Goal: Task Accomplishment & Management: Manage account settings

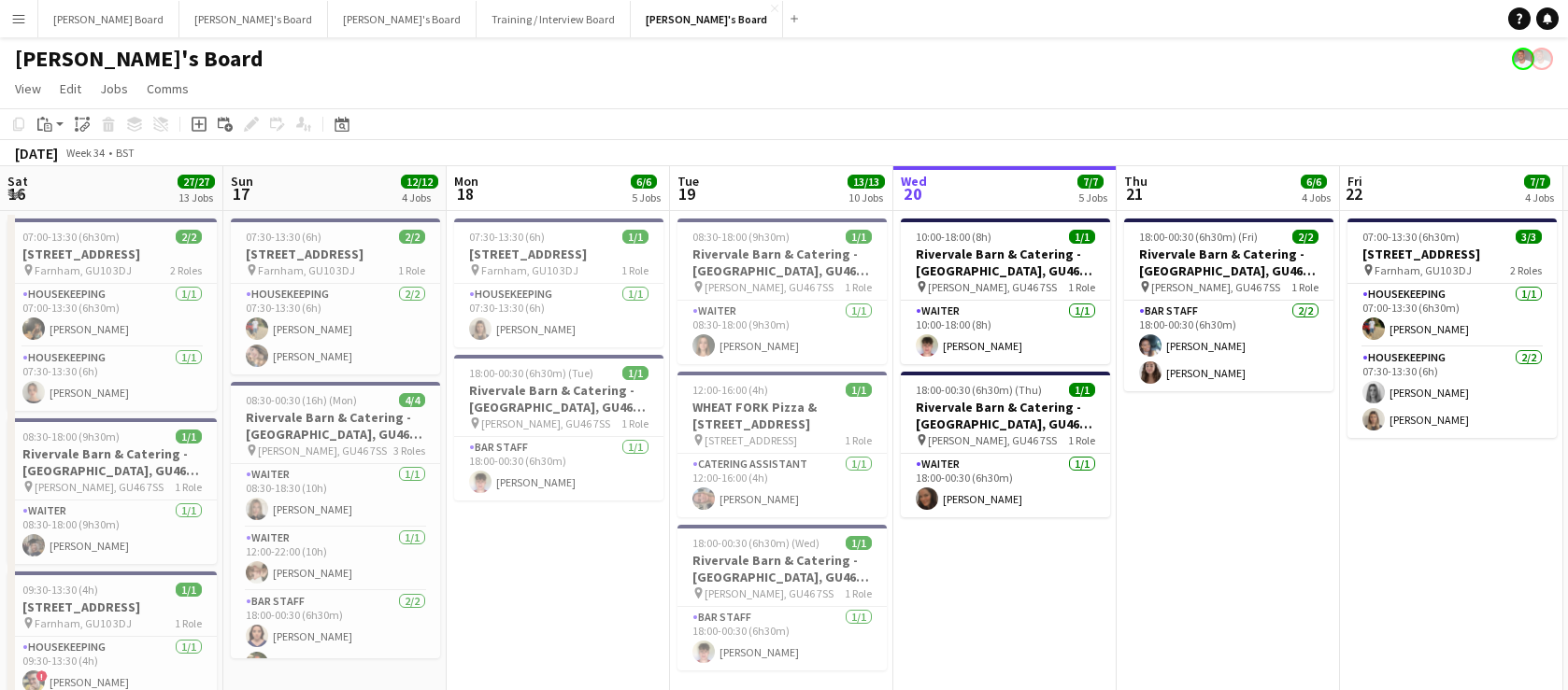
click at [631, 27] on button "[PERSON_NAME]'s Board Close" at bounding box center [707, 19] width 152 height 37
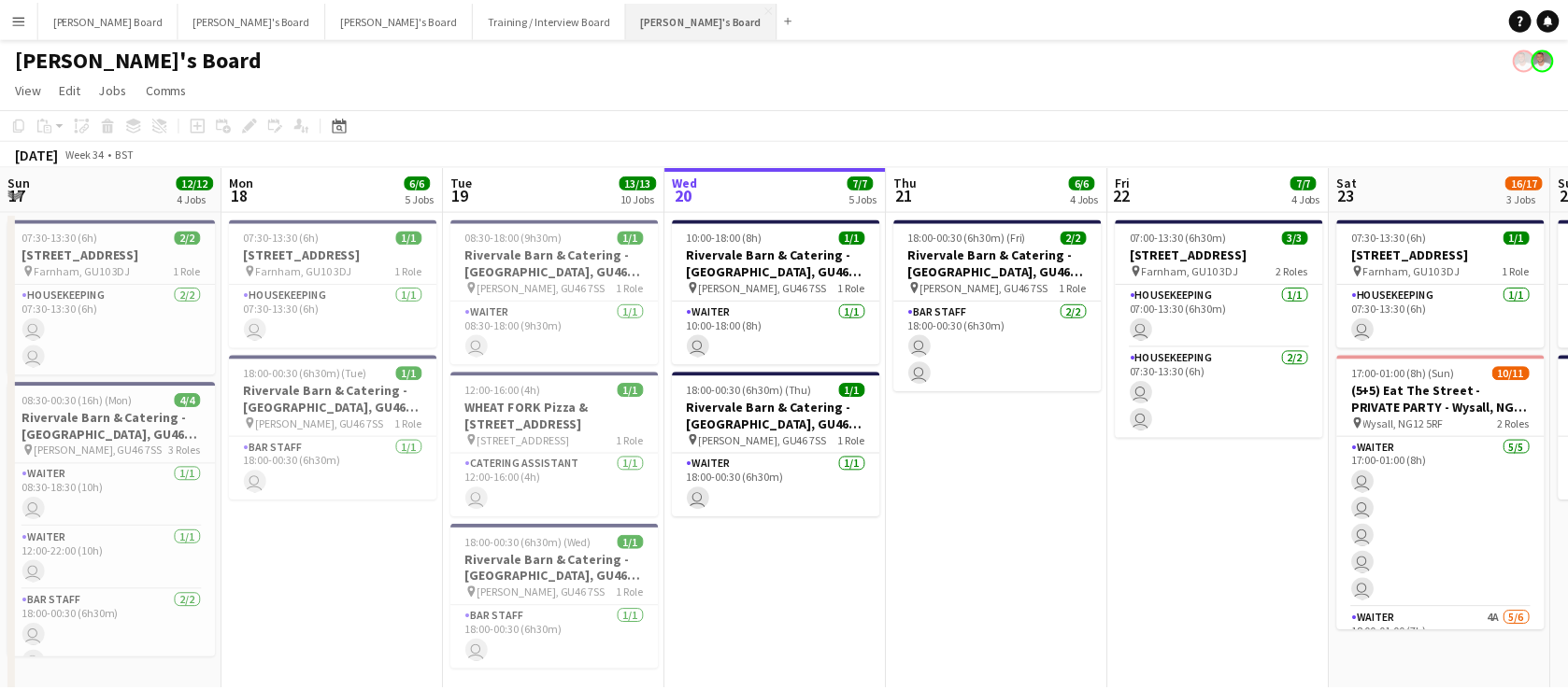
scroll to position [0, 447]
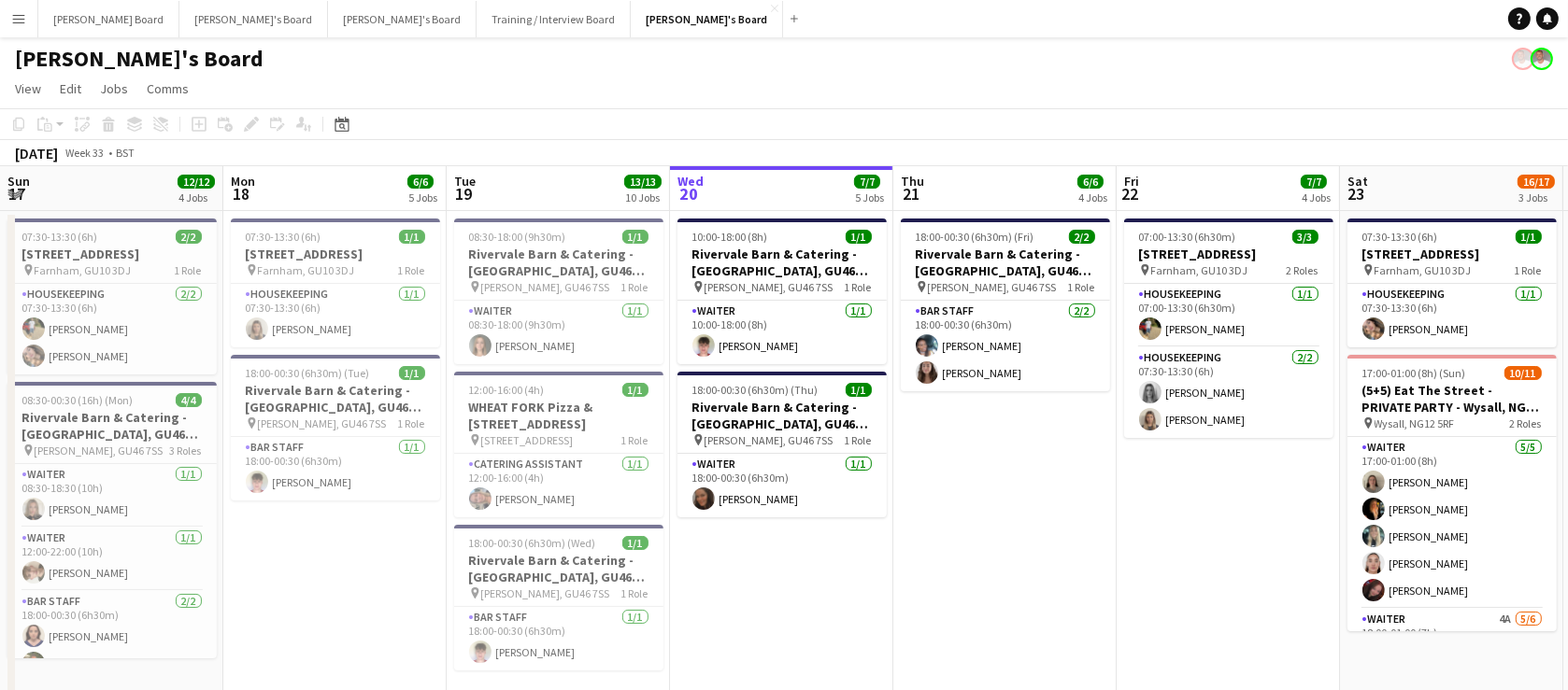
drag, startPoint x: 764, startPoint y: 505, endPoint x: 1042, endPoint y: 521, distance: 278.5
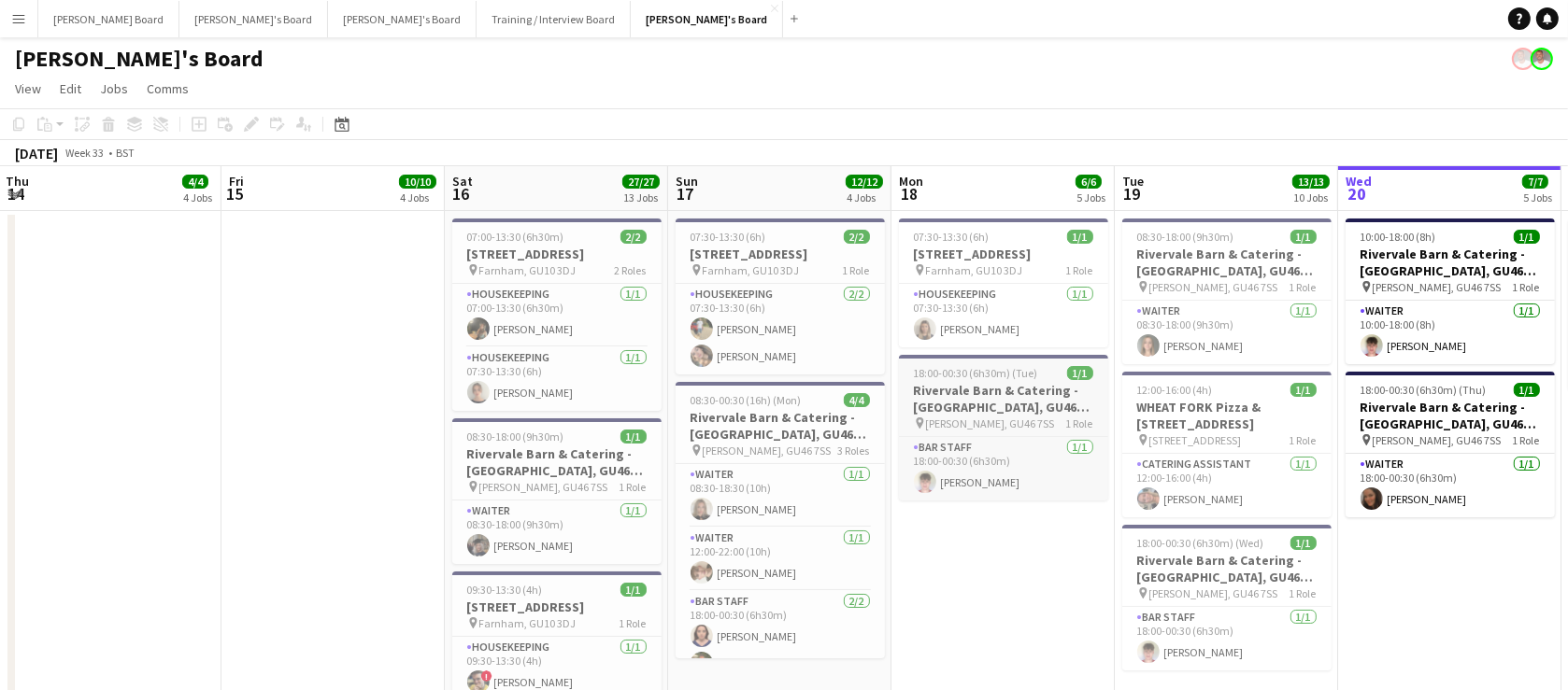
drag, startPoint x: 522, startPoint y: 409, endPoint x: 896, endPoint y: 426, distance: 374.4
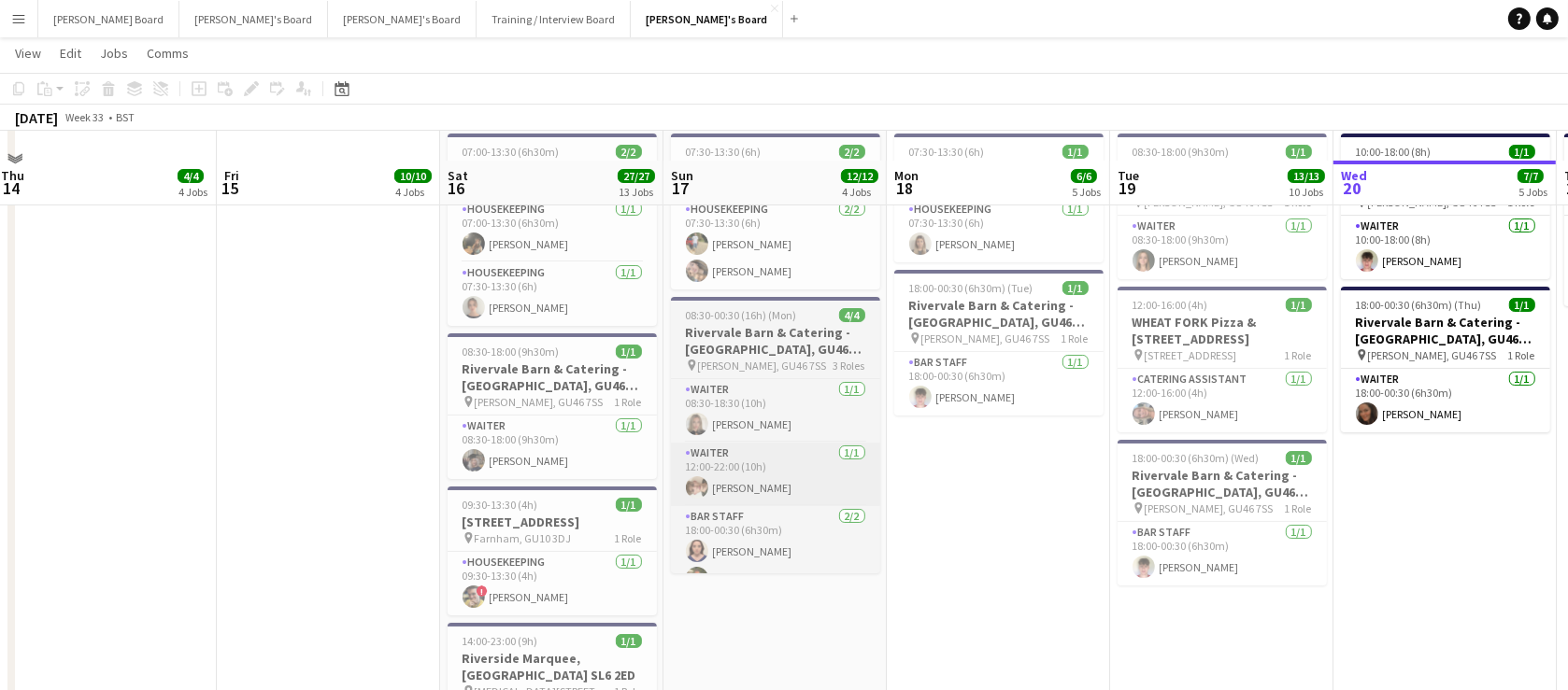
scroll to position [112, 0]
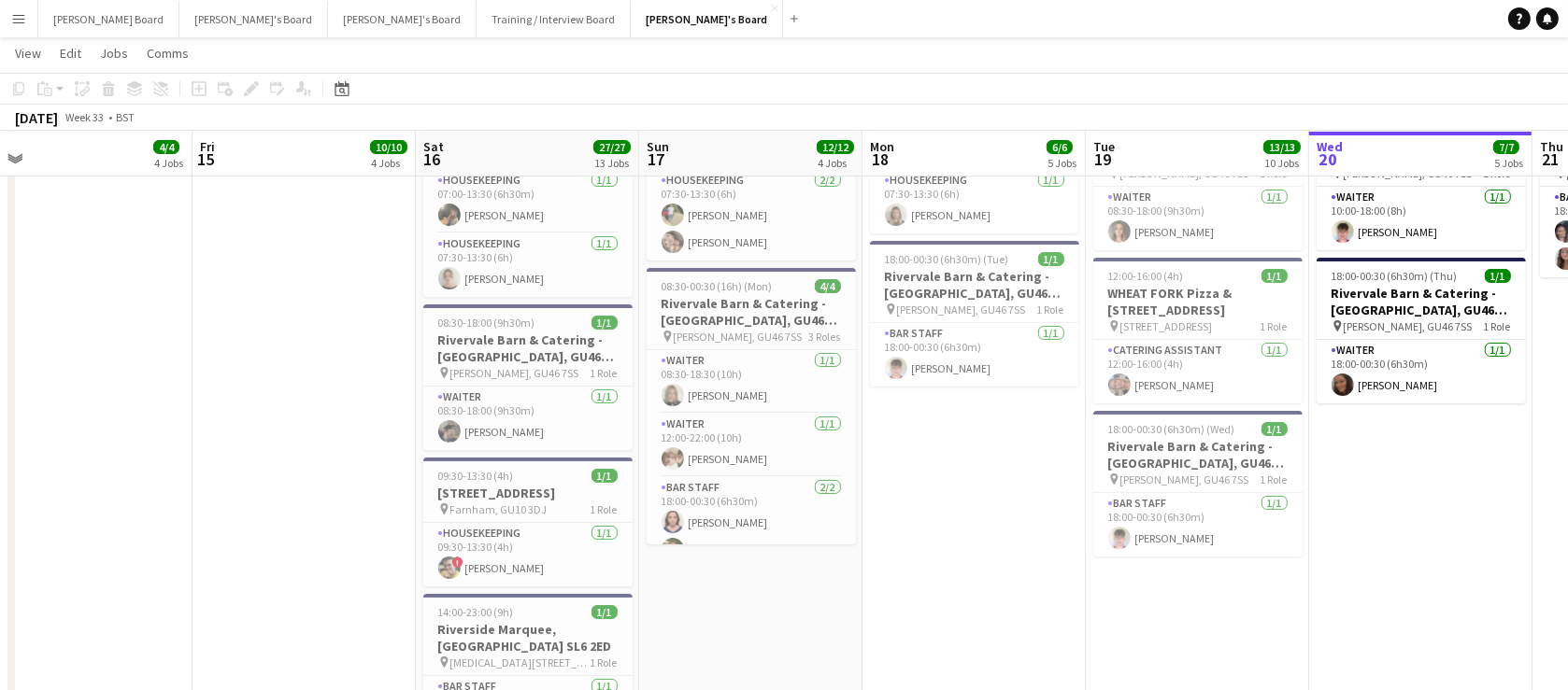
drag, startPoint x: 671, startPoint y: 458, endPoint x: 738, endPoint y: 461, distance: 67.1
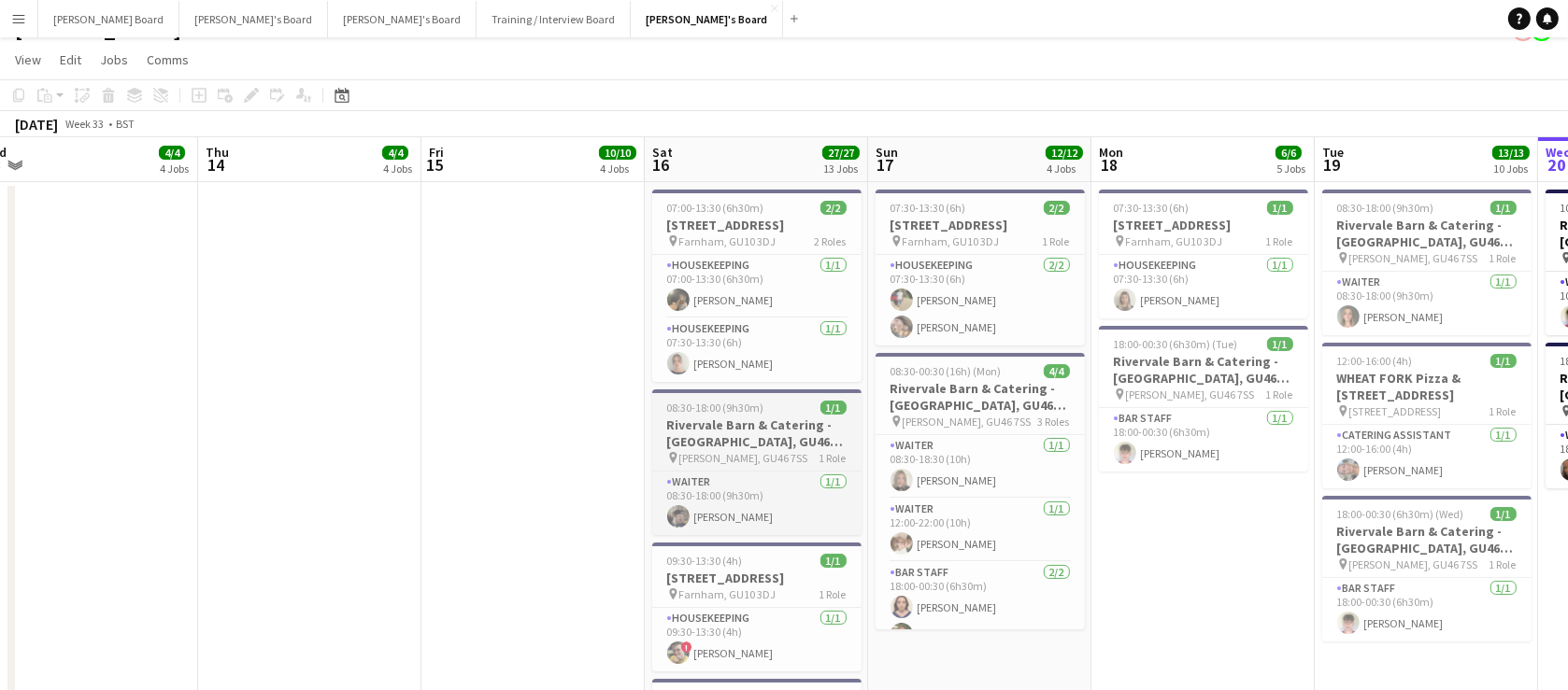
scroll to position [0, 0]
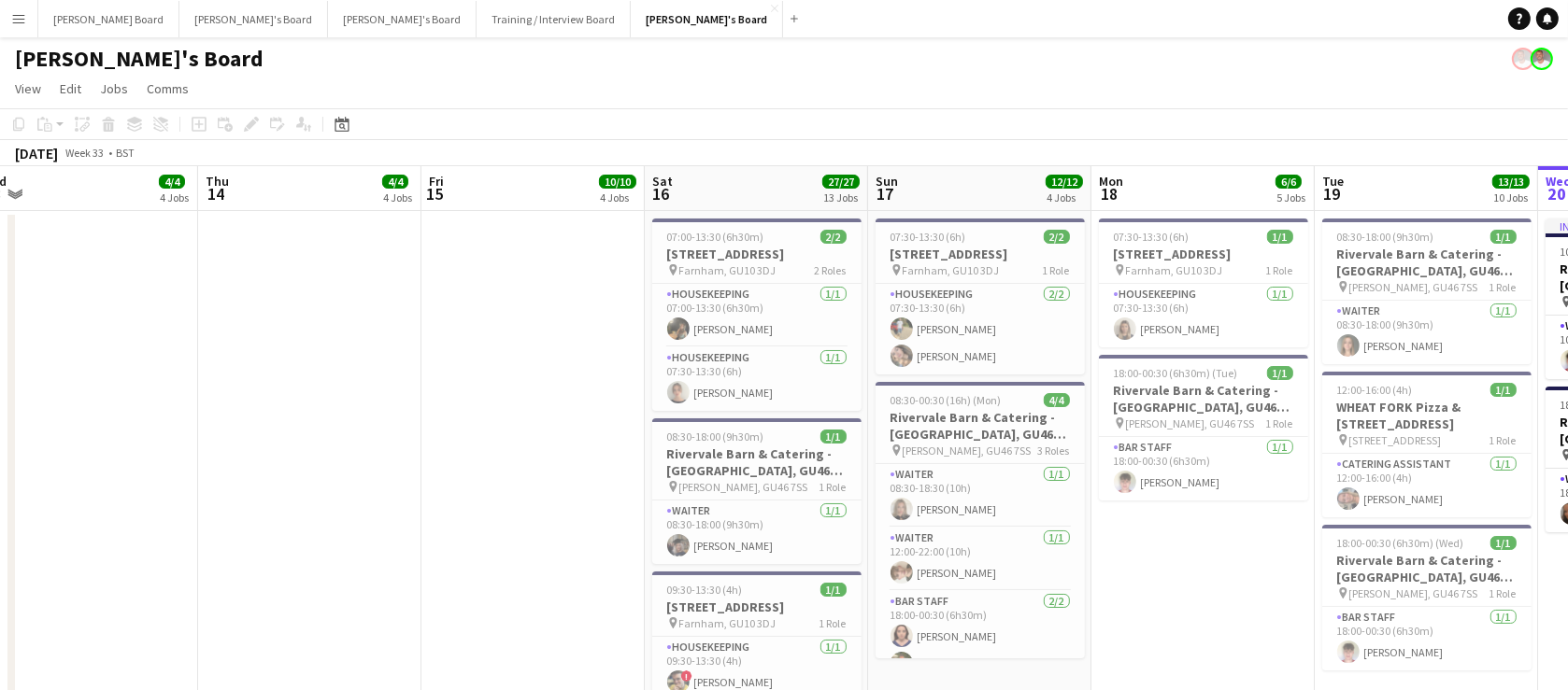
drag, startPoint x: 429, startPoint y: 362, endPoint x: 691, endPoint y: 374, distance: 262.3
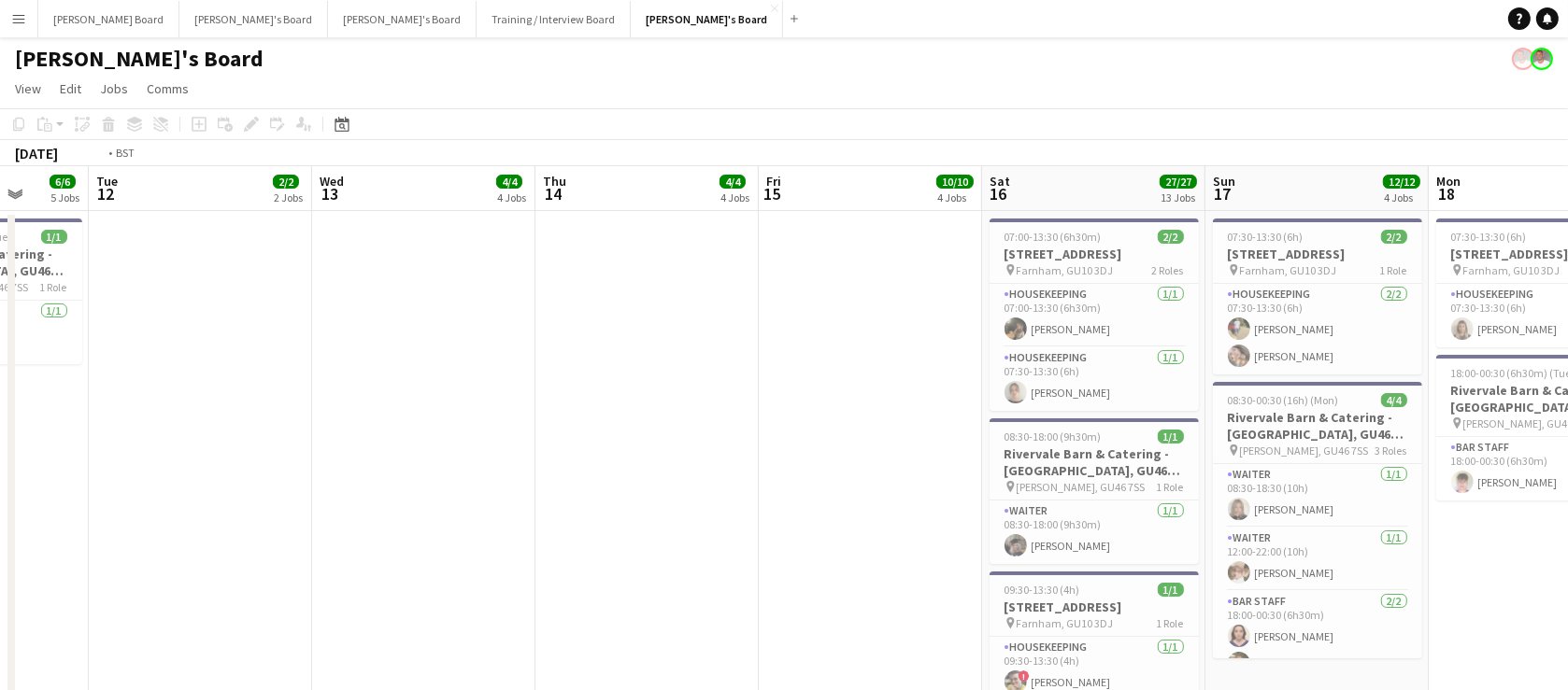
scroll to position [0, 469]
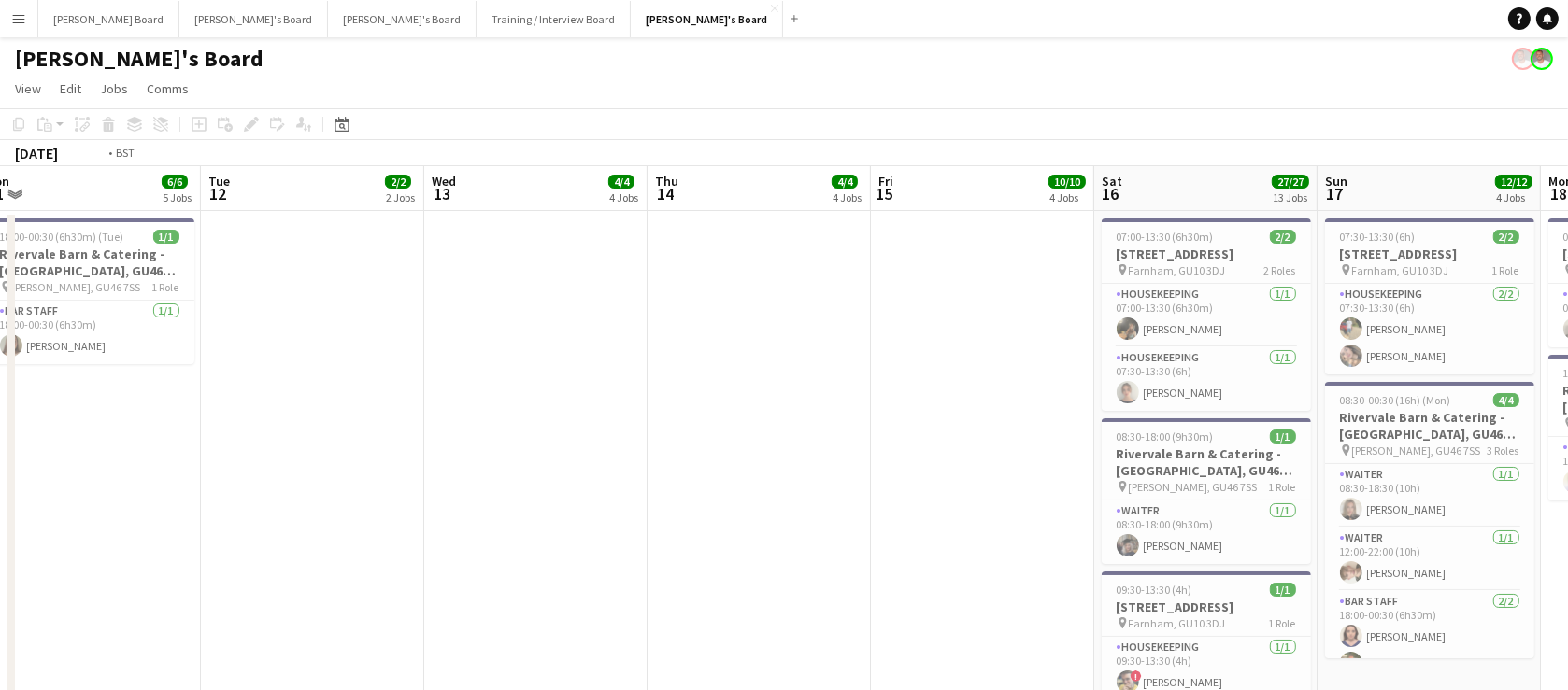
drag, startPoint x: 523, startPoint y: 413, endPoint x: 650, endPoint y: 425, distance: 127.6
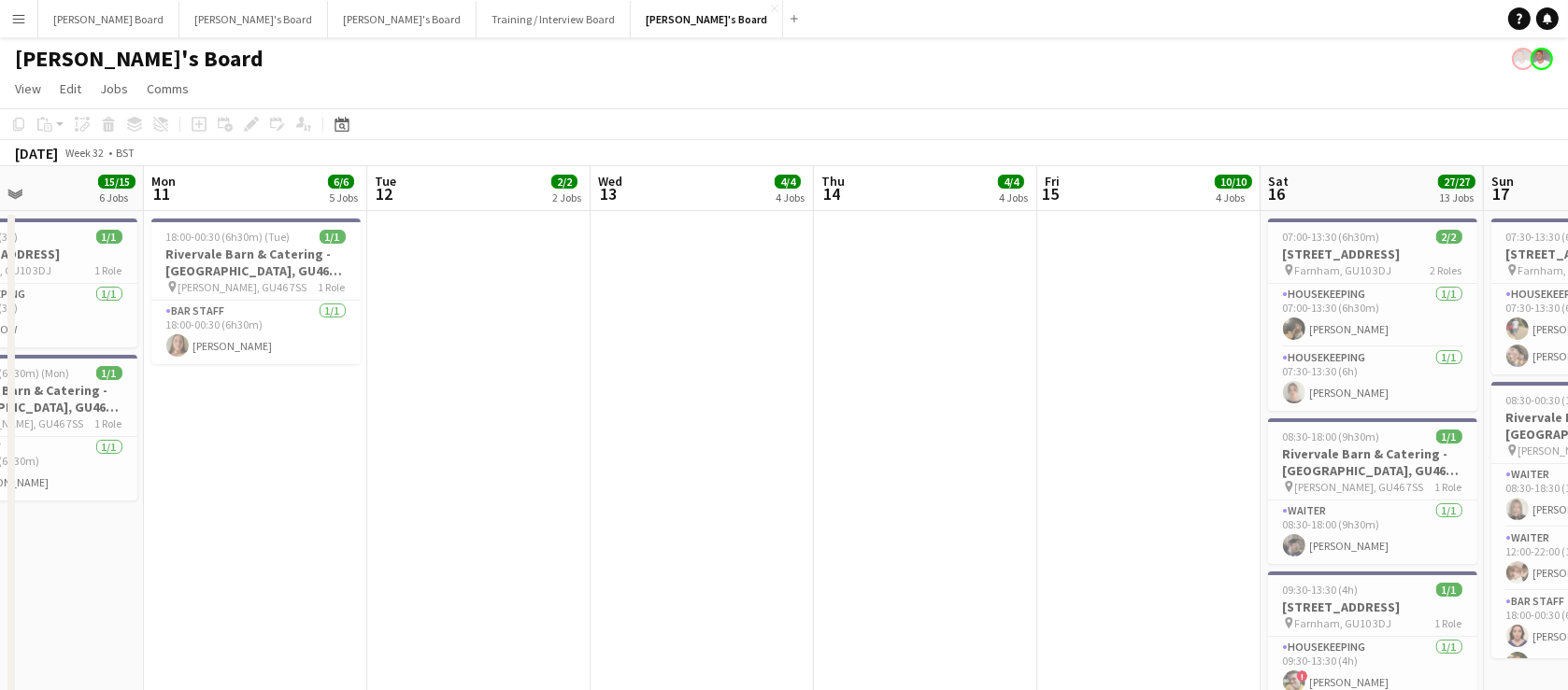
drag, startPoint x: 369, startPoint y: 444, endPoint x: 290, endPoint y: 463, distance: 81.3
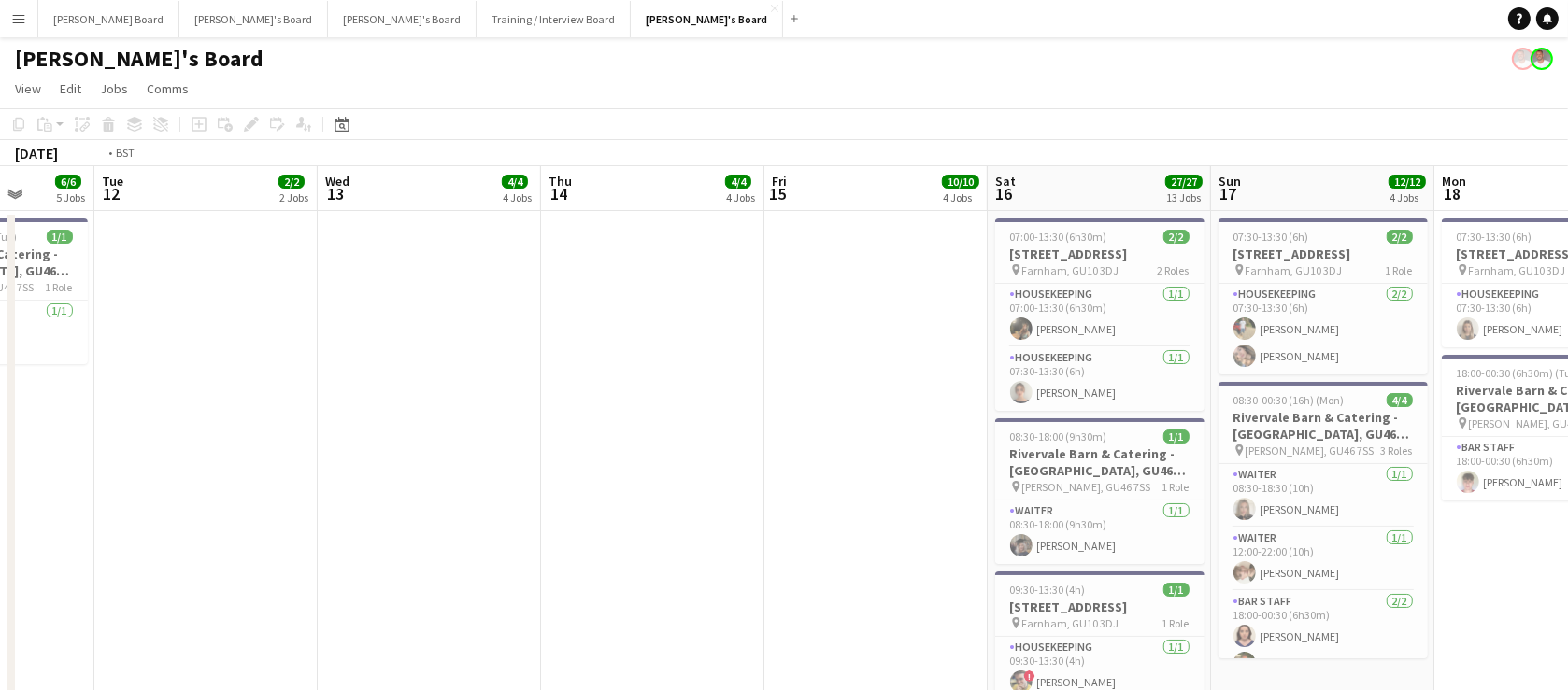
drag, startPoint x: 605, startPoint y: 470, endPoint x: 388, endPoint y: 467, distance: 217.0
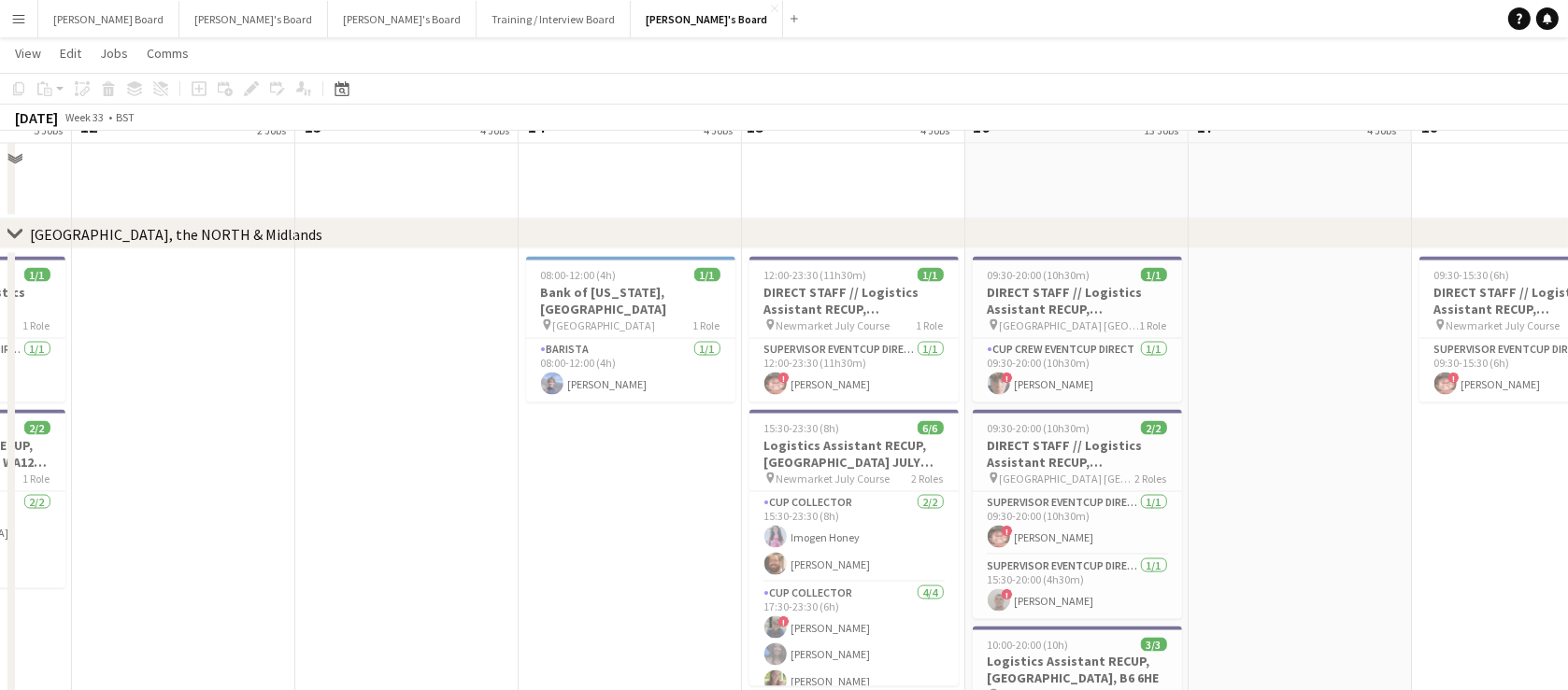
scroll to position [3736, 0]
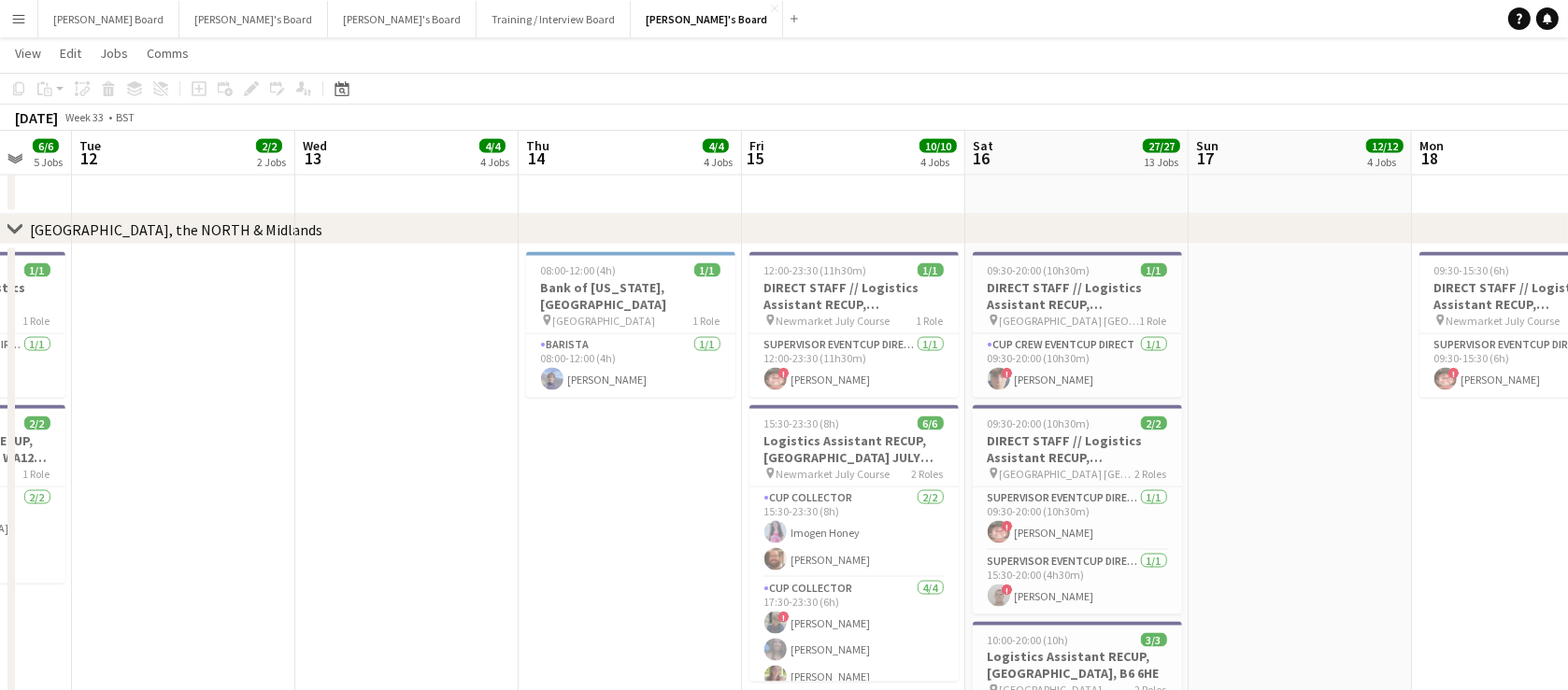
drag, startPoint x: 1338, startPoint y: 494, endPoint x: 934, endPoint y: 430, distance: 409.0
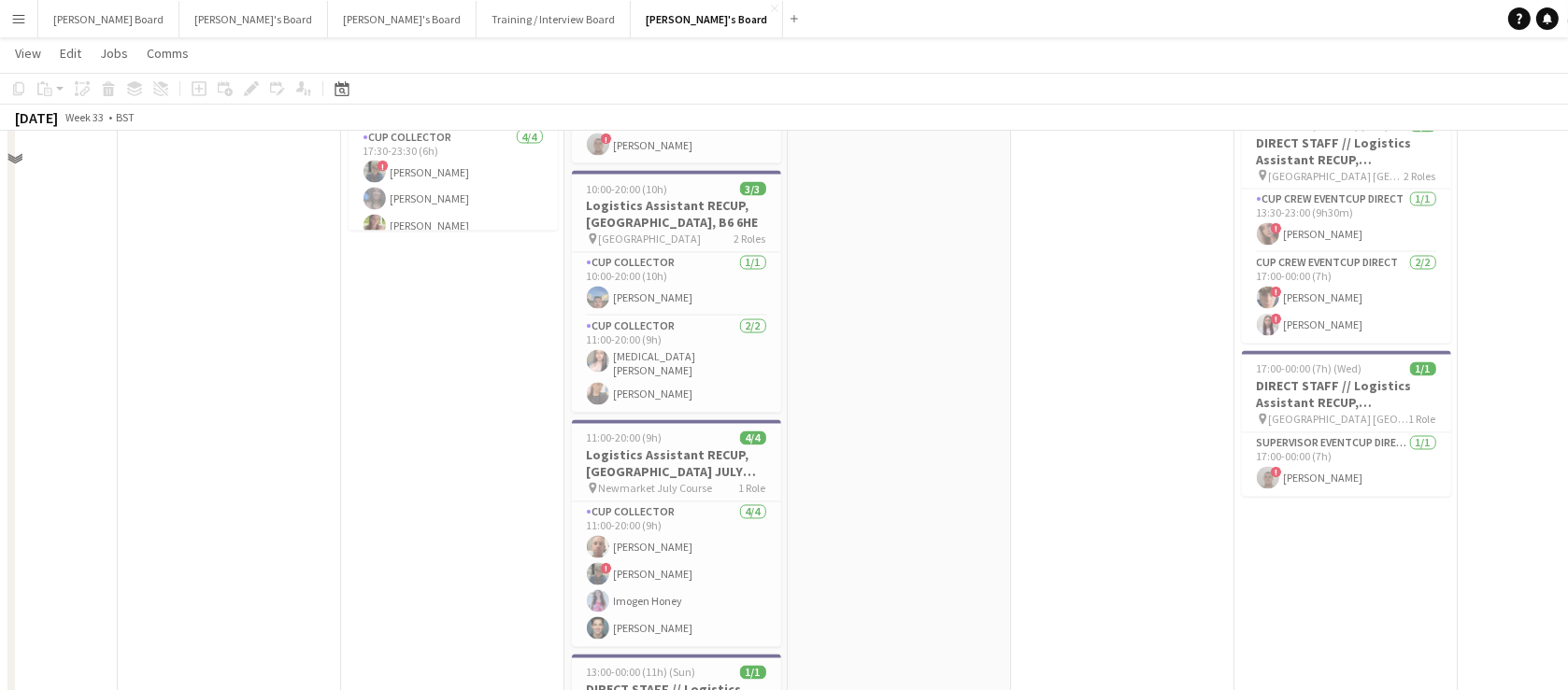
scroll to position [4301, 0]
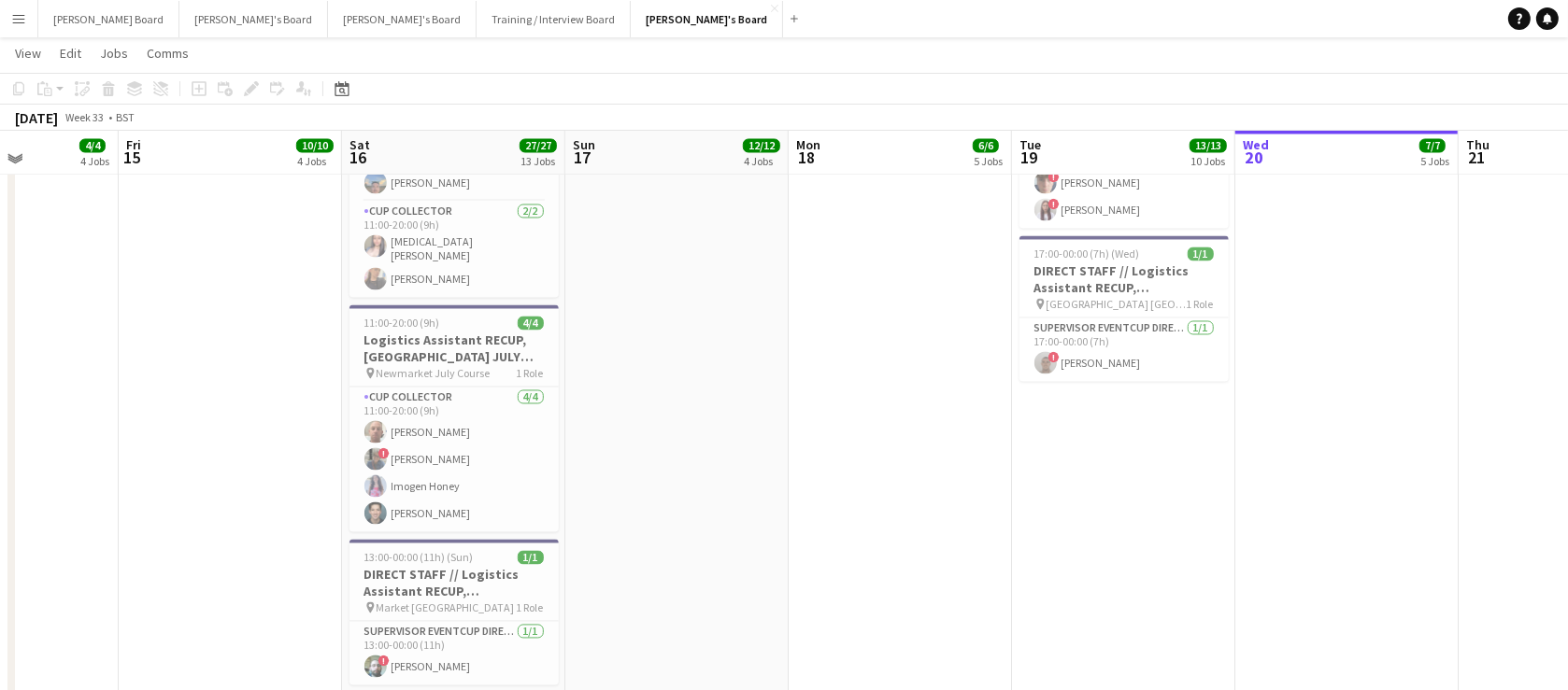
drag, startPoint x: 1133, startPoint y: 438, endPoint x: 833, endPoint y: 465, distance: 301.2
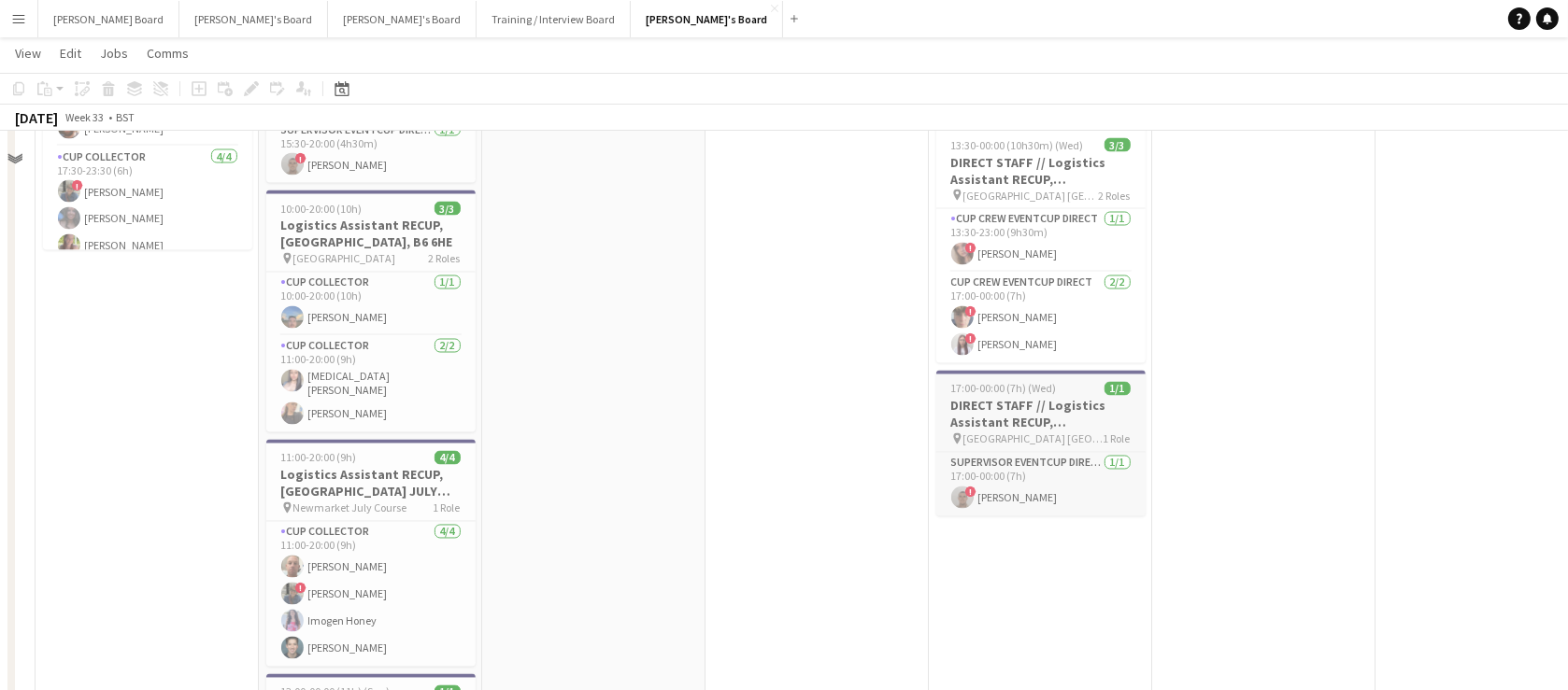
scroll to position [4075, 0]
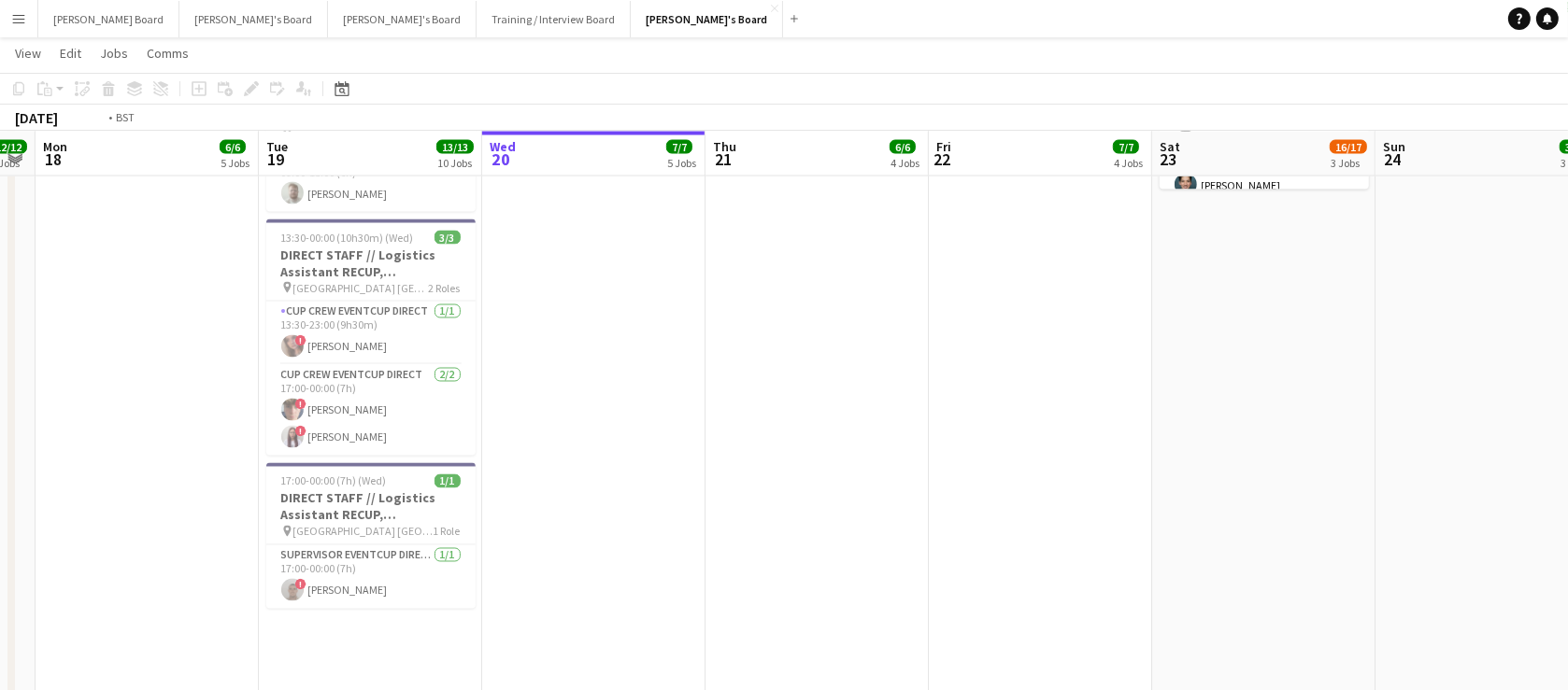
drag, startPoint x: 1288, startPoint y: 456, endPoint x: 309, endPoint y: 407, distance: 980.2
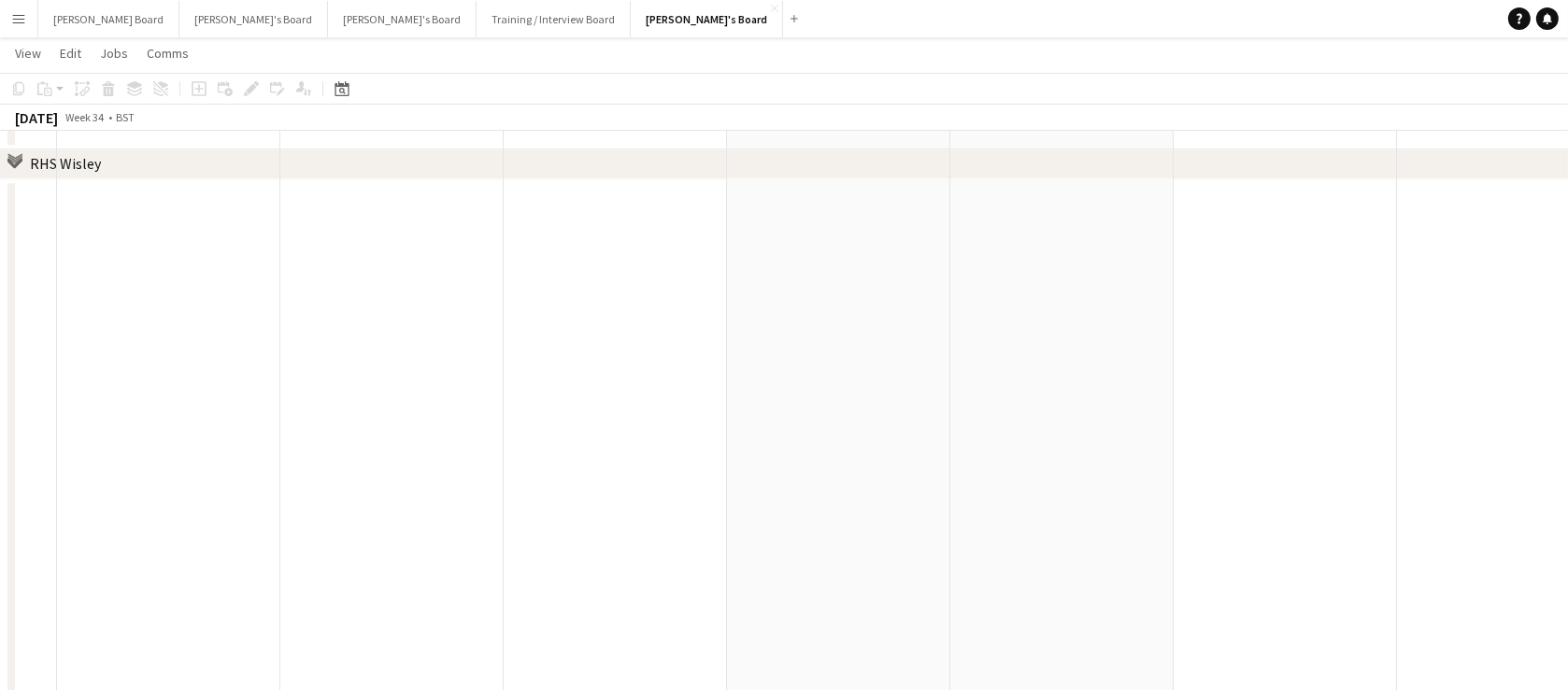
scroll to position [5321, 0]
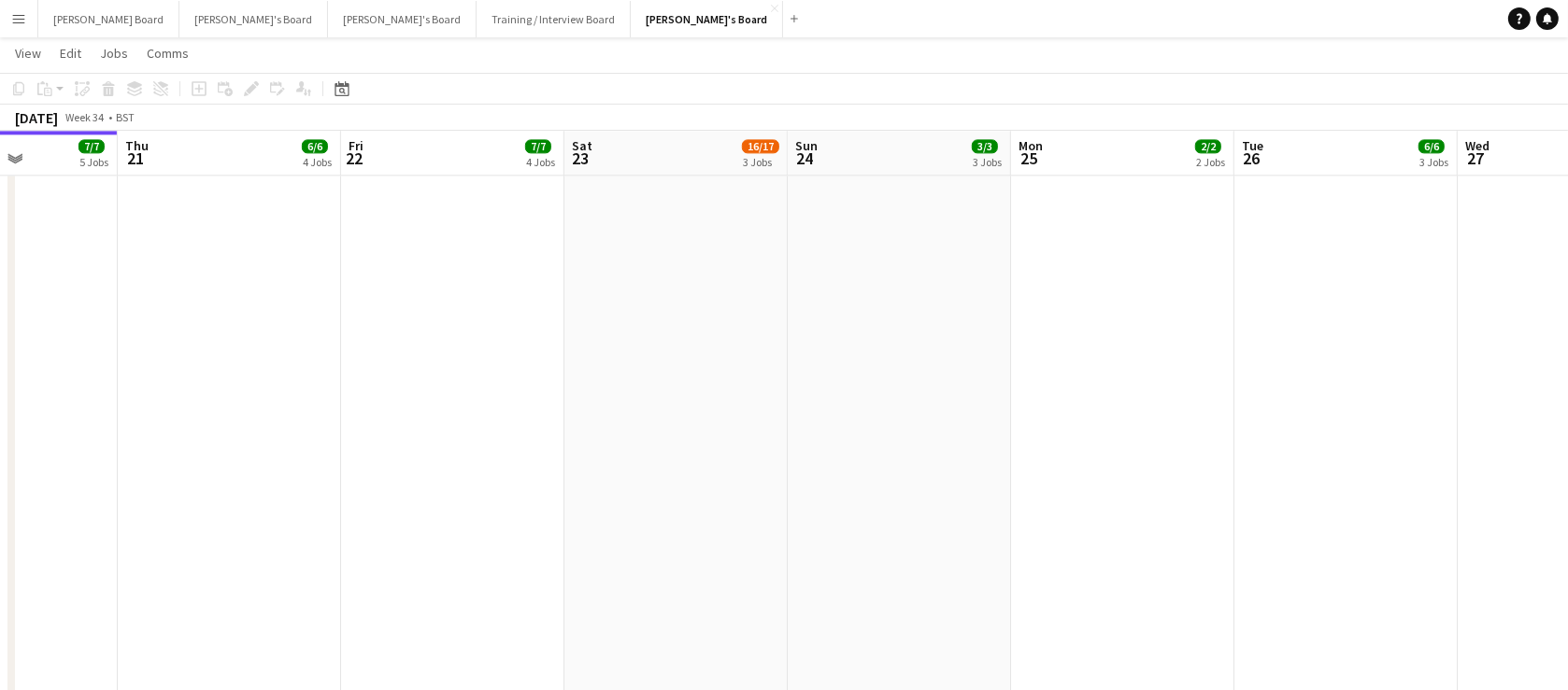
drag, startPoint x: 1106, startPoint y: 407, endPoint x: 581, endPoint y: 405, distance: 525.0
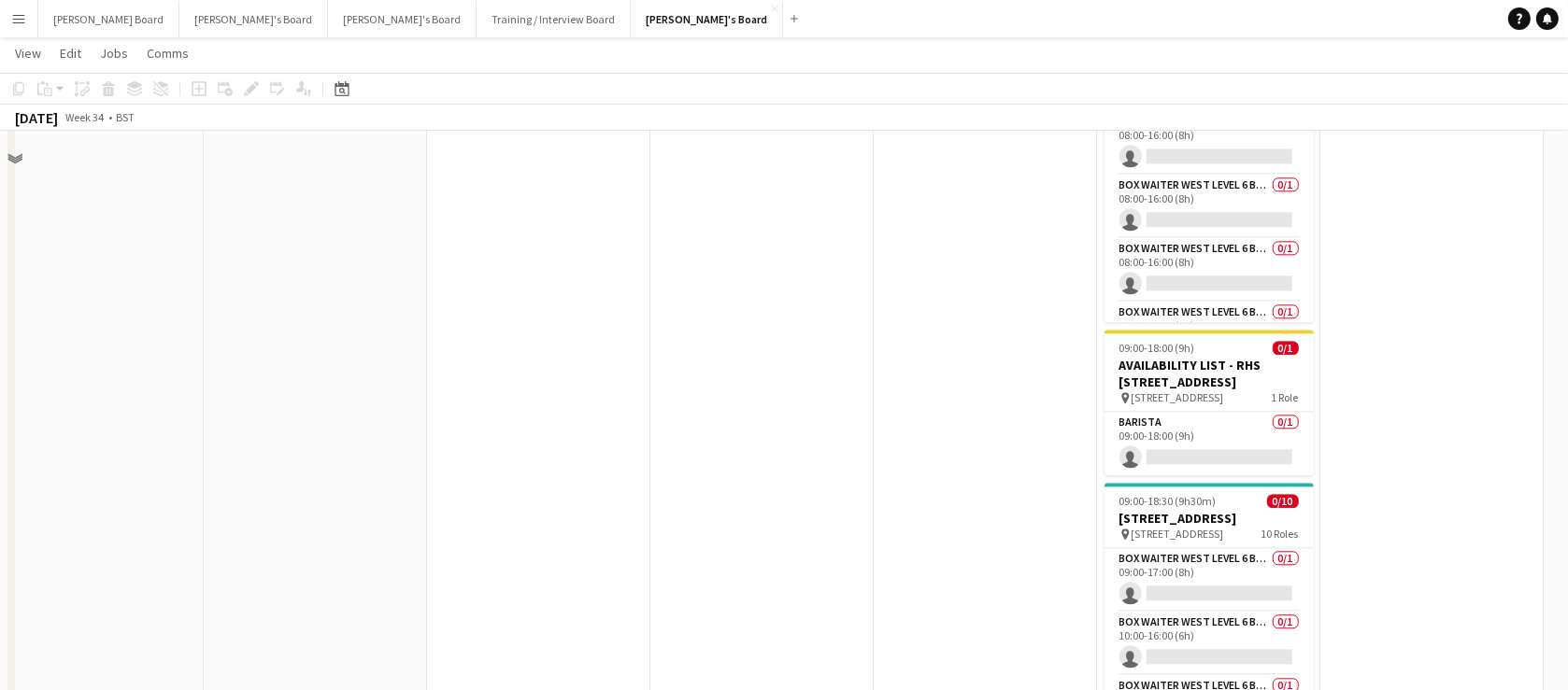
scroll to position [5546, 0]
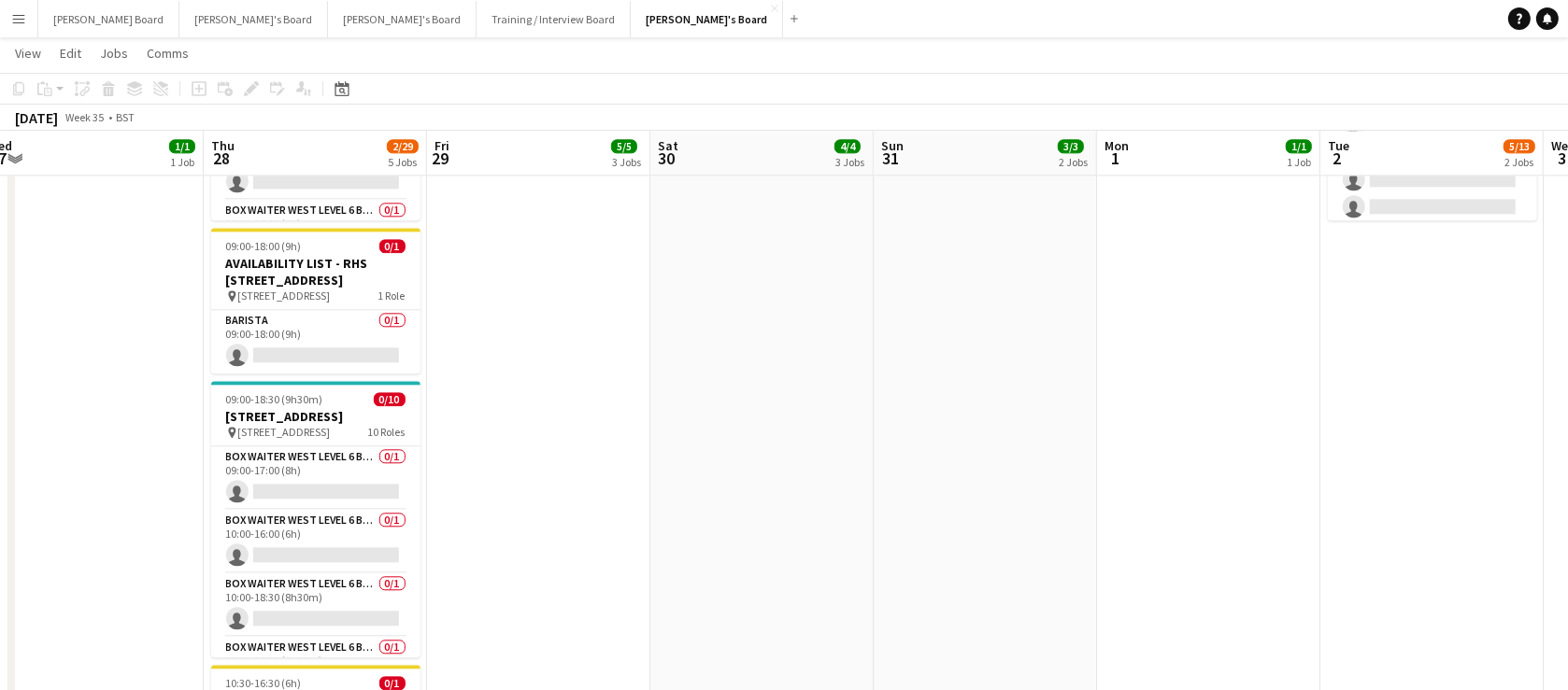
drag, startPoint x: 1103, startPoint y: 419, endPoint x: 349, endPoint y: 429, distance: 754.1
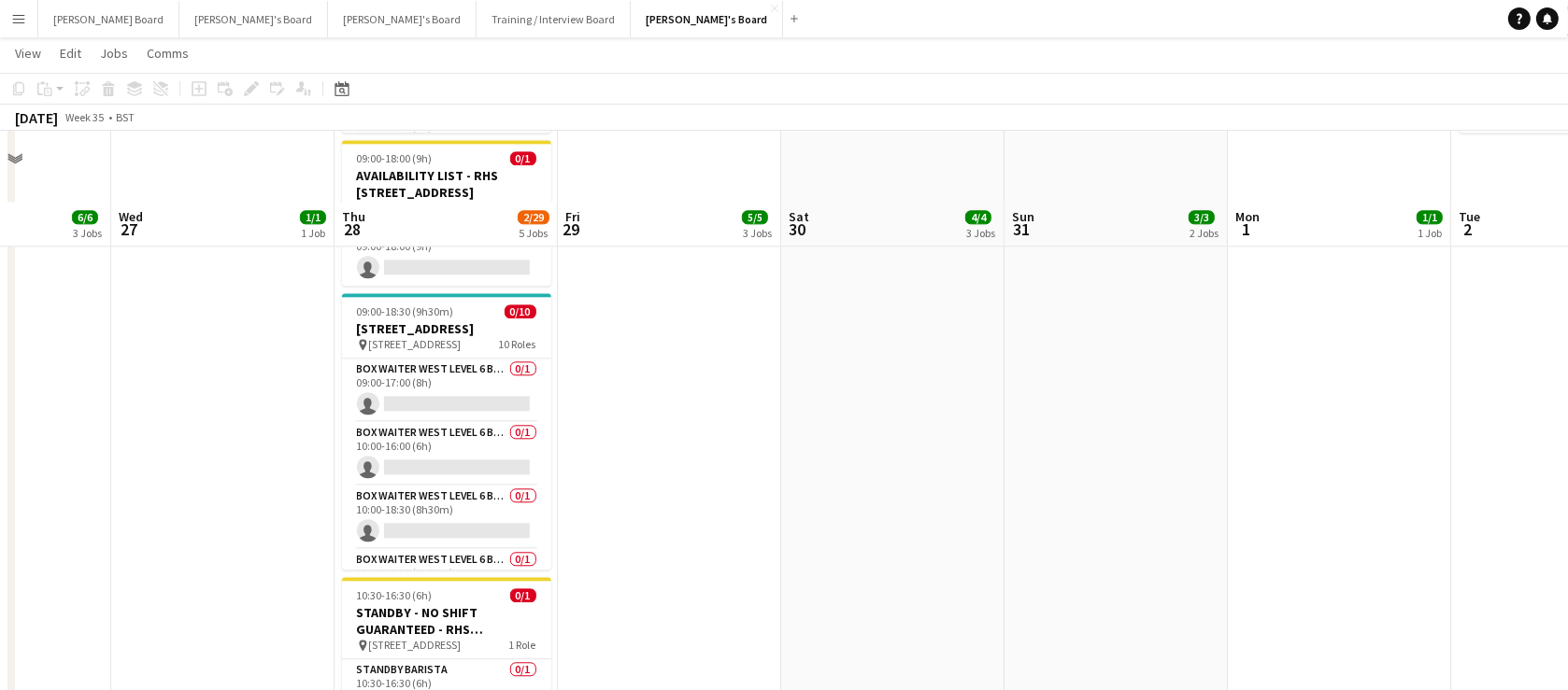
scroll to position [5706, 0]
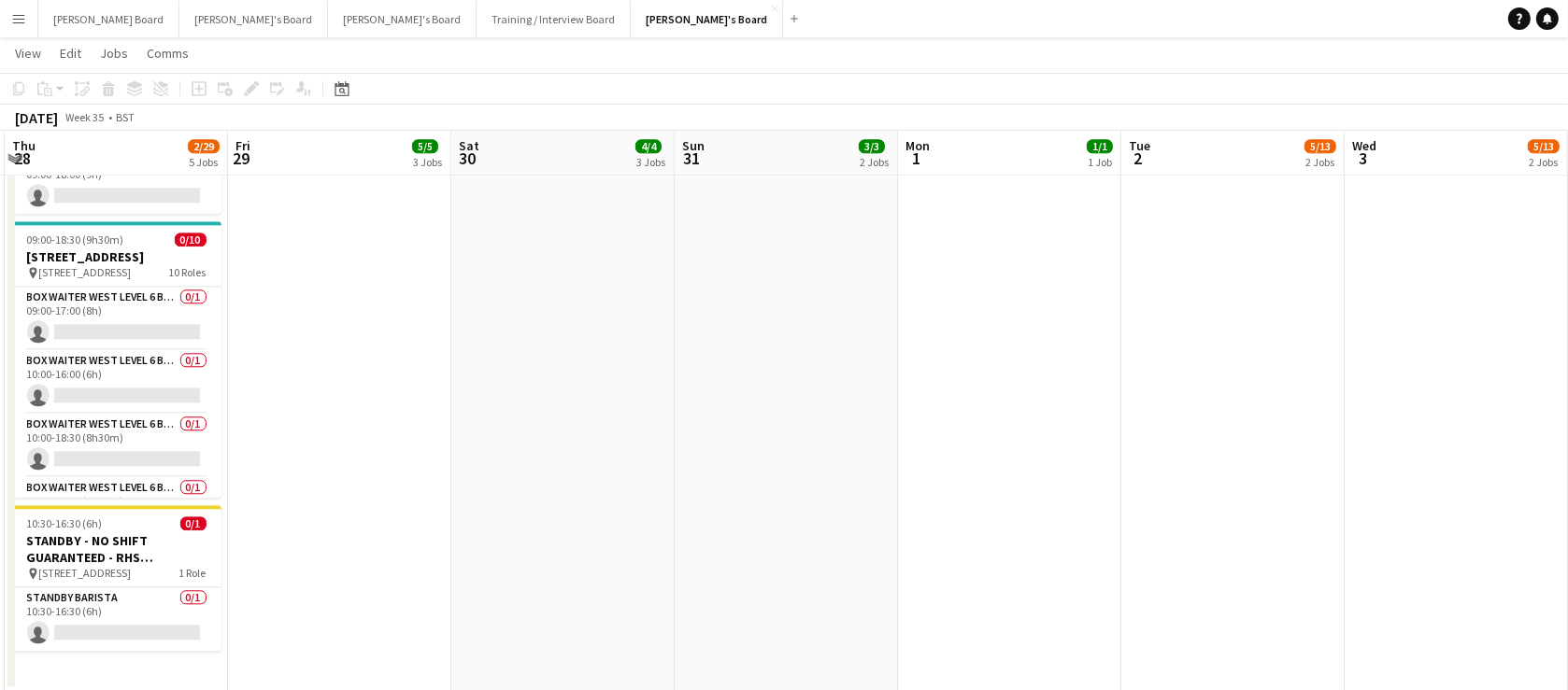
drag, startPoint x: 830, startPoint y: 465, endPoint x: 513, endPoint y: 450, distance: 317.4
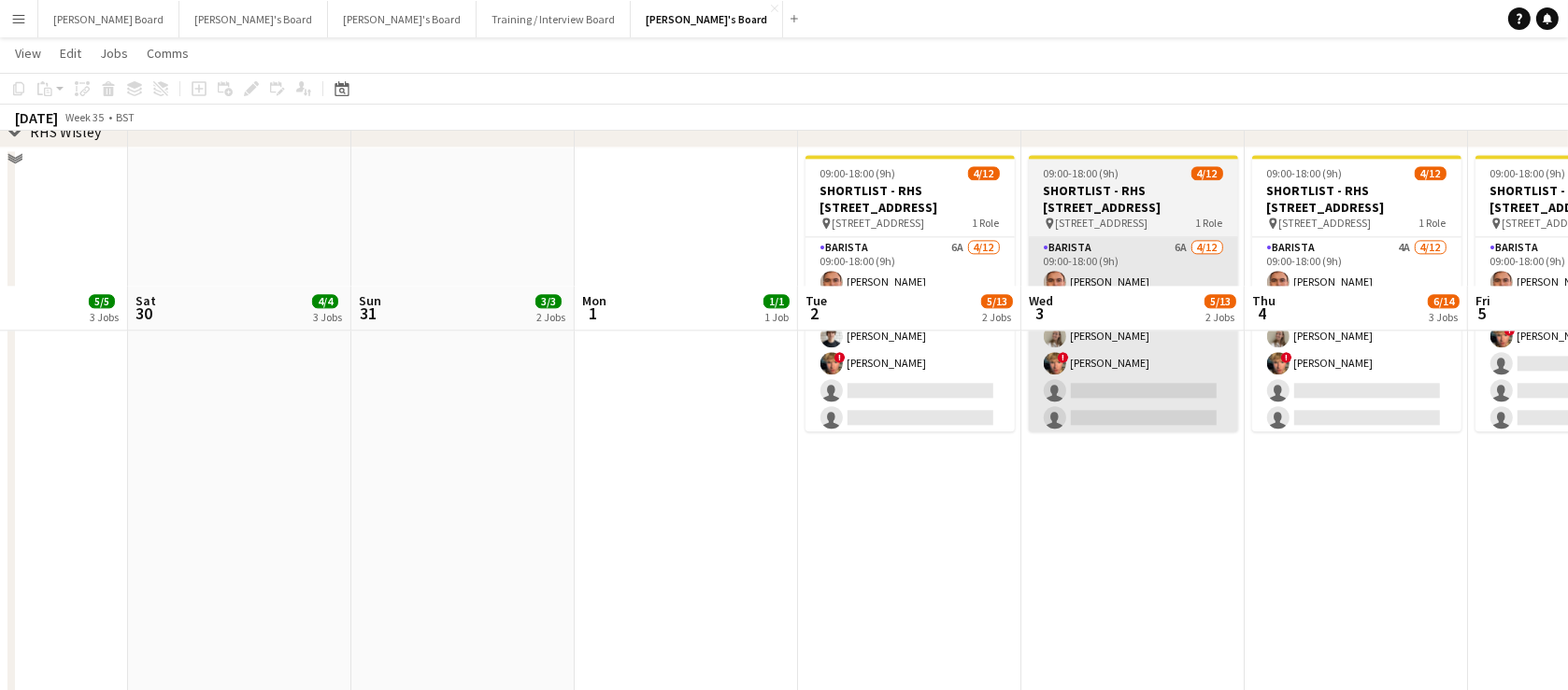
scroll to position [5253, 0]
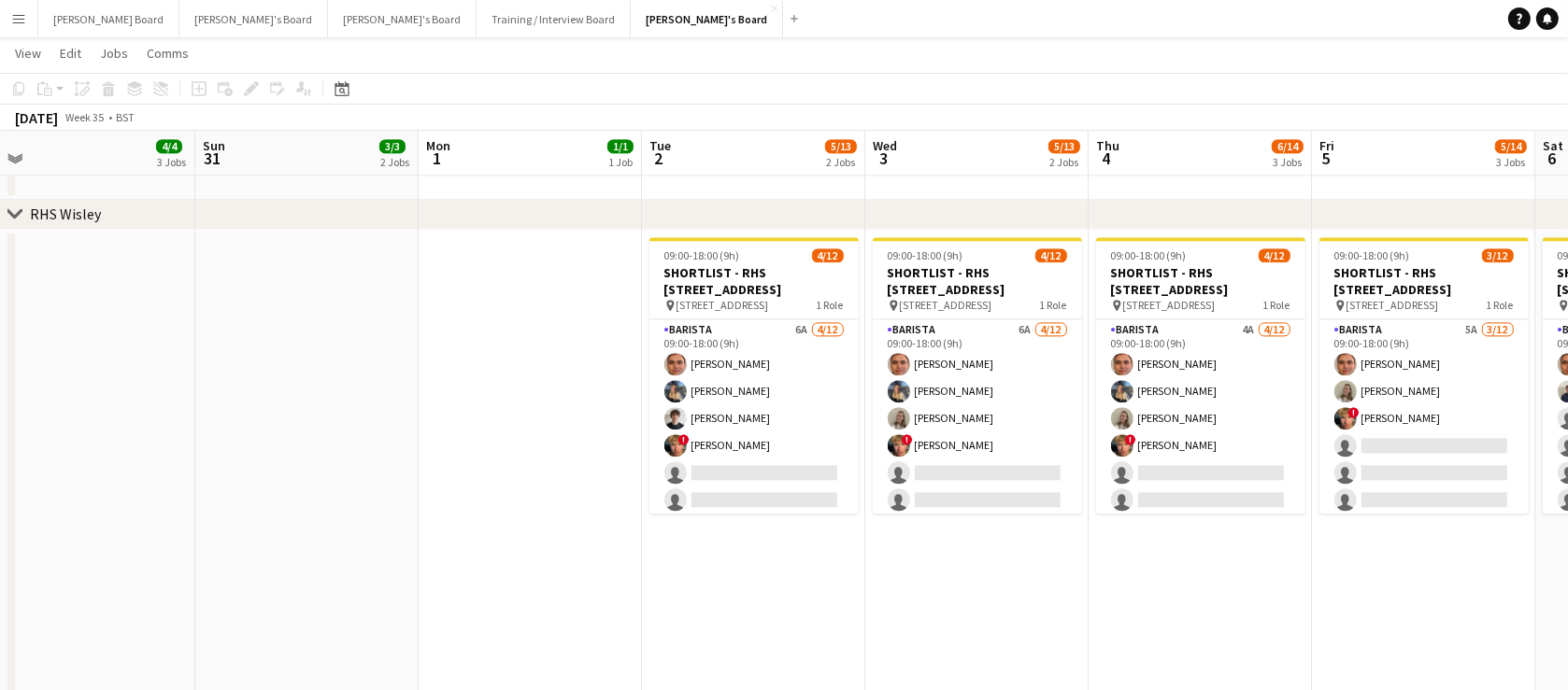
drag, startPoint x: 1195, startPoint y: 539, endPoint x: 779, endPoint y: 549, distance: 416.1
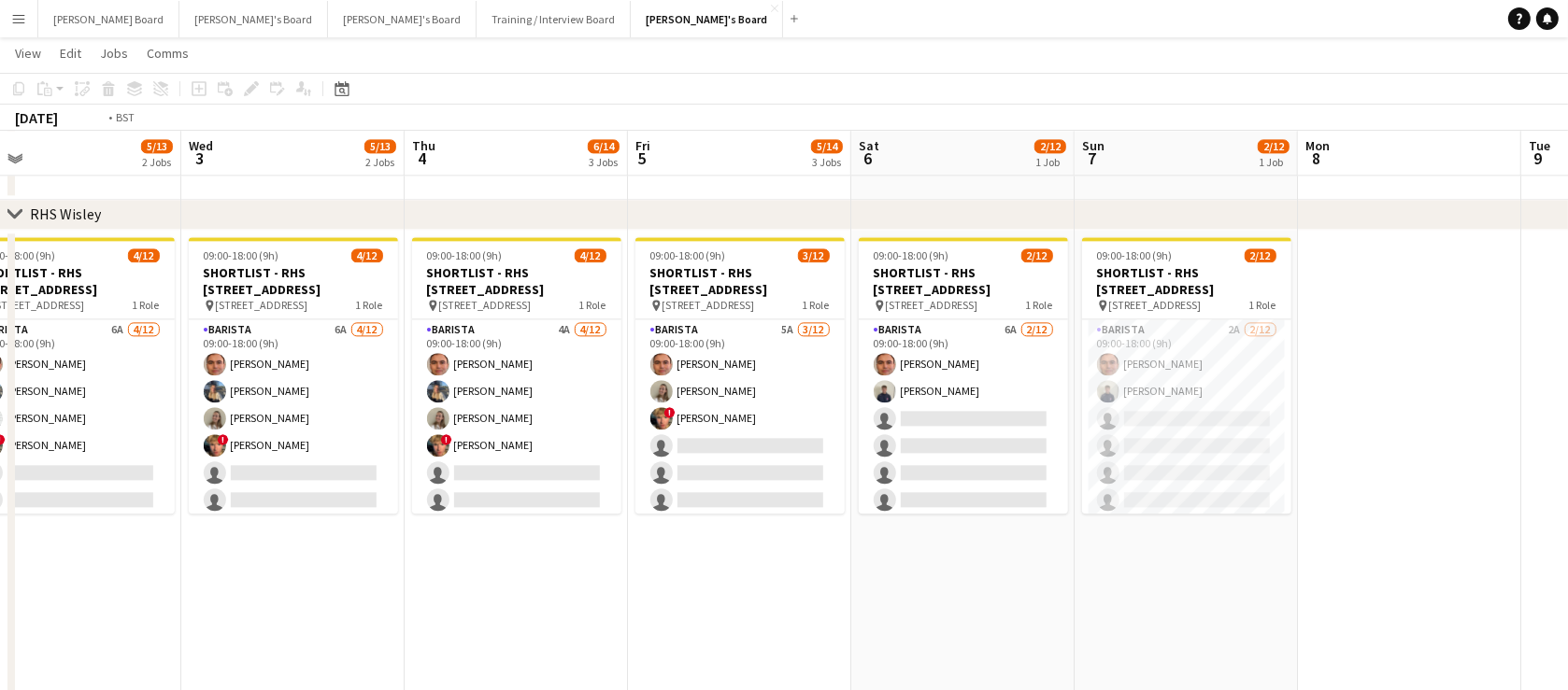
drag, startPoint x: 906, startPoint y: 450, endPoint x: 790, endPoint y: 453, distance: 116.0
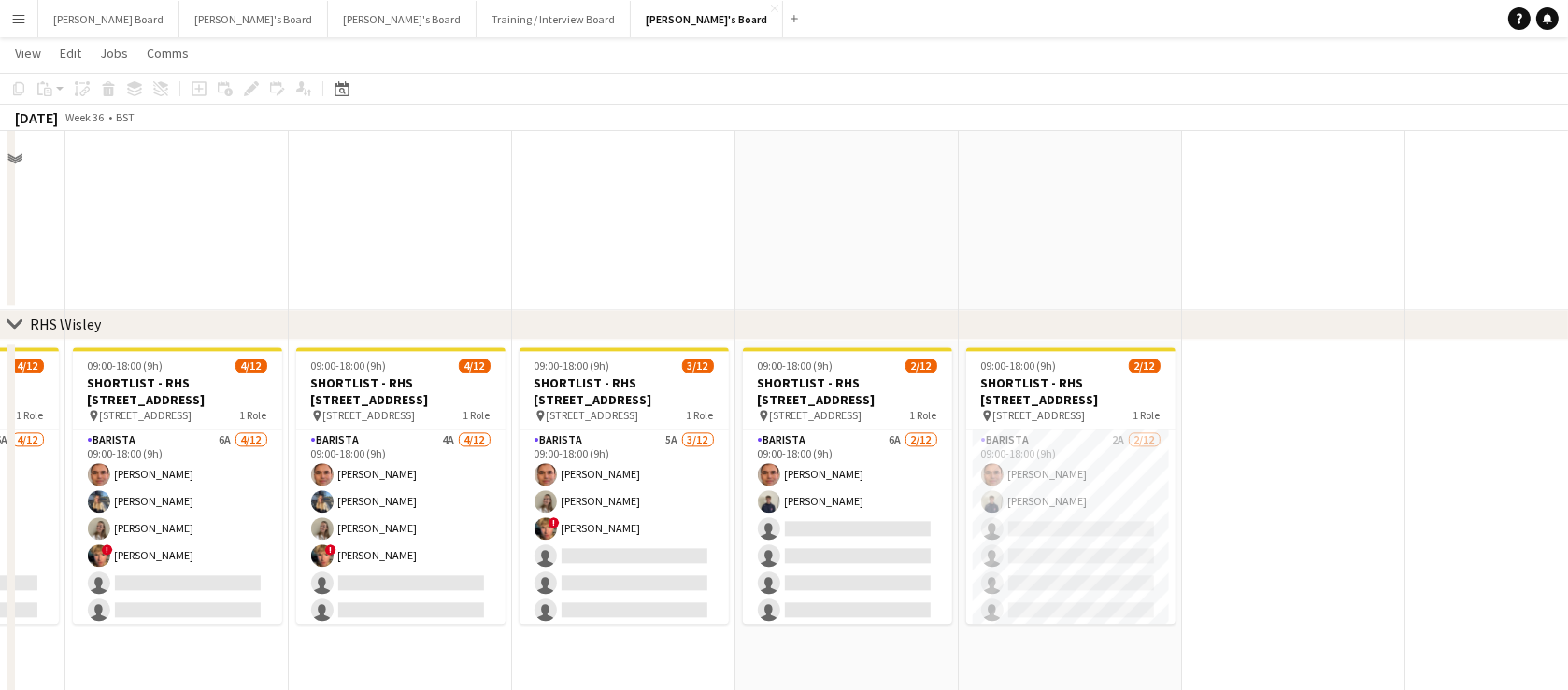
scroll to position [5479, 0]
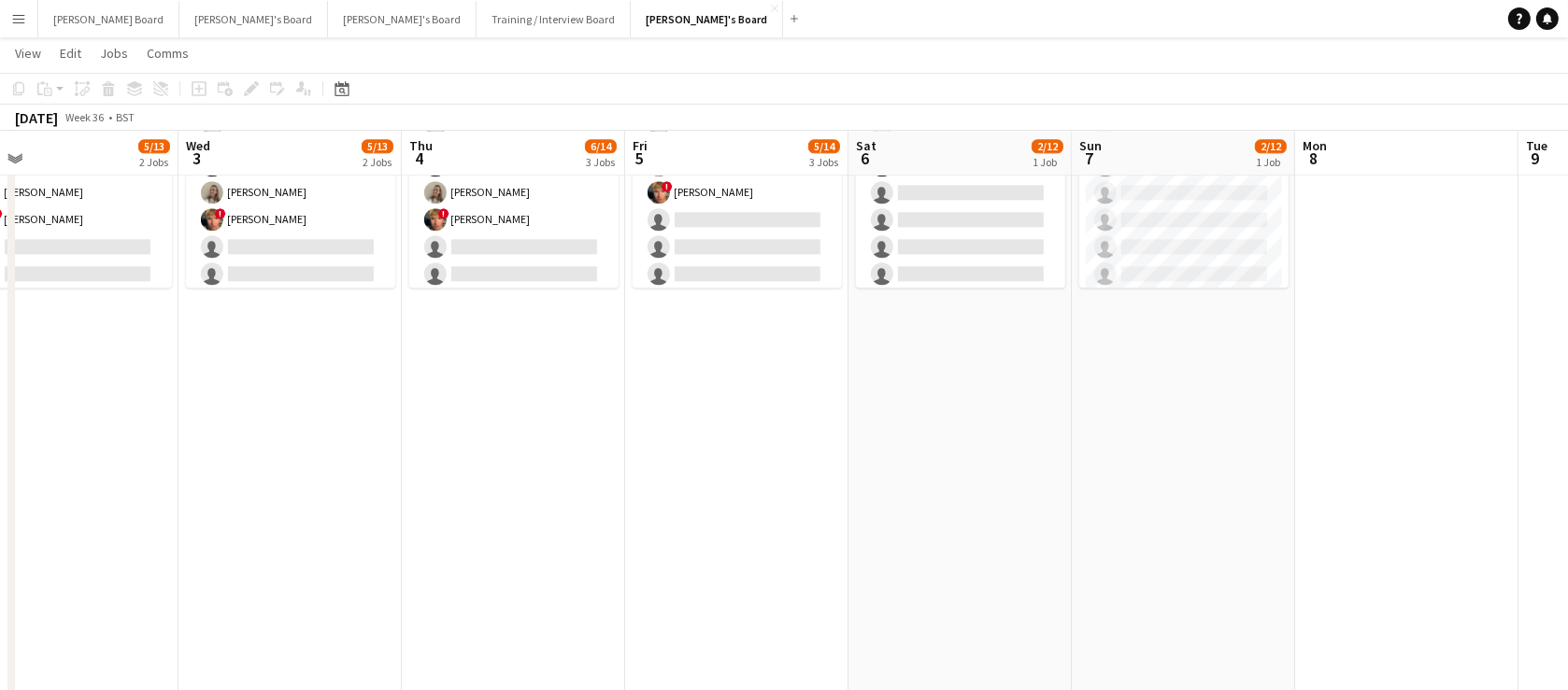
drag, startPoint x: 828, startPoint y: 470, endPoint x: 1205, endPoint y: 505, distance: 378.6
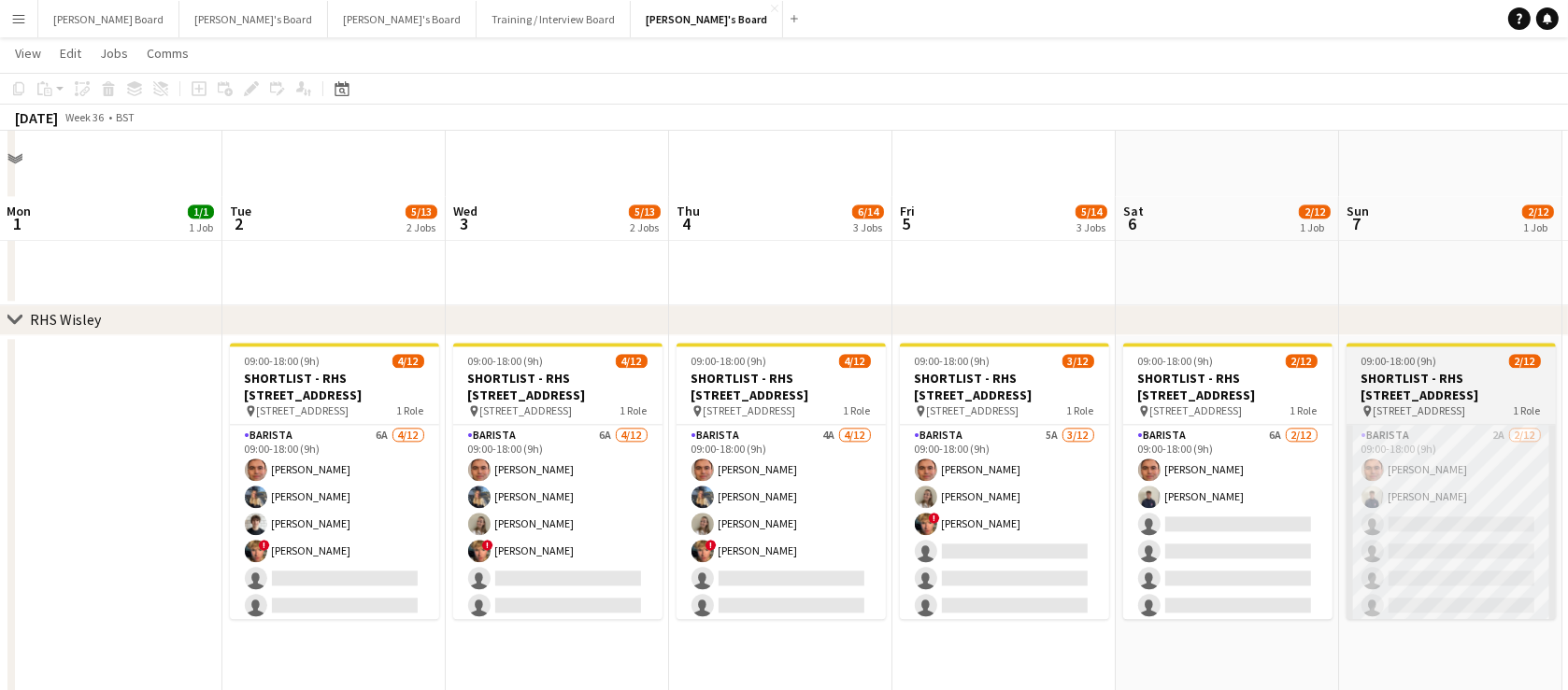
scroll to position [5140, 0]
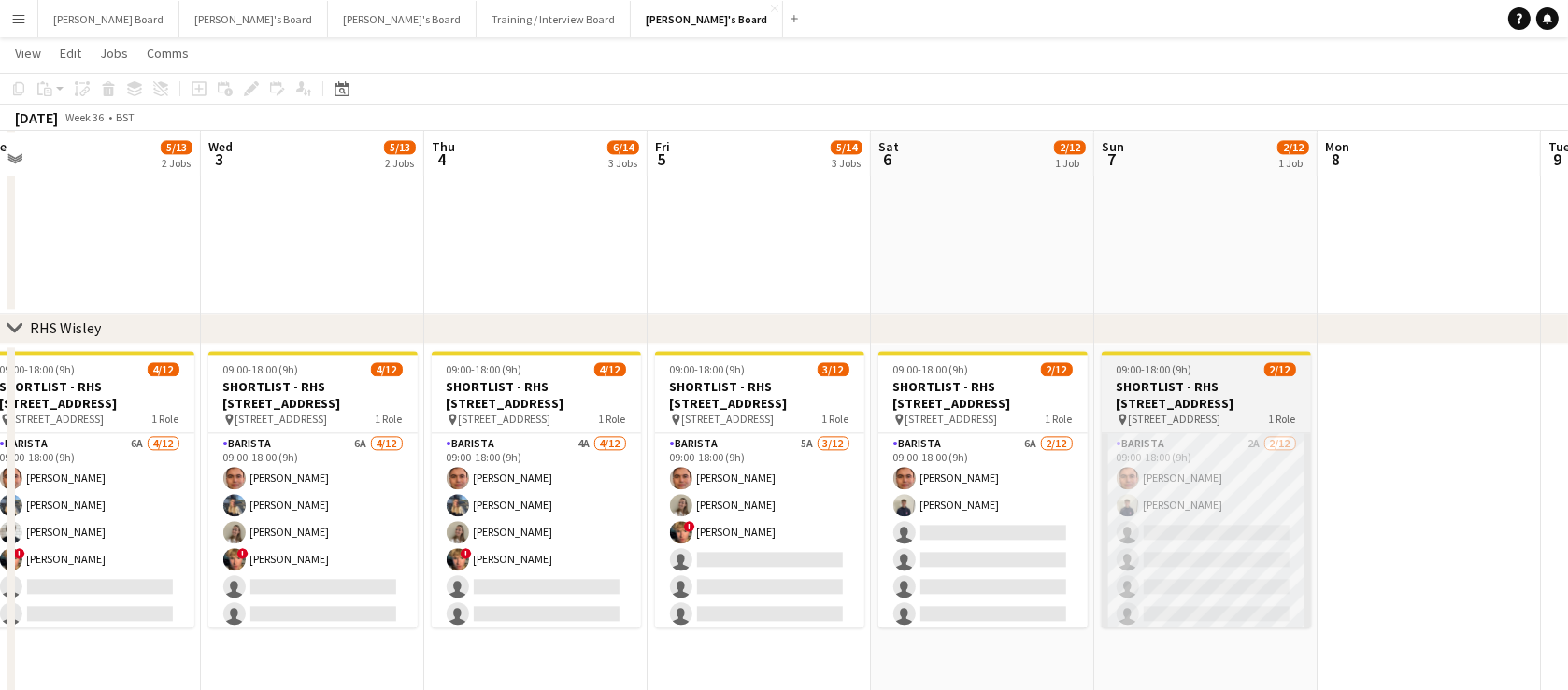
drag, startPoint x: 1359, startPoint y: 540, endPoint x: 1120, endPoint y: 530, distance: 239.2
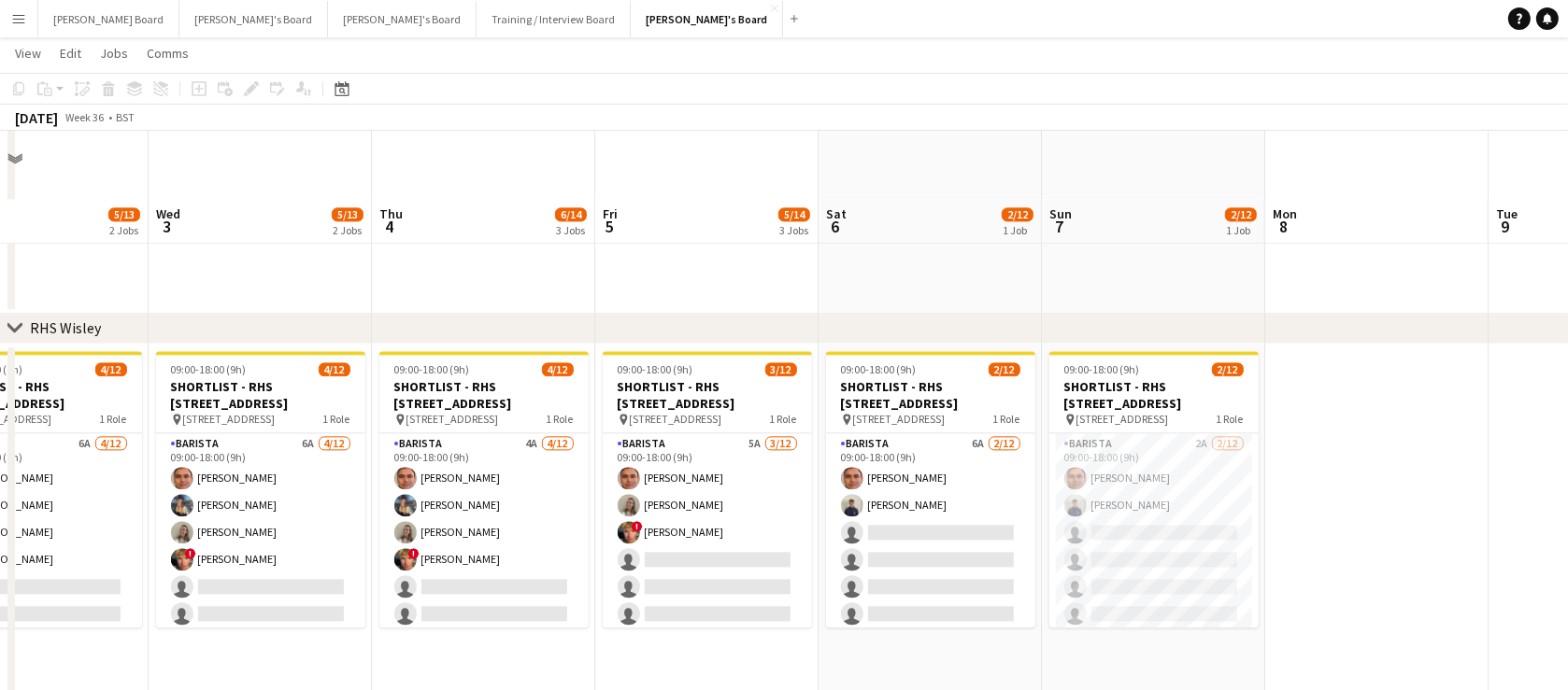
scroll to position [5253, 0]
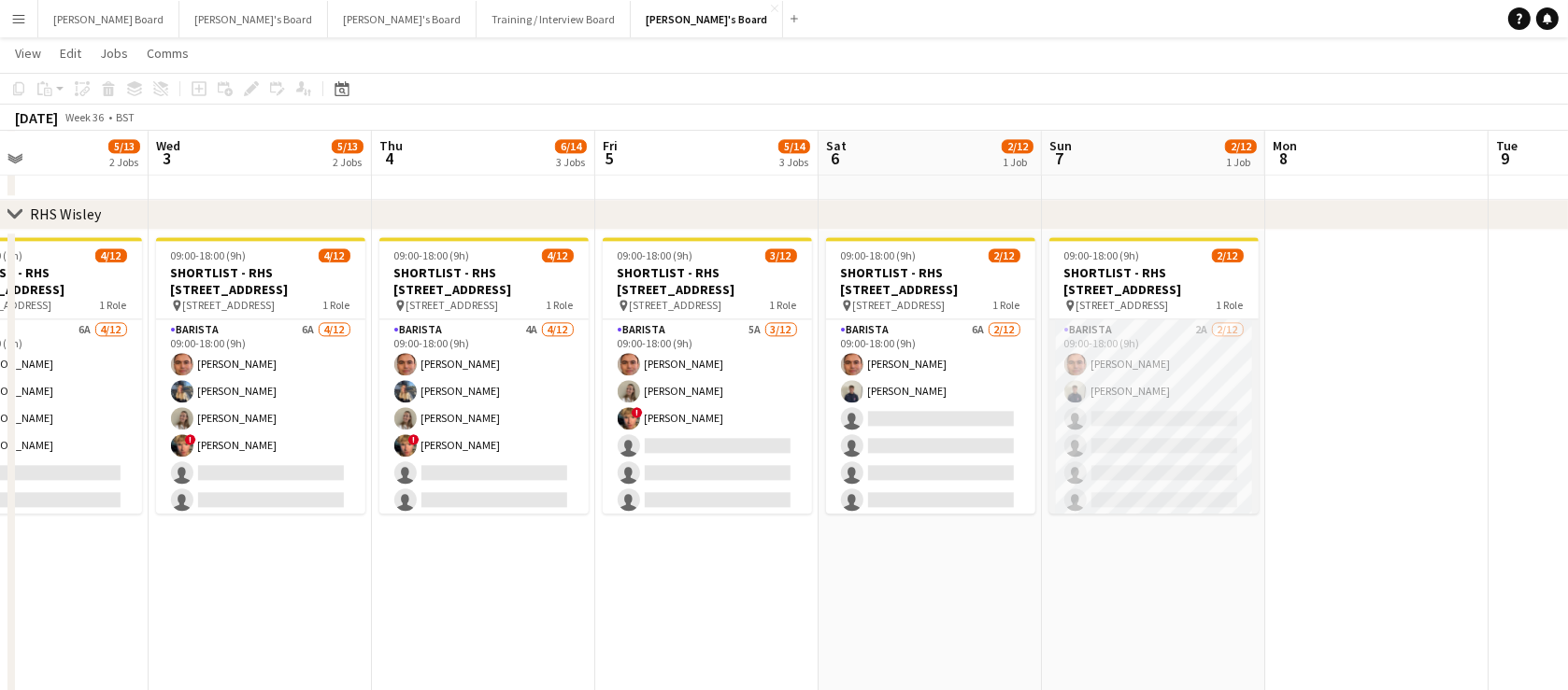
click at [1157, 480] on app-card-role "Barista 2A [DATE] 09:00-18:00 (9h) [PERSON_NAME] [PERSON_NAME] single-neutral-a…" at bounding box center [1154, 499] width 210 height 362
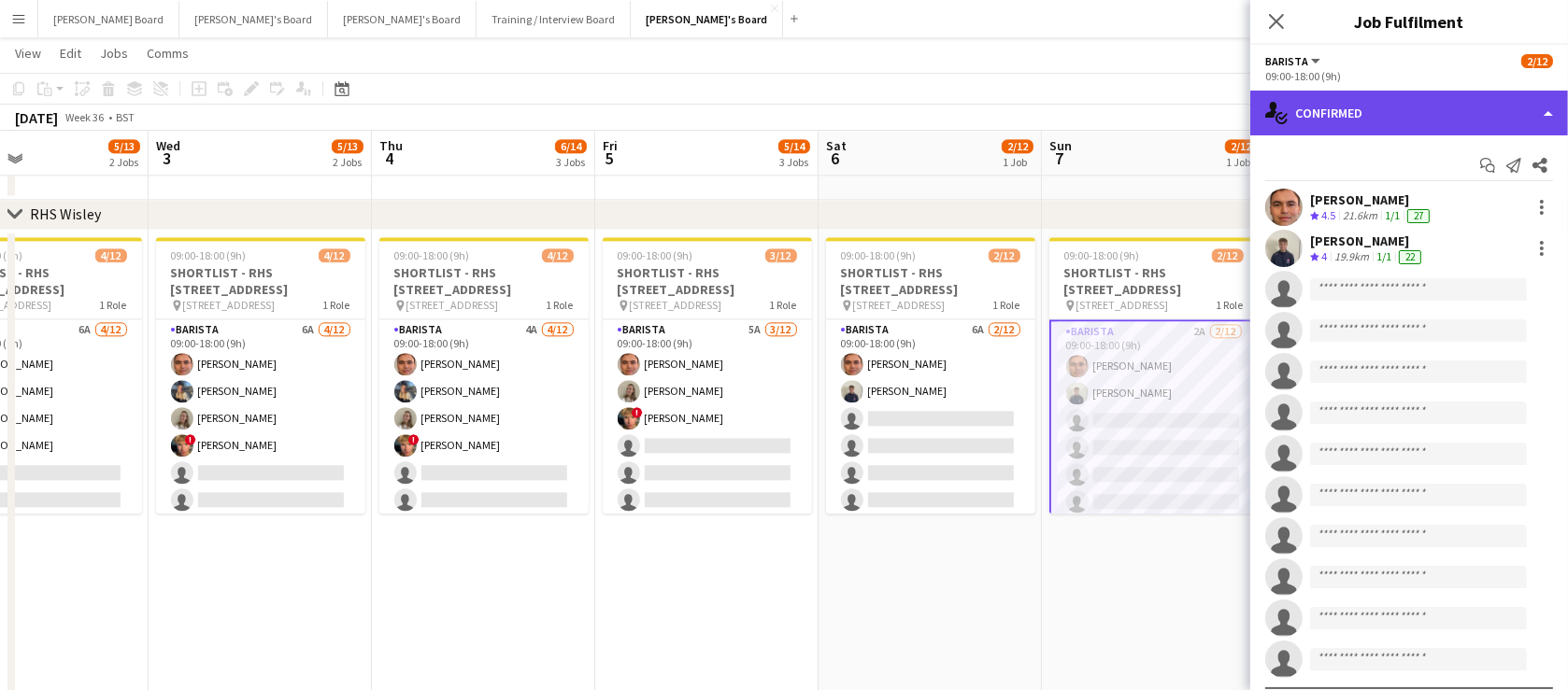
click at [1367, 115] on div "single-neutral-actions-check-2 Confirmed" at bounding box center [1409, 112] width 317 height 44
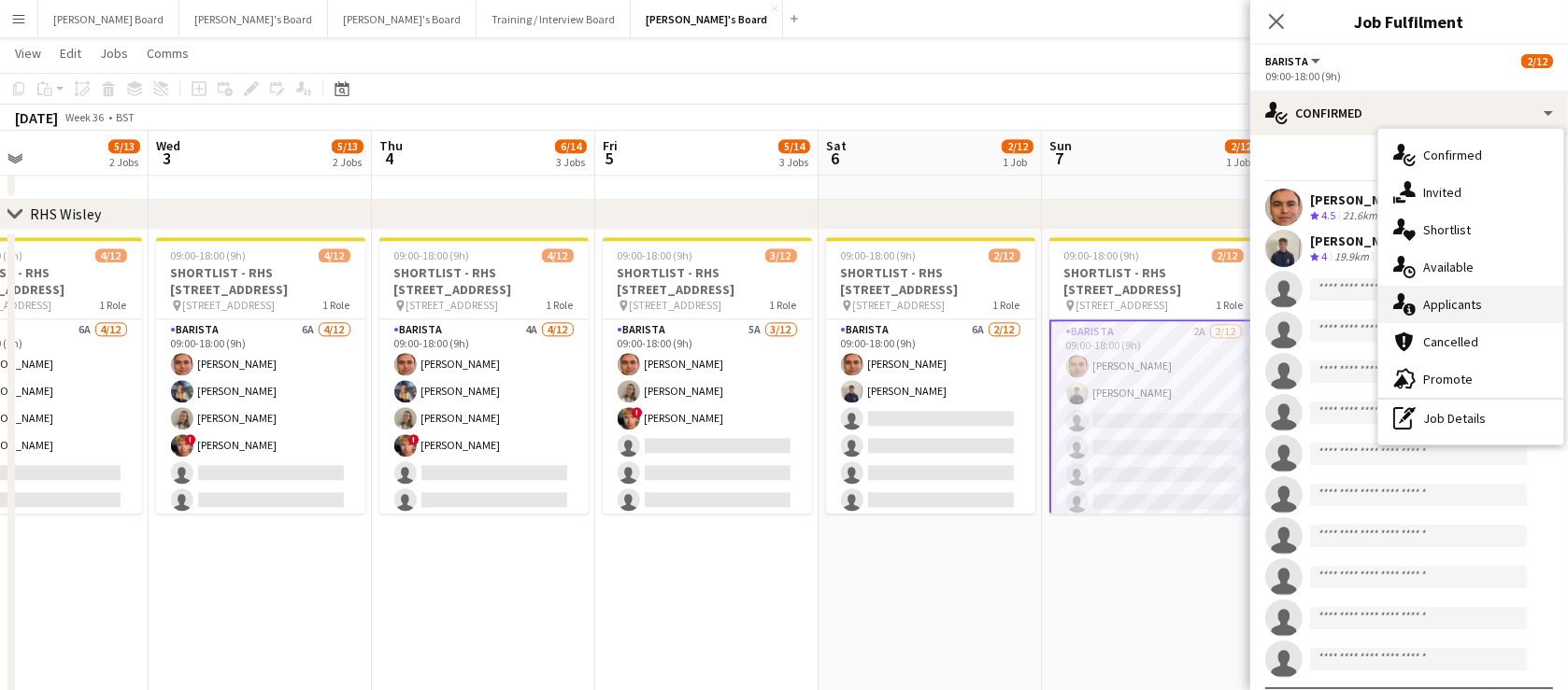
click at [1497, 299] on div "single-neutral-actions-information Applicants" at bounding box center [1471, 305] width 185 height 38
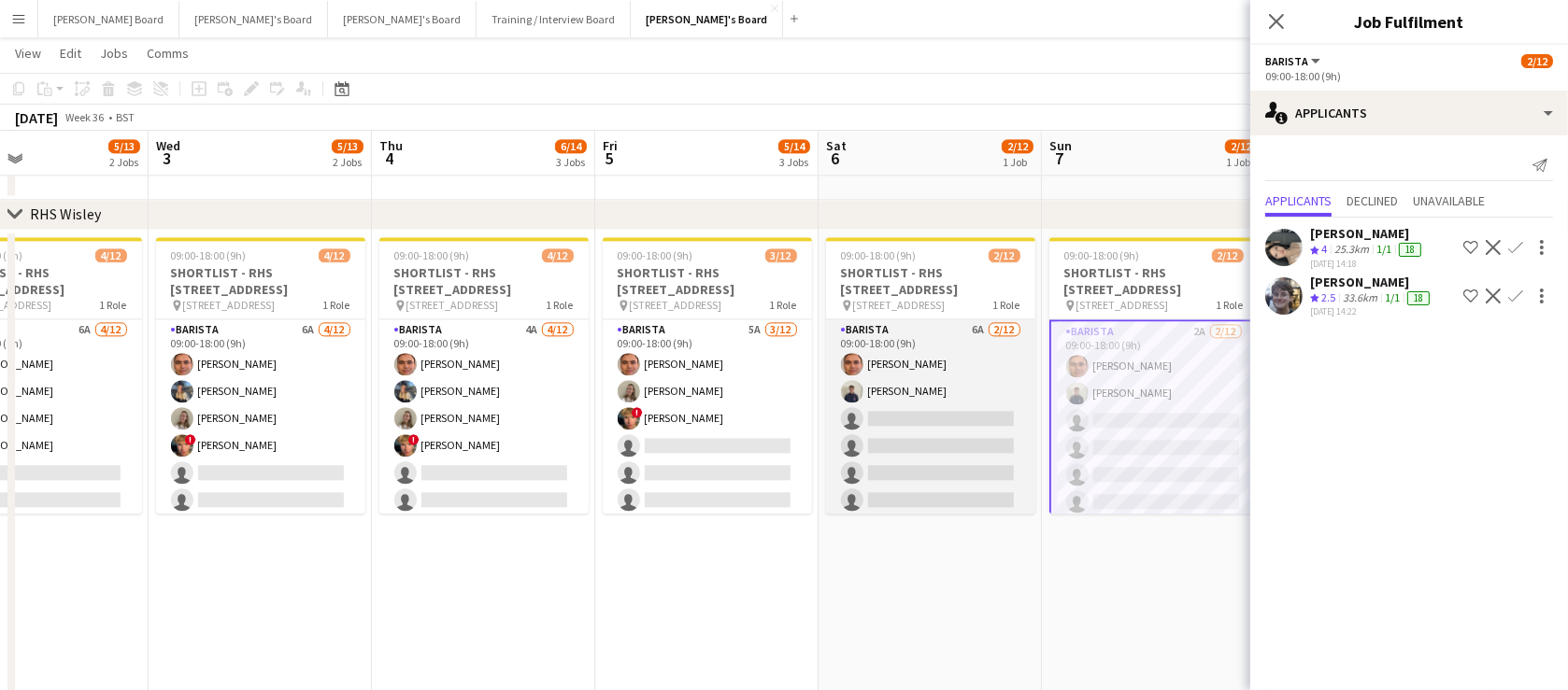
click at [953, 407] on app-card-role "Barista 6A [DATE] 09:00-18:00 (9h) [PERSON_NAME] [PERSON_NAME] single-neutral-a…" at bounding box center [931, 499] width 210 height 362
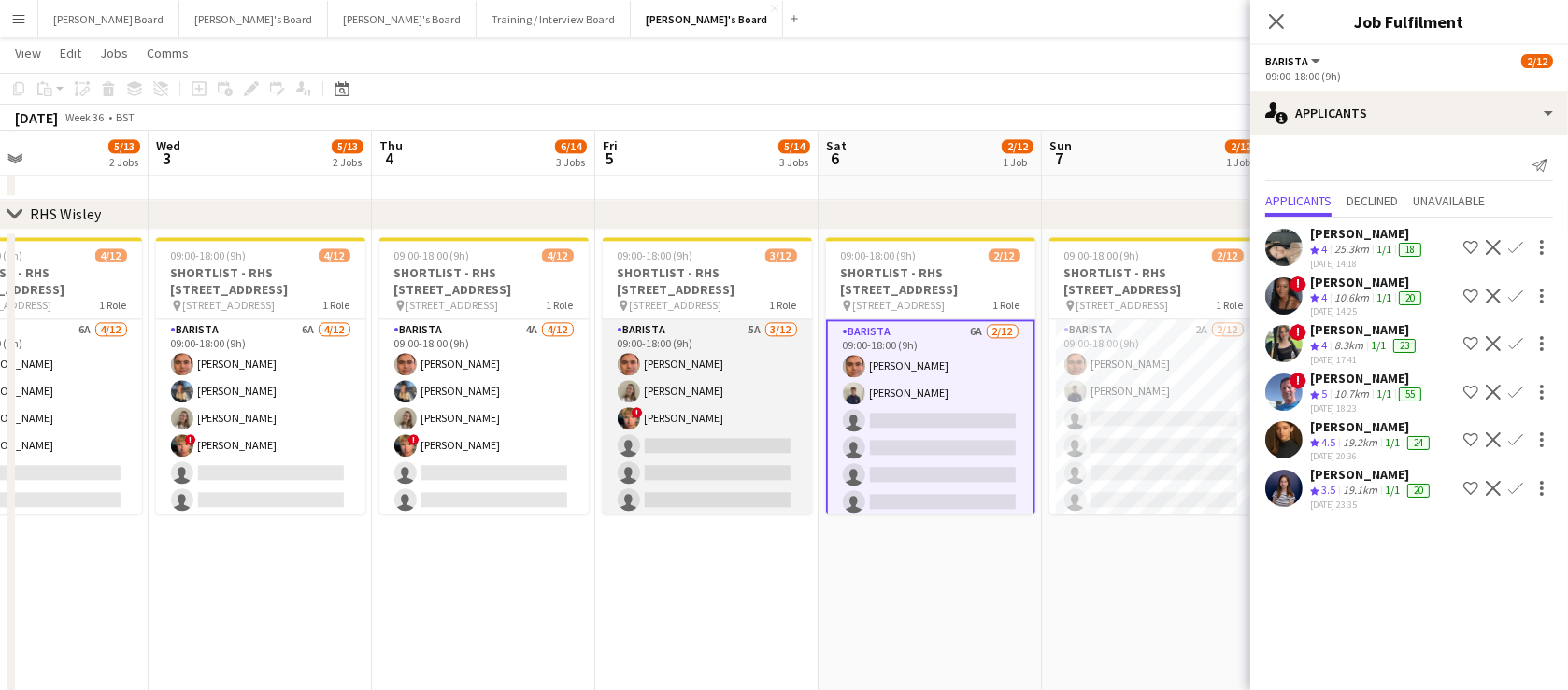
click at [758, 460] on app-card-role "Barista 5A [DATE] 09:00-18:00 (9h) [PERSON_NAME] [PERSON_NAME] ! [PERSON_NAME] …" at bounding box center [707, 499] width 210 height 362
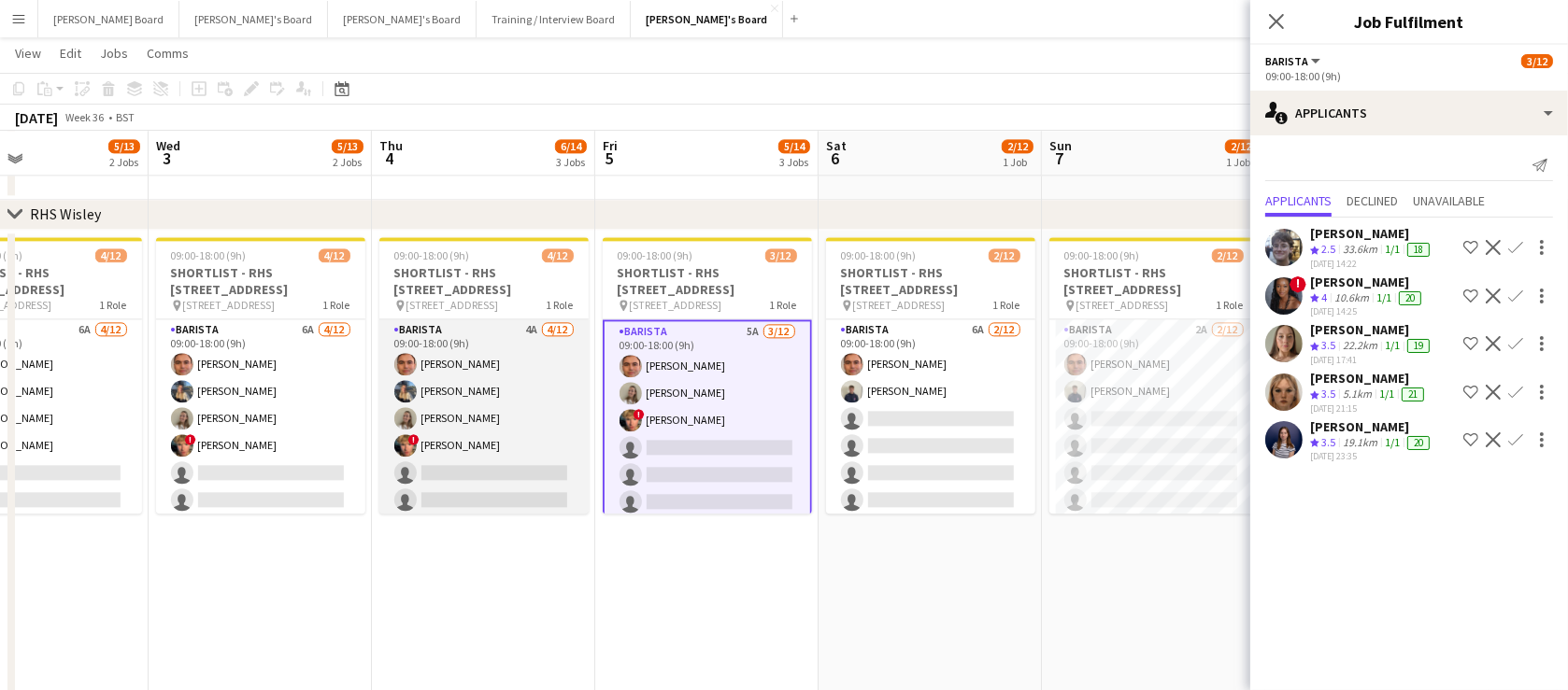
click at [477, 443] on app-card-role "Barista 4A [DATE] 09:00-18:00 (9h) [PERSON_NAME] [PERSON_NAME] [PERSON_NAME] ! …" at bounding box center [485, 499] width 210 height 362
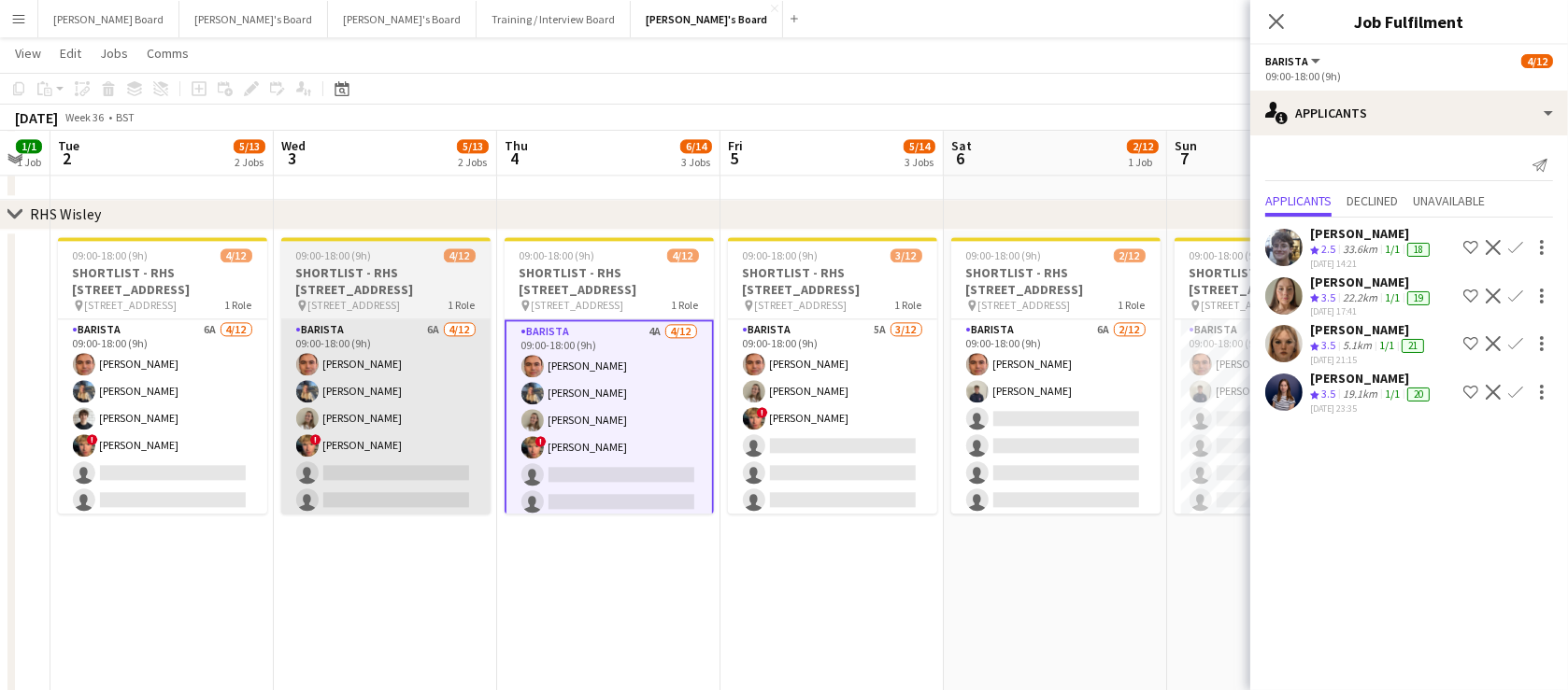
drag, startPoint x: 542, startPoint y: 578, endPoint x: 332, endPoint y: 489, distance: 228.1
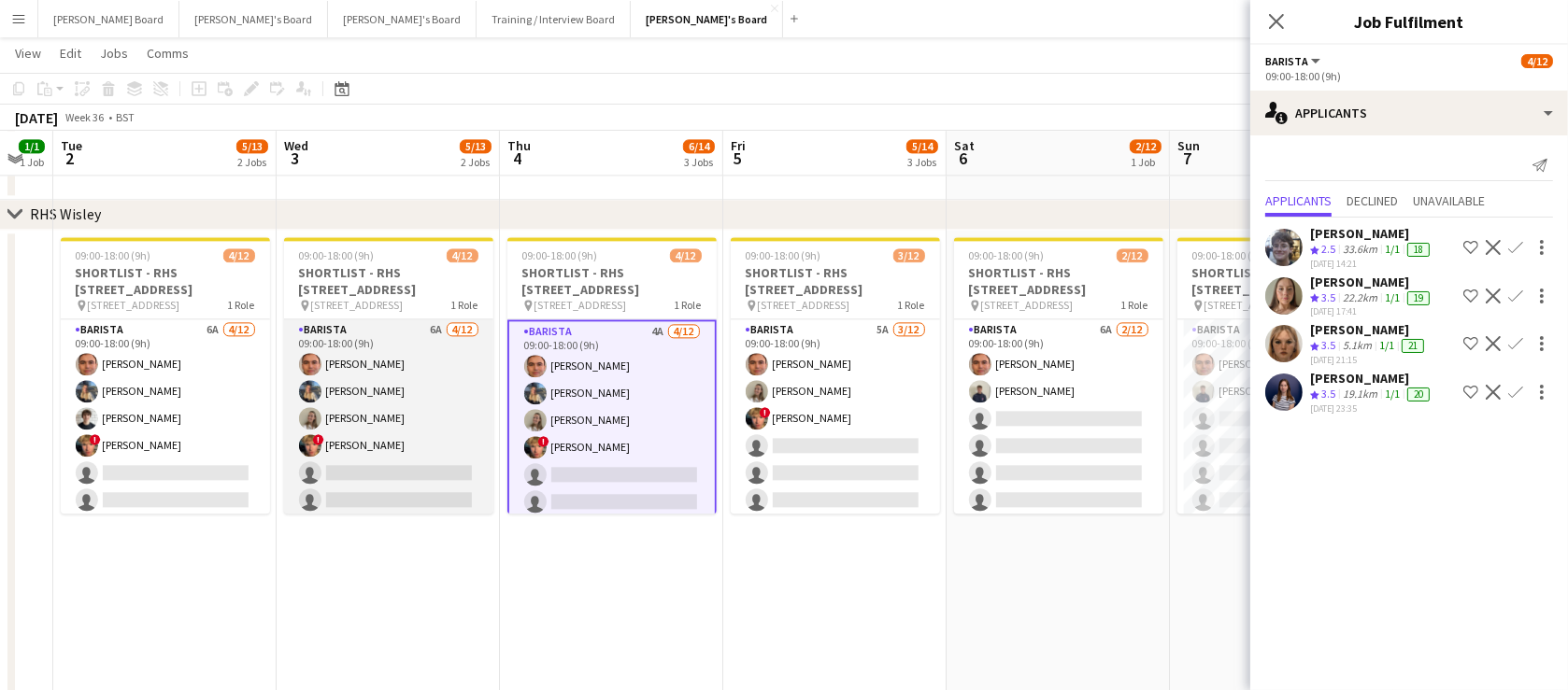
click at [304, 476] on app-card-role "Barista 6A [DATE] 09:00-18:00 (9h) [PERSON_NAME] [PERSON_NAME] [PERSON_NAME] ! …" at bounding box center [389, 499] width 210 height 362
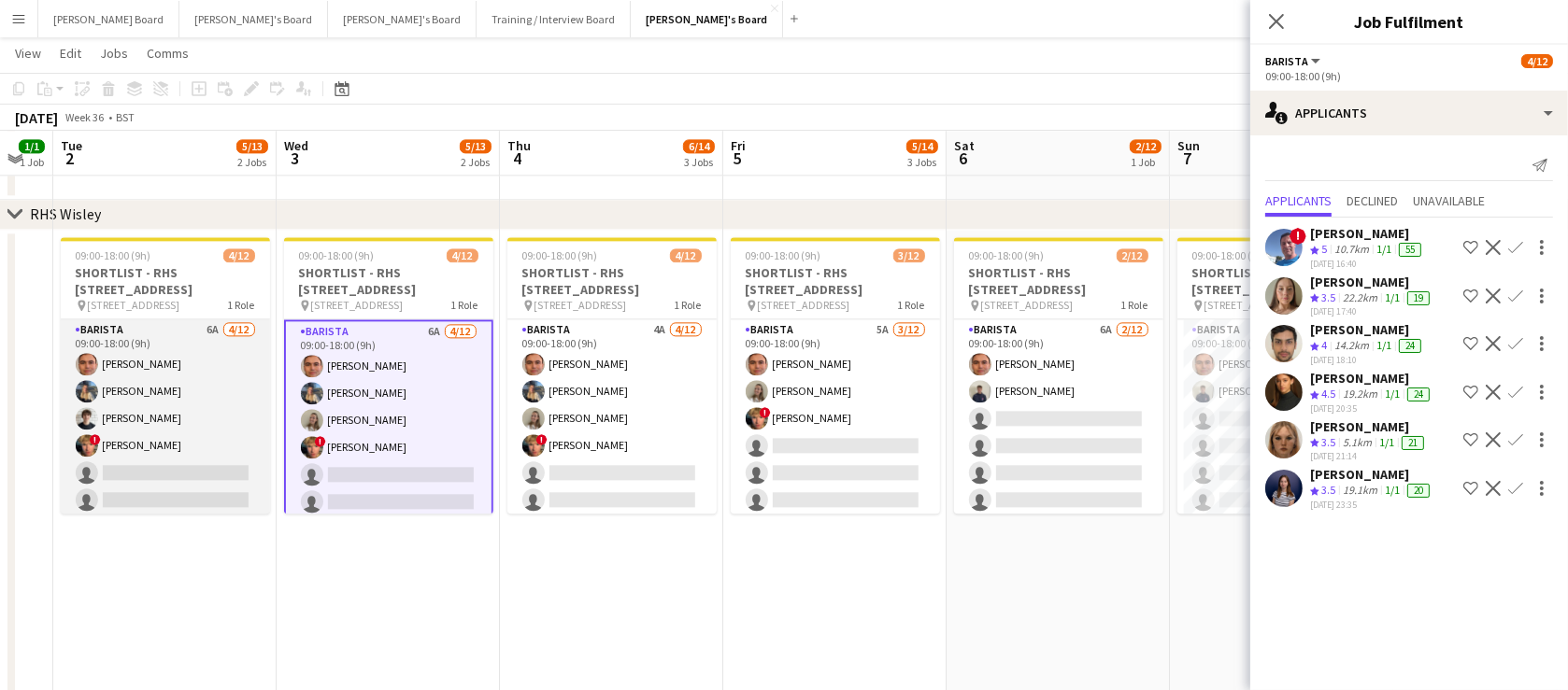
click at [182, 452] on app-card-role "Barista 6A [DATE] 09:00-18:00 (9h) [PERSON_NAME] [PERSON_NAME] [PERSON_NAME] ! …" at bounding box center [165, 499] width 210 height 362
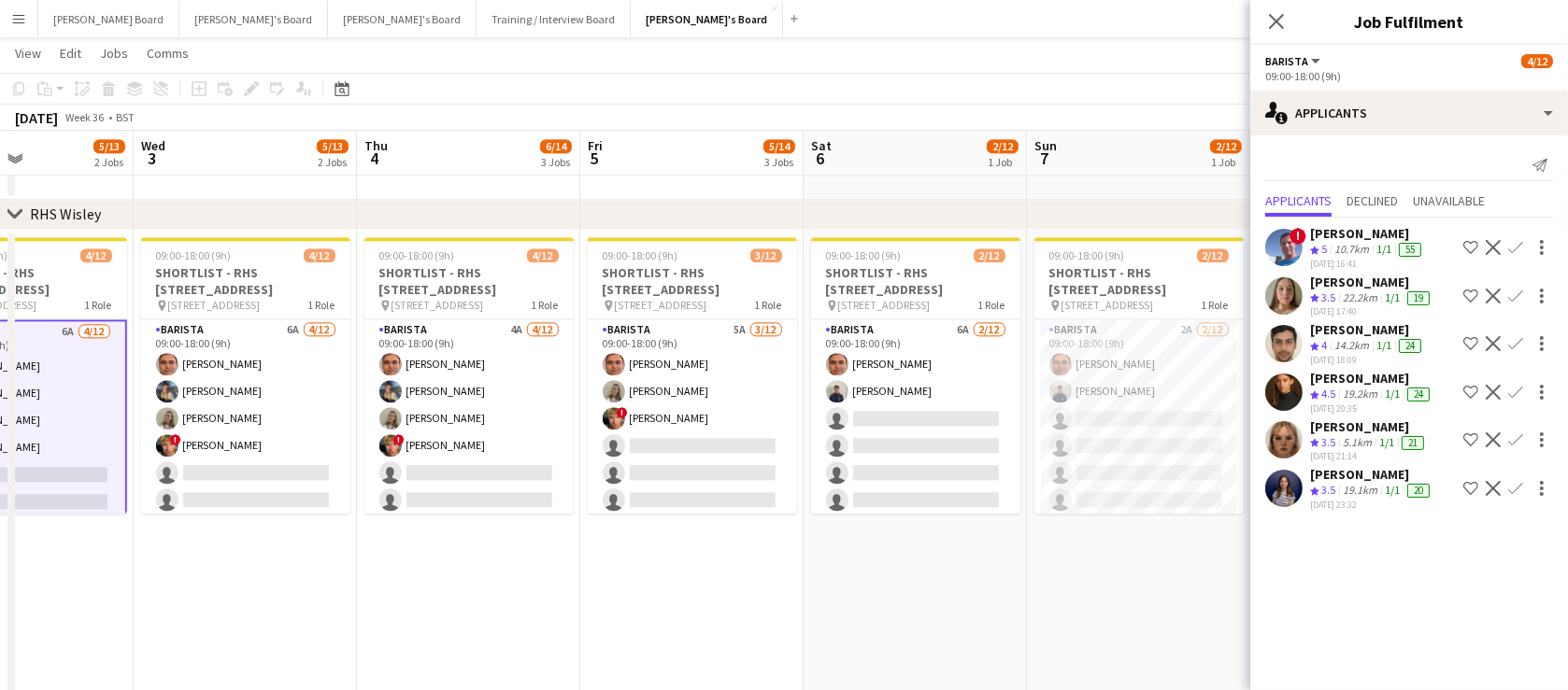
drag, startPoint x: 785, startPoint y: 574, endPoint x: 639, endPoint y: 571, distance: 146.0
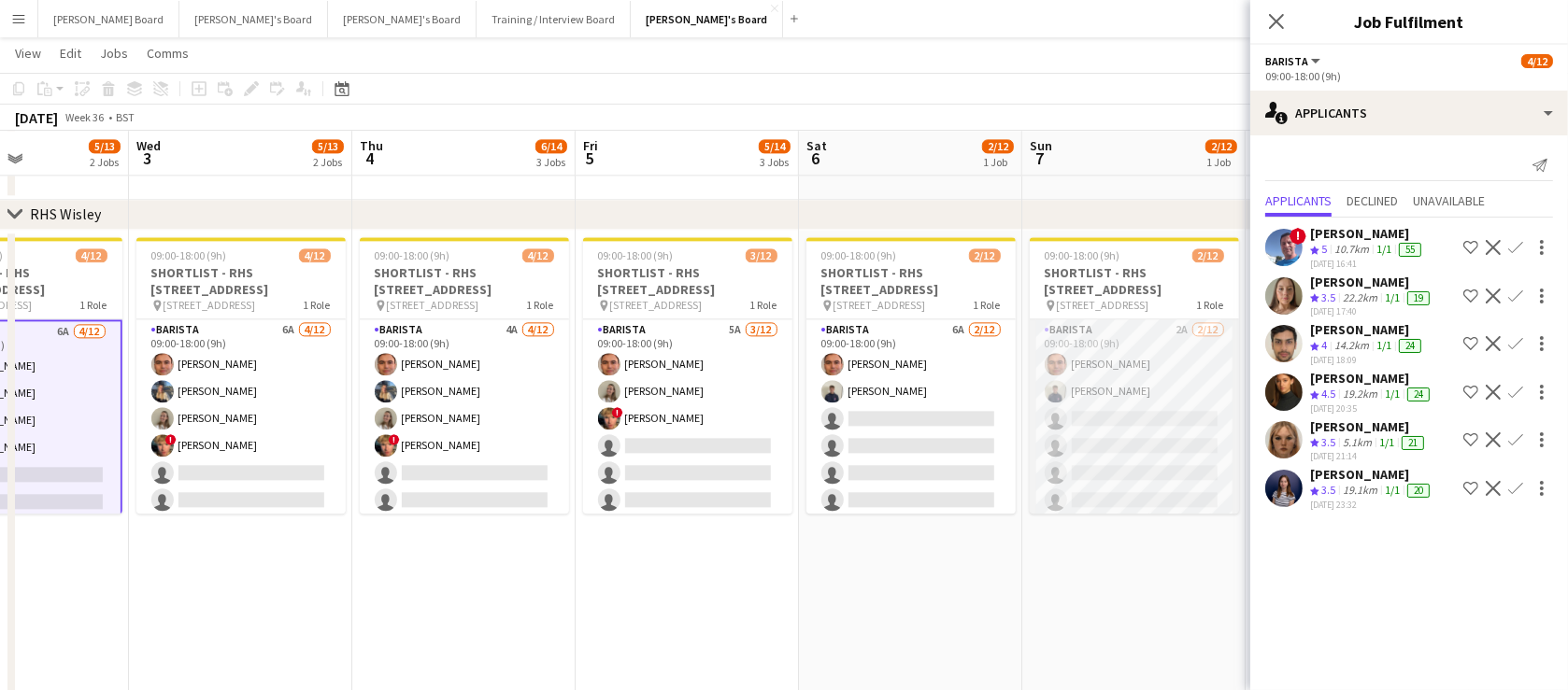
click at [1156, 479] on app-card-role "Barista 2A [DATE] 09:00-18:00 (9h) [PERSON_NAME] [PERSON_NAME] single-neutral-a…" at bounding box center [1134, 499] width 210 height 362
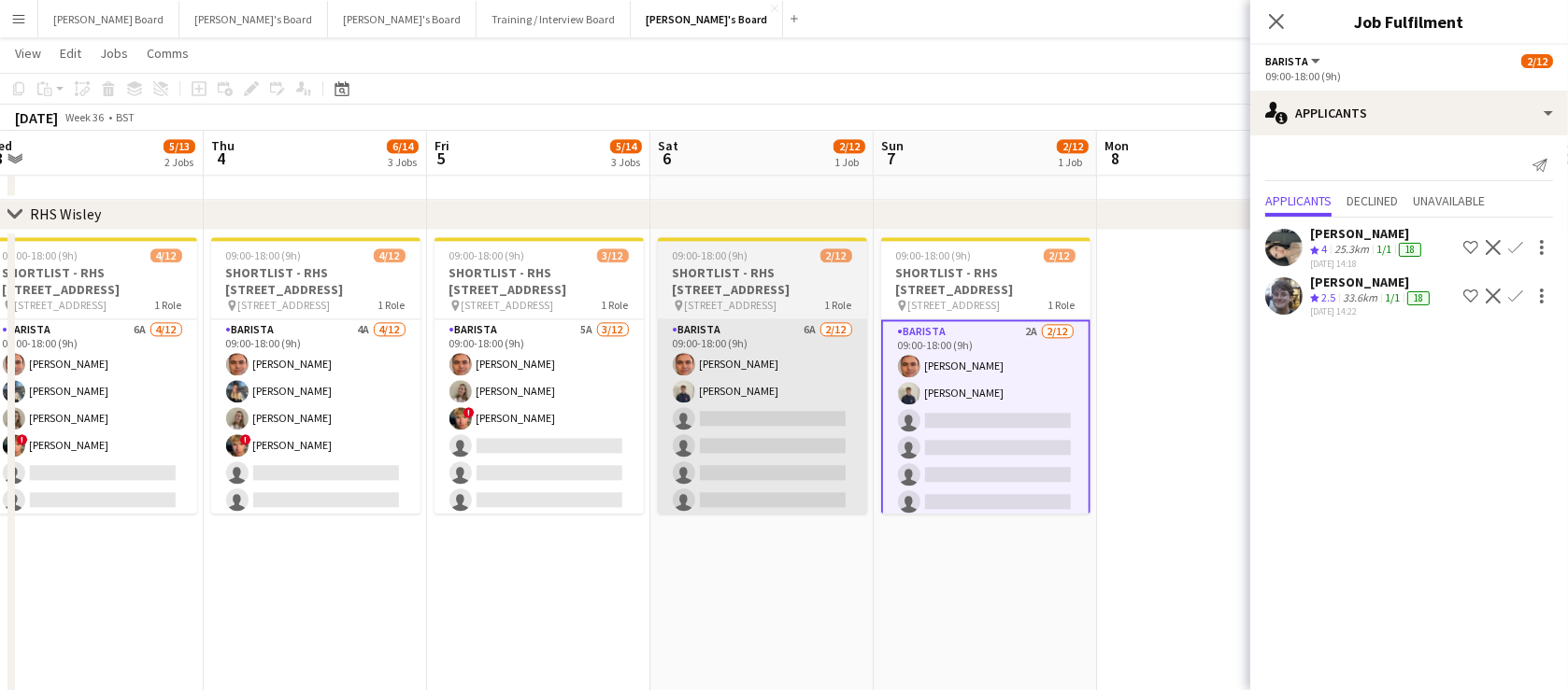
drag, startPoint x: 1067, startPoint y: 515, endPoint x: 792, endPoint y: 329, distance: 332.0
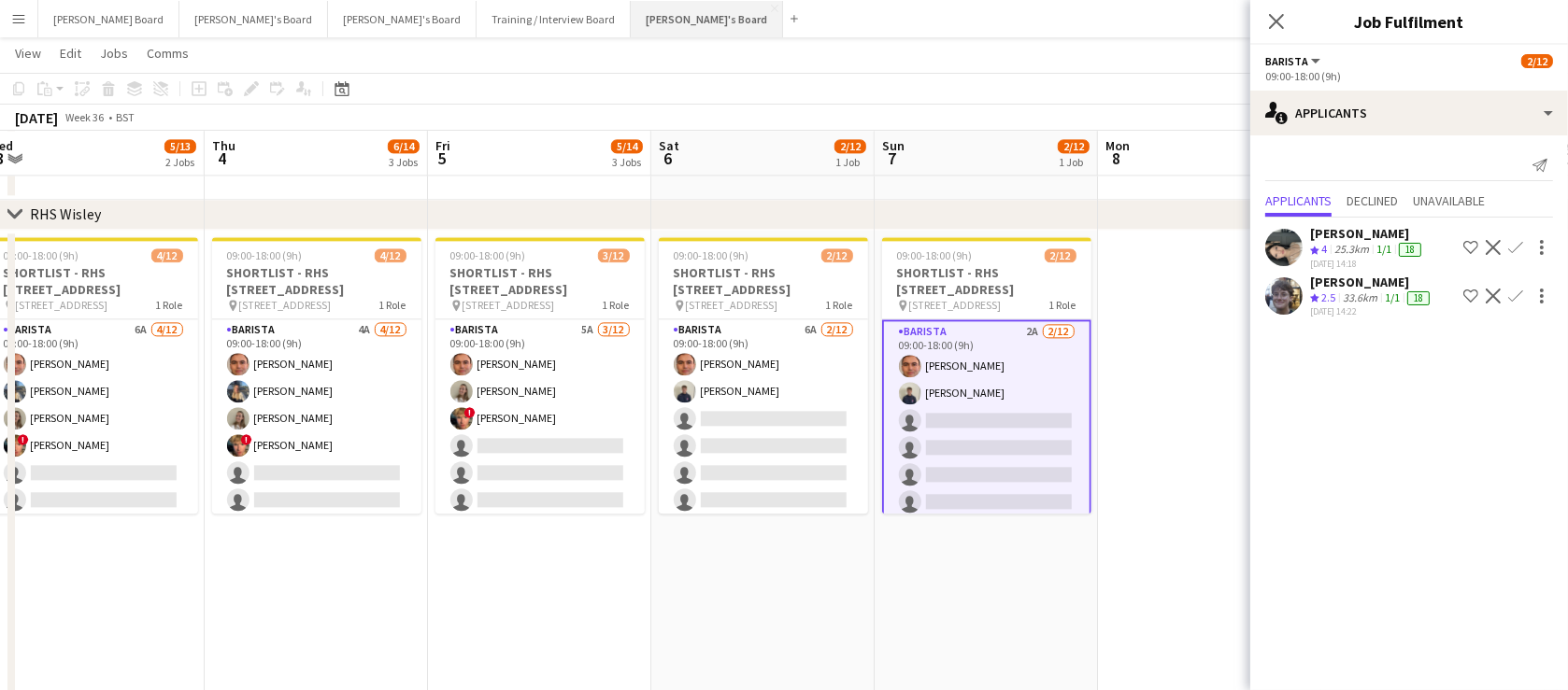
click at [631, 19] on button "[PERSON_NAME]'s Board Close" at bounding box center [707, 19] width 152 height 37
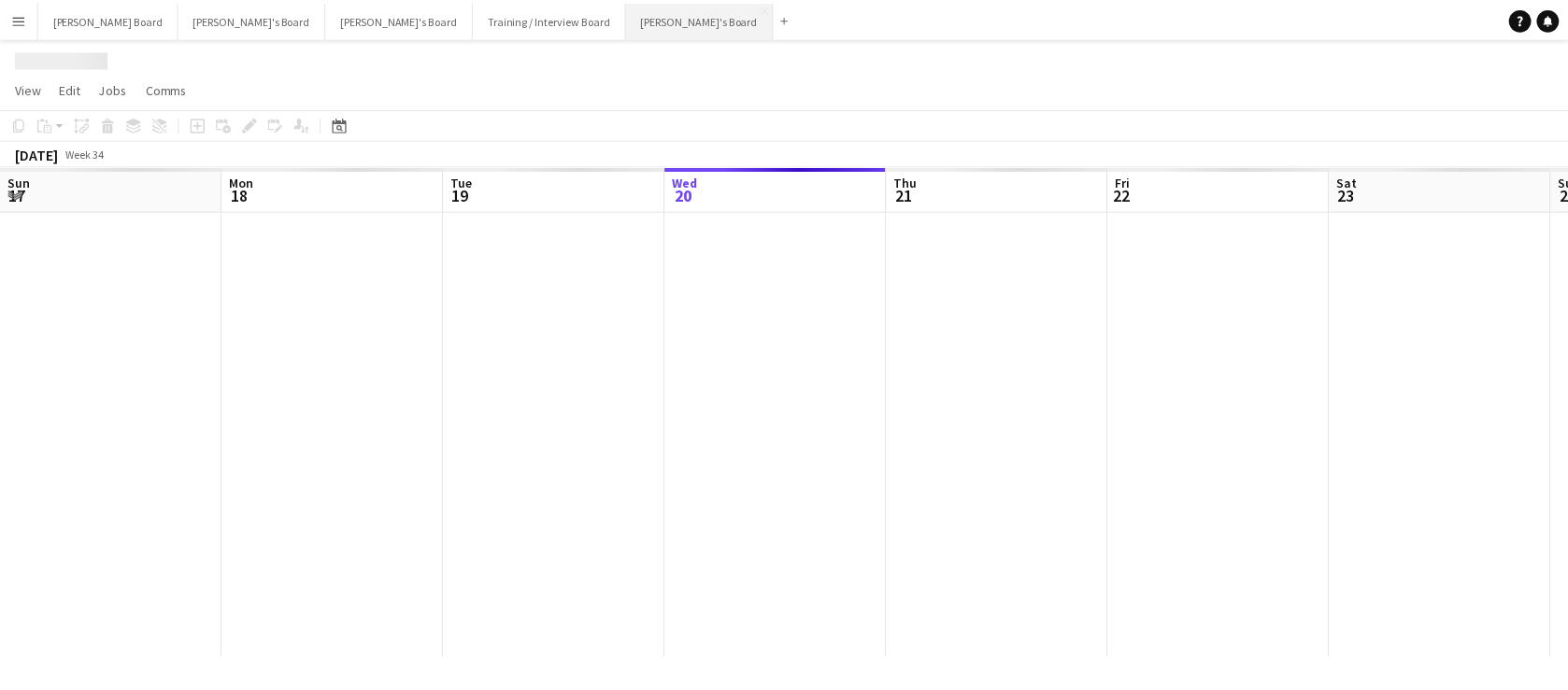
scroll to position [0, 447]
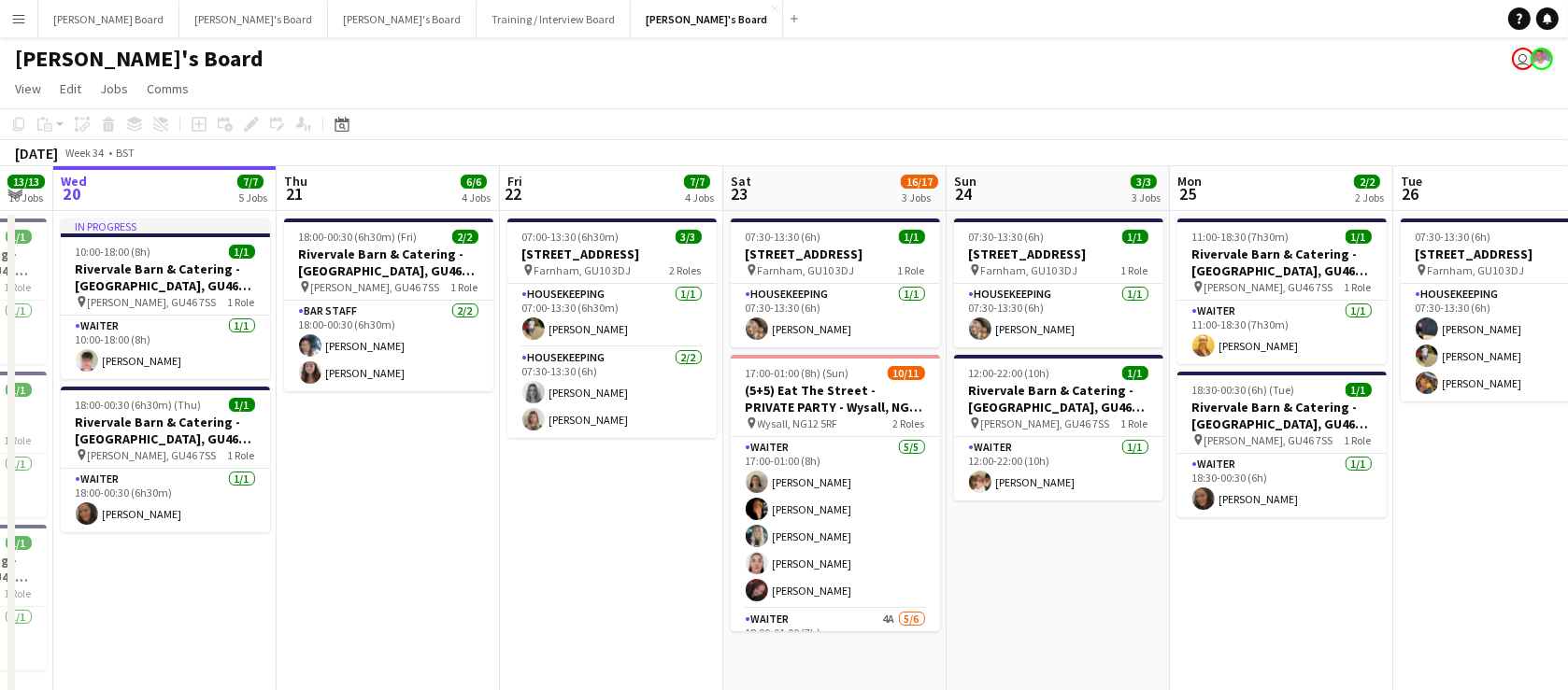
drag, startPoint x: 791, startPoint y: 470, endPoint x: 627, endPoint y: 441, distance: 166.5
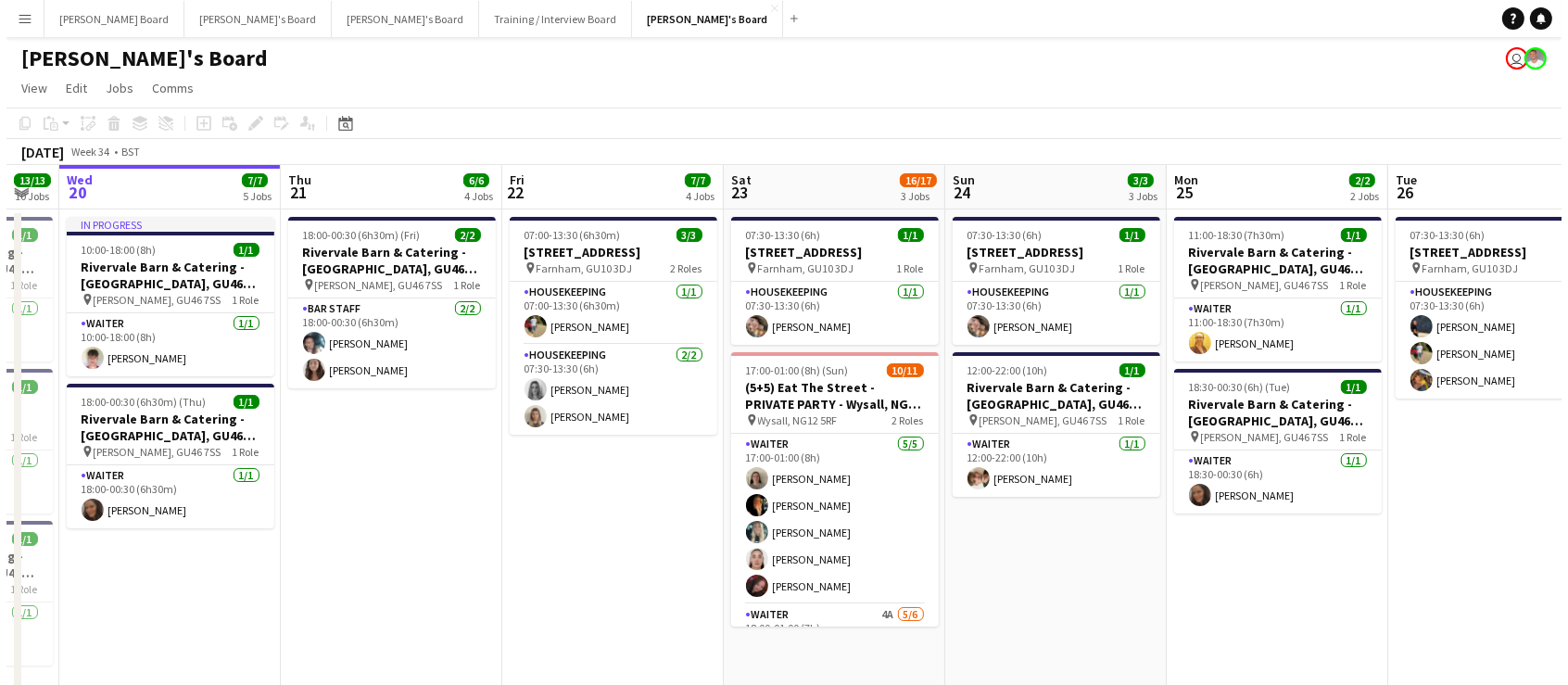
scroll to position [0, 654]
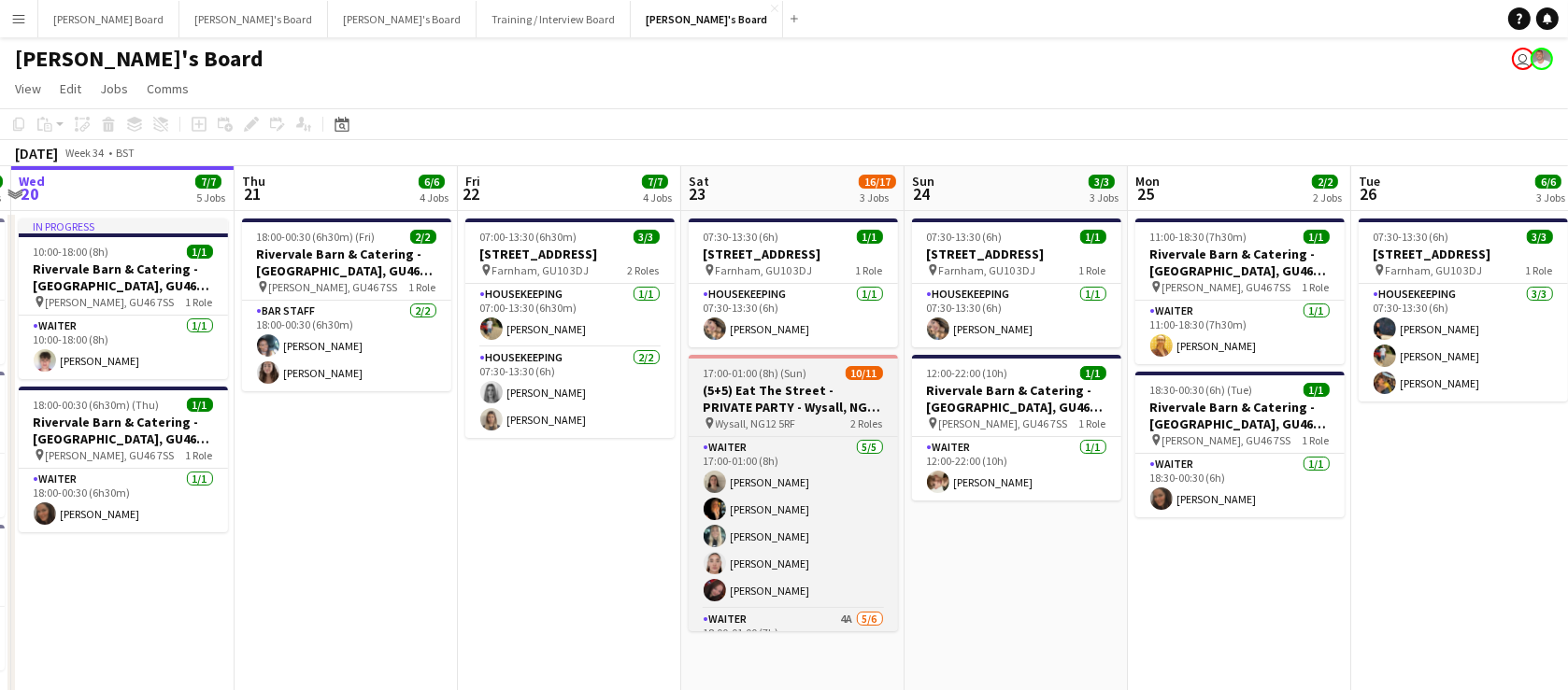
click at [778, 376] on span "17:00-01:00 (8h) (Sun)" at bounding box center [756, 373] width 104 height 14
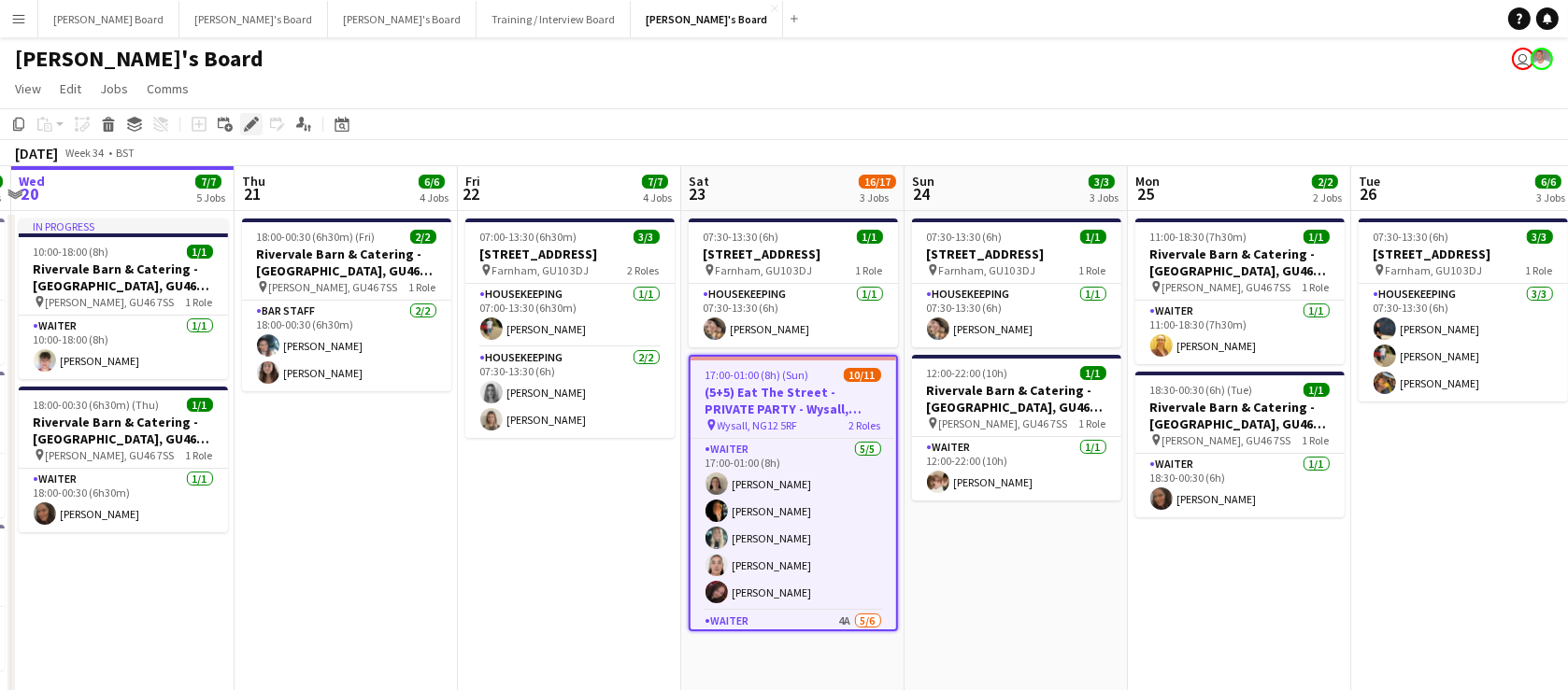
click at [246, 122] on icon "Edit" at bounding box center [251, 125] width 15 height 15
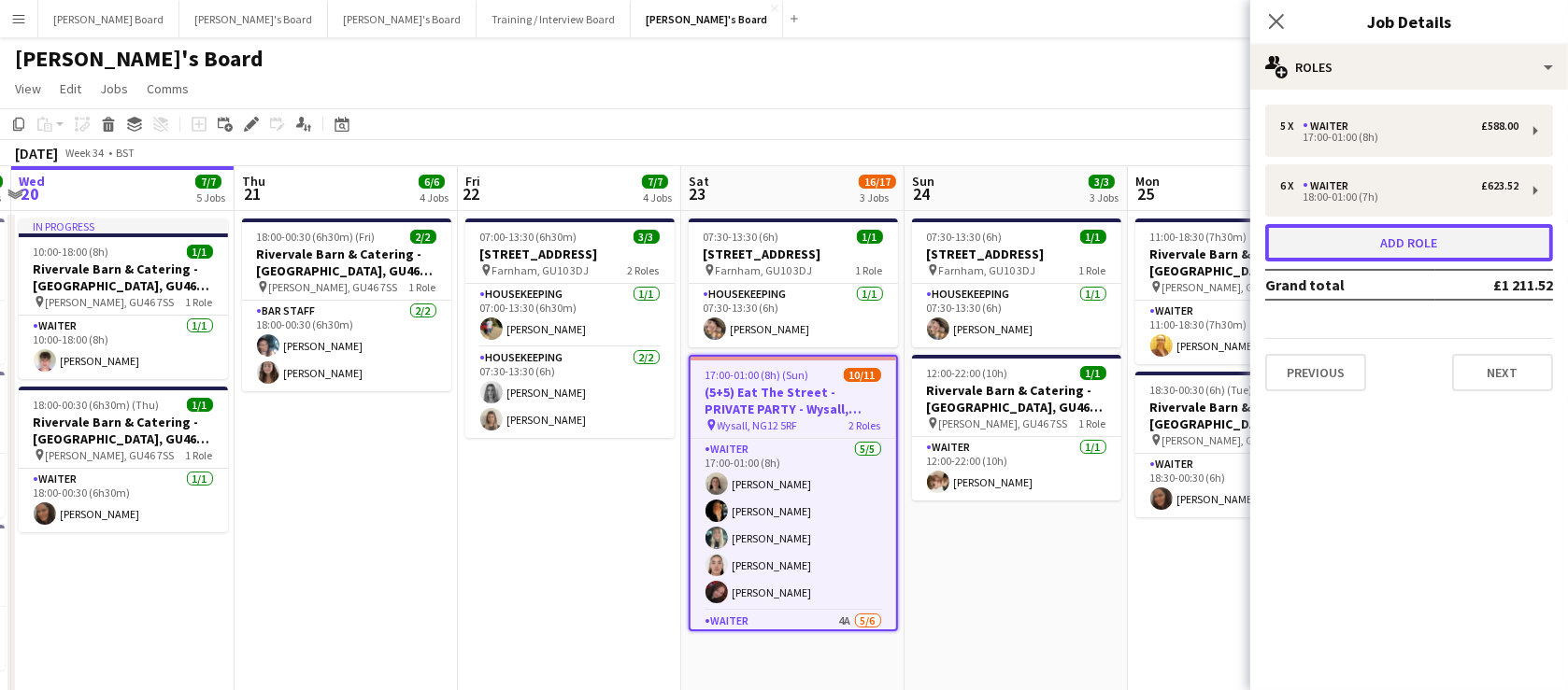
click at [1358, 246] on button "Add role" at bounding box center [1409, 243] width 288 height 38
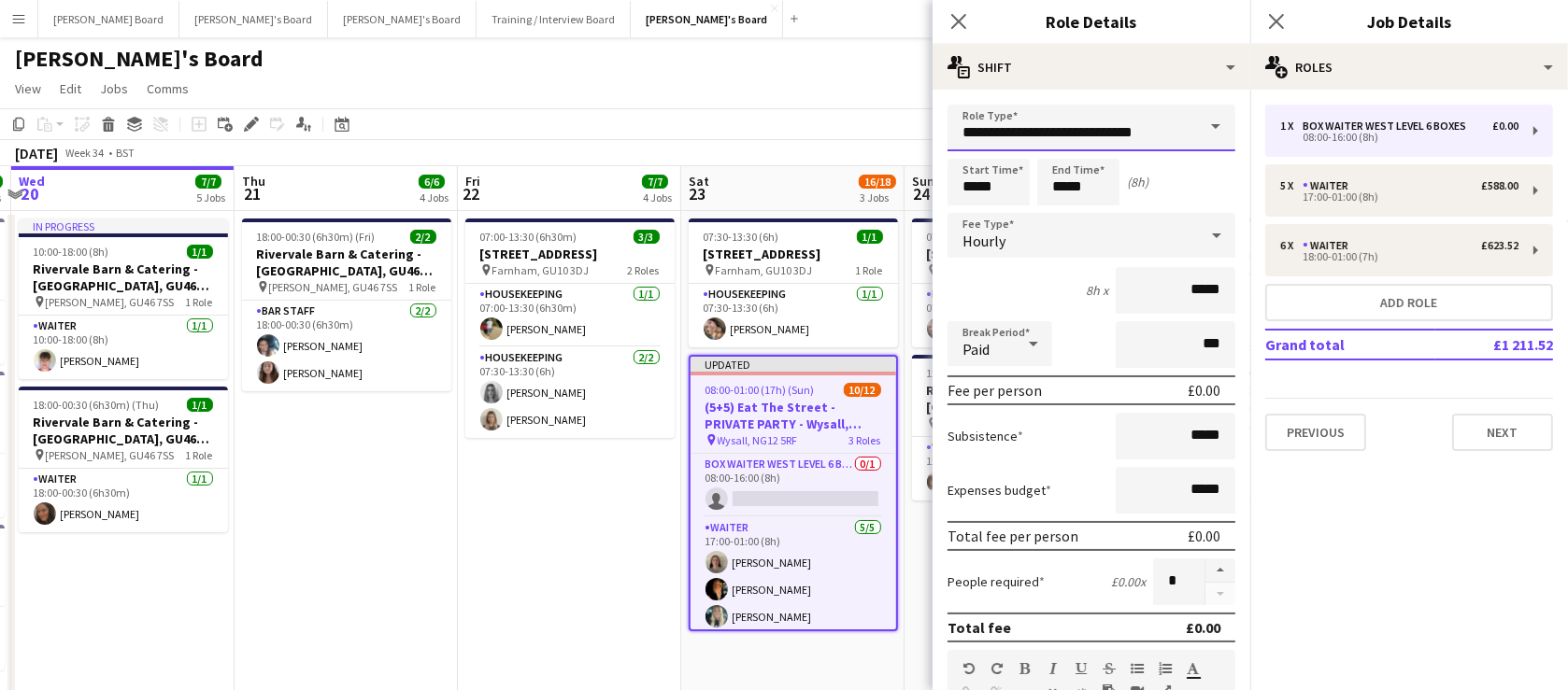
click at [1034, 138] on input "**********" at bounding box center [1091, 127] width 288 height 46
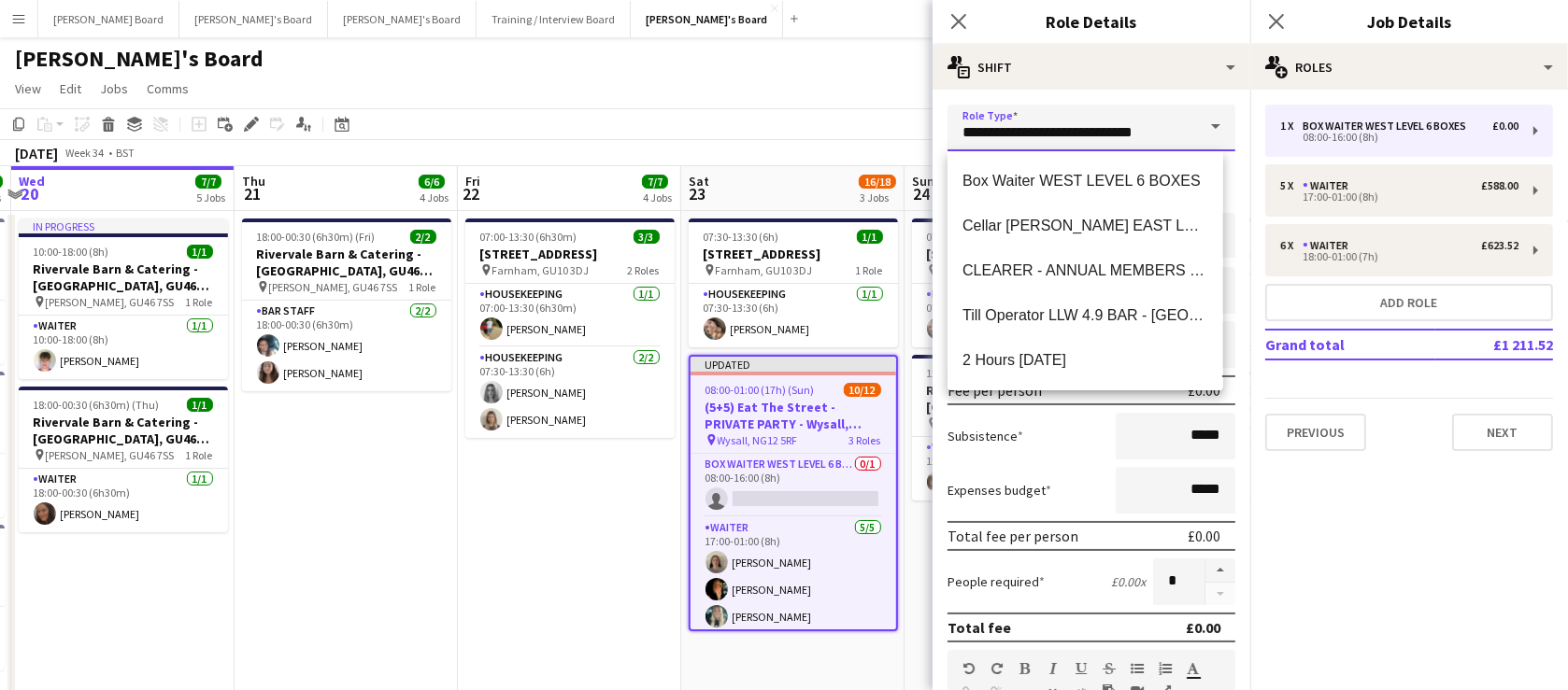
click at [1034, 138] on input "**********" at bounding box center [1091, 127] width 288 height 46
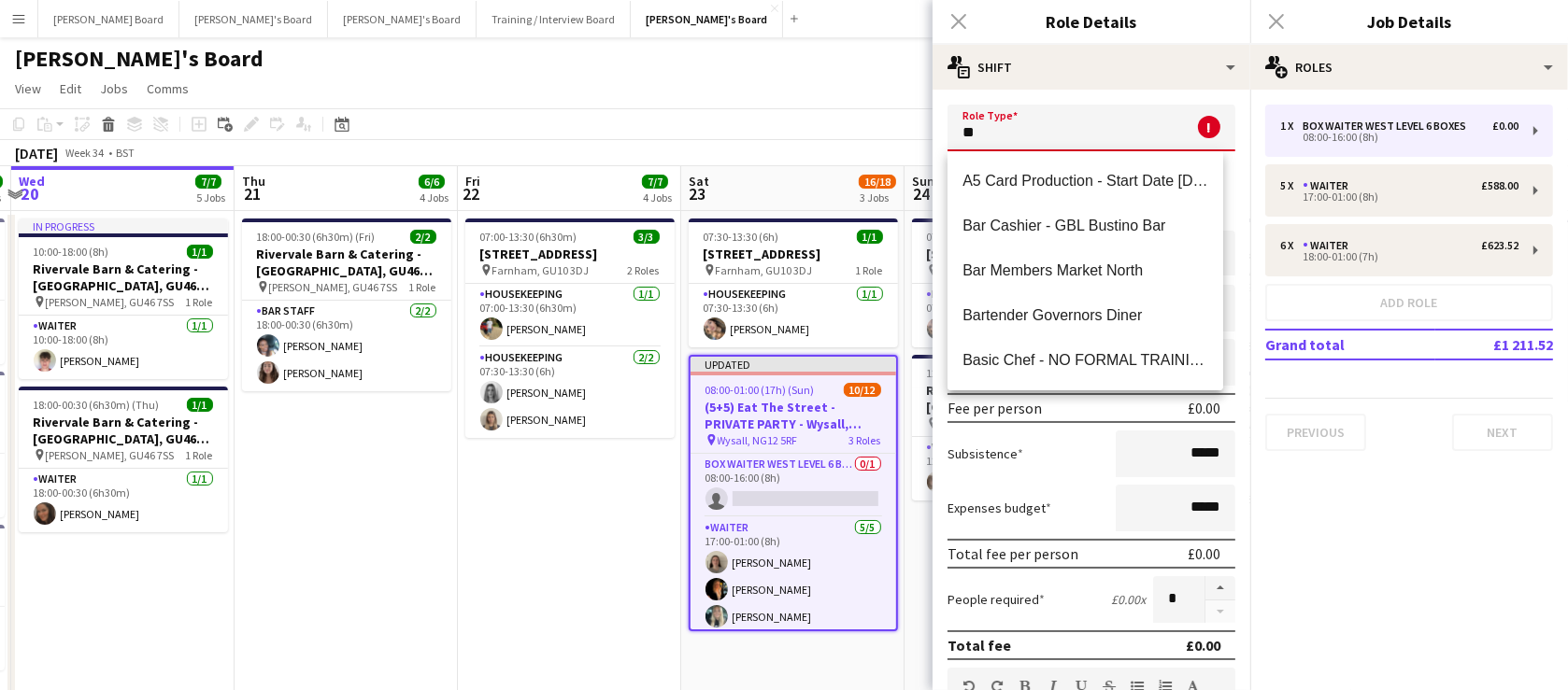
type input "*"
drag, startPoint x: 1048, startPoint y: 132, endPoint x: 1020, endPoint y: 144, distance: 30.5
click at [1017, 144] on input "****" at bounding box center [1091, 127] width 288 height 46
type input "****"
click at [884, 99] on app-page-menu "View Day view expanded Day view collapsed Month view Date picker Jump to [DATE]…" at bounding box center [784, 91] width 1568 height 36
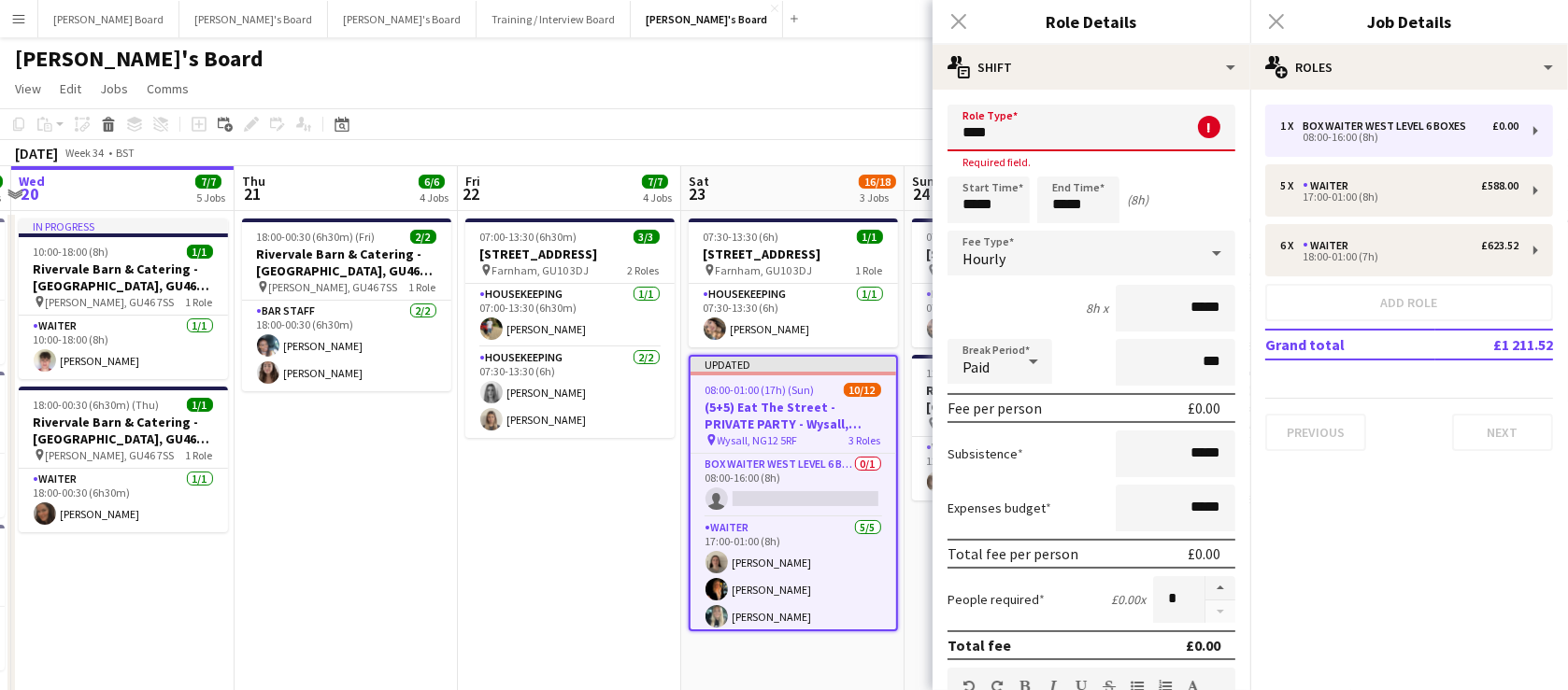
click at [912, 75] on app-page-menu "View Day view expanded Day view collapsed Month view Date picker Jump to [DATE]…" at bounding box center [784, 91] width 1568 height 36
click at [1119, 131] on input "****" at bounding box center [1091, 127] width 288 height 46
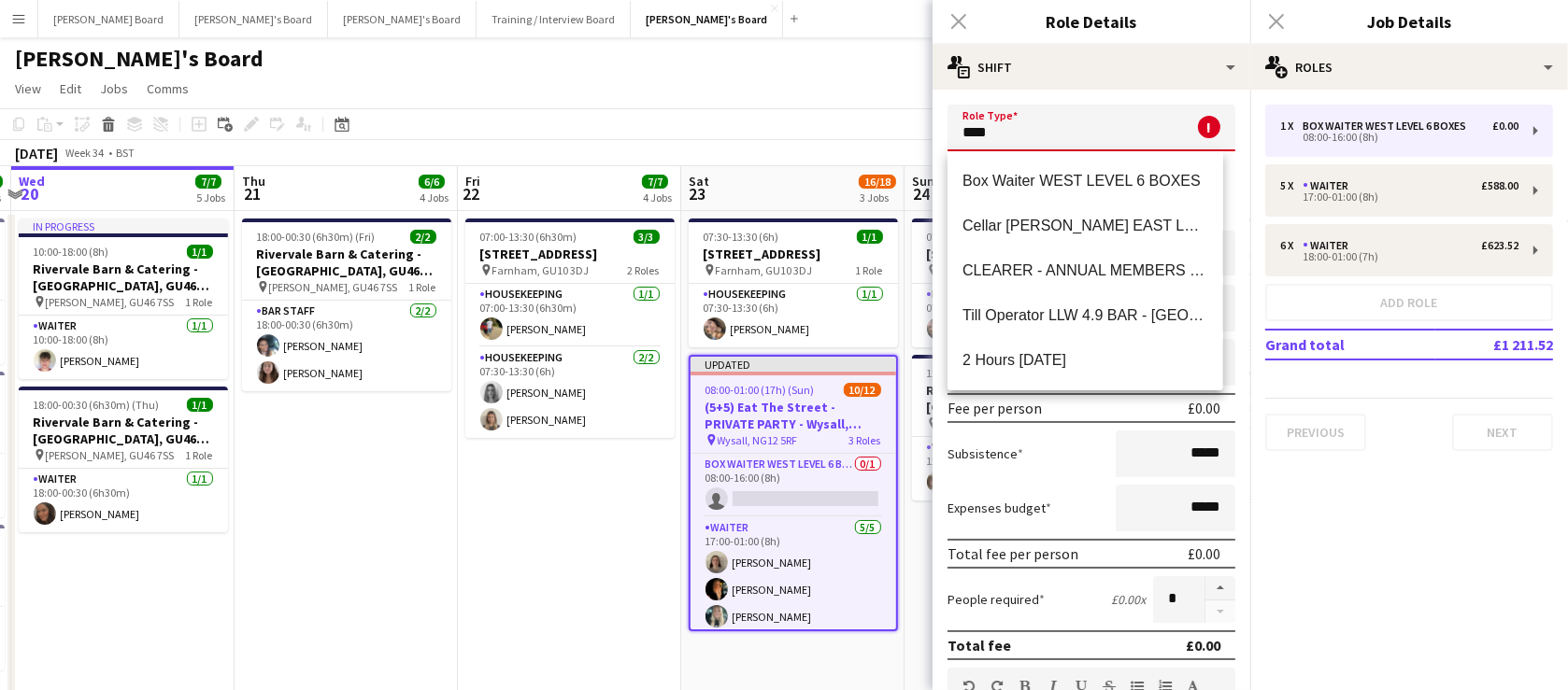
click at [1119, 131] on input "****" at bounding box center [1091, 127] width 288 height 46
click at [761, 93] on app-page-menu "View Day view expanded Day view collapsed Month view Date picker Jump to [DATE]…" at bounding box center [784, 91] width 1568 height 36
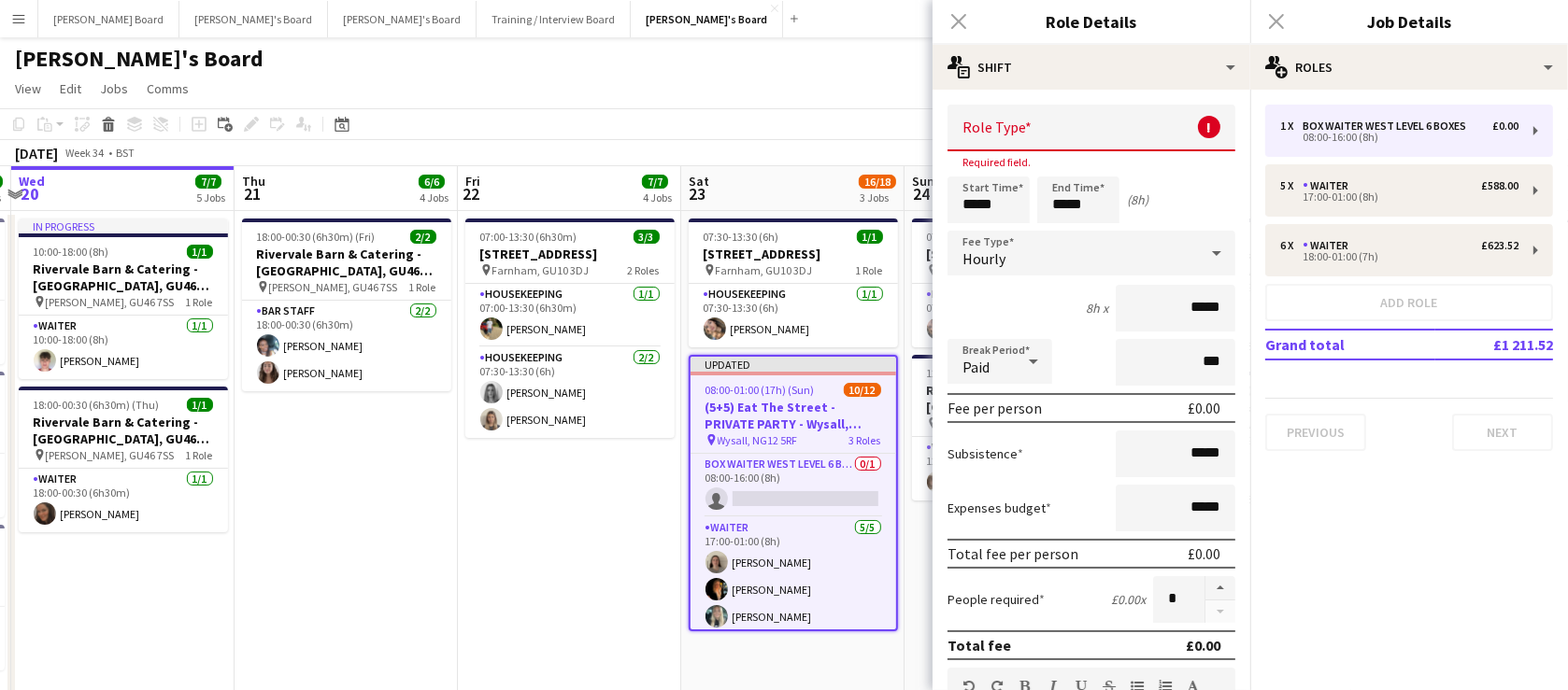
click at [963, 27] on div "Close pop-in" at bounding box center [958, 22] width 52 height 43
click at [1050, 143] on input "text" at bounding box center [1091, 127] width 288 height 46
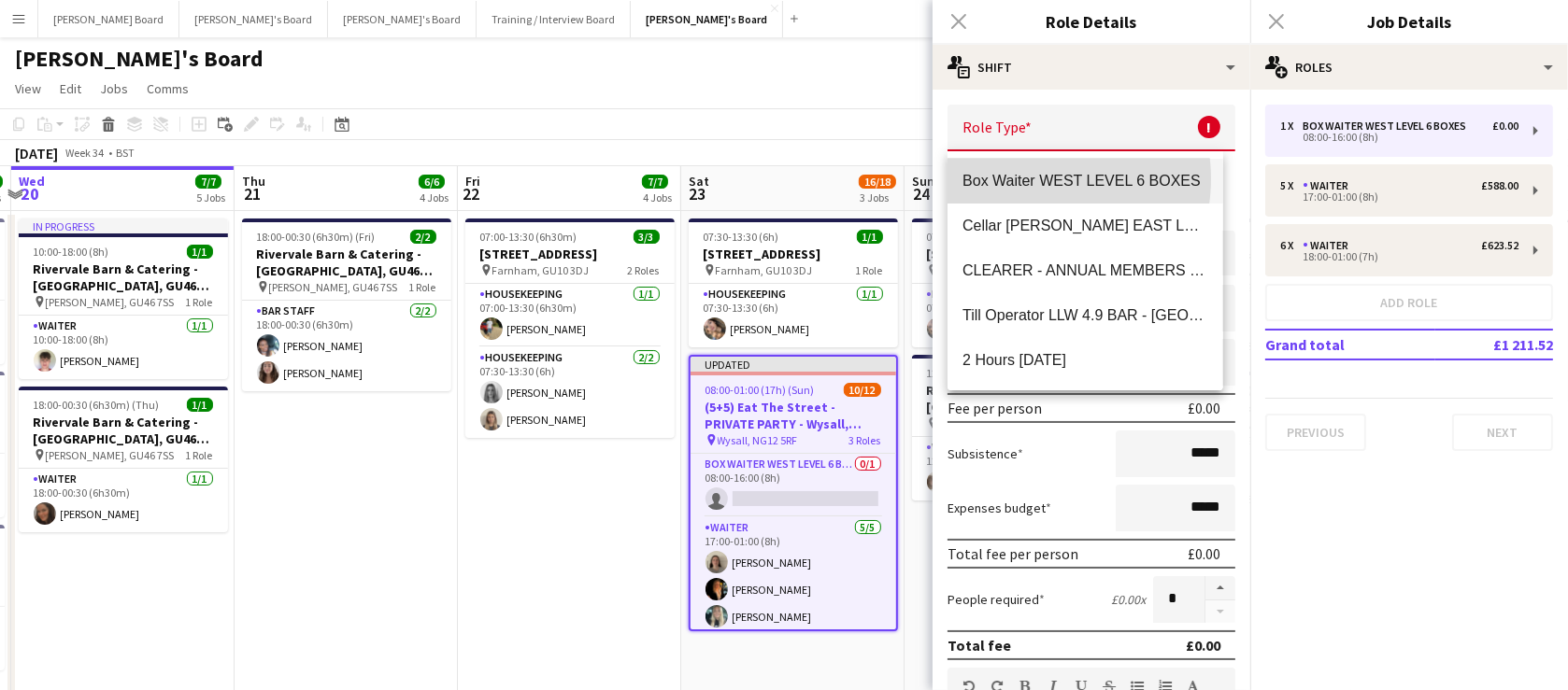
click at [1023, 179] on span "Box Waiter WEST LEVEL 6 BOXES" at bounding box center [1084, 180] width 245 height 18
type input "**********"
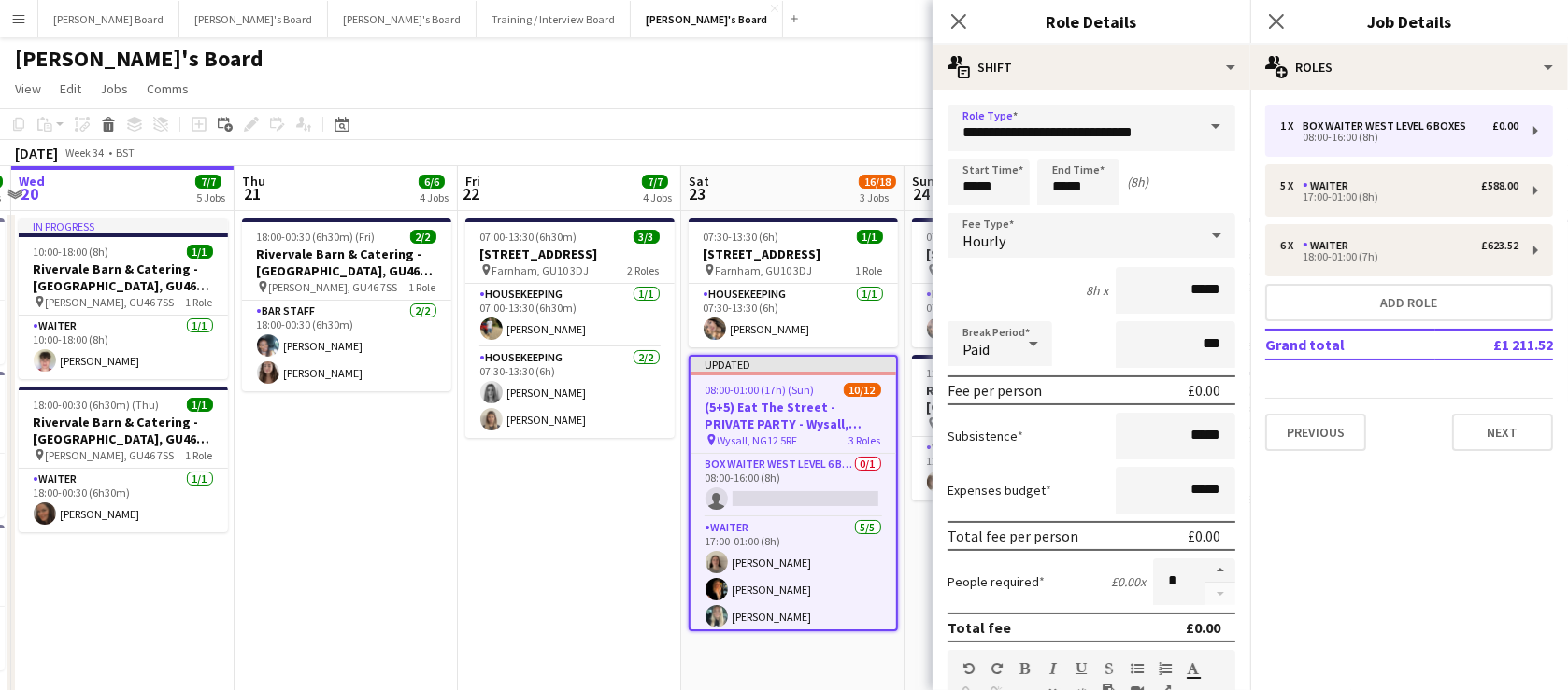
click at [767, 112] on app-toolbar "Copy Paste Paste Ctrl+V Paste with crew Ctrl+Shift+V Paste linked Job [GEOGRAPH…" at bounding box center [784, 125] width 1568 height 32
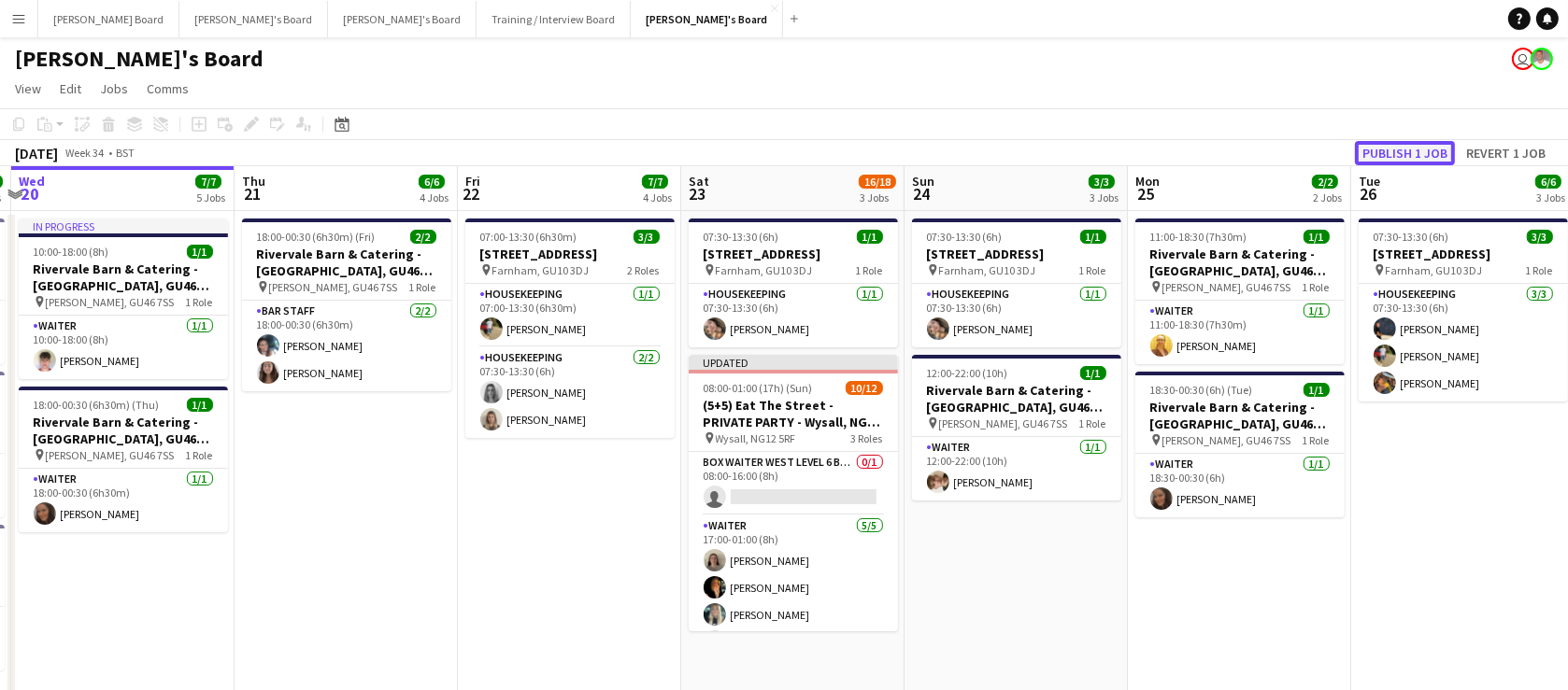
click at [1431, 147] on button "Publish 1 job" at bounding box center [1406, 153] width 100 height 25
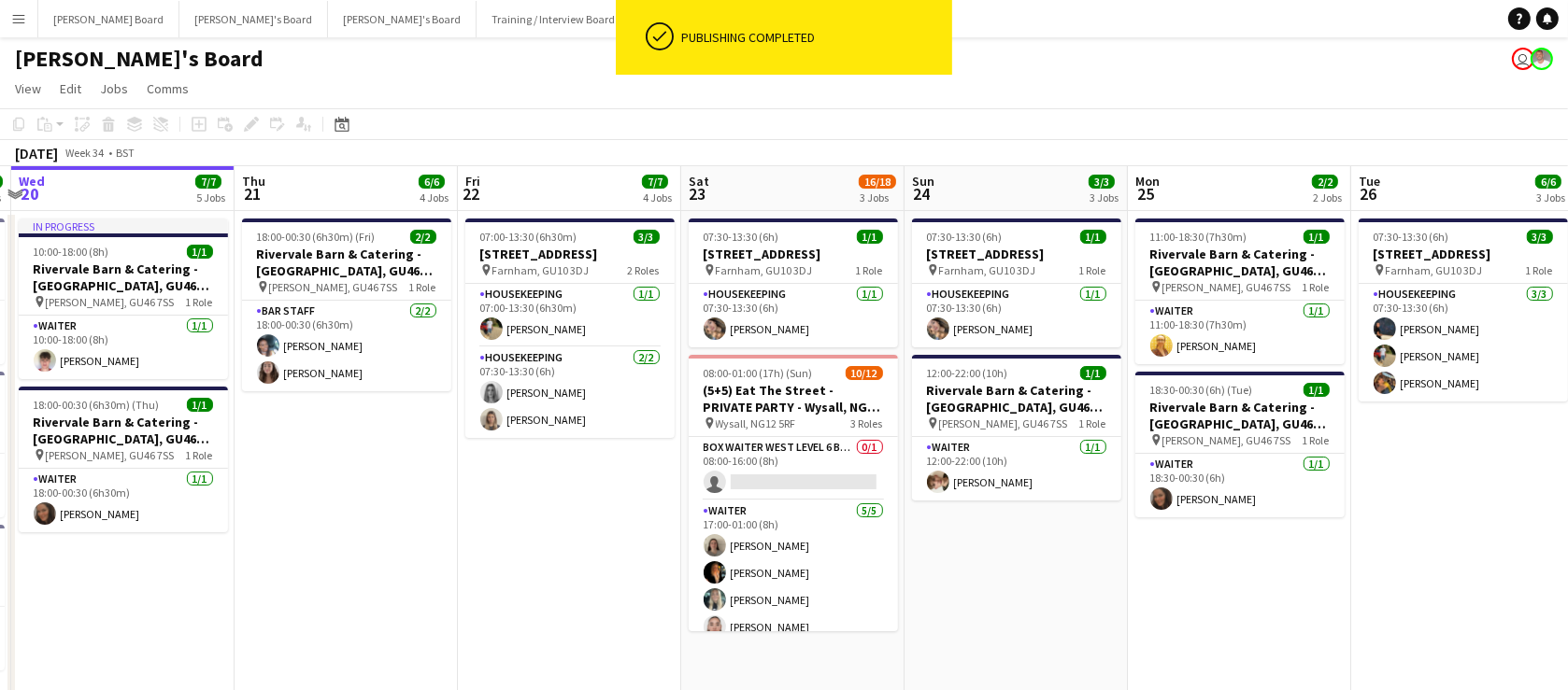
click at [19, 24] on app-icon "Menu" at bounding box center [19, 19] width 15 height 15
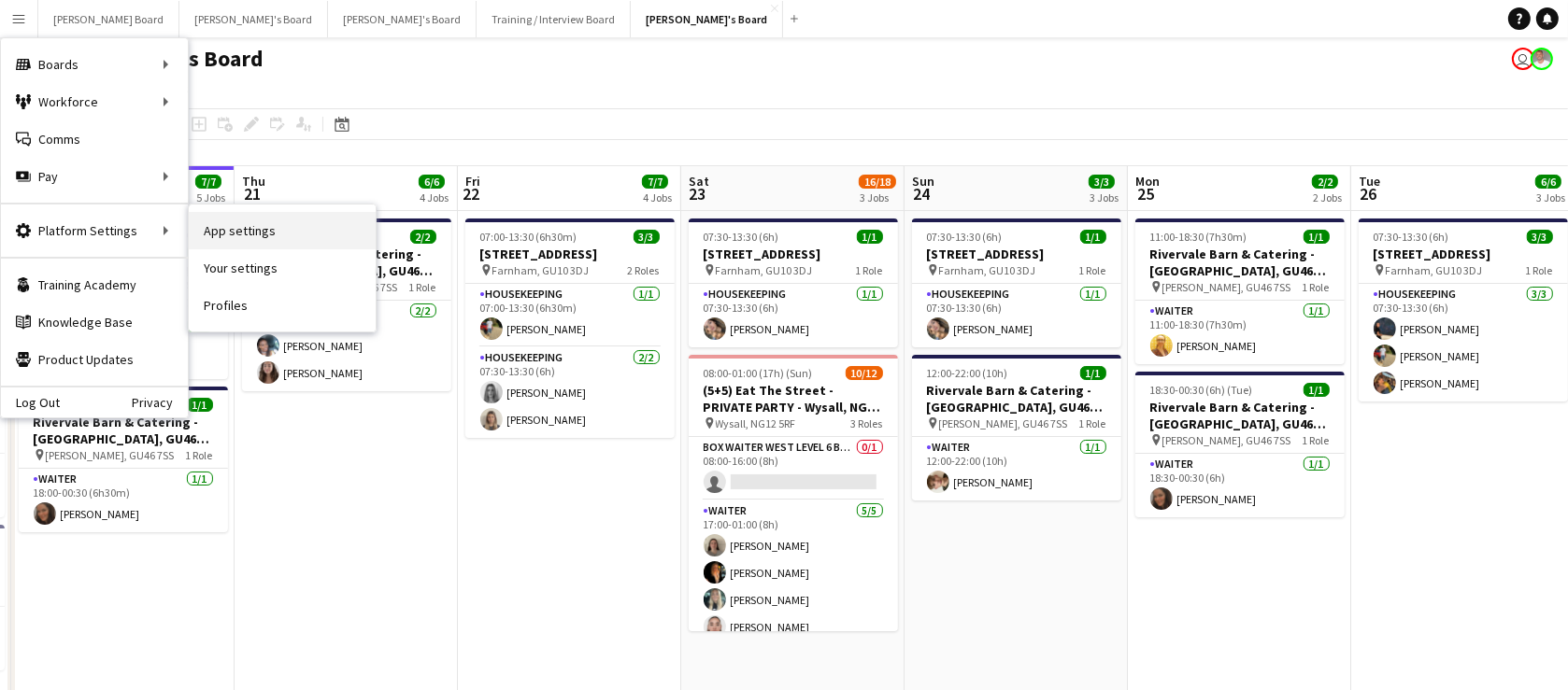
click at [276, 229] on link "App settings" at bounding box center [282, 231] width 187 height 38
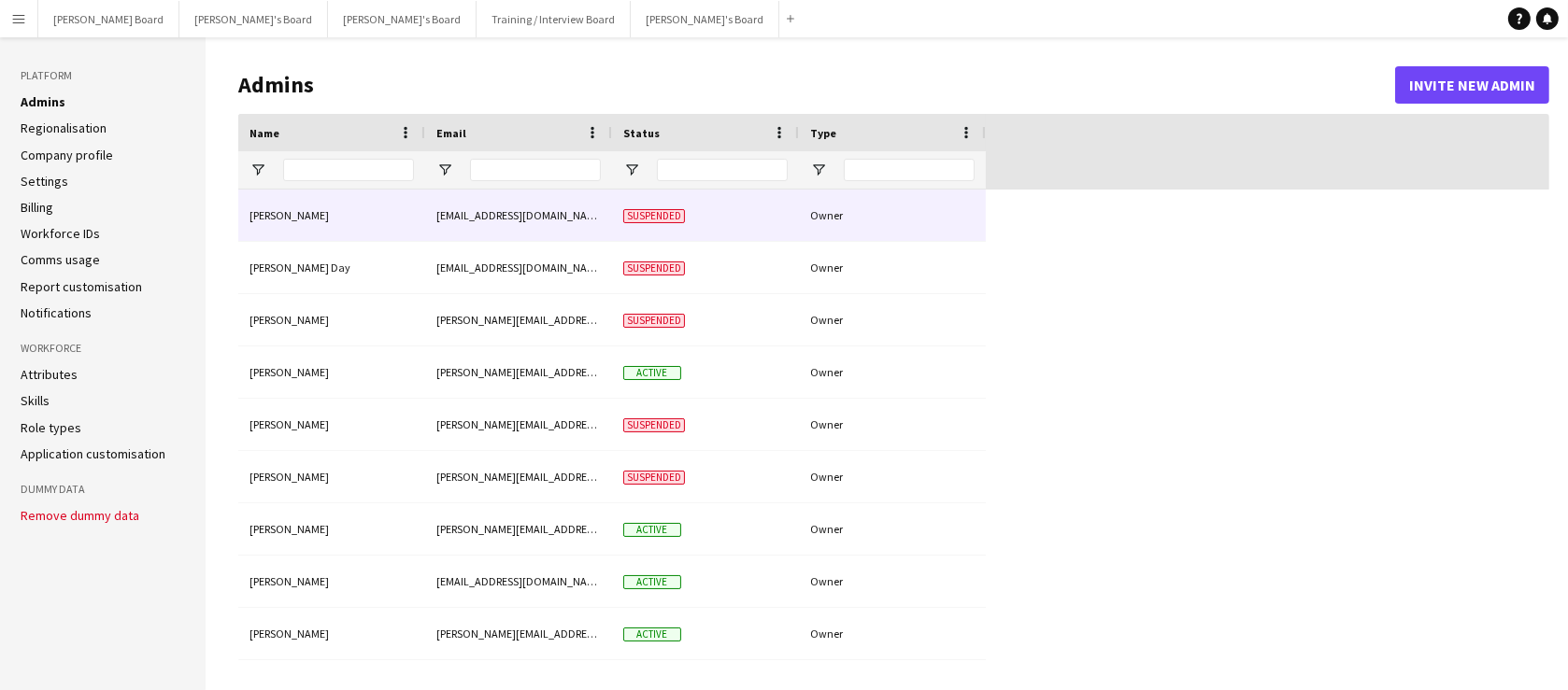
type input "**********"
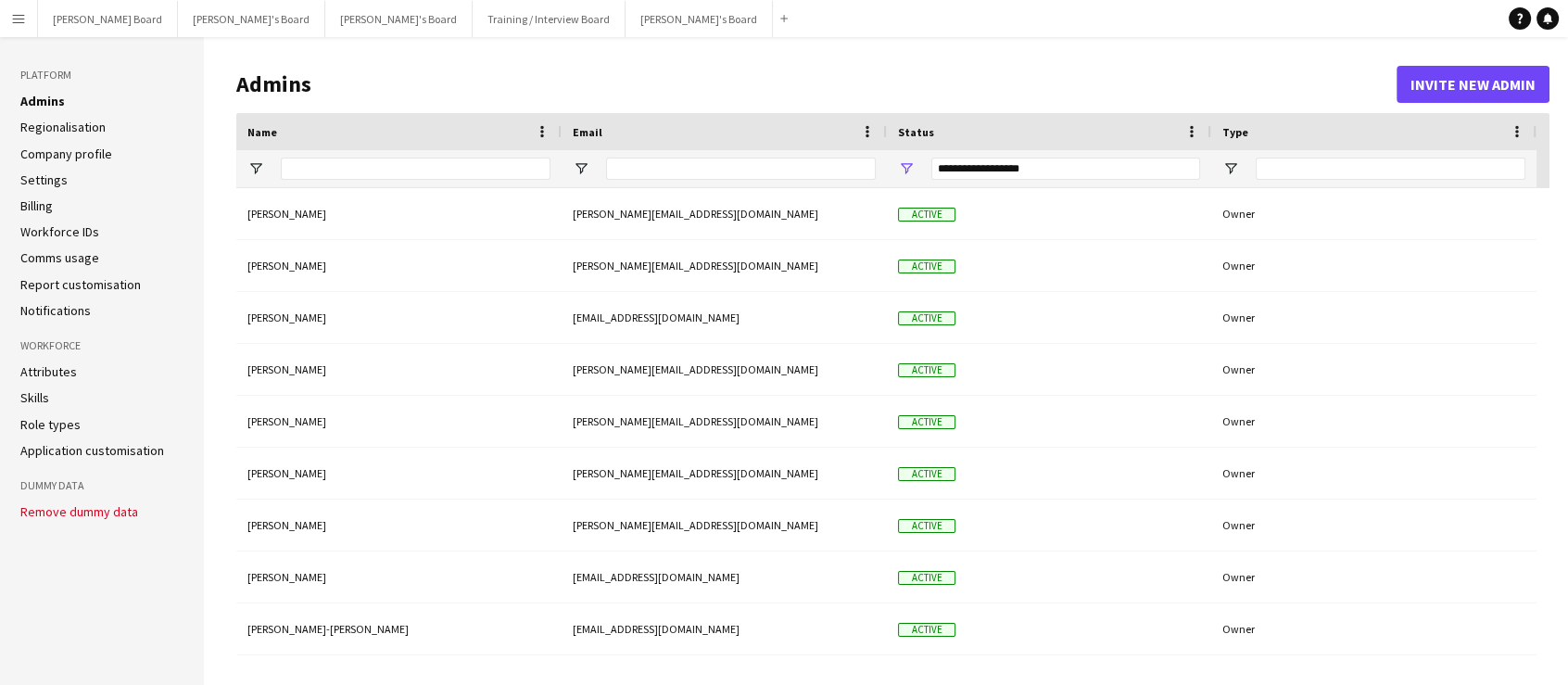
click at [79, 417] on li "Role types" at bounding box center [102, 424] width 163 height 17
click at [44, 421] on link "Role types" at bounding box center [51, 424] width 60 height 17
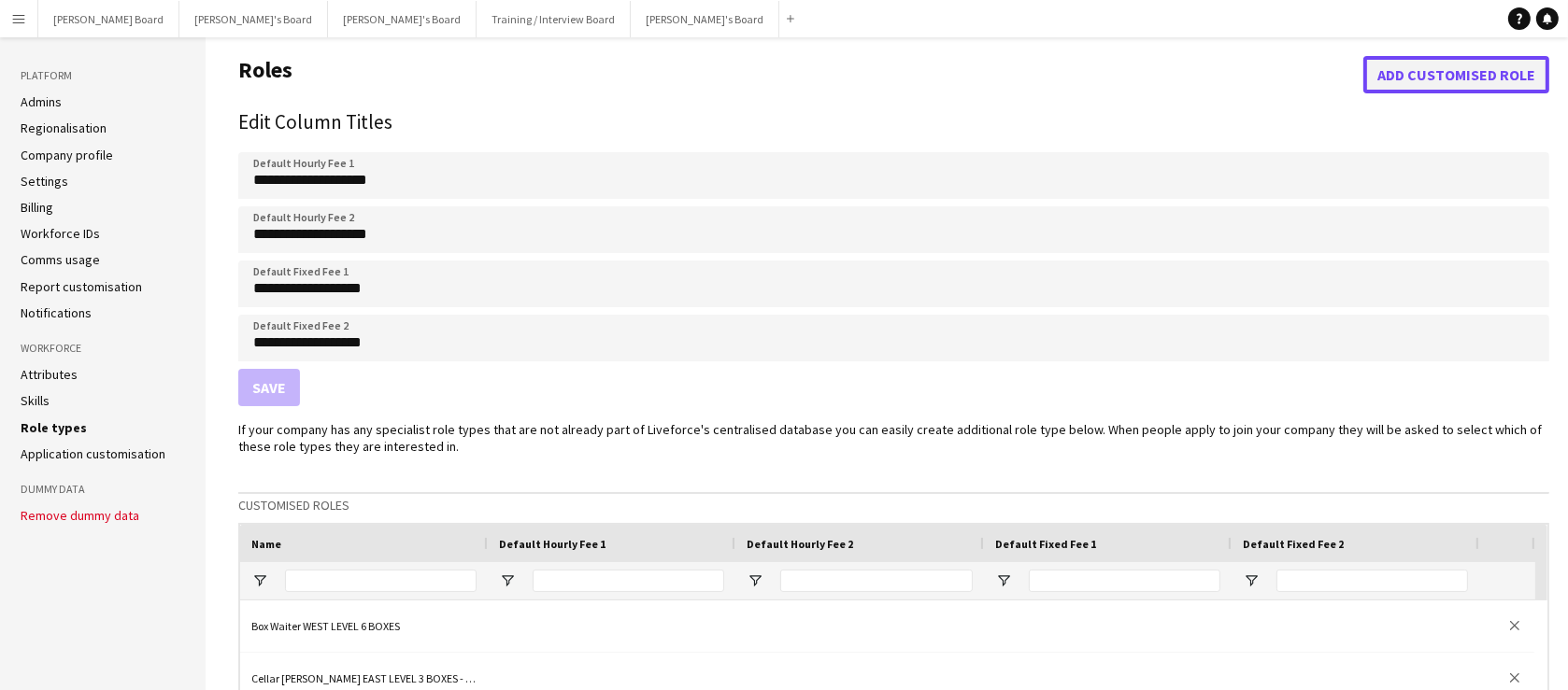
click at [1392, 80] on button "Add customised role" at bounding box center [1457, 75] width 186 height 38
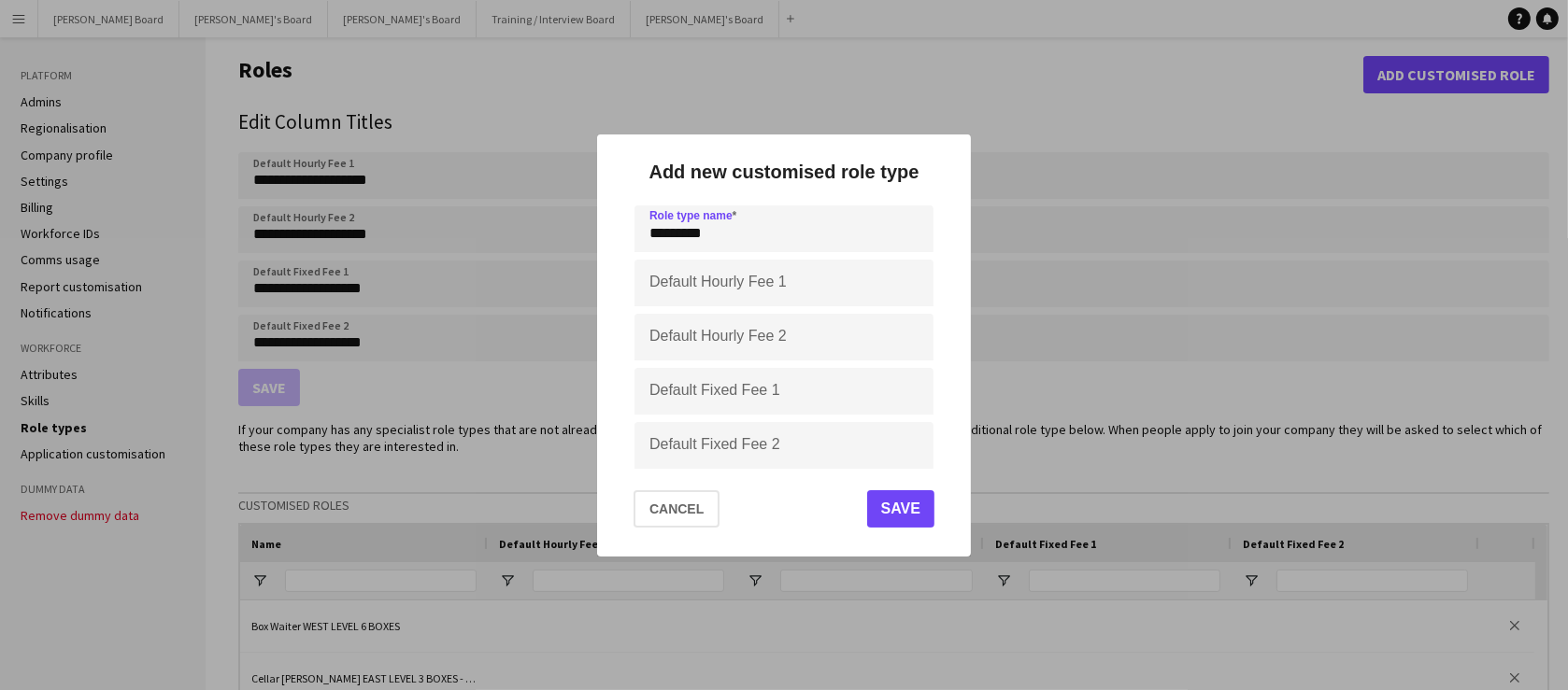
type input "********"
click at [887, 522] on button "Save" at bounding box center [900, 509] width 67 height 38
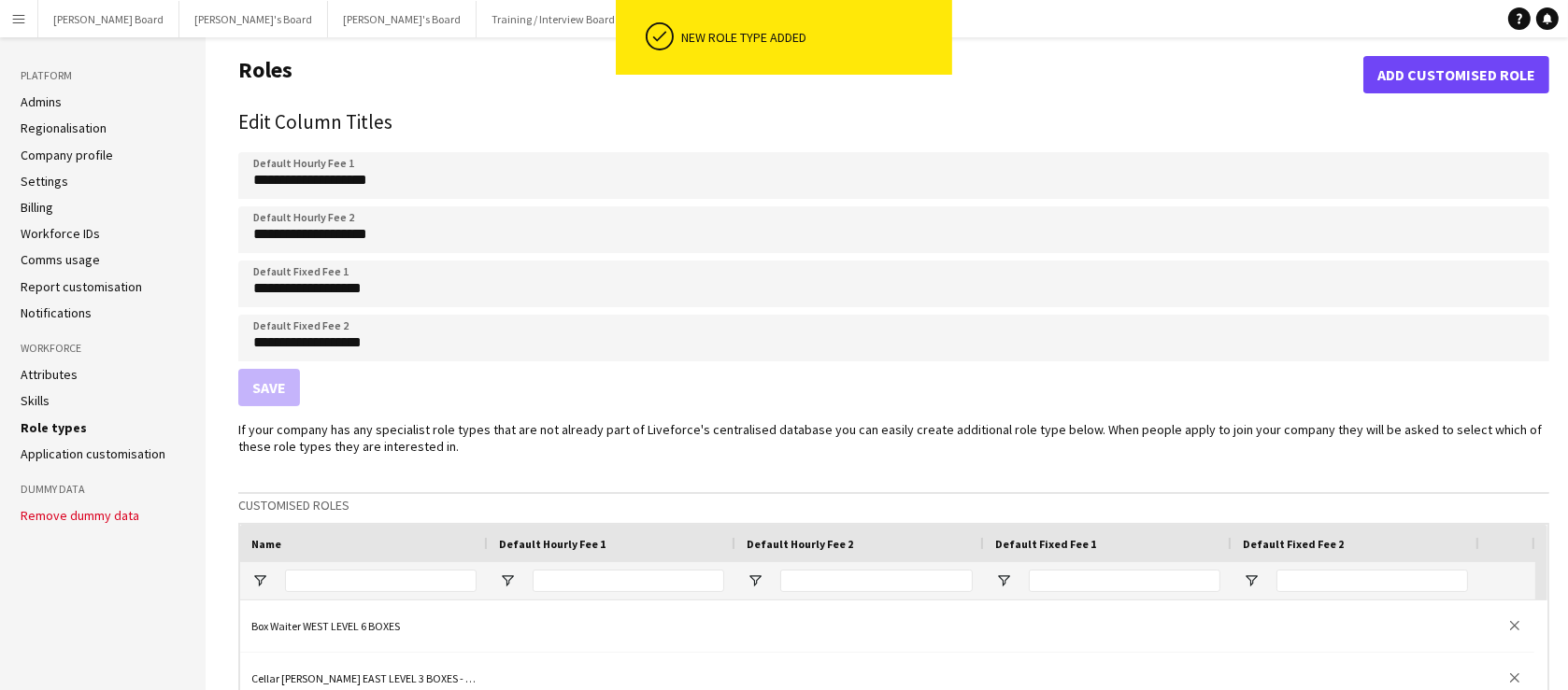
click at [631, 25] on button "[PERSON_NAME]'s Board Close" at bounding box center [705, 19] width 148 height 37
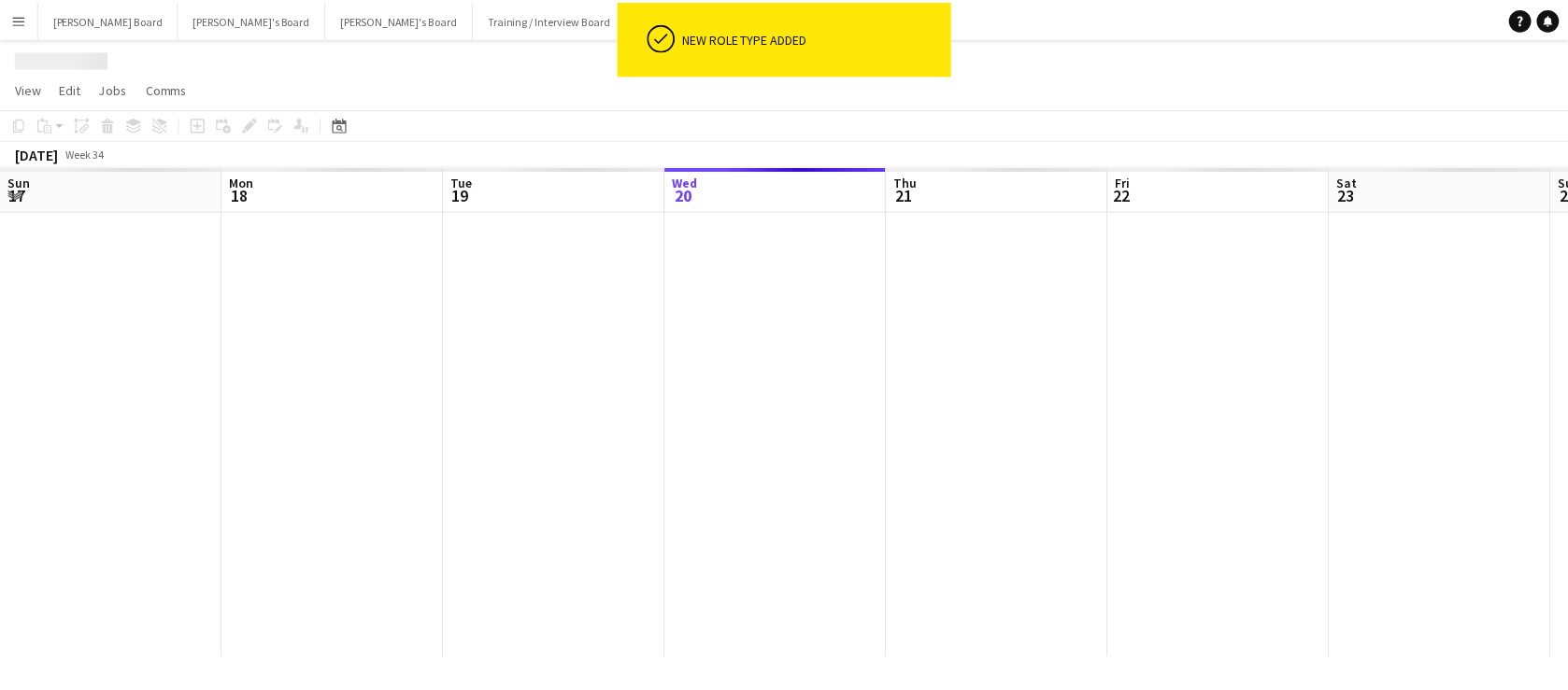
scroll to position [0, 447]
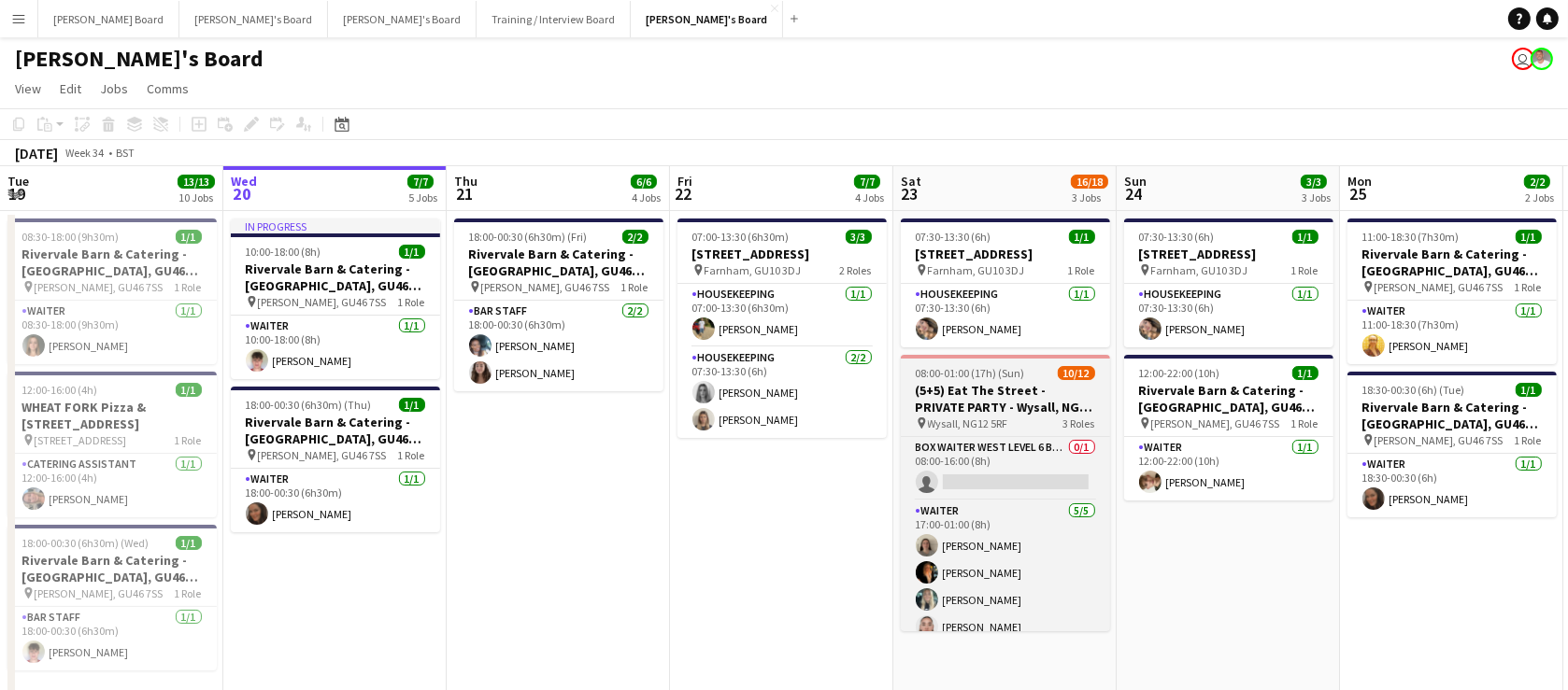
click at [966, 393] on h3 "(5+5) Eat The Street - PRIVATE PARTY - Wysall, NG12 5RF" at bounding box center [1006, 399] width 210 height 34
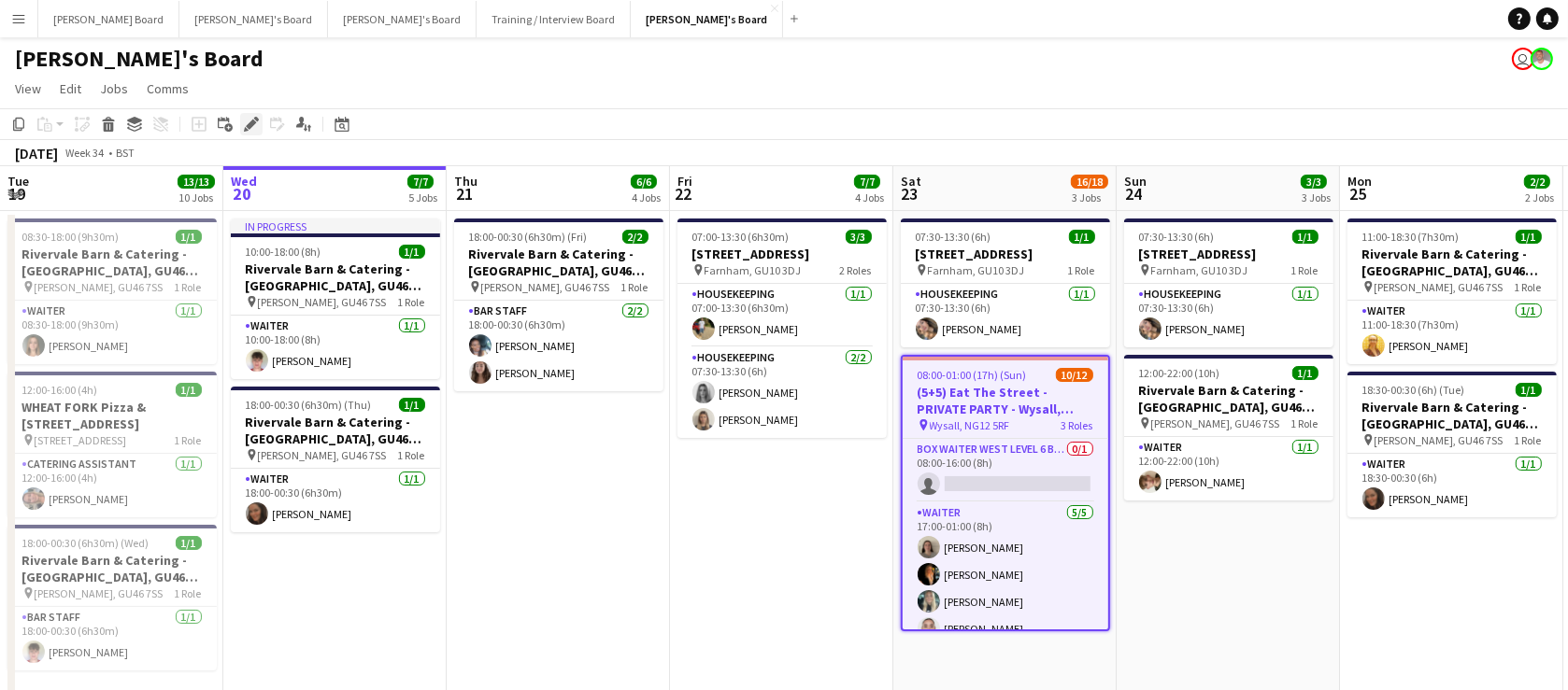
click at [252, 127] on icon "Edit" at bounding box center [251, 125] width 15 height 15
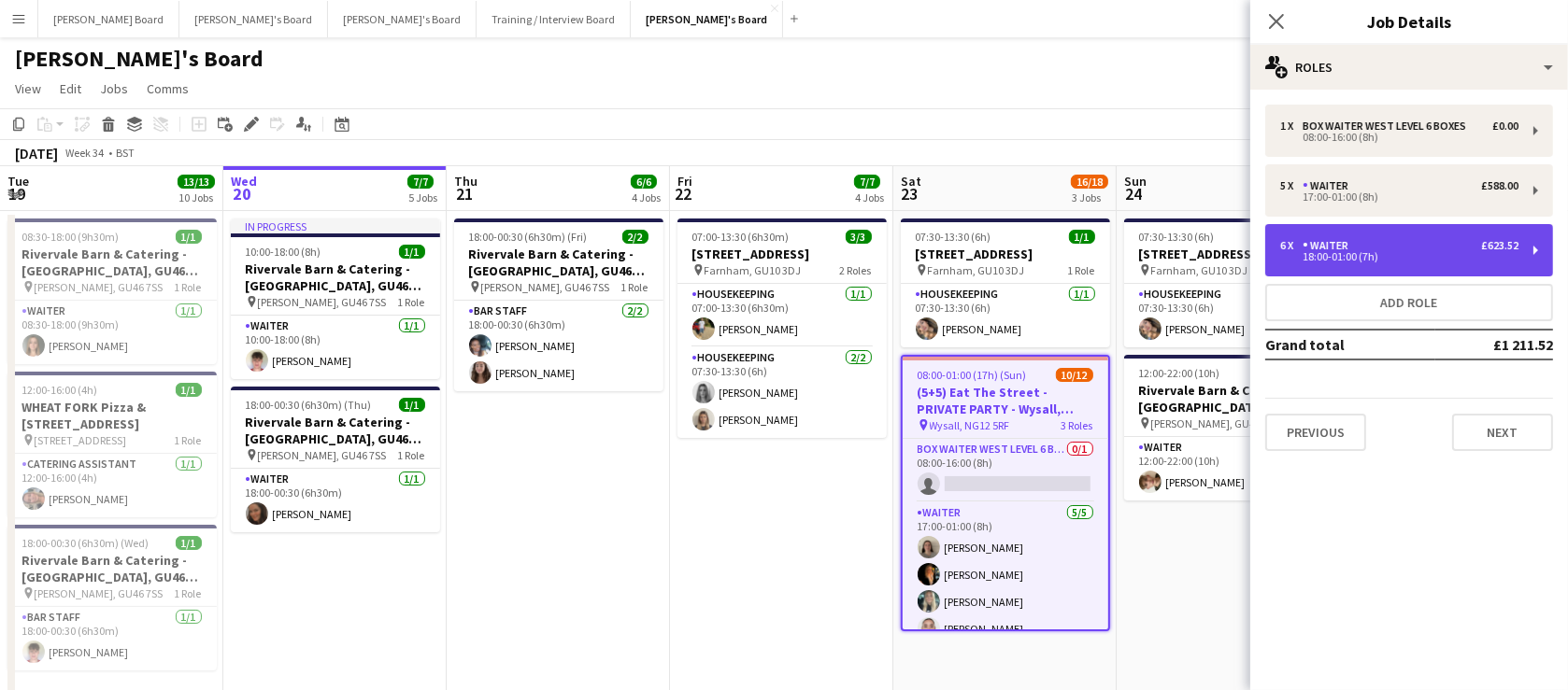
click at [1350, 255] on div "18:00-01:00 (7h)" at bounding box center [1400, 257] width 238 height 9
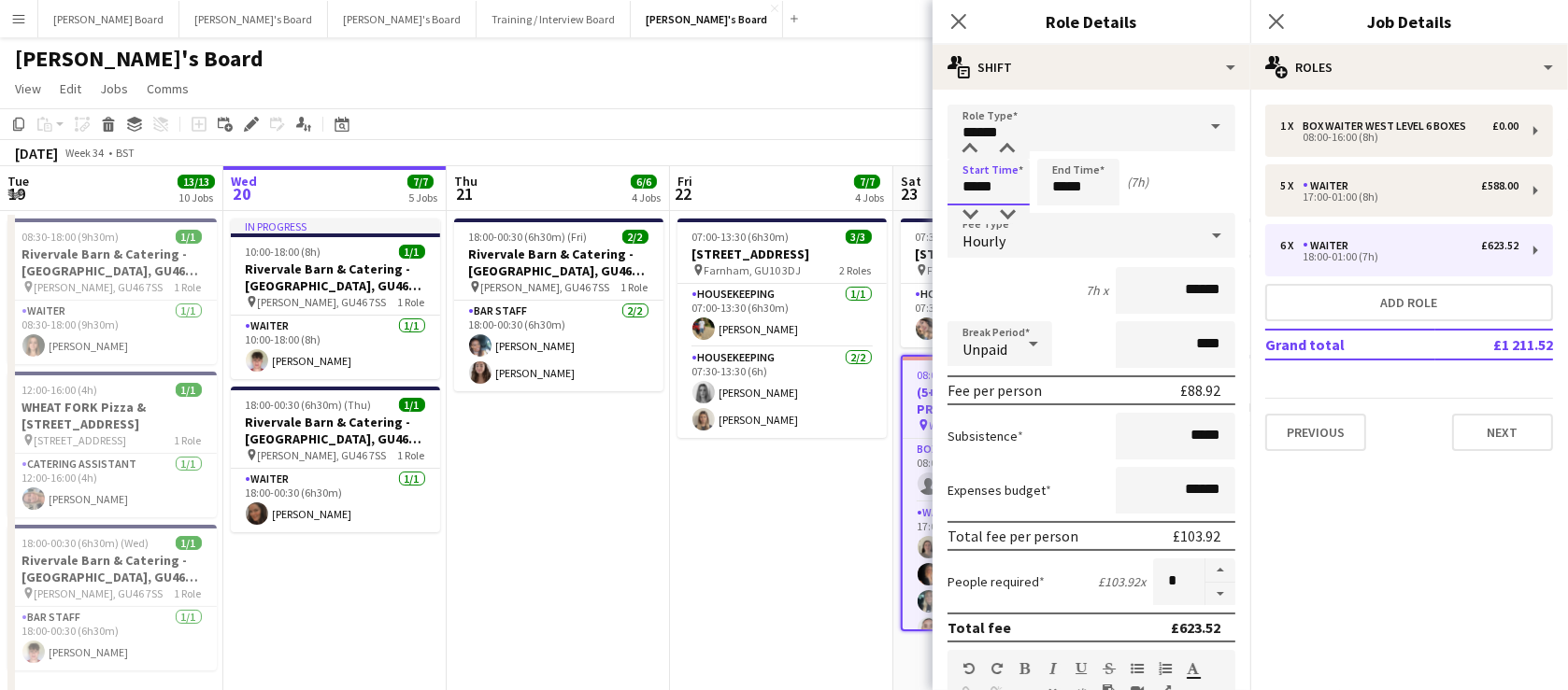
click at [972, 190] on input "*****" at bounding box center [988, 181] width 82 height 46
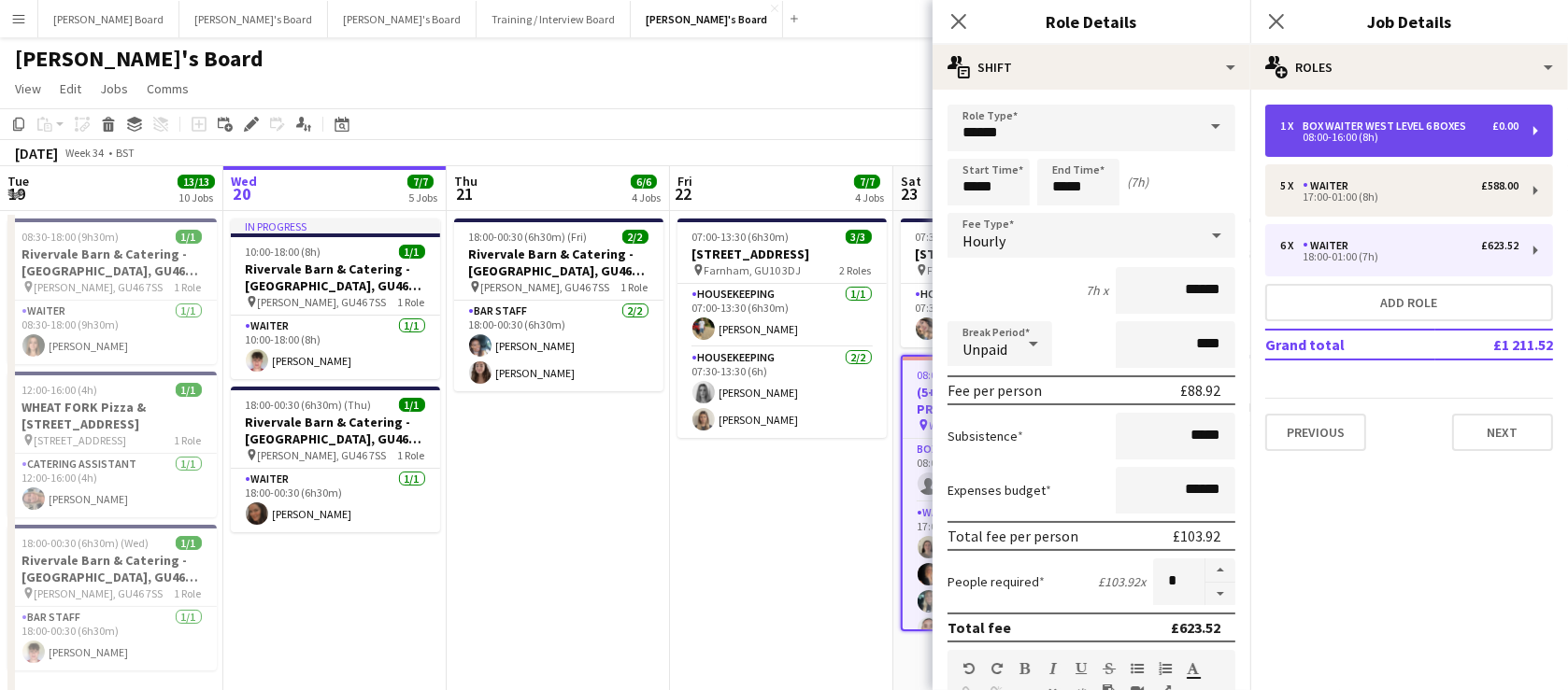
click at [1281, 139] on div "08:00-16:00 (8h)" at bounding box center [1400, 137] width 238 height 9
type input "**********"
type input "*****"
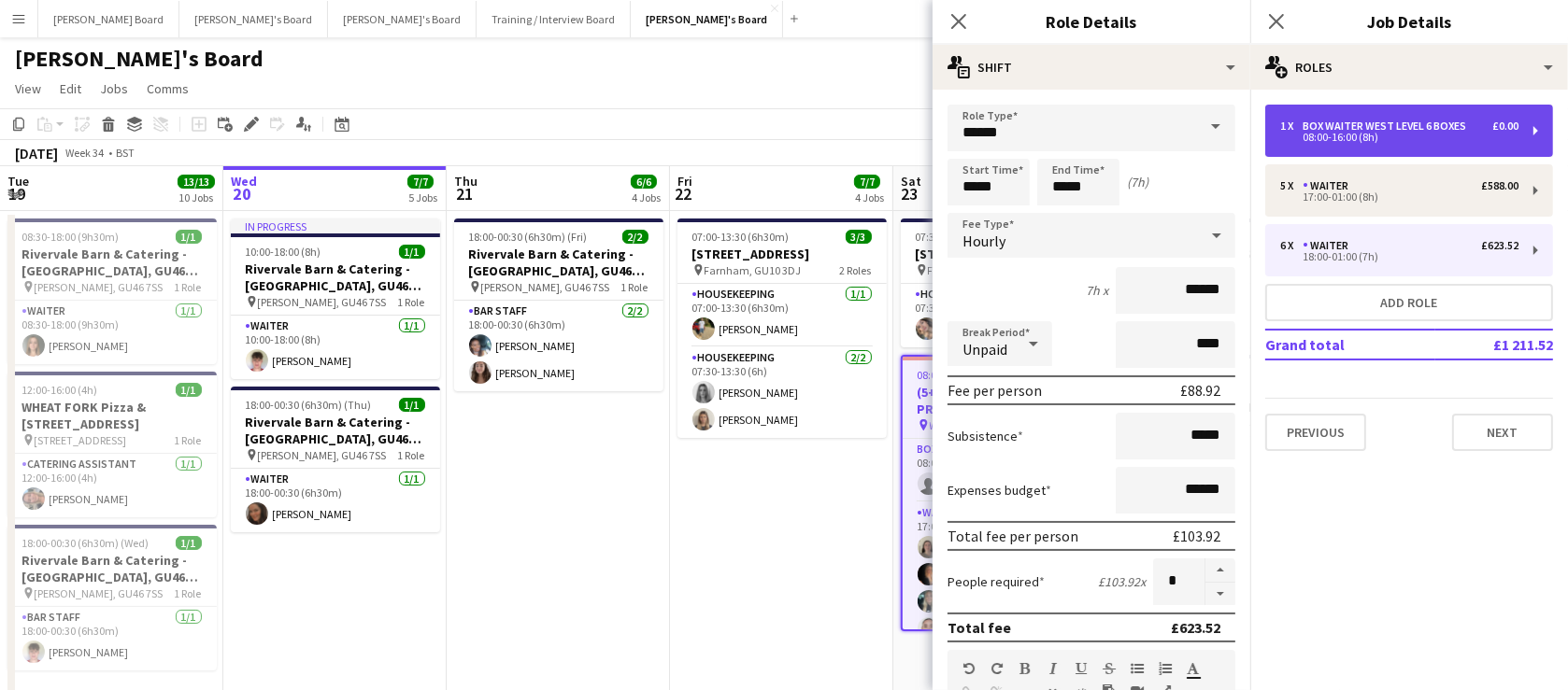
type input "***"
type input "*****"
type input "*"
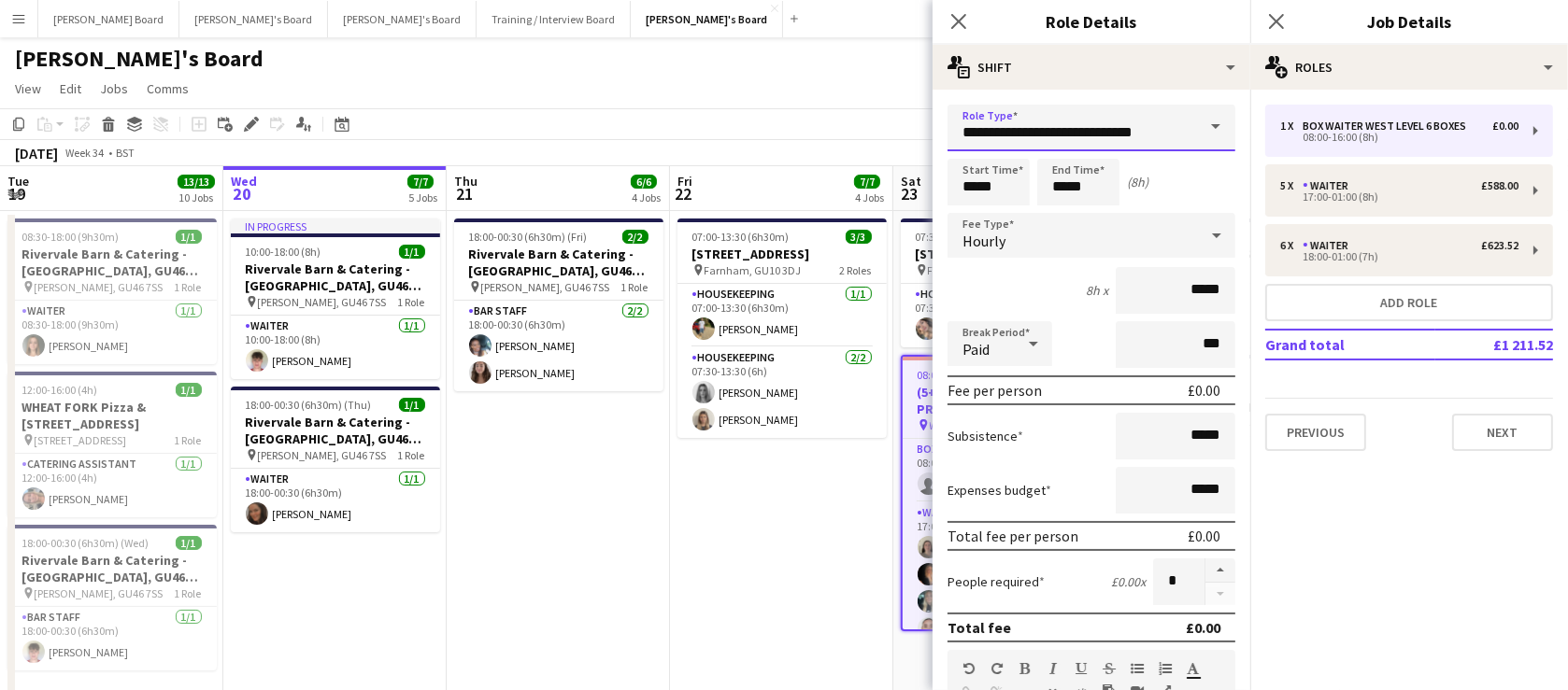
click at [1078, 137] on input "**********" at bounding box center [1091, 127] width 288 height 46
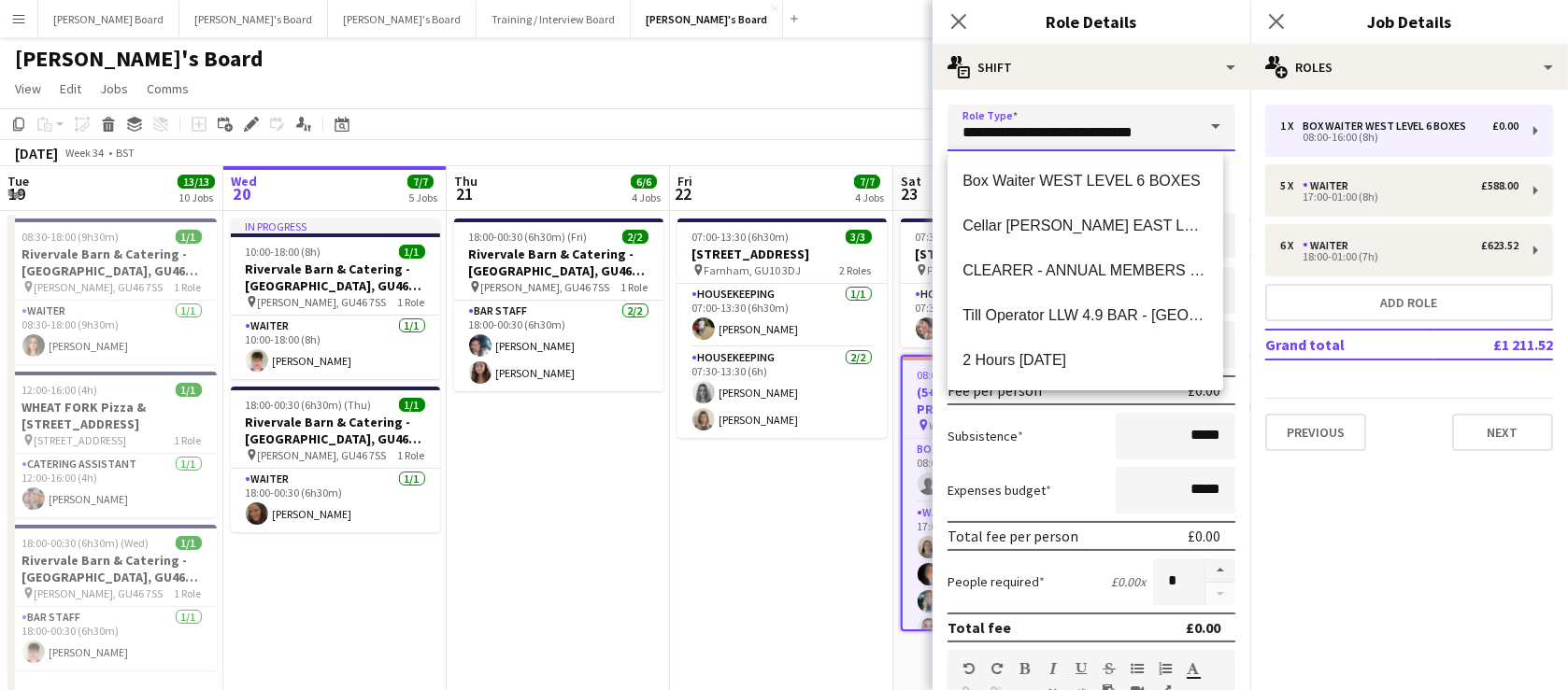
click at [1078, 137] on input "**********" at bounding box center [1091, 127] width 288 height 46
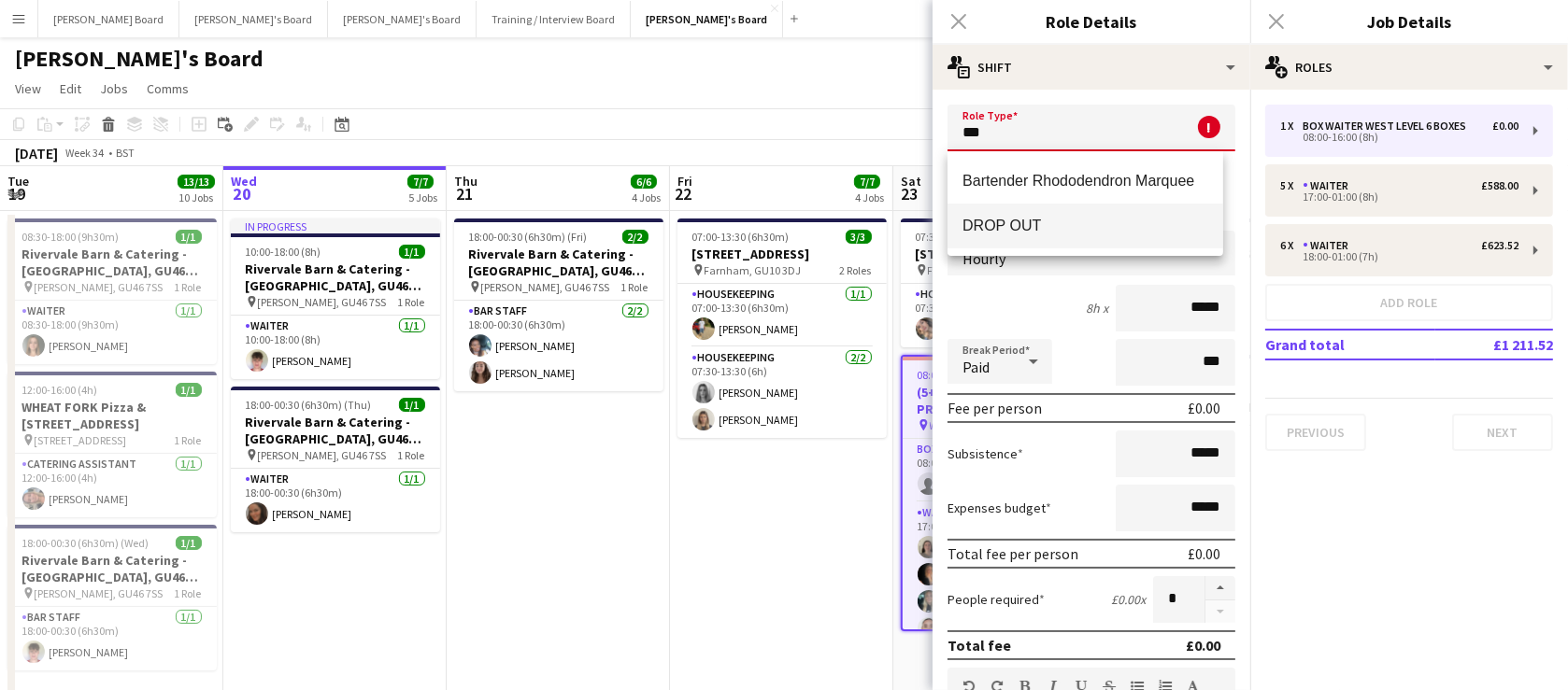
click at [1069, 230] on span "DROP OUT" at bounding box center [1084, 226] width 245 height 18
type input "********"
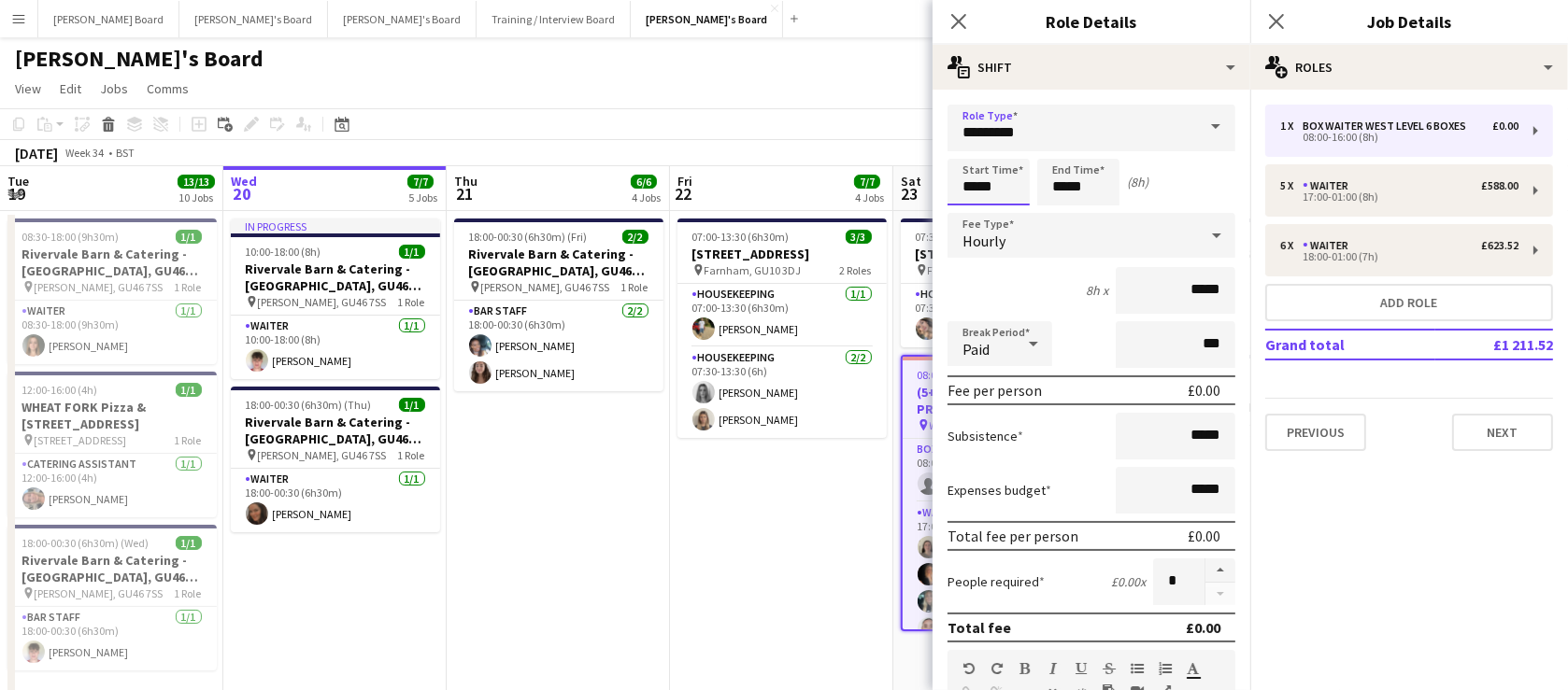
click at [979, 194] on input "*****" at bounding box center [988, 181] width 82 height 46
click at [955, 142] on div at bounding box center [970, 149] width 38 height 19
click at [972, 146] on div at bounding box center [970, 149] width 38 height 19
click at [972, 147] on div at bounding box center [970, 149] width 38 height 19
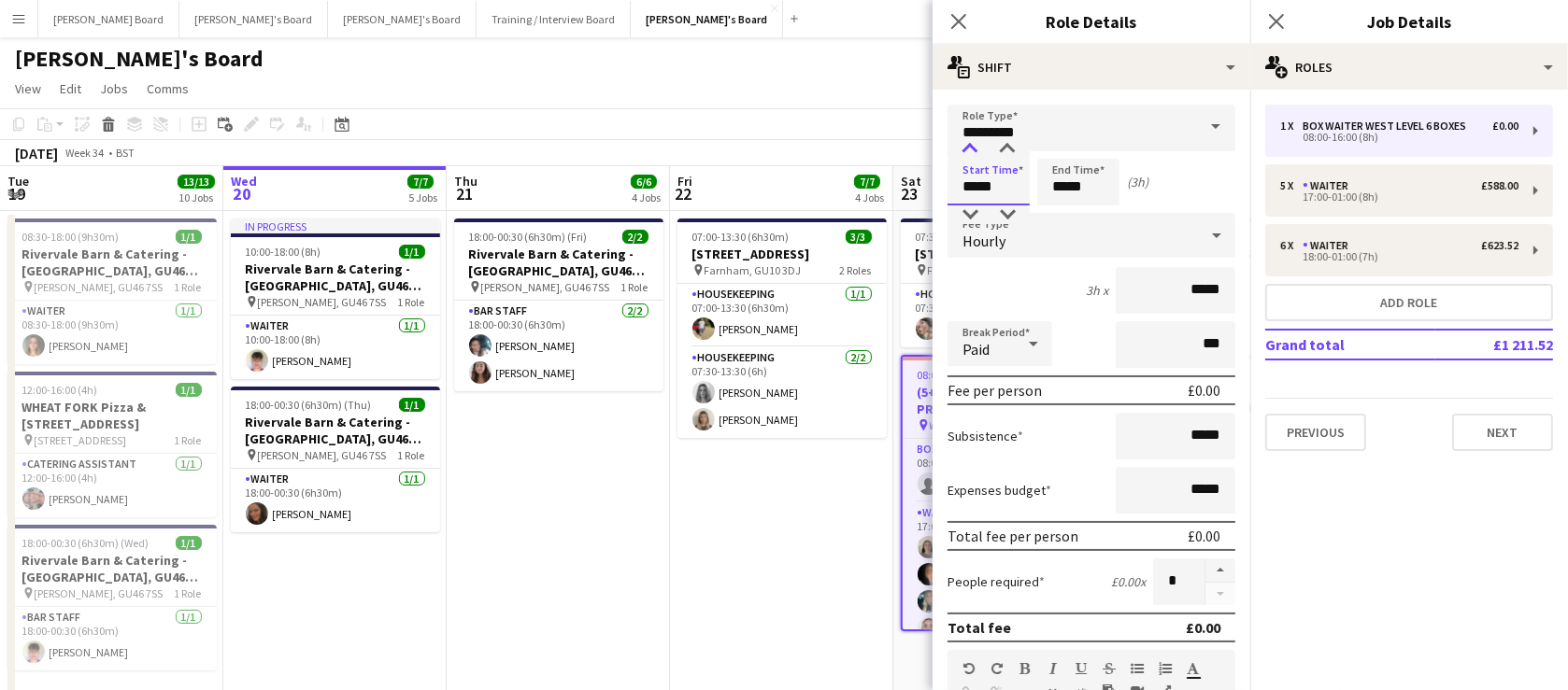
click at [972, 147] on div at bounding box center [970, 149] width 38 height 19
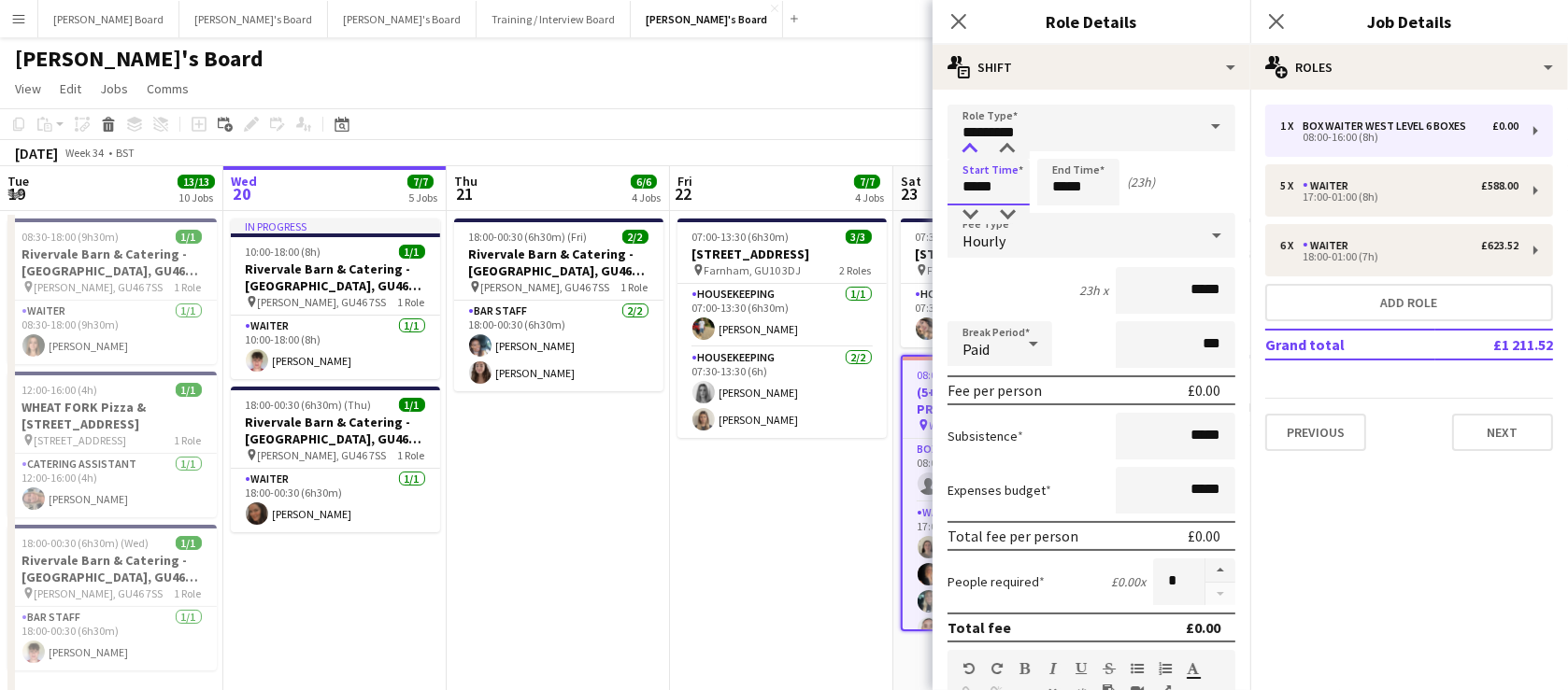
click at [972, 147] on div at bounding box center [970, 149] width 38 height 19
type input "*****"
click at [1009, 148] on div at bounding box center [1008, 149] width 38 height 19
click at [1075, 185] on input "*****" at bounding box center [1078, 181] width 82 height 46
click at [1056, 148] on div at bounding box center [1060, 149] width 38 height 19
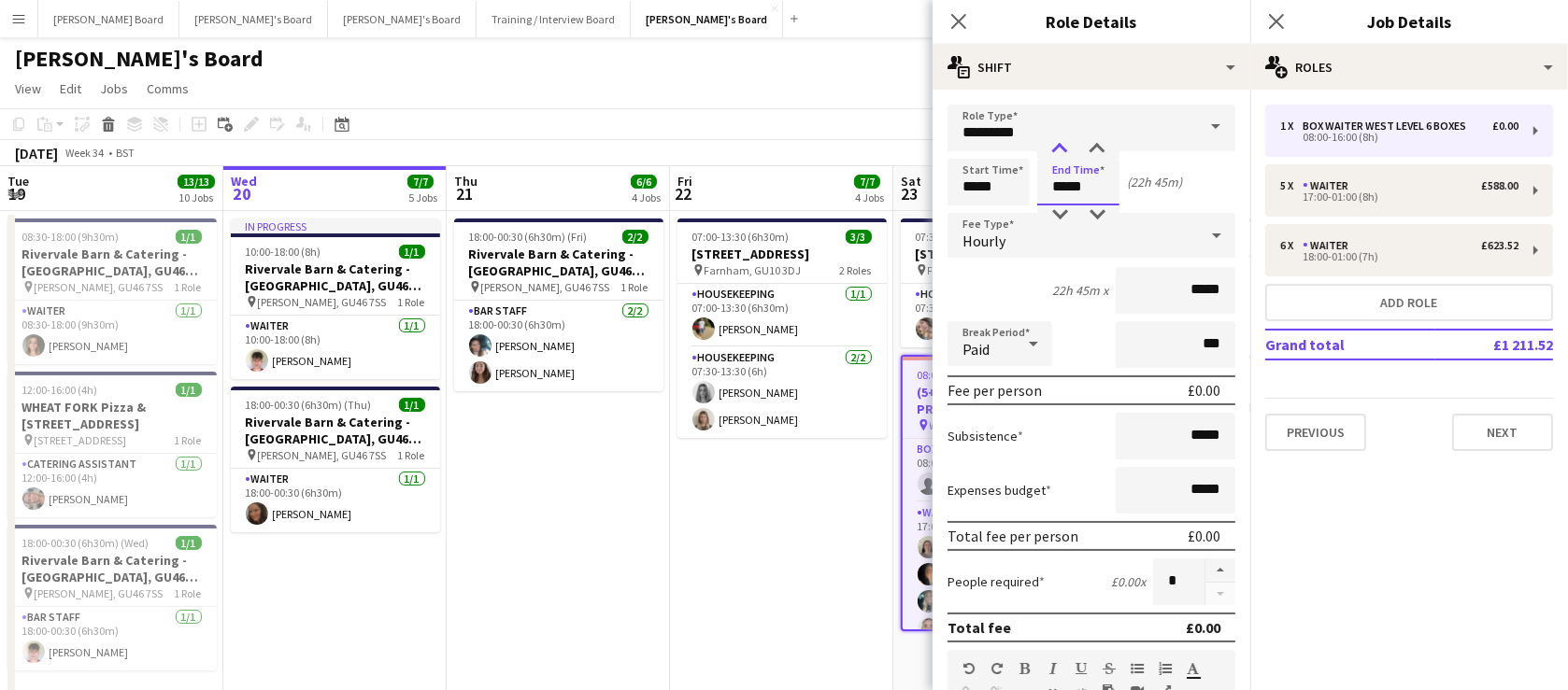
click at [1056, 147] on div at bounding box center [1060, 149] width 38 height 19
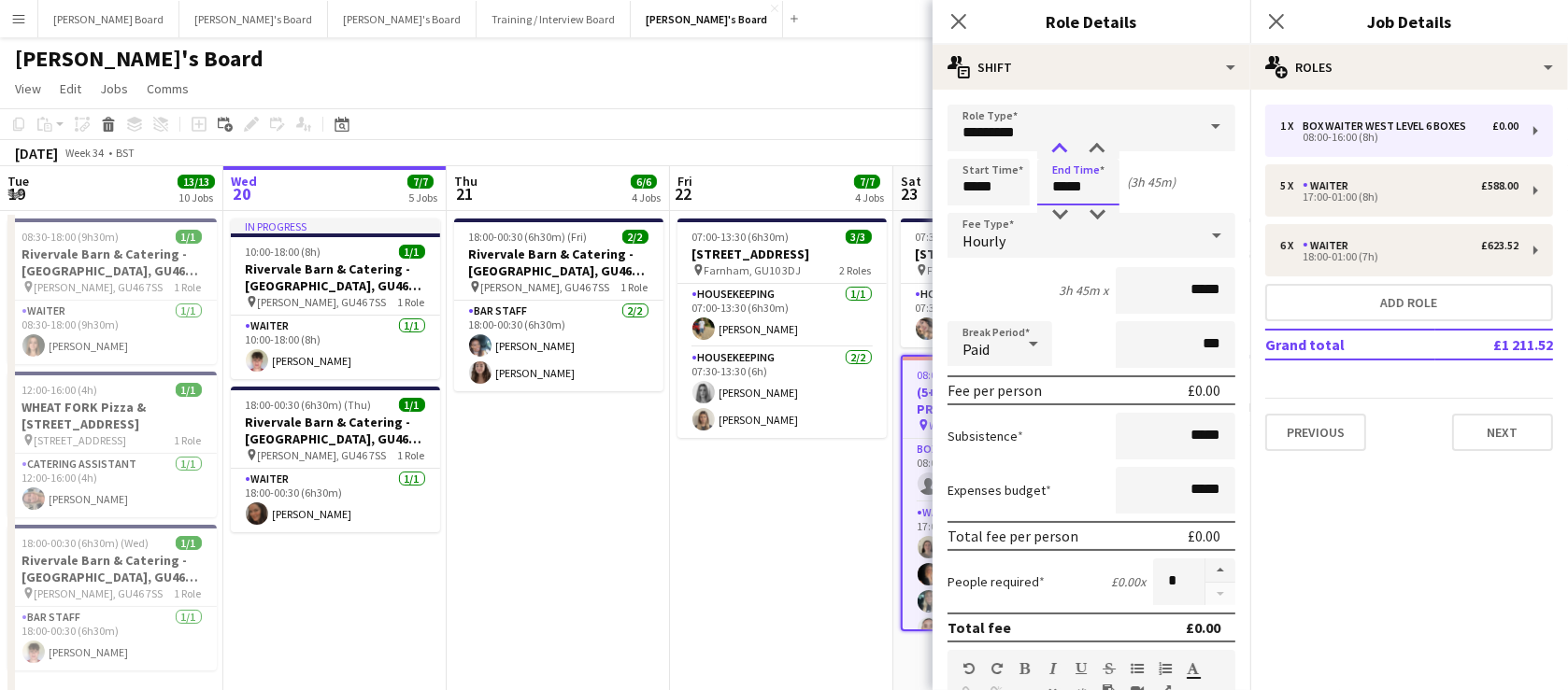
click at [1056, 147] on div at bounding box center [1060, 149] width 38 height 19
type input "*****"
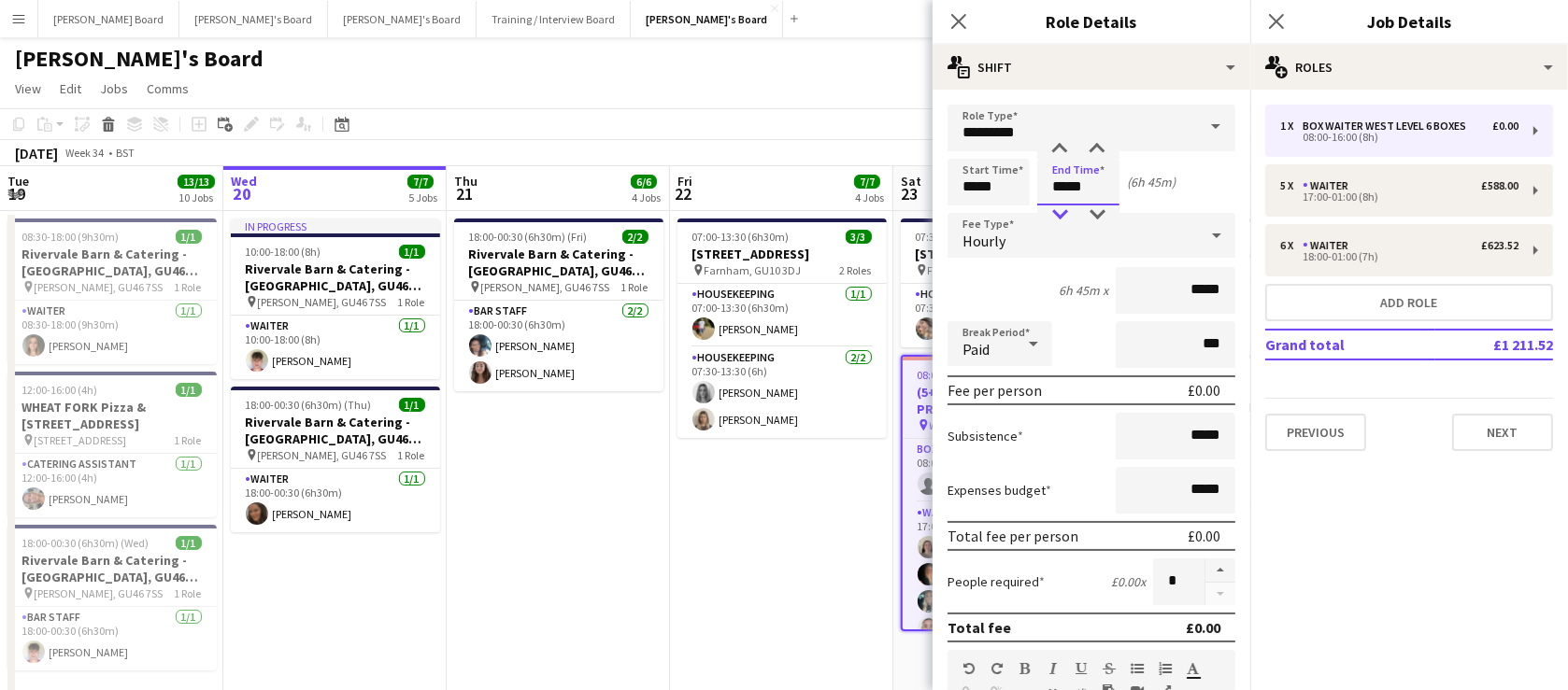
click at [1056, 211] on div at bounding box center [1060, 215] width 38 height 19
click at [1037, 243] on div "Hourly" at bounding box center [1072, 235] width 250 height 44
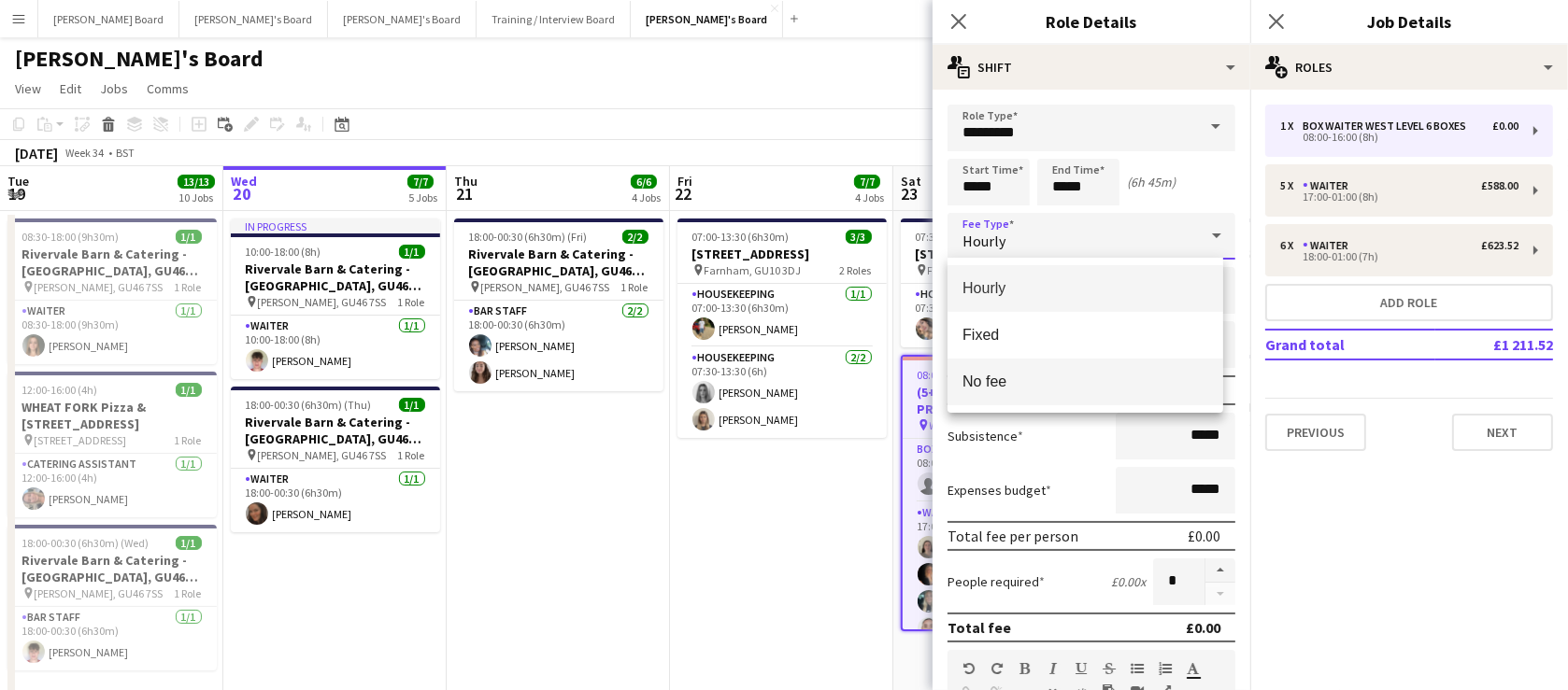
click at [1048, 377] on span "No fee" at bounding box center [1084, 381] width 245 height 18
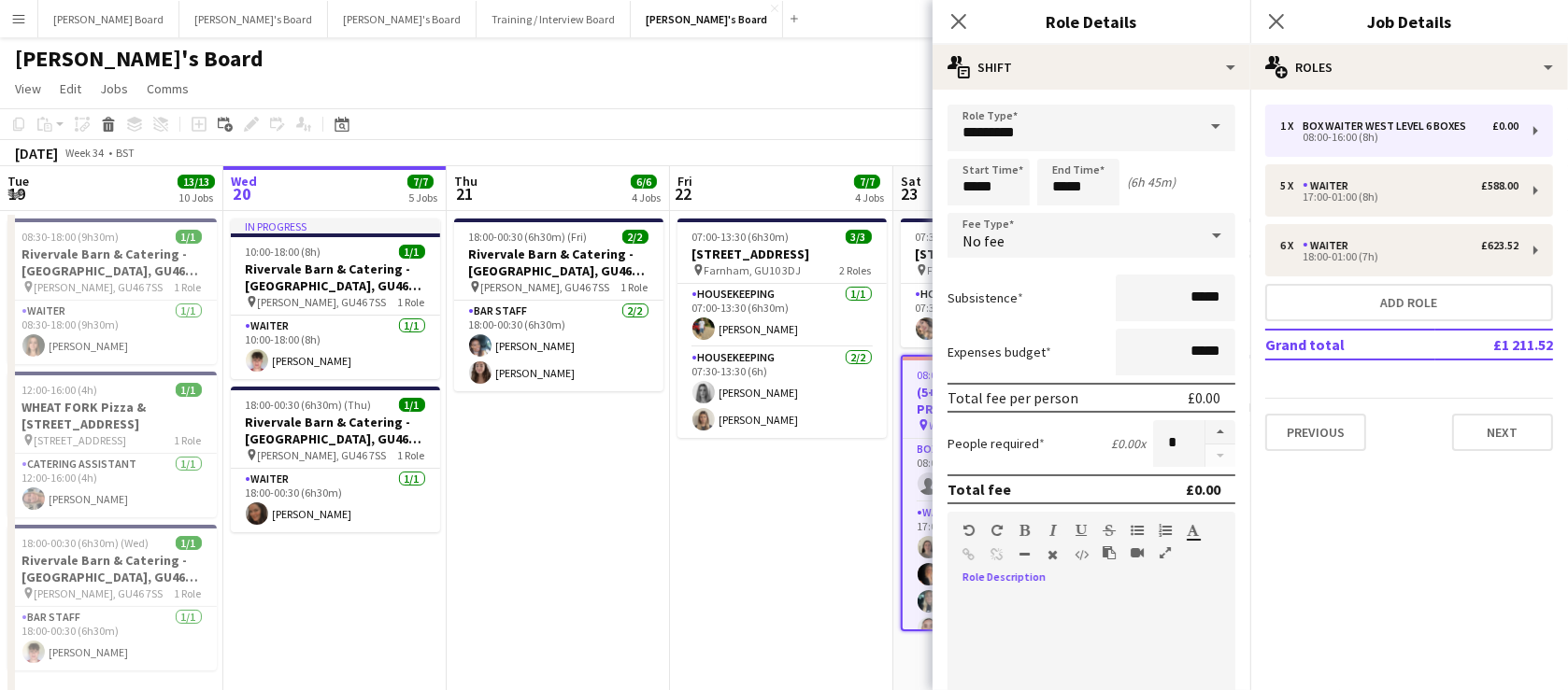
click at [745, 547] on app-date-cell "07:00-13:30 (6h30m) [STREET_ADDRESS] pin Farnham, GU10 3DJ 2 Roles Housekeeping…" at bounding box center [781, 463] width 223 height 503
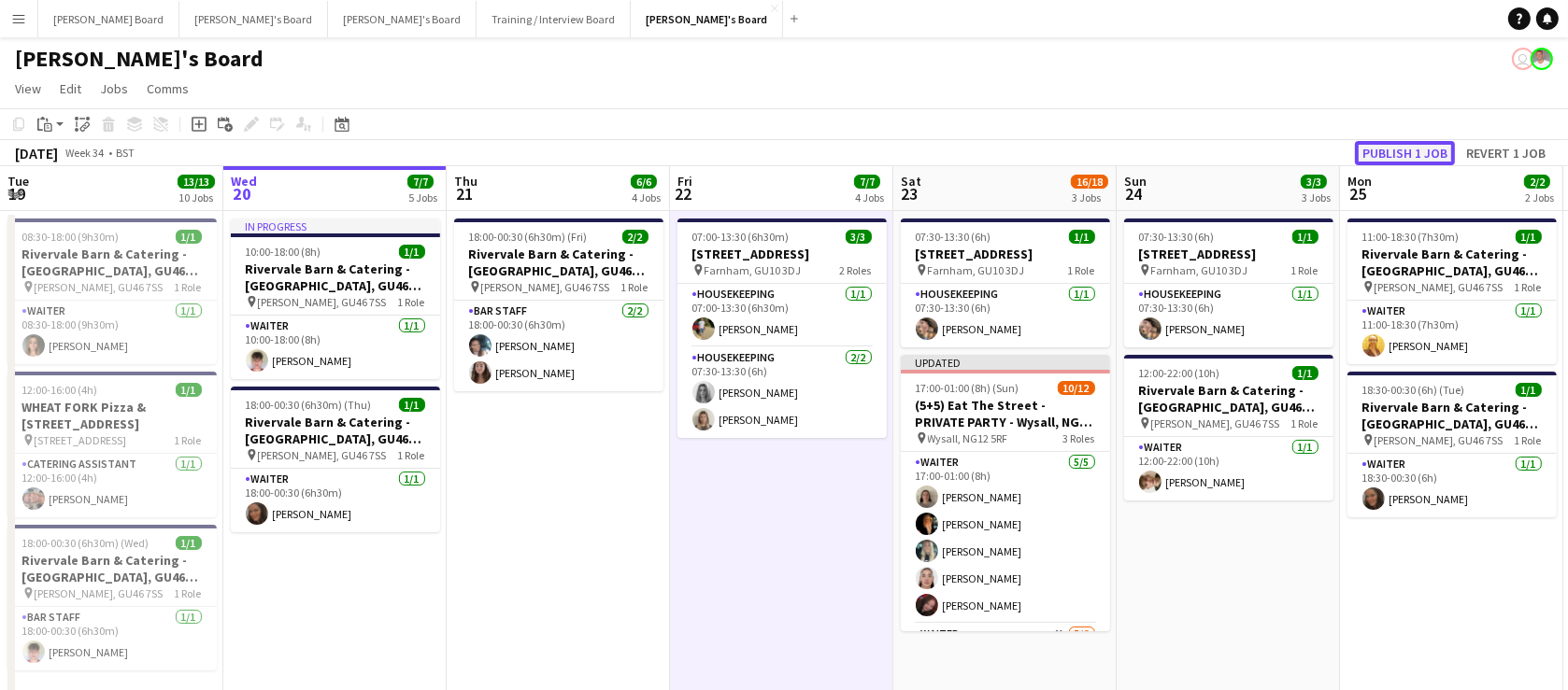
click at [1406, 142] on button "Publish 1 job" at bounding box center [1406, 153] width 100 height 25
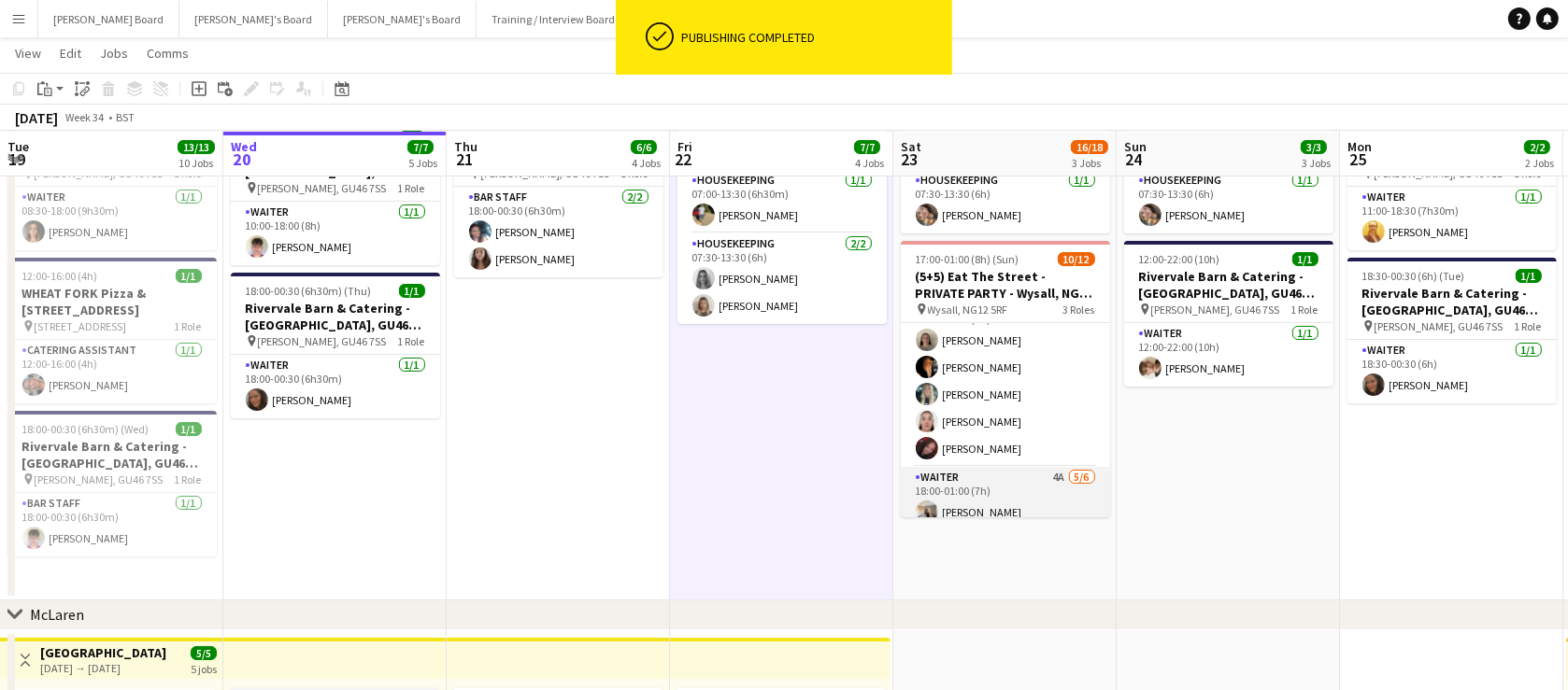
scroll to position [0, 0]
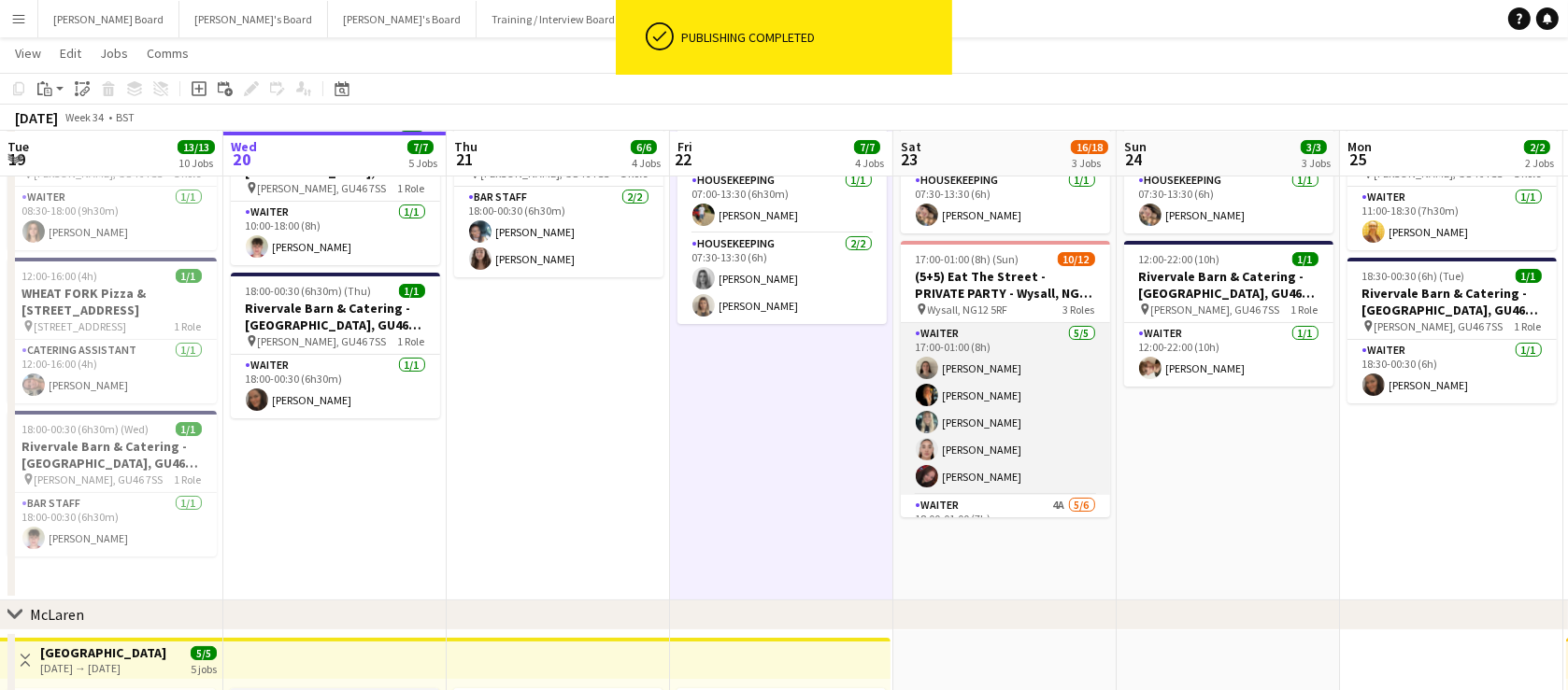
click at [1020, 389] on app-card-role "Waiter [DATE] 17:00-01:00 (8h) [PERSON_NAME] [PERSON_NAME] [PERSON_NAME] [PERSO…" at bounding box center [1006, 409] width 210 height 172
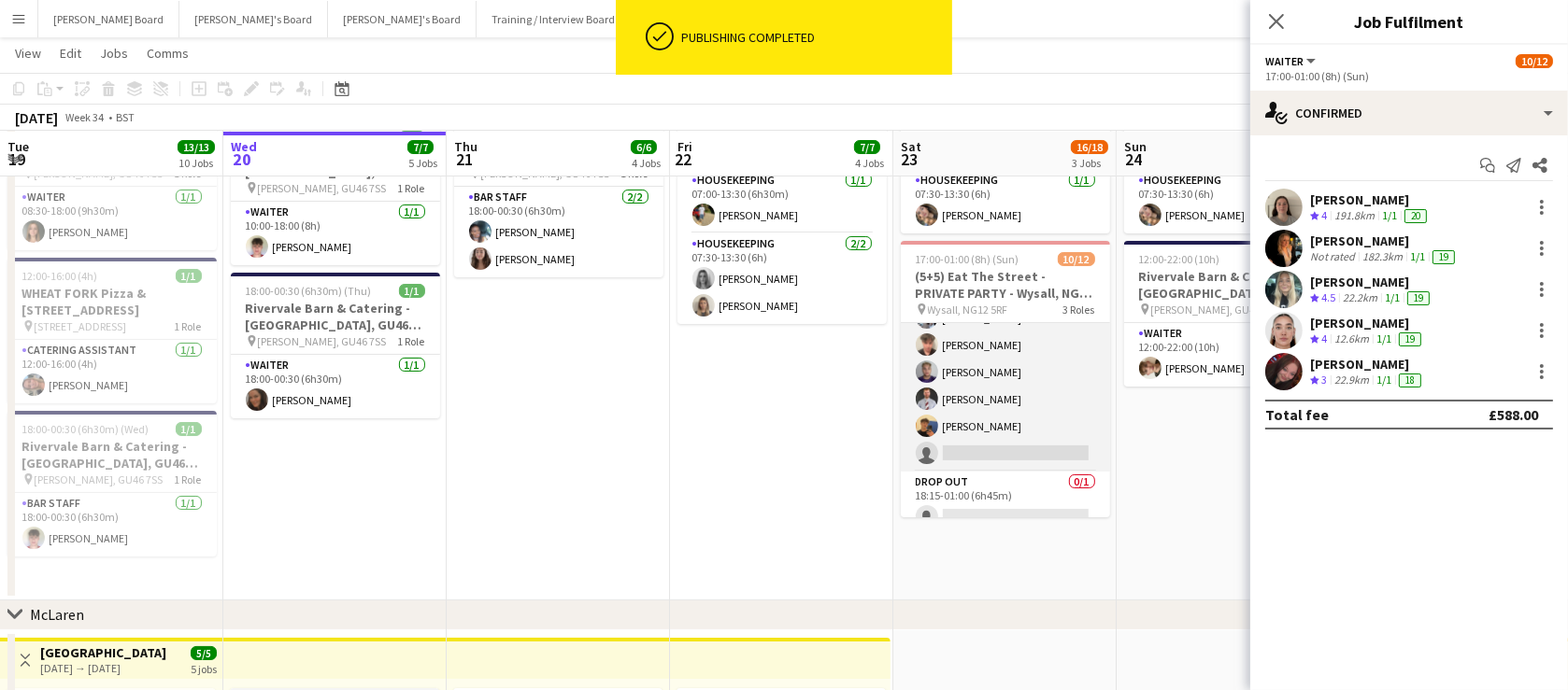
click at [931, 392] on app-user-avatar at bounding box center [928, 399] width 23 height 23
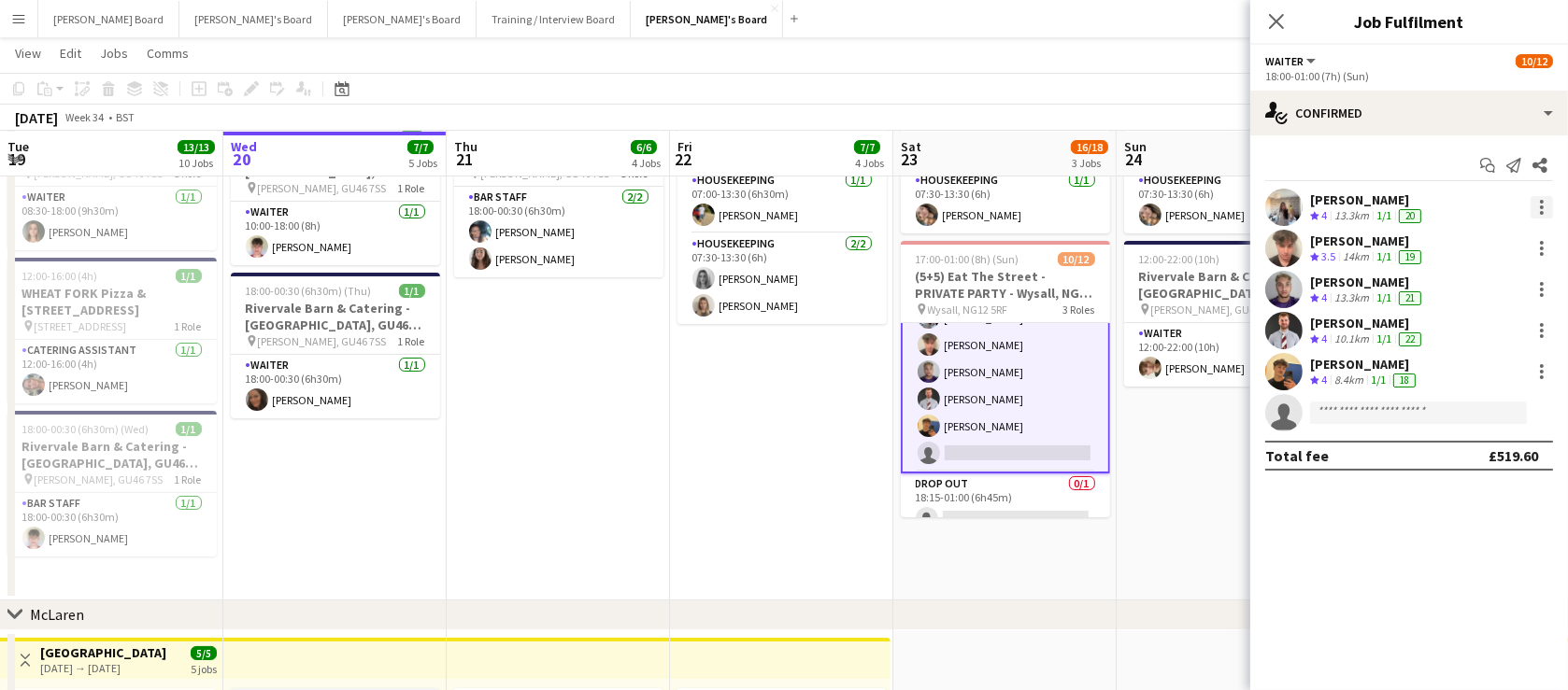
click at [1539, 206] on div at bounding box center [1542, 208] width 23 height 23
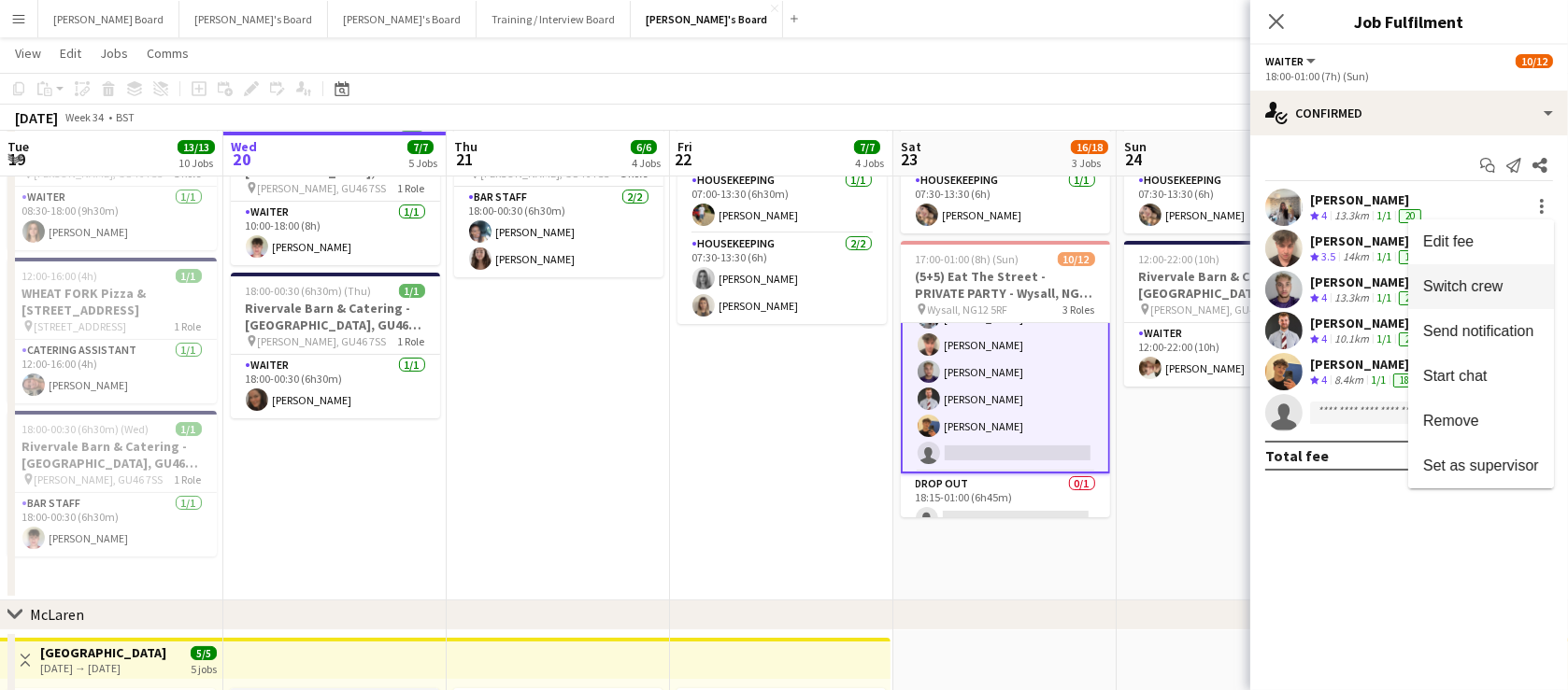
click at [1497, 278] on span "Switch crew" at bounding box center [1463, 286] width 79 height 16
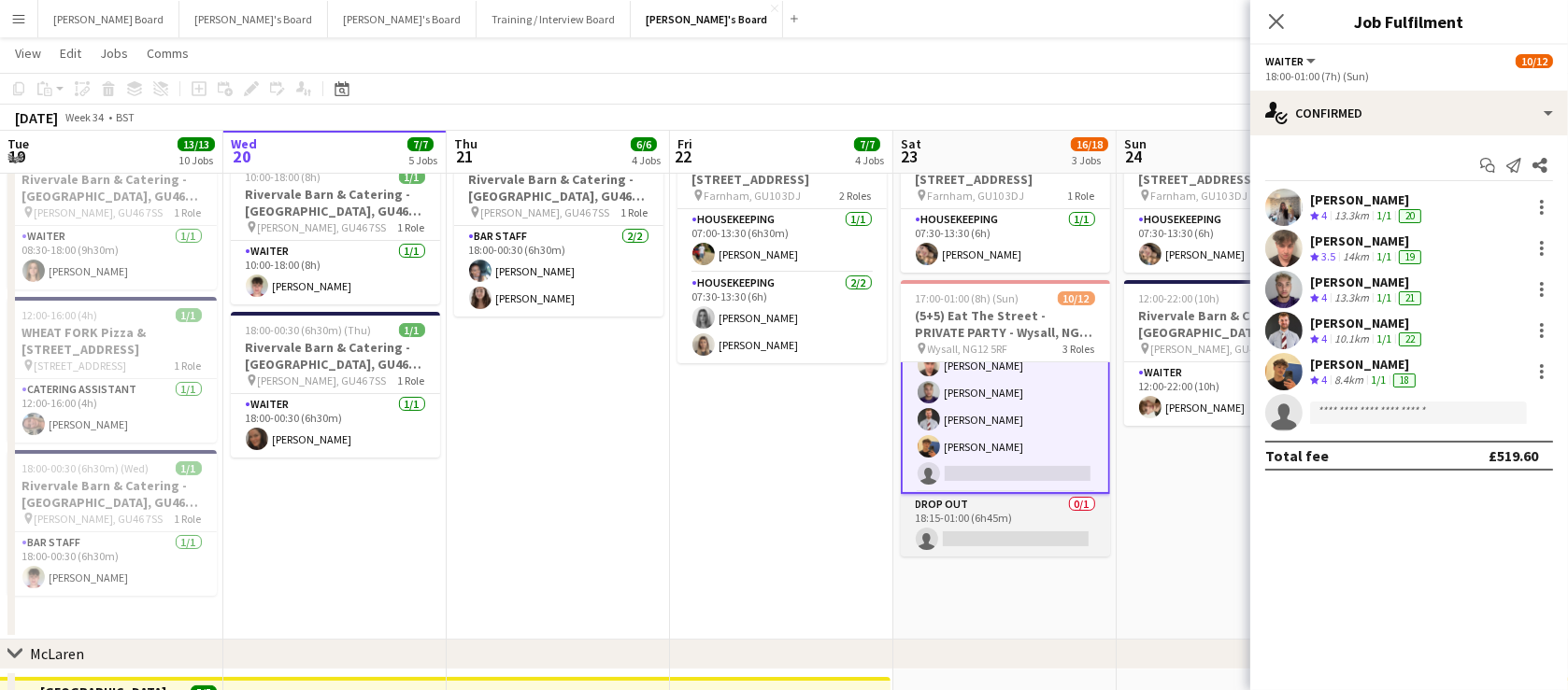
click at [995, 524] on app-card-role "DROP OUT 0/1 18:15-01:00 (6h45m) single-neutral-actions" at bounding box center [1006, 525] width 210 height 63
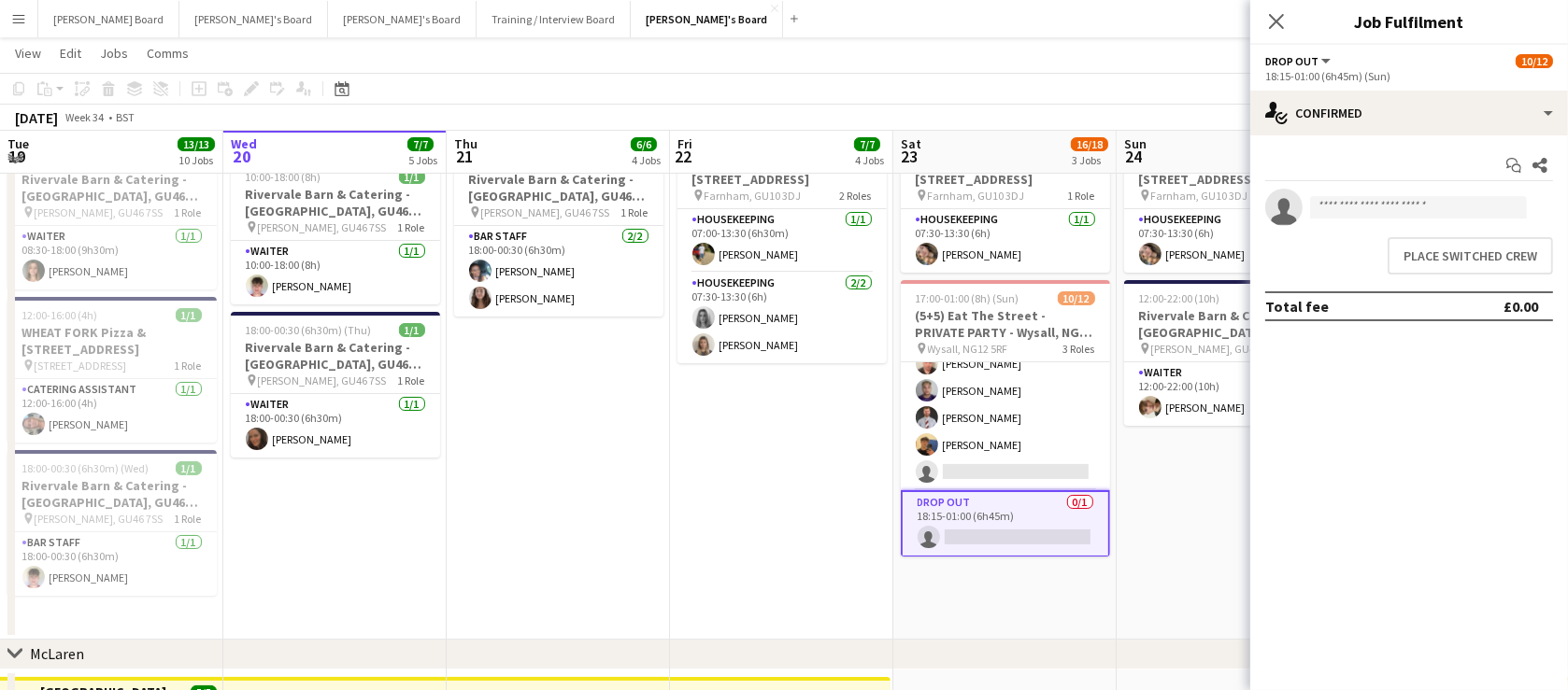
scroll to position [241, 0]
click at [1508, 242] on button "Place switched crew" at bounding box center [1470, 256] width 165 height 38
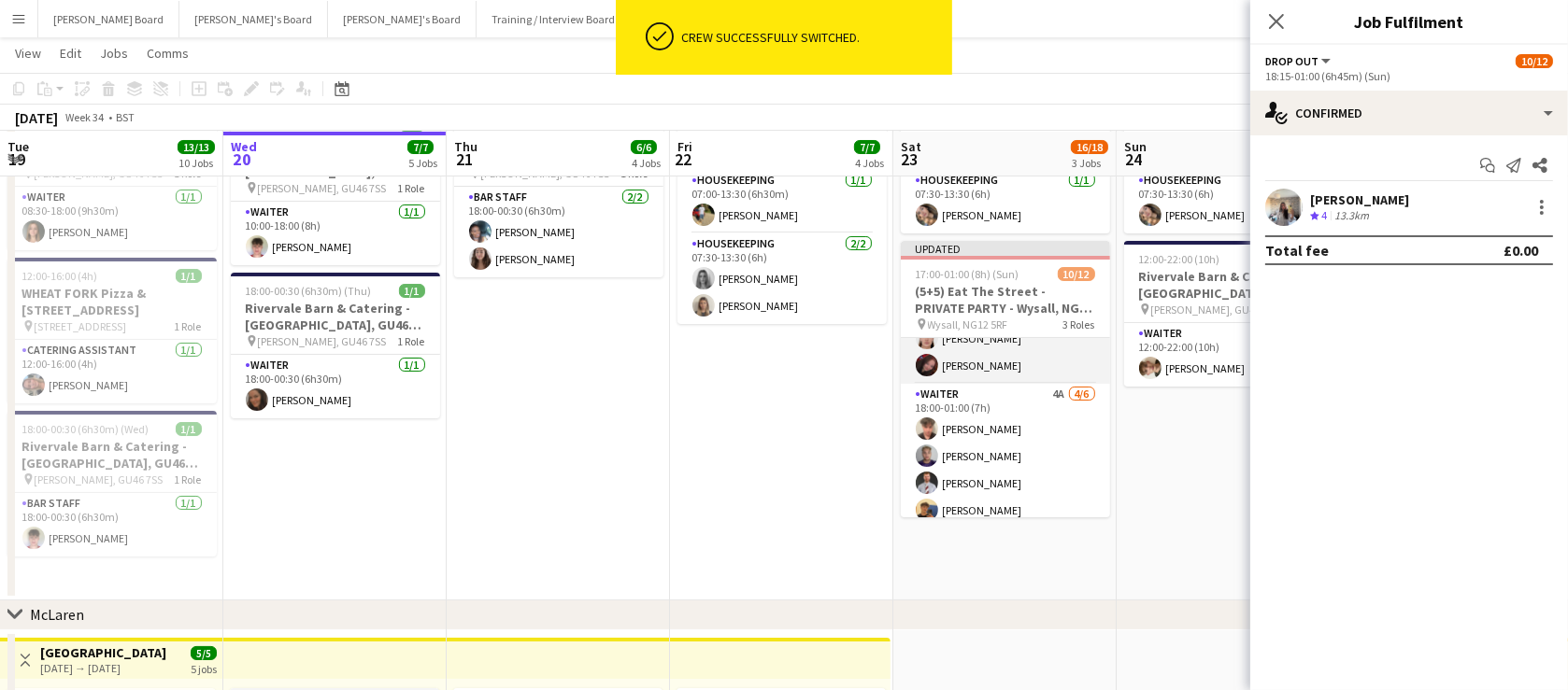
scroll to position [14, 0]
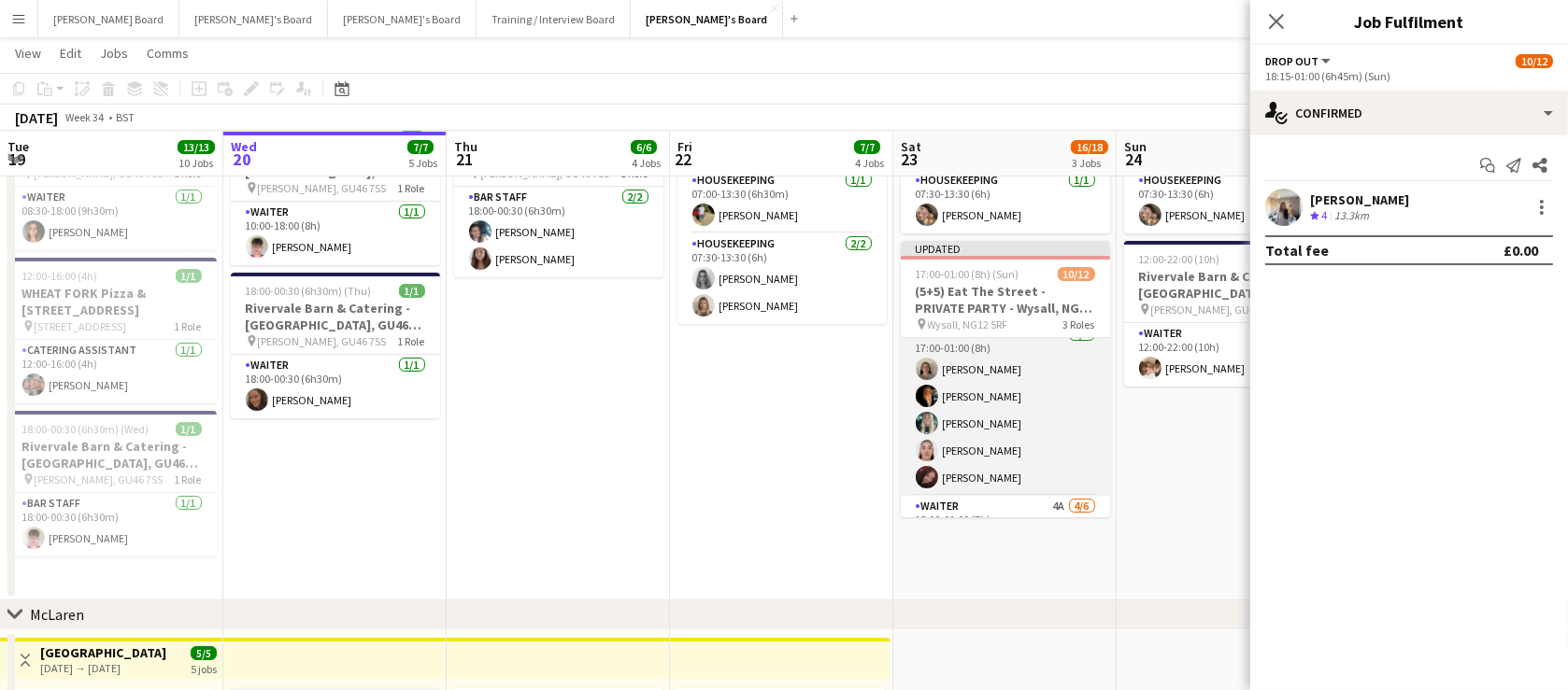
click at [1004, 397] on app-card-role "Waiter [DATE] 17:00-01:00 (8h) [PERSON_NAME] [PERSON_NAME] [PERSON_NAME] [PERSO…" at bounding box center [1006, 410] width 210 height 172
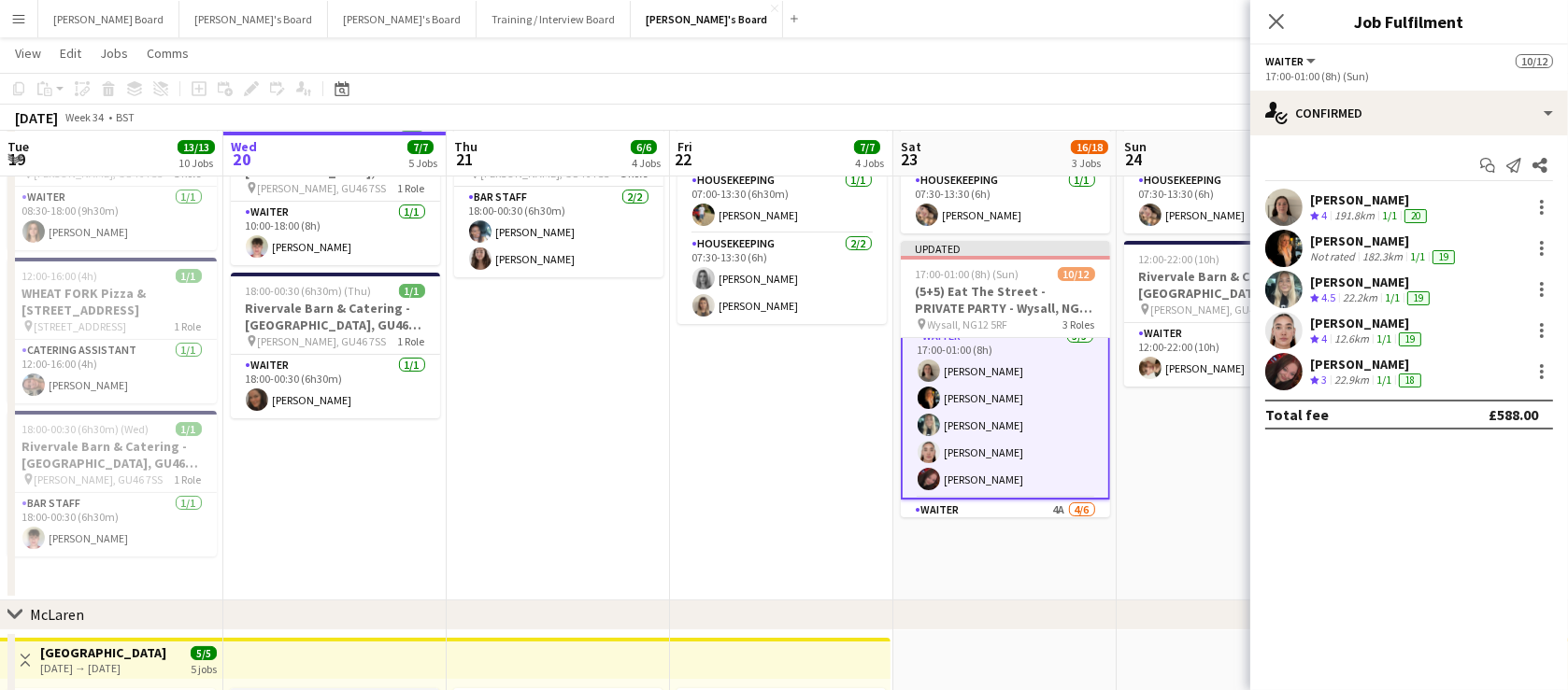
scroll to position [16, 0]
click at [1542, 373] on div at bounding box center [1542, 372] width 4 height 4
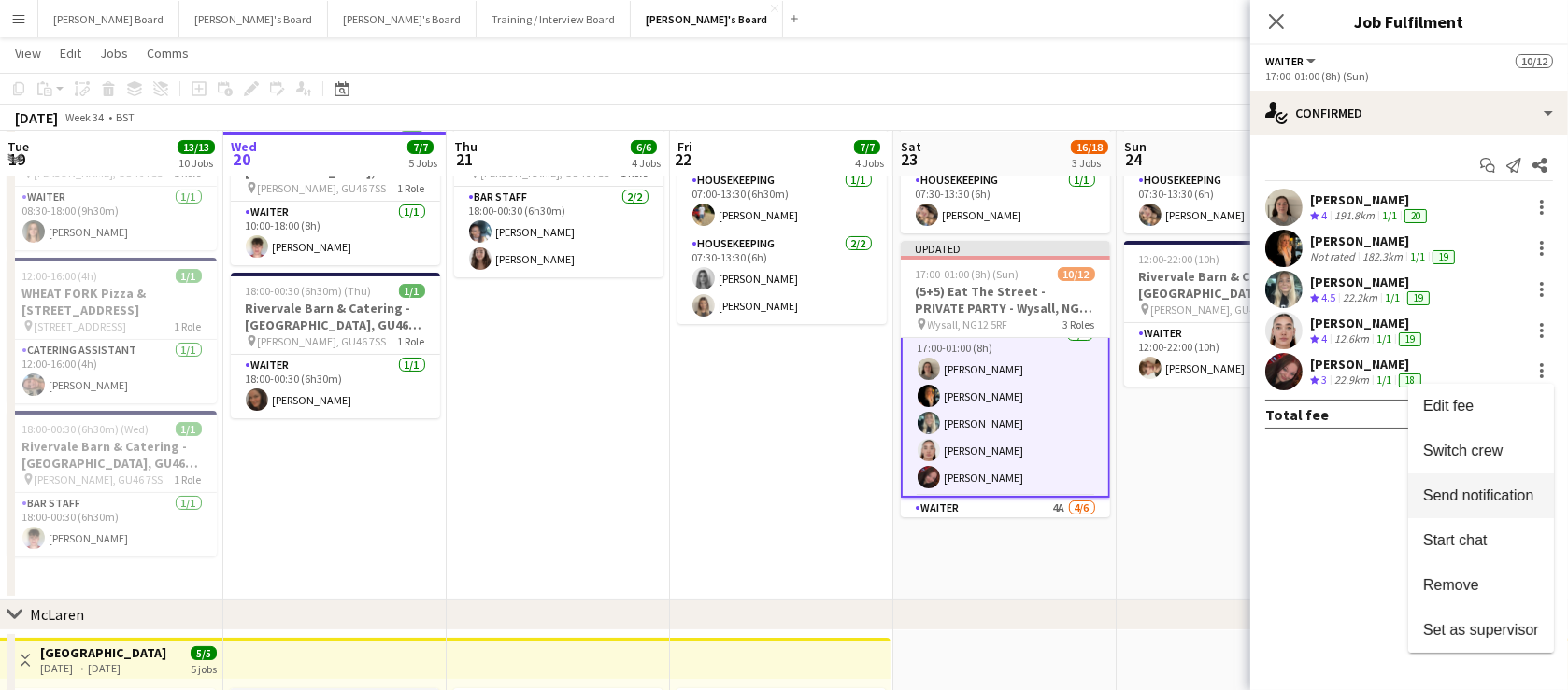
click at [1494, 446] on span "Switch crew" at bounding box center [1463, 450] width 79 height 16
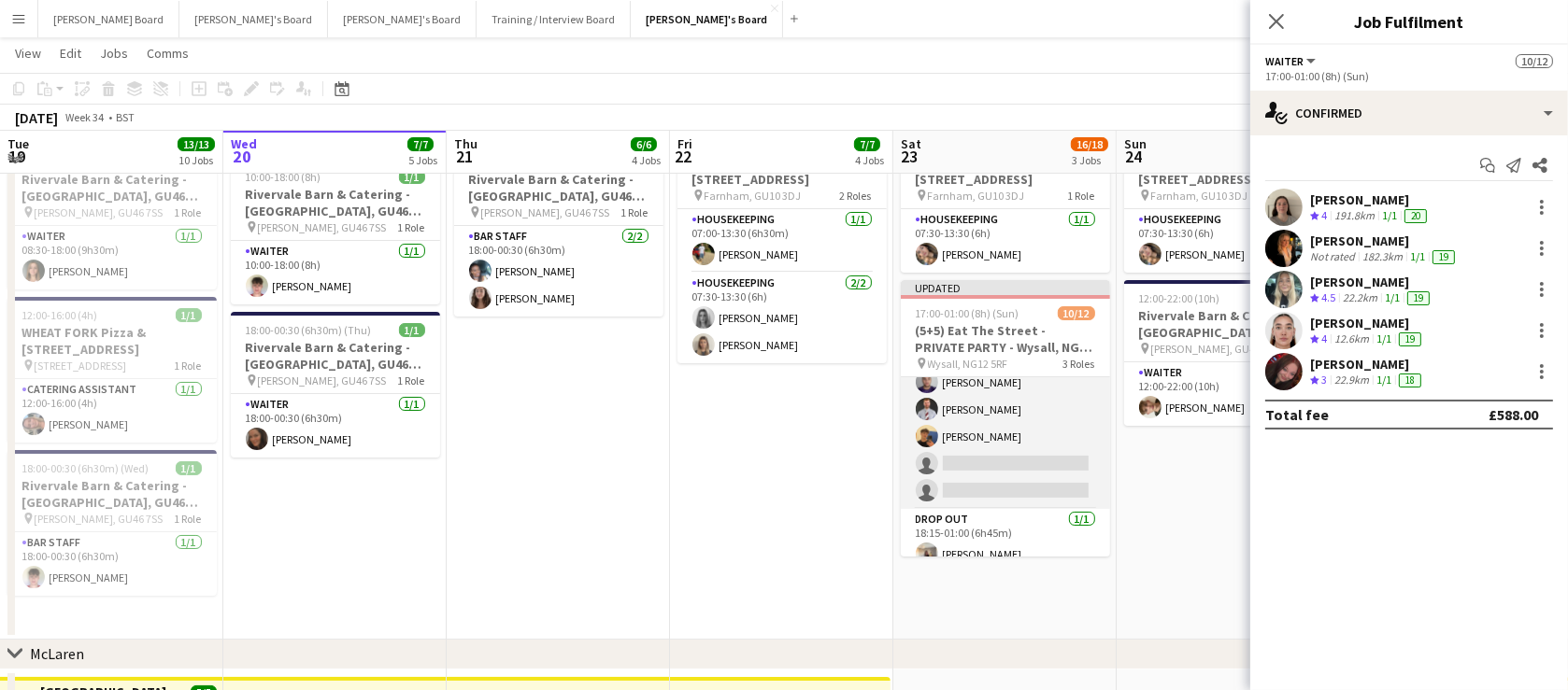
click at [1036, 489] on app-card-role "Waiter 4A [DATE] 18:00-01:00 (7h) [PERSON_NAME] [PERSON_NAME] [PERSON_NAME] [PE…" at bounding box center [1006, 409] width 210 height 199
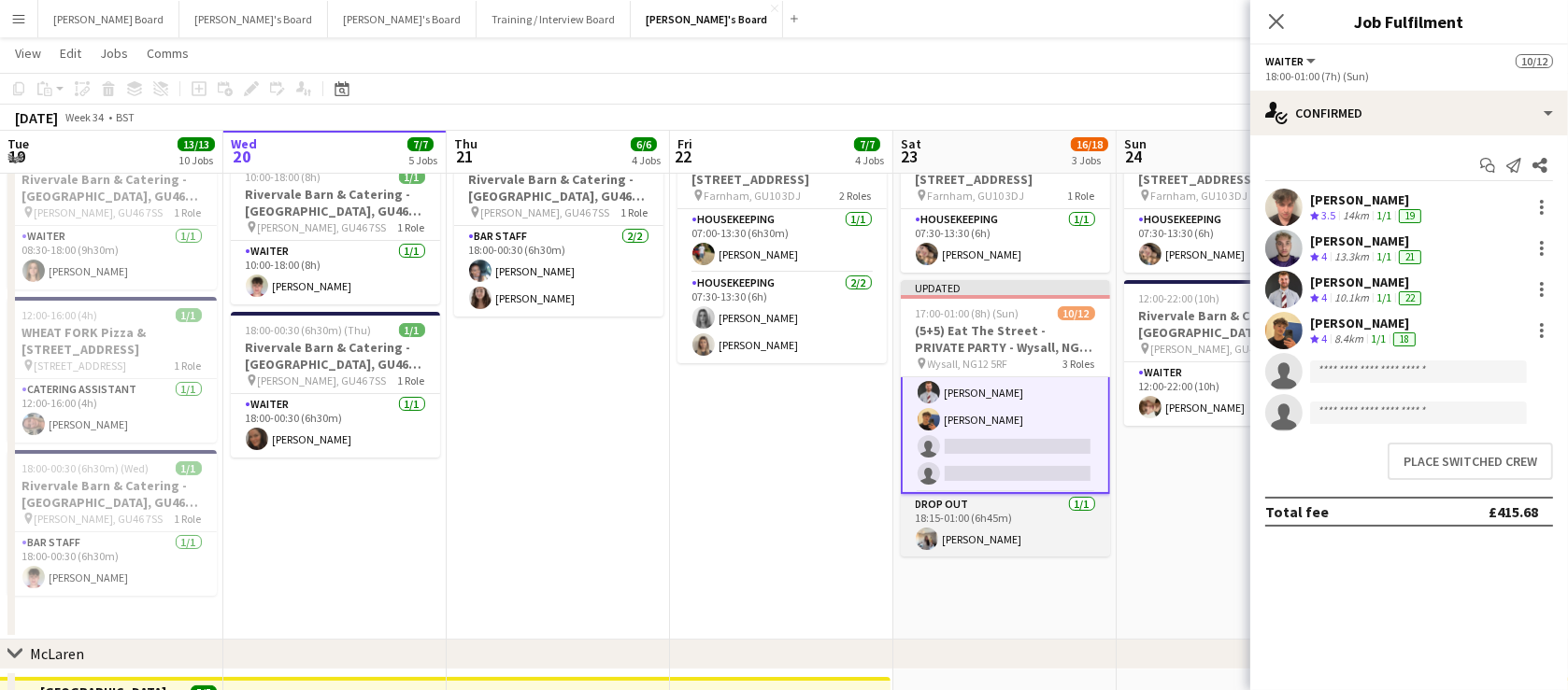
click at [1018, 516] on app-card-role "DROP OUT [DATE] 18:15-01:00 (6h45m) [PERSON_NAME]" at bounding box center [1006, 525] width 210 height 63
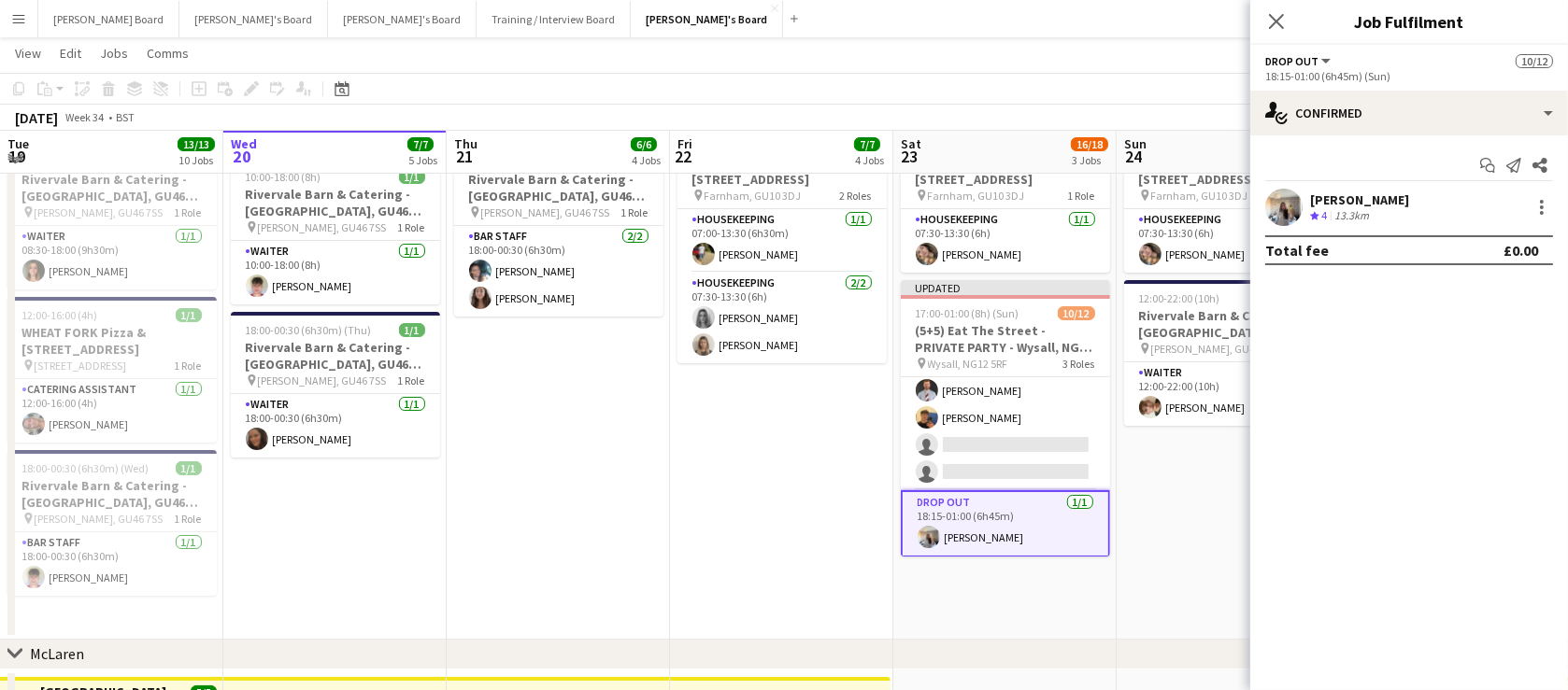
scroll to position [256, 0]
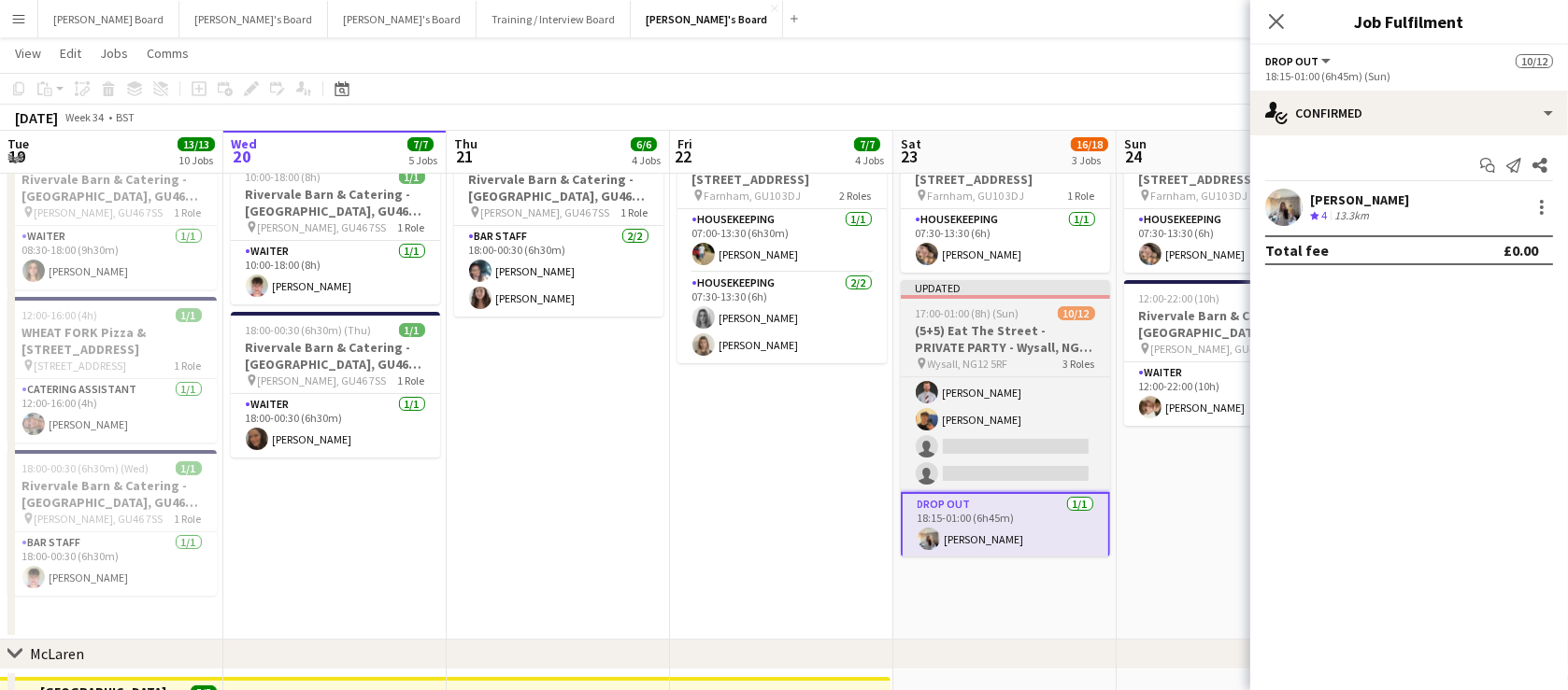
click at [981, 317] on span "17:00-01:00 (8h) (Sun)" at bounding box center [968, 313] width 104 height 14
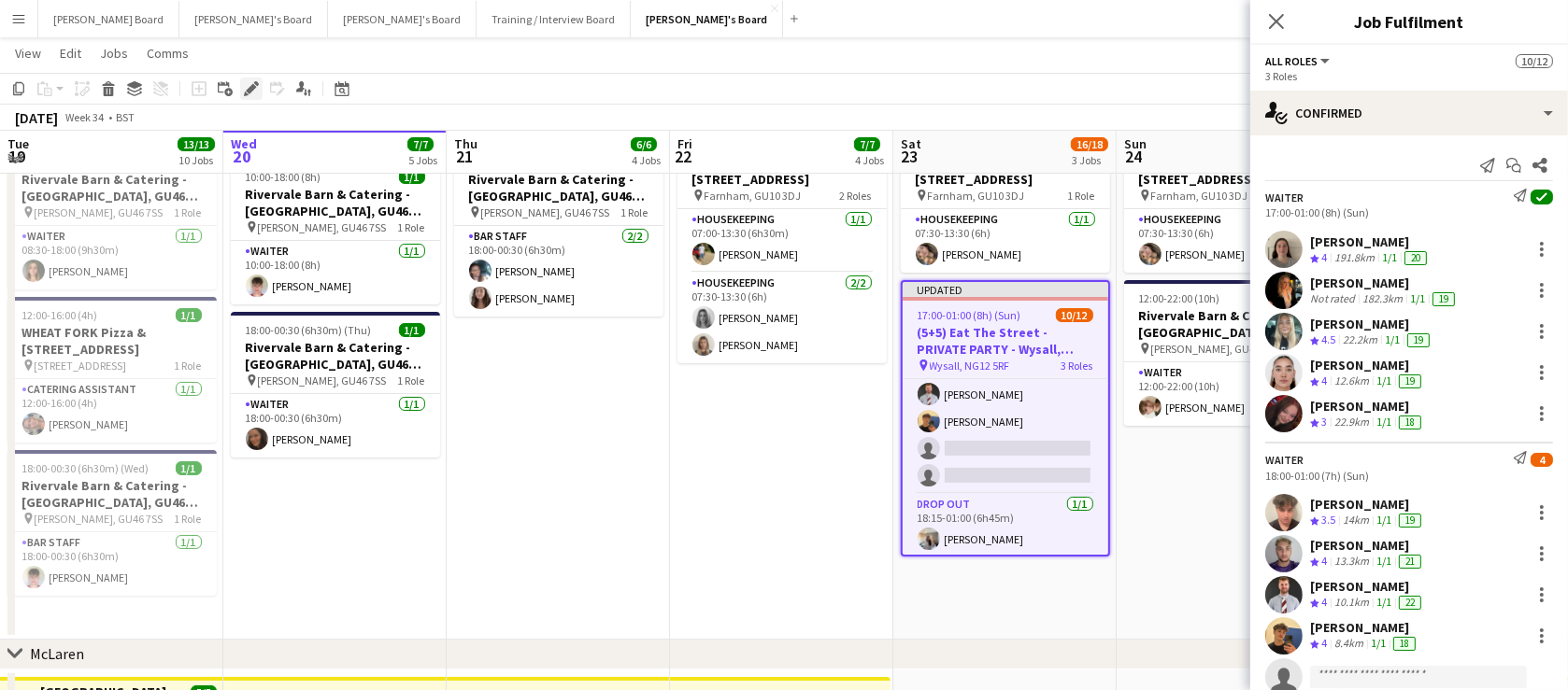
click at [253, 91] on icon "Edit" at bounding box center [251, 89] width 15 height 15
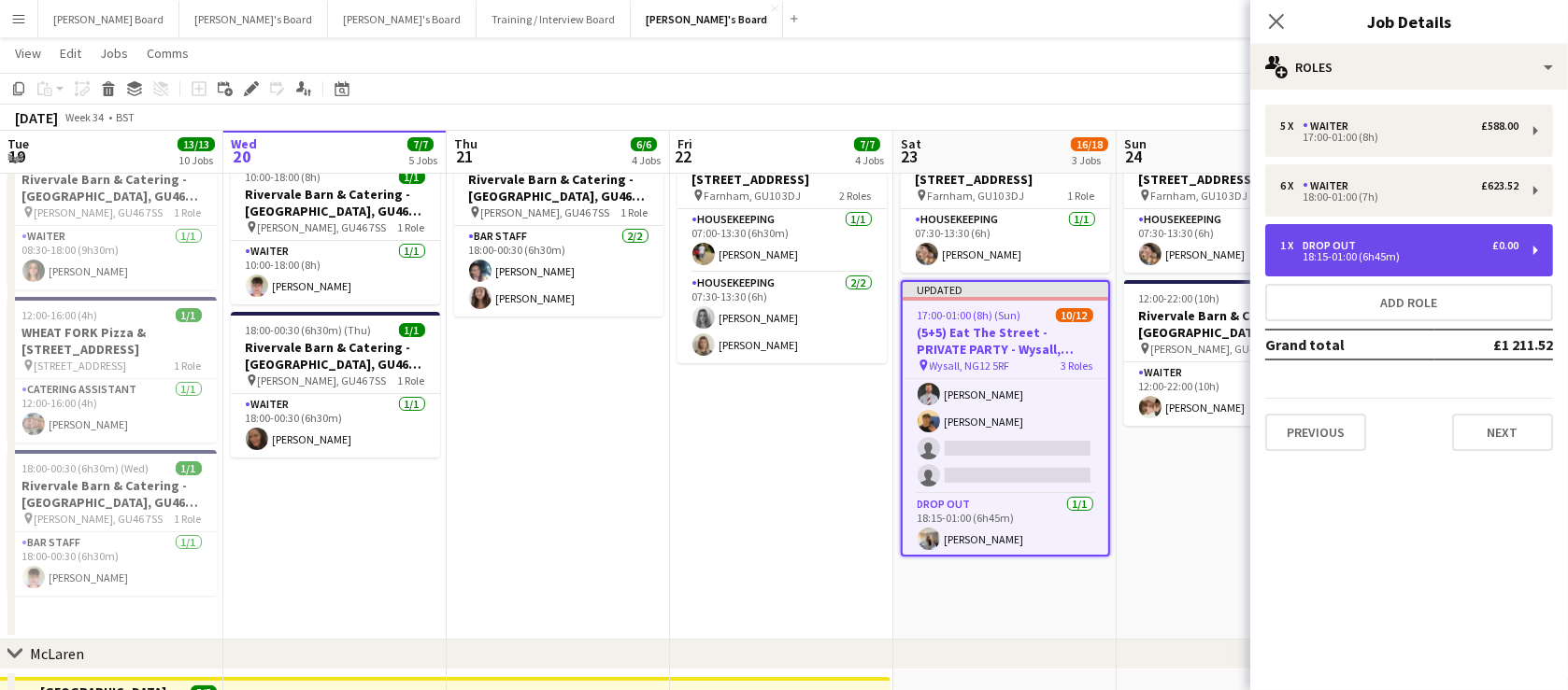
click at [1373, 253] on div "18:15-01:00 (6h45m)" at bounding box center [1400, 257] width 238 height 9
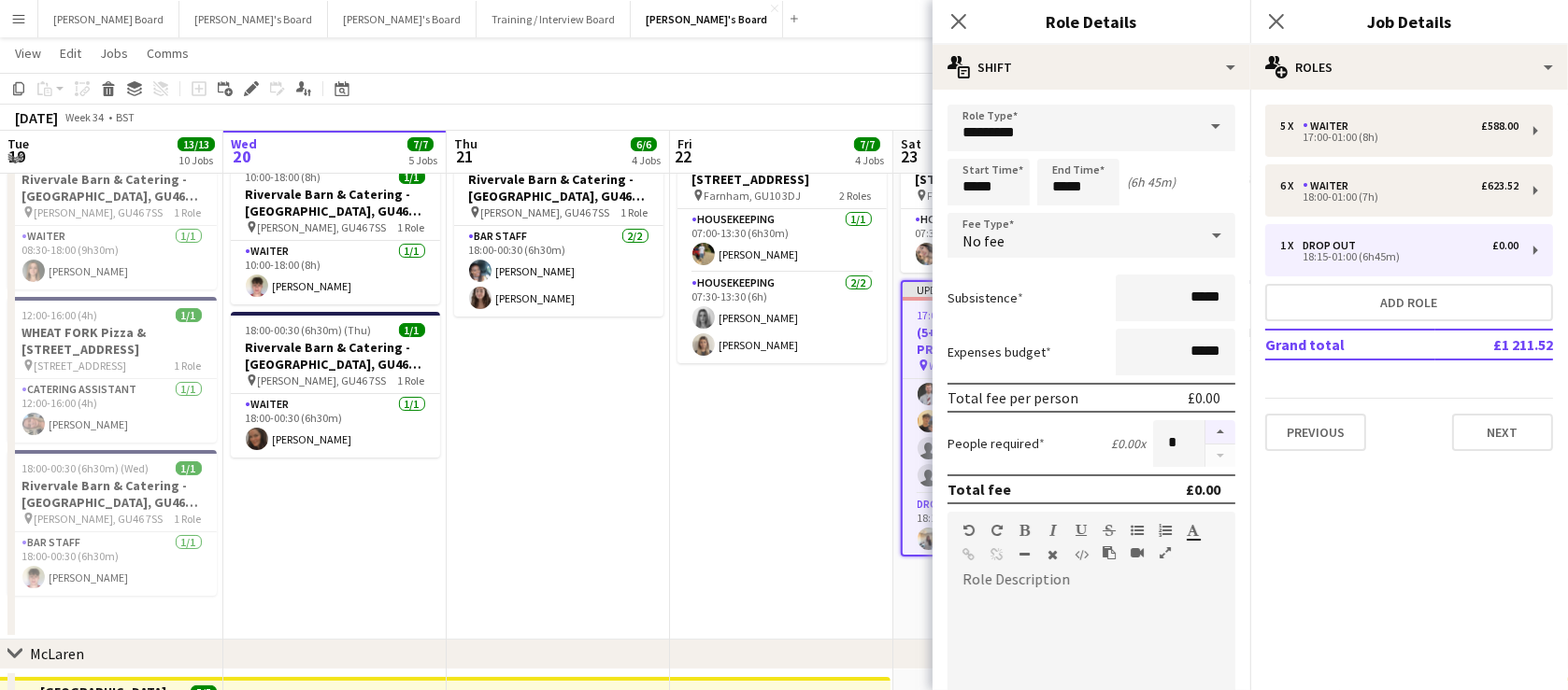
click at [1207, 431] on button "button" at bounding box center [1220, 432] width 30 height 25
type input "*"
click at [843, 493] on app-date-cell "07:00-13:30 (6h30m) [STREET_ADDRESS] pin Farnham, GU10 3DJ 2 Roles Housekeeping…" at bounding box center [781, 387] width 223 height 503
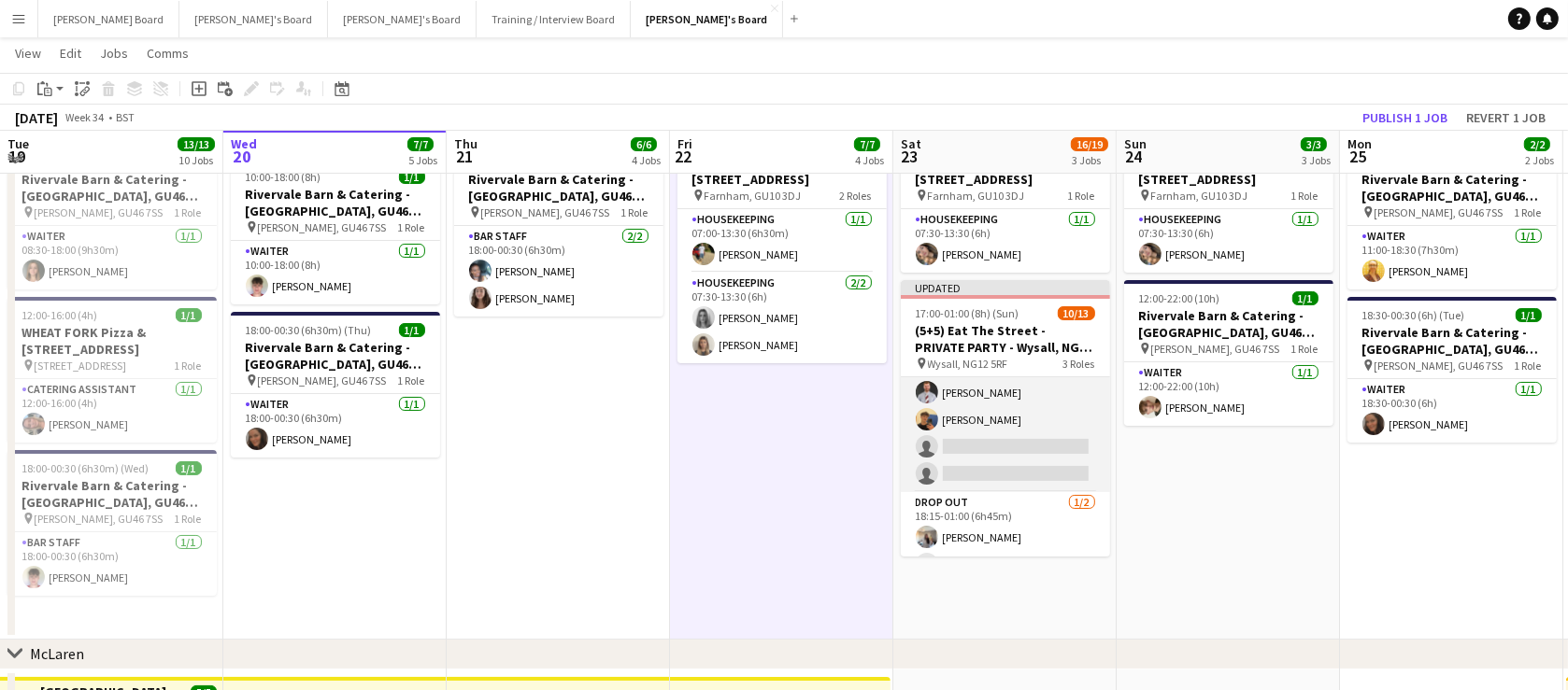
click at [1056, 420] on app-card-role "Waiter 4A [DATE] 18:00-01:00 (7h) [PERSON_NAME] [PERSON_NAME] [PERSON_NAME] [PE…" at bounding box center [1006, 393] width 210 height 199
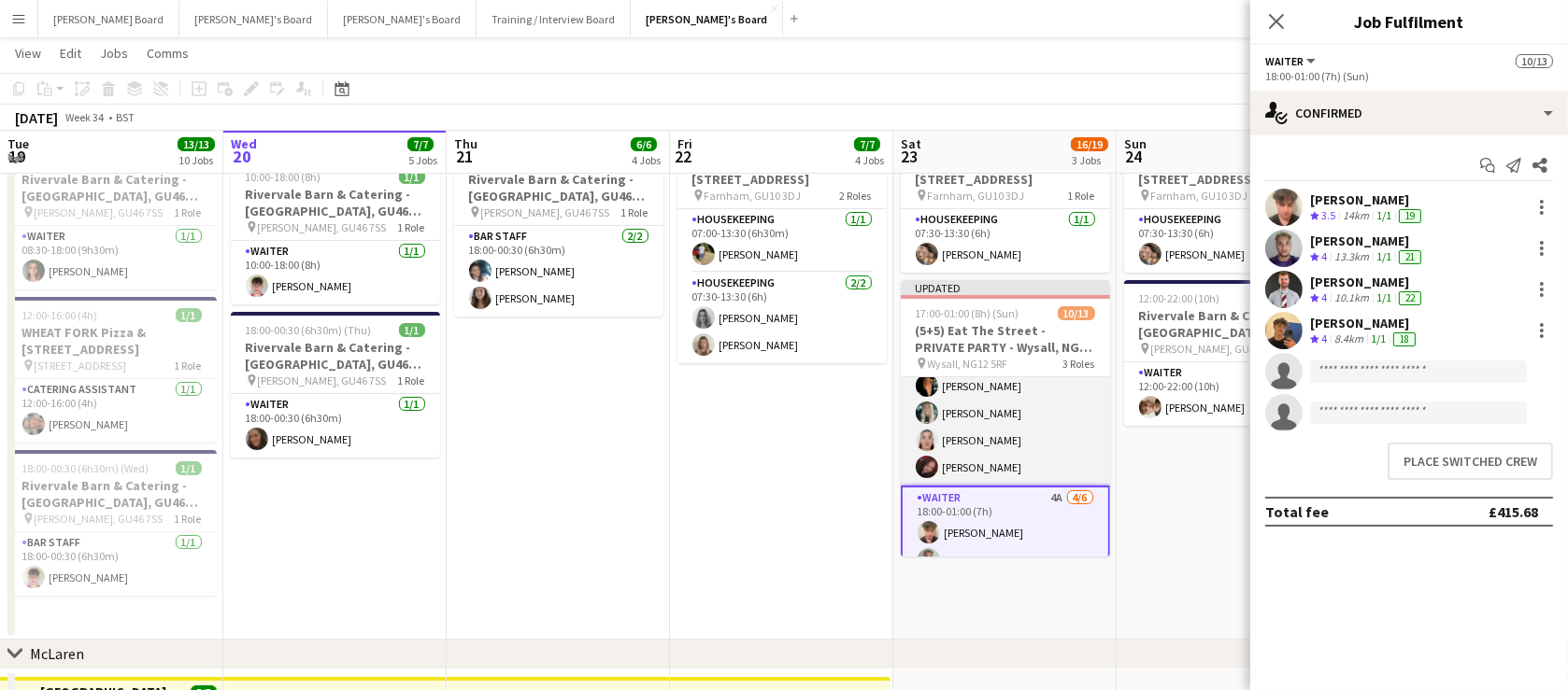
scroll to position [0, 0]
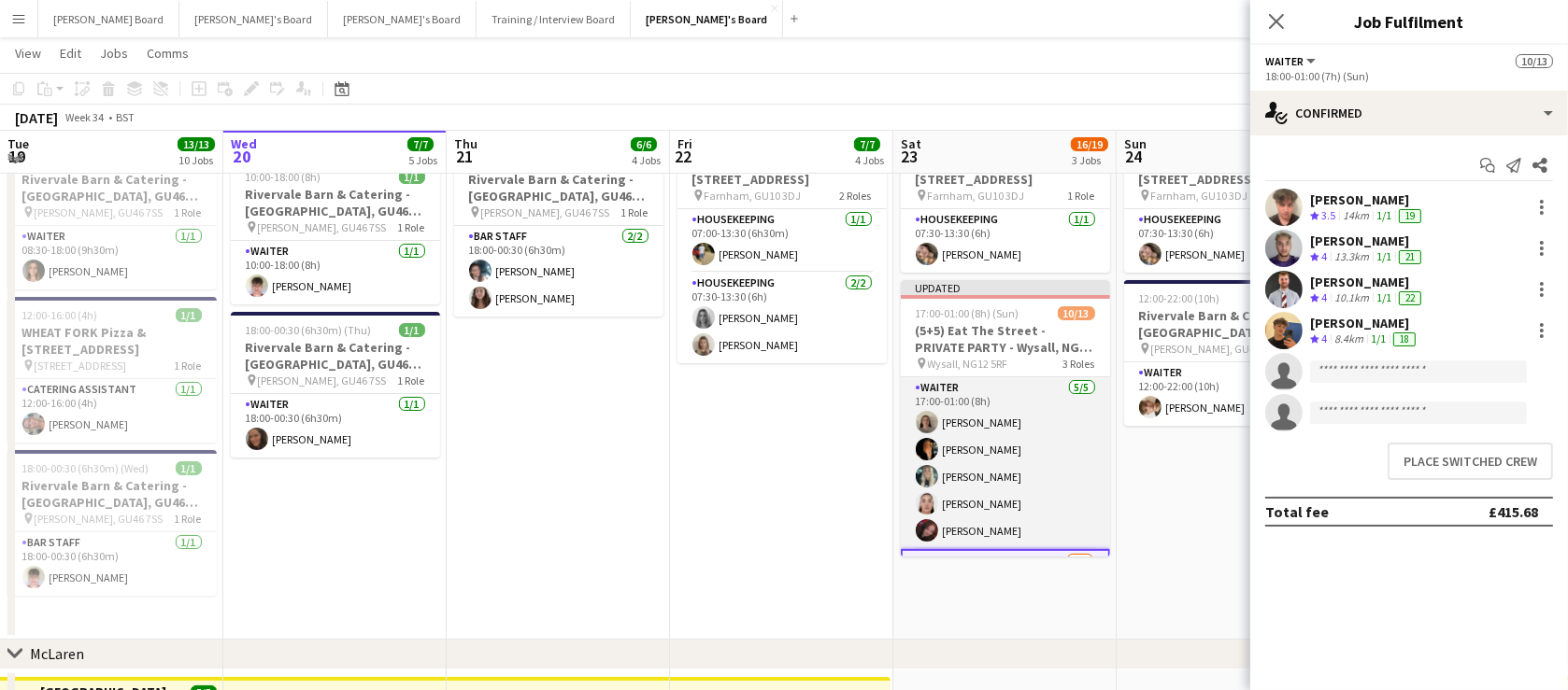
click at [1039, 435] on app-card-role "Waiter [DATE] 17:00-01:00 (8h) [PERSON_NAME] [PERSON_NAME] [PERSON_NAME] [PERSO…" at bounding box center [1006, 463] width 210 height 172
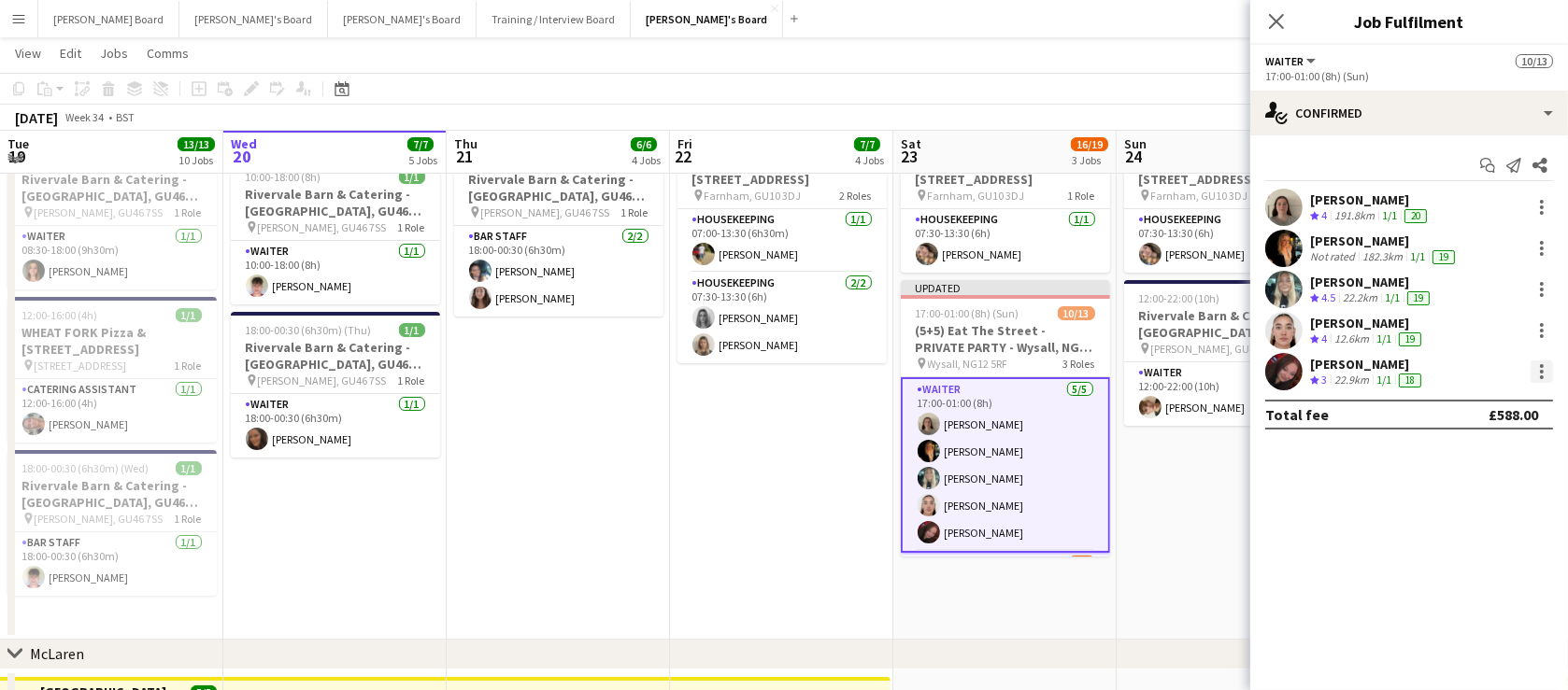
click at [1542, 371] on div at bounding box center [1542, 372] width 4 height 4
click at [1470, 461] on button "Send notification" at bounding box center [1481, 450] width 145 height 44
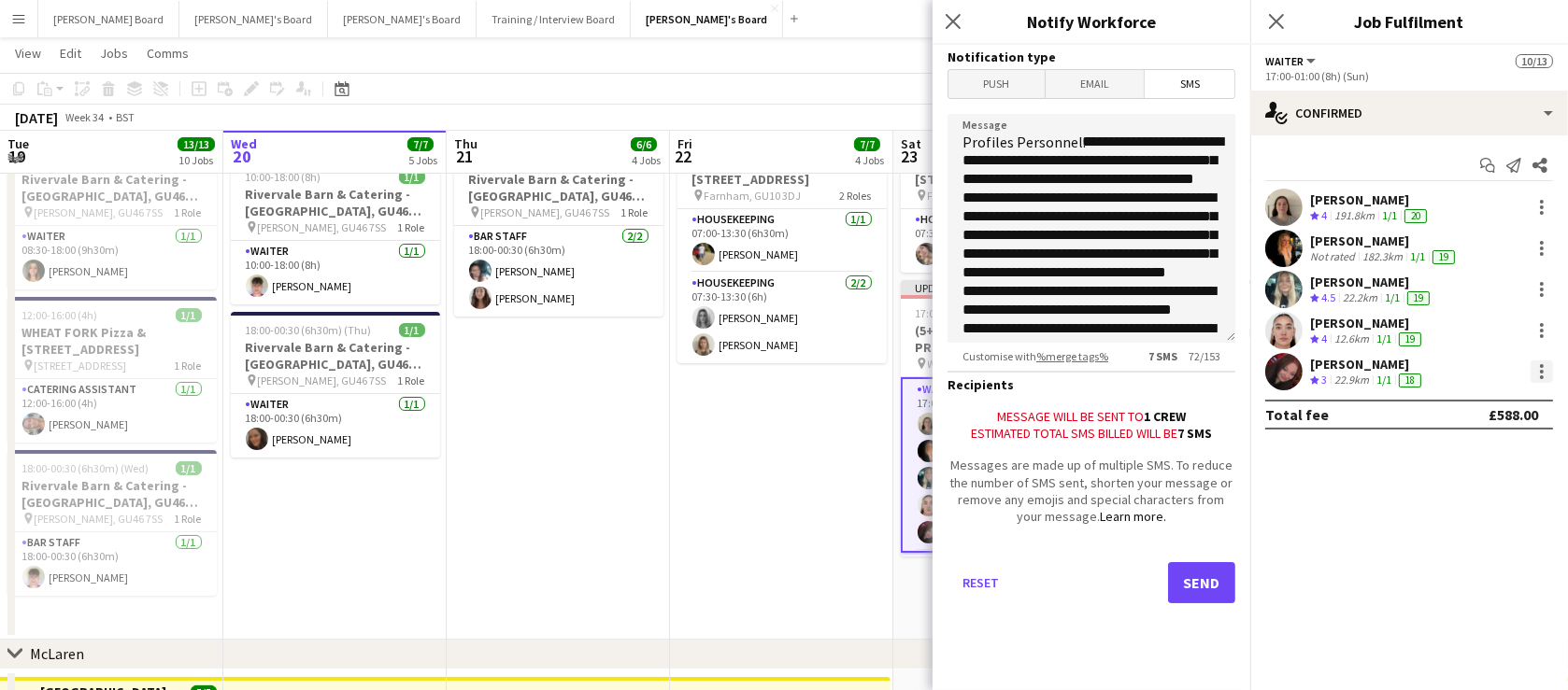
click at [1542, 369] on div at bounding box center [1542, 372] width 23 height 23
click at [691, 496] on div at bounding box center [784, 345] width 1568 height 690
click at [716, 441] on app-date-cell "07:00-13:30 (6h30m) [STREET_ADDRESS] pin Farnham, GU10 3DJ 2 Roles Housekeeping…" at bounding box center [781, 387] width 223 height 503
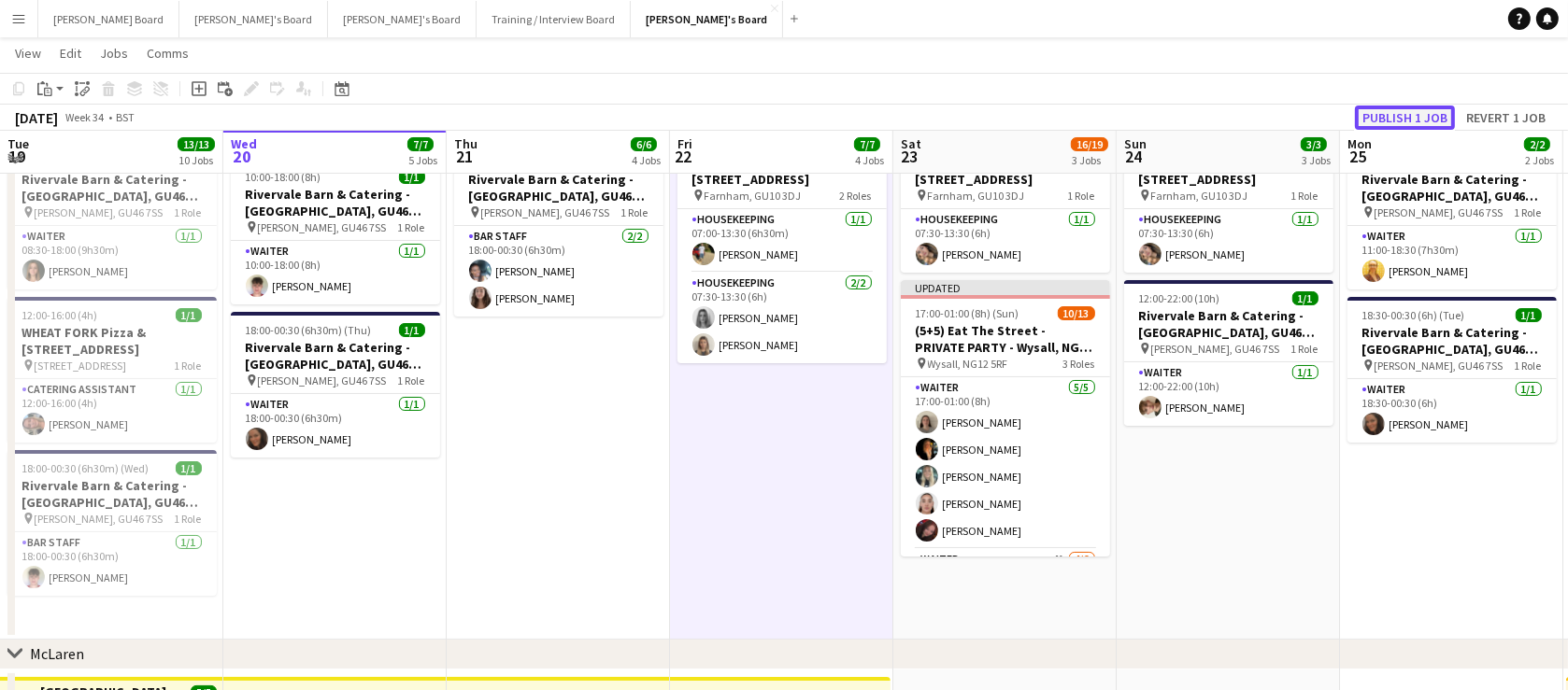
click at [1401, 119] on button "Publish 1 job" at bounding box center [1406, 118] width 100 height 25
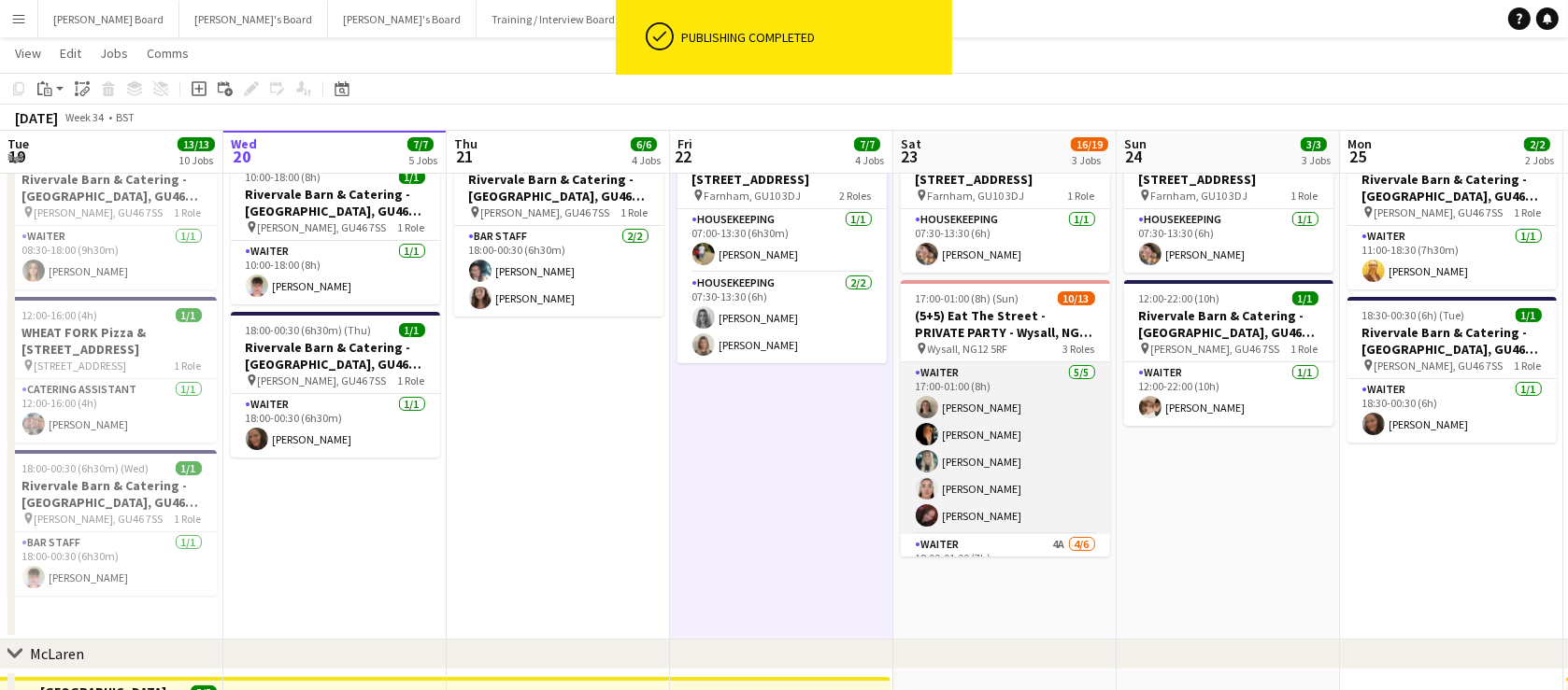
click at [1013, 482] on app-card-role "Waiter [DATE] 17:00-01:00 (8h) [PERSON_NAME] [PERSON_NAME] [PERSON_NAME] [PERSO…" at bounding box center [1006, 448] width 210 height 172
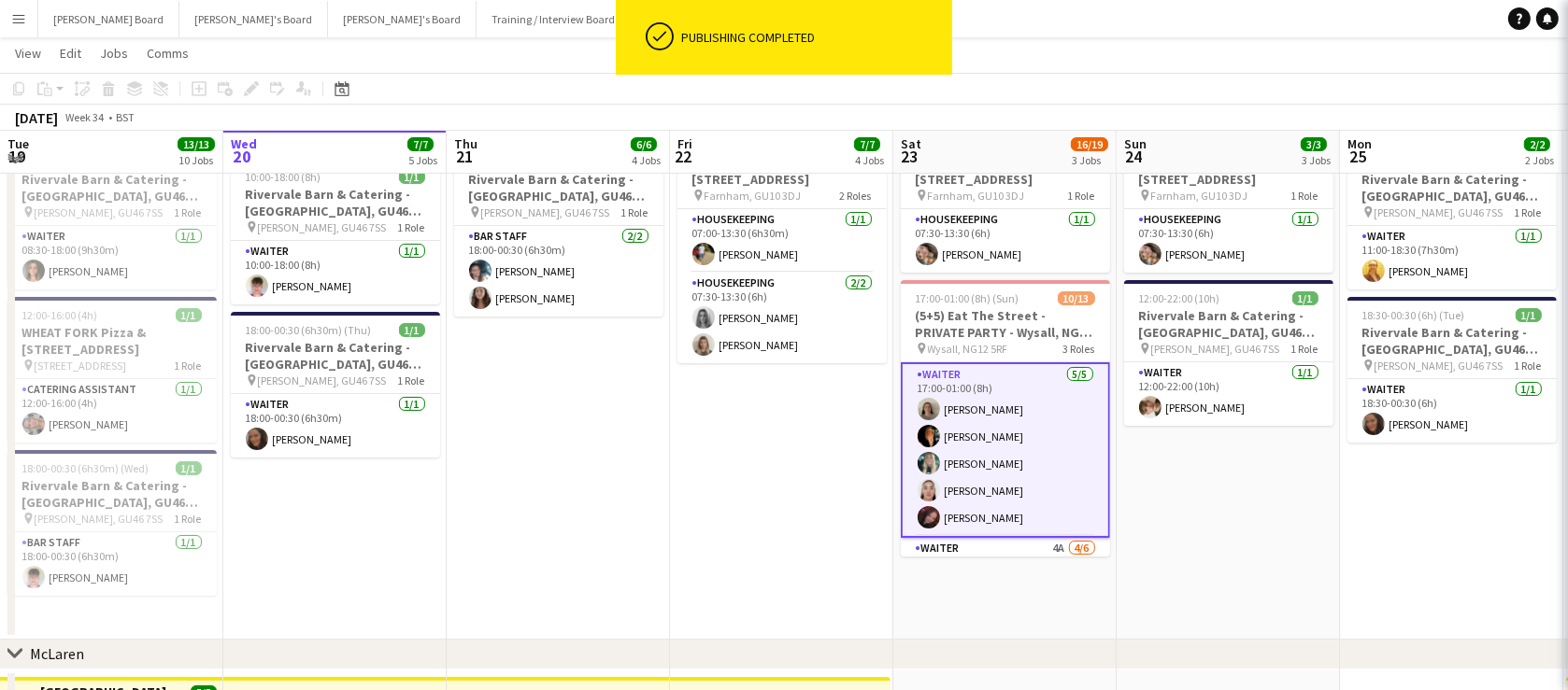
scroll to position [74, 0]
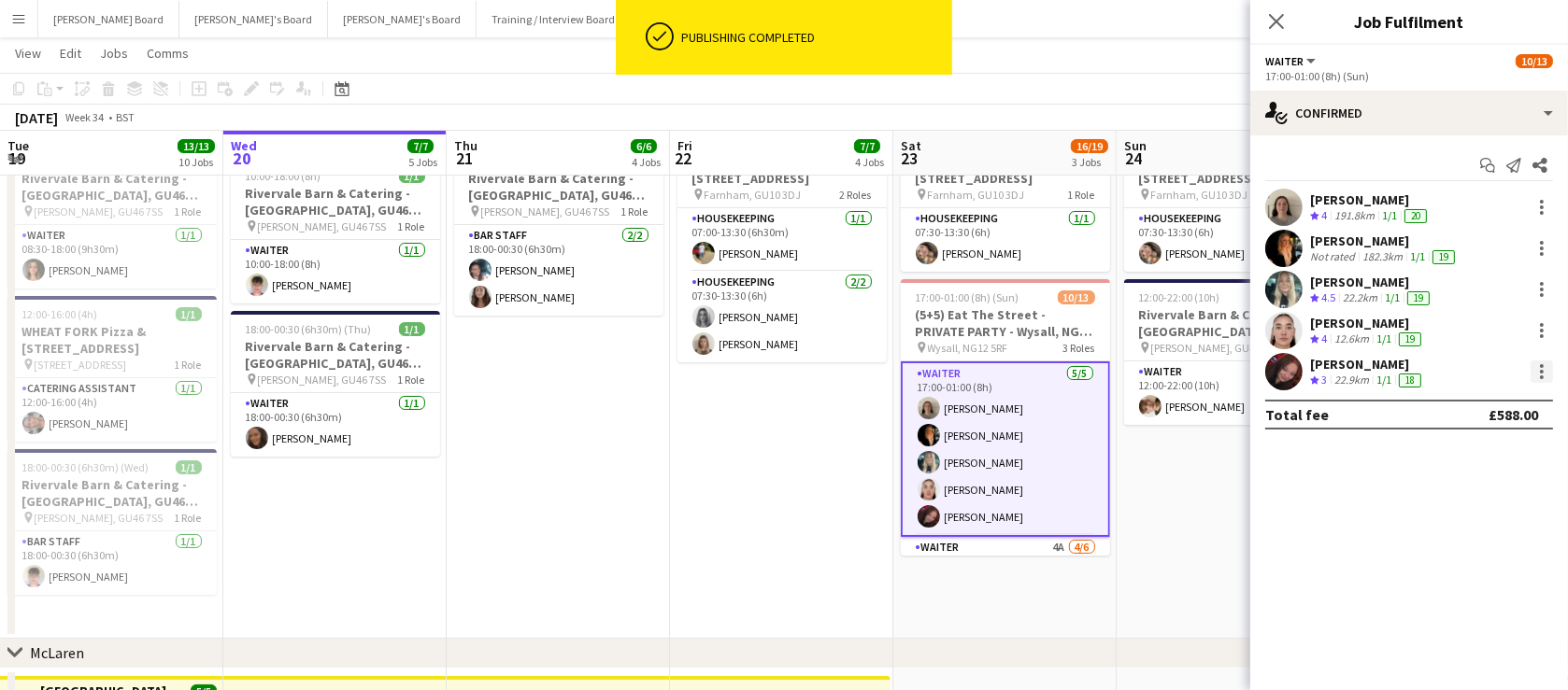
click at [1535, 374] on div at bounding box center [1542, 372] width 23 height 23
click at [1470, 449] on span "Switch crew" at bounding box center [1463, 450] width 79 height 16
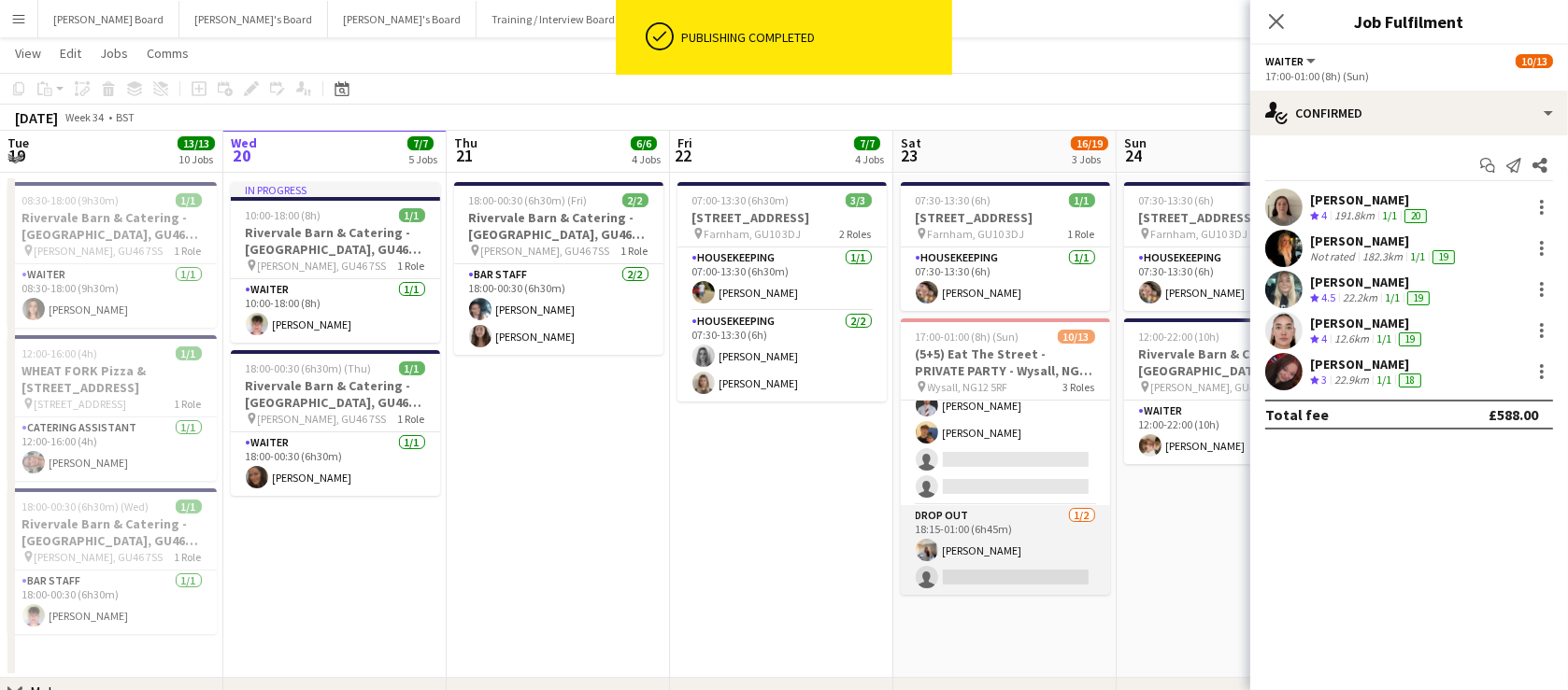
click at [1018, 550] on app-card-role "DROP OUT [DATE] 18:15-01:00 (6h45m) [PERSON_NAME] single-neutral-actions" at bounding box center [1006, 550] width 210 height 91
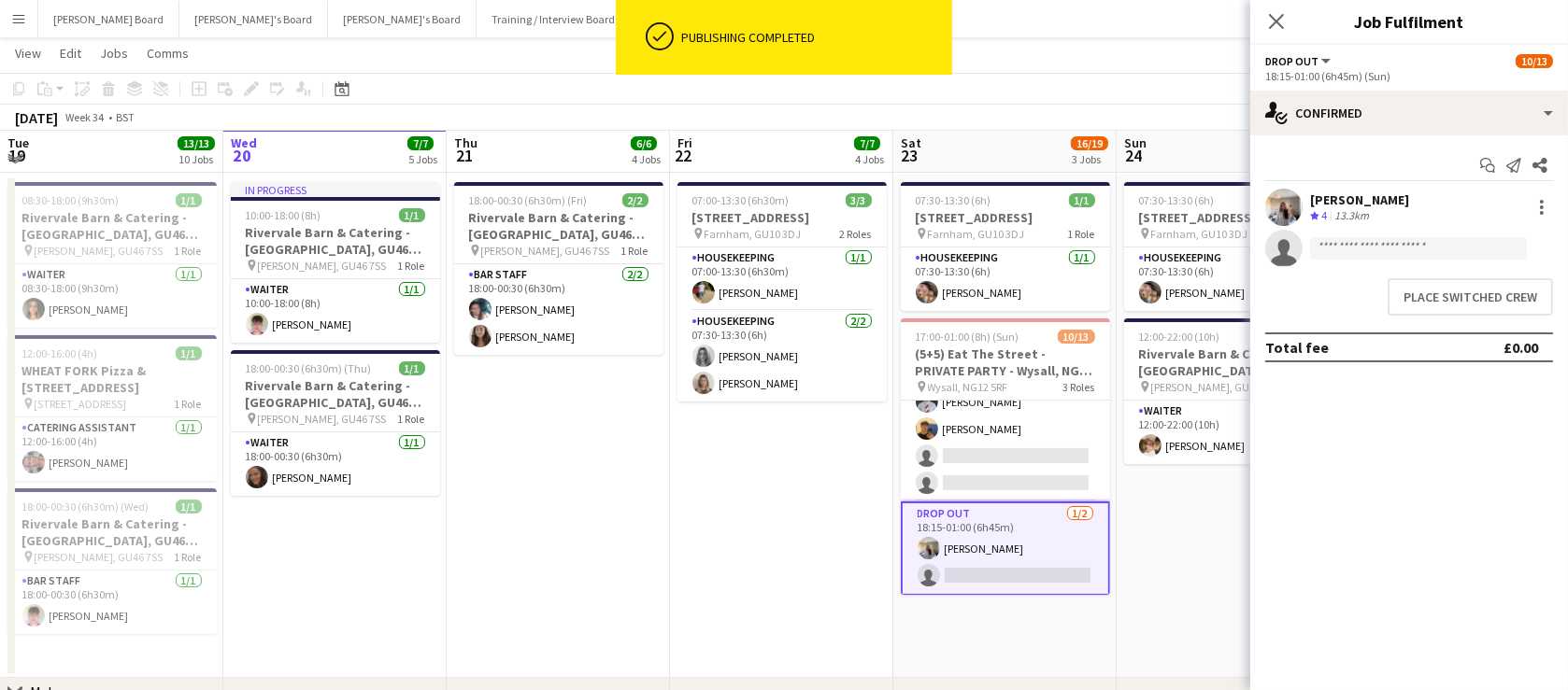
scroll to position [266, 0]
click at [1490, 300] on button "Place switched crew" at bounding box center [1470, 297] width 165 height 38
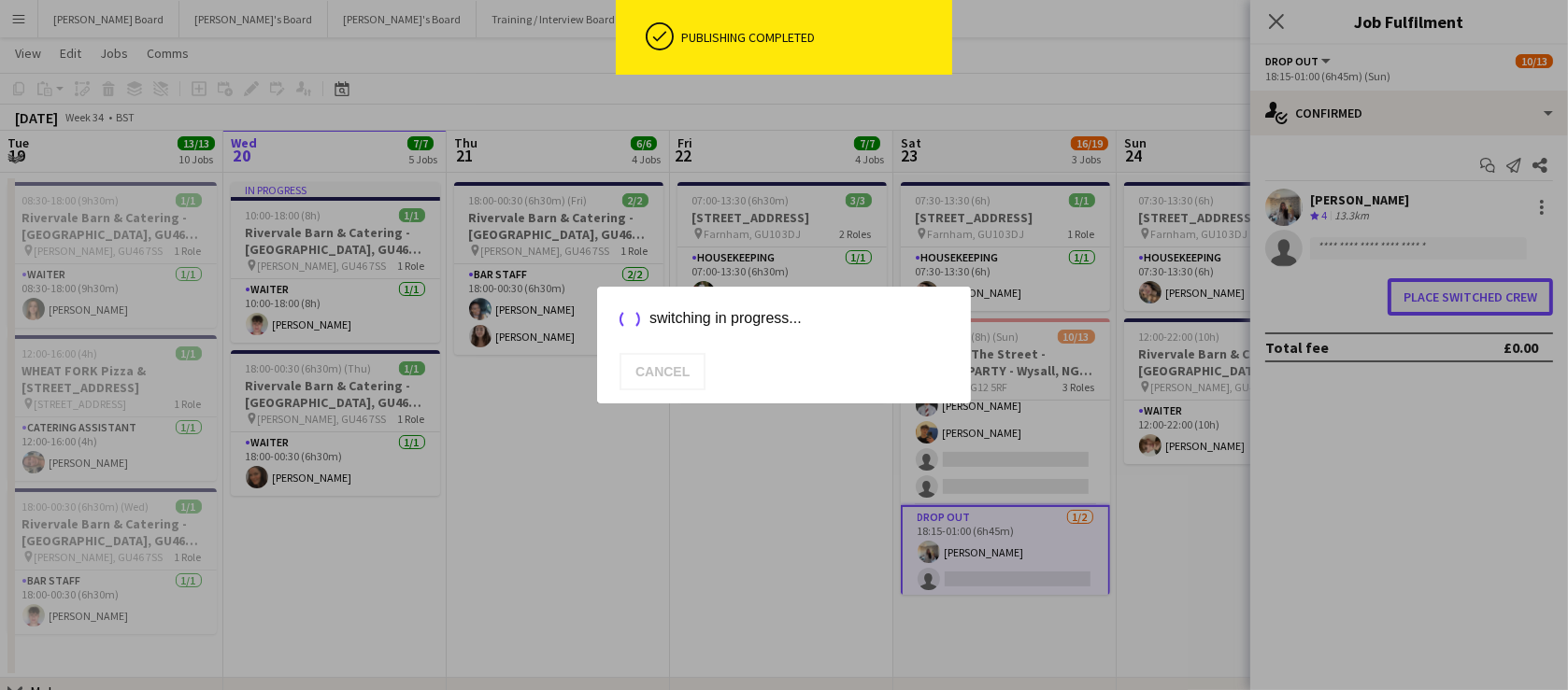
scroll to position [74, 0]
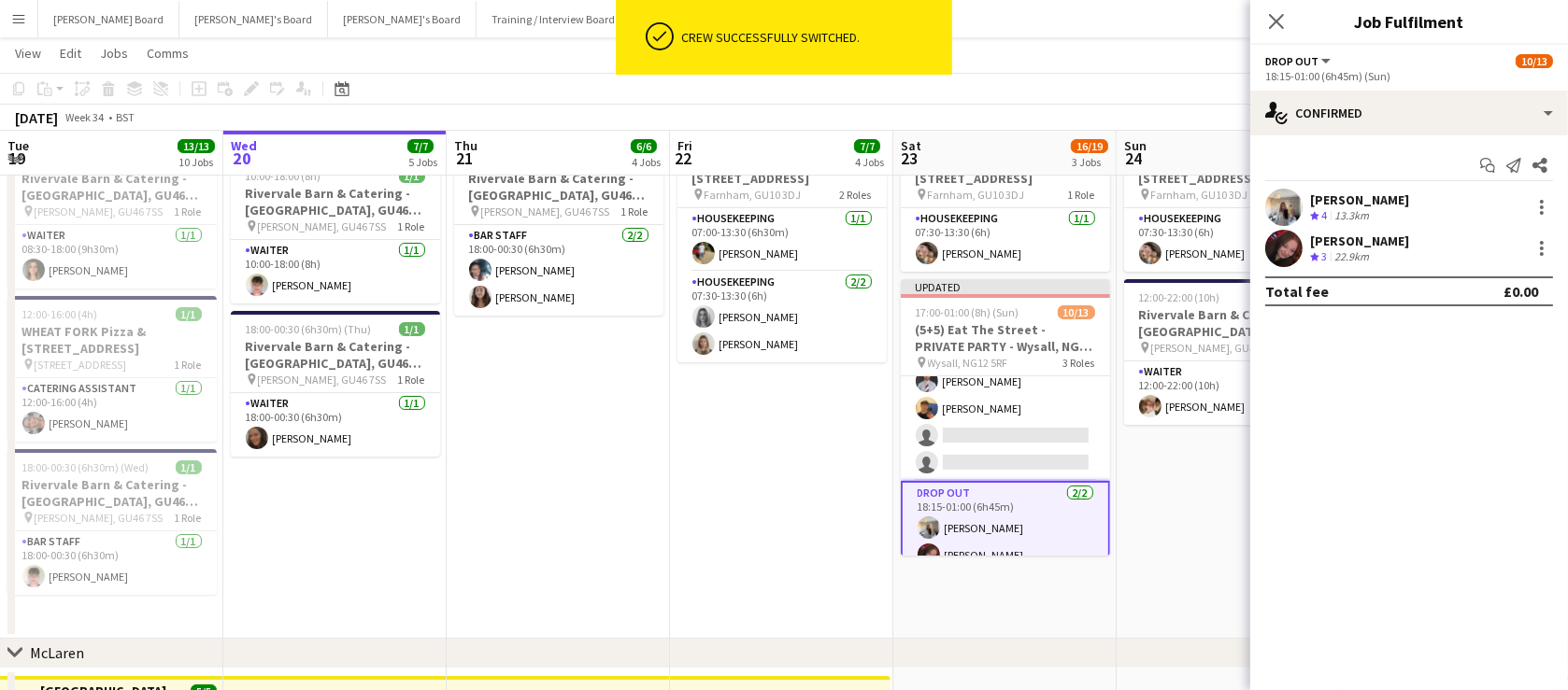
click at [1150, 543] on app-date-cell "07:30-13:30 (6h) [STREET_ADDRESS] pin Farnham, GU10 3DJ 1 Role Housekeeping [DA…" at bounding box center [1228, 386] width 223 height 503
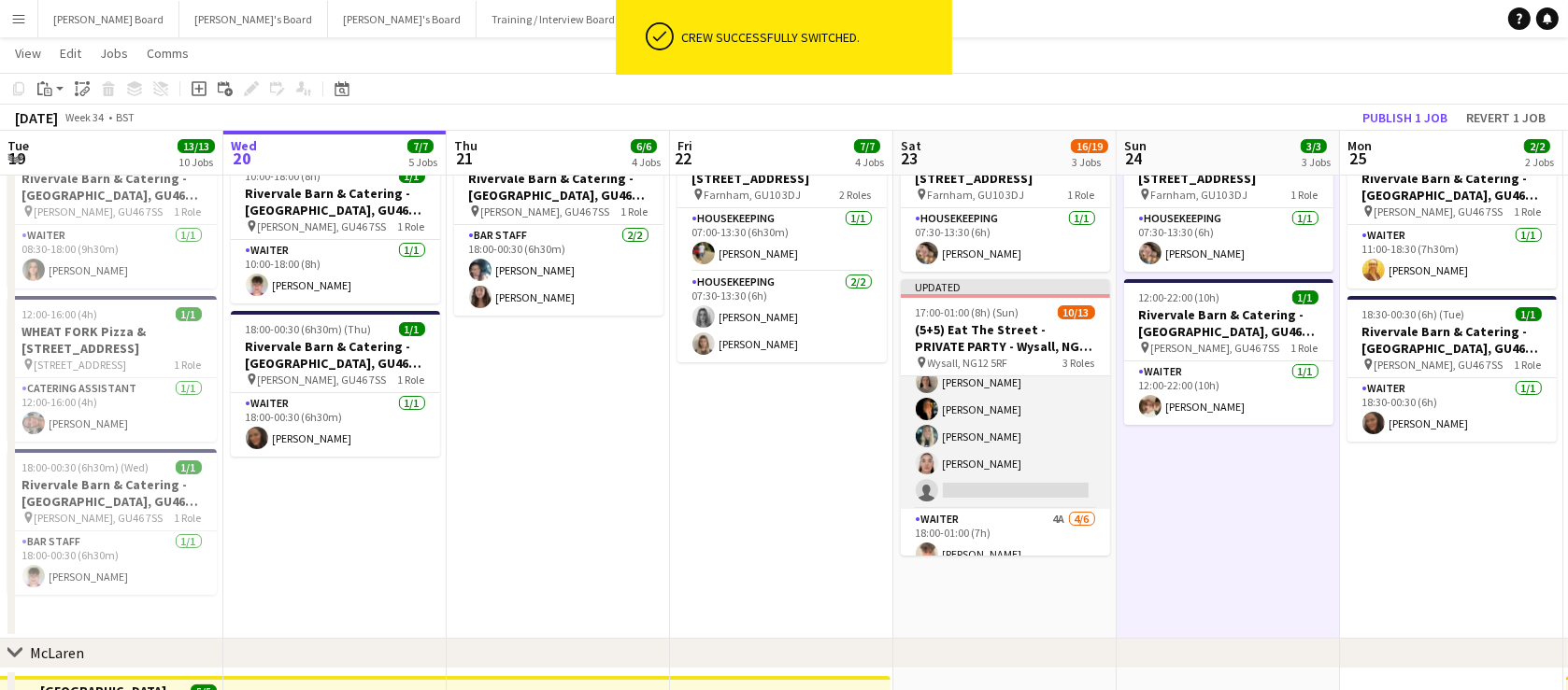
click at [1036, 438] on app-card-role "Waiter 1A [DATE] 17:00-01:00 (8h) [PERSON_NAME] [PERSON_NAME] [PERSON_NAME] [PE…" at bounding box center [1006, 423] width 210 height 172
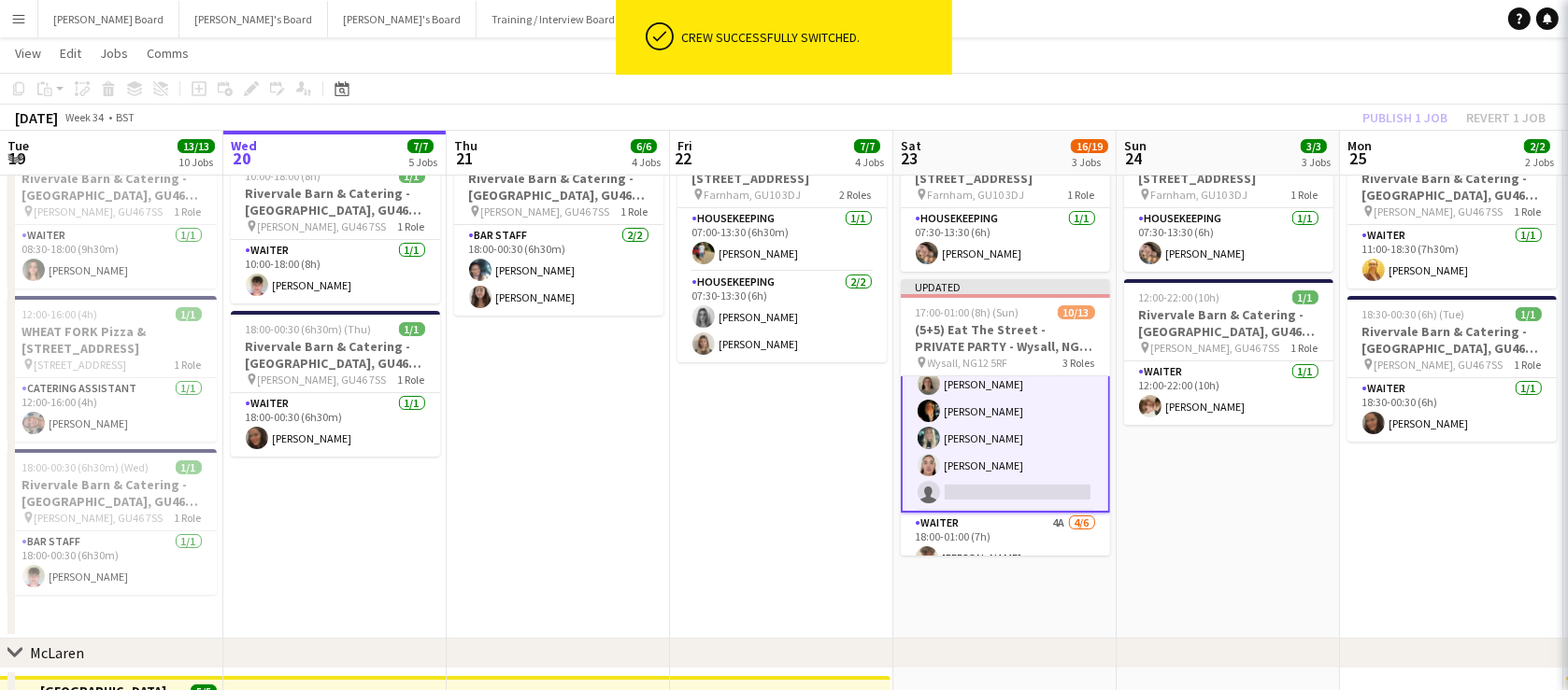
scroll to position [42, 0]
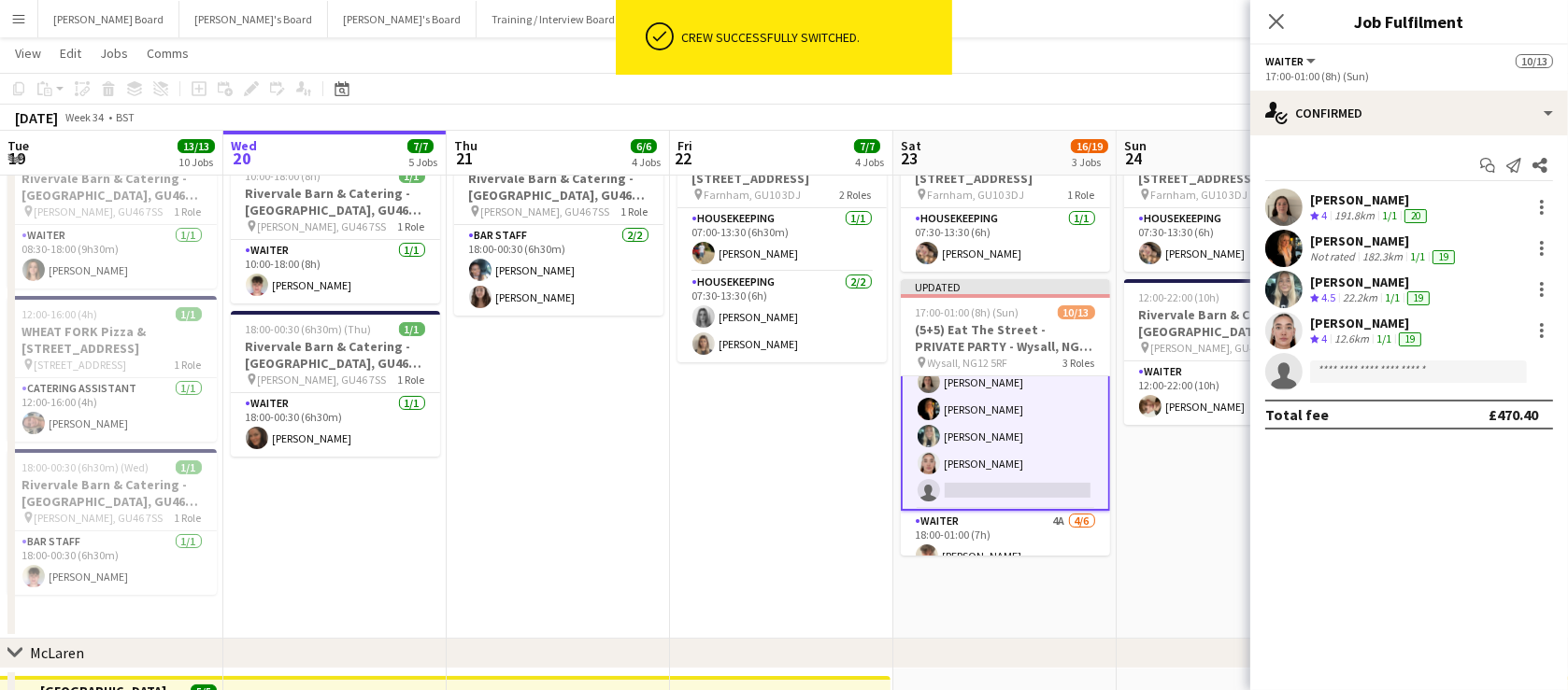
click at [1370, 336] on div "12.6km" at bounding box center [1352, 339] width 43 height 16
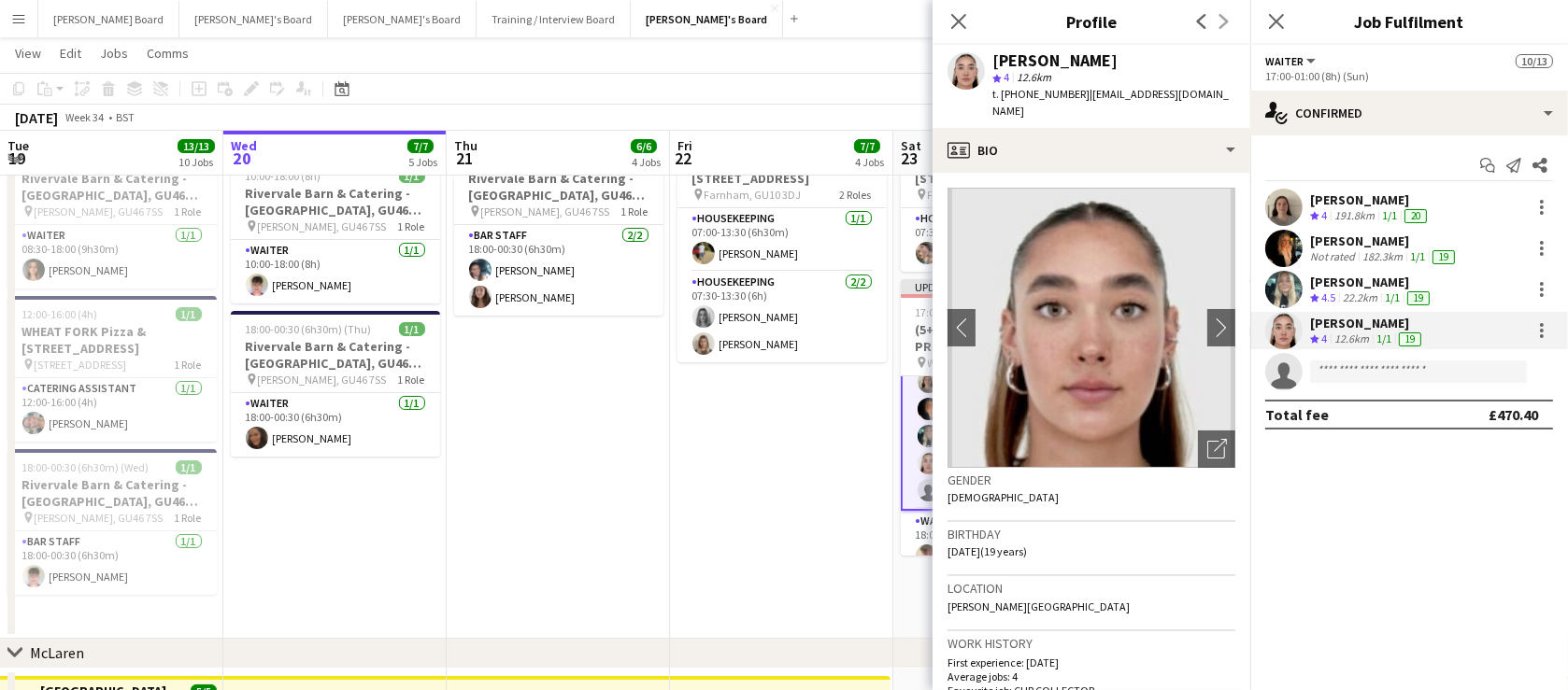
click at [757, 399] on app-date-cell "07:00-13:30 (6h30m) [STREET_ADDRESS] pin Farnham, GU10 3DJ 2 Roles Housekeeping…" at bounding box center [781, 386] width 223 height 503
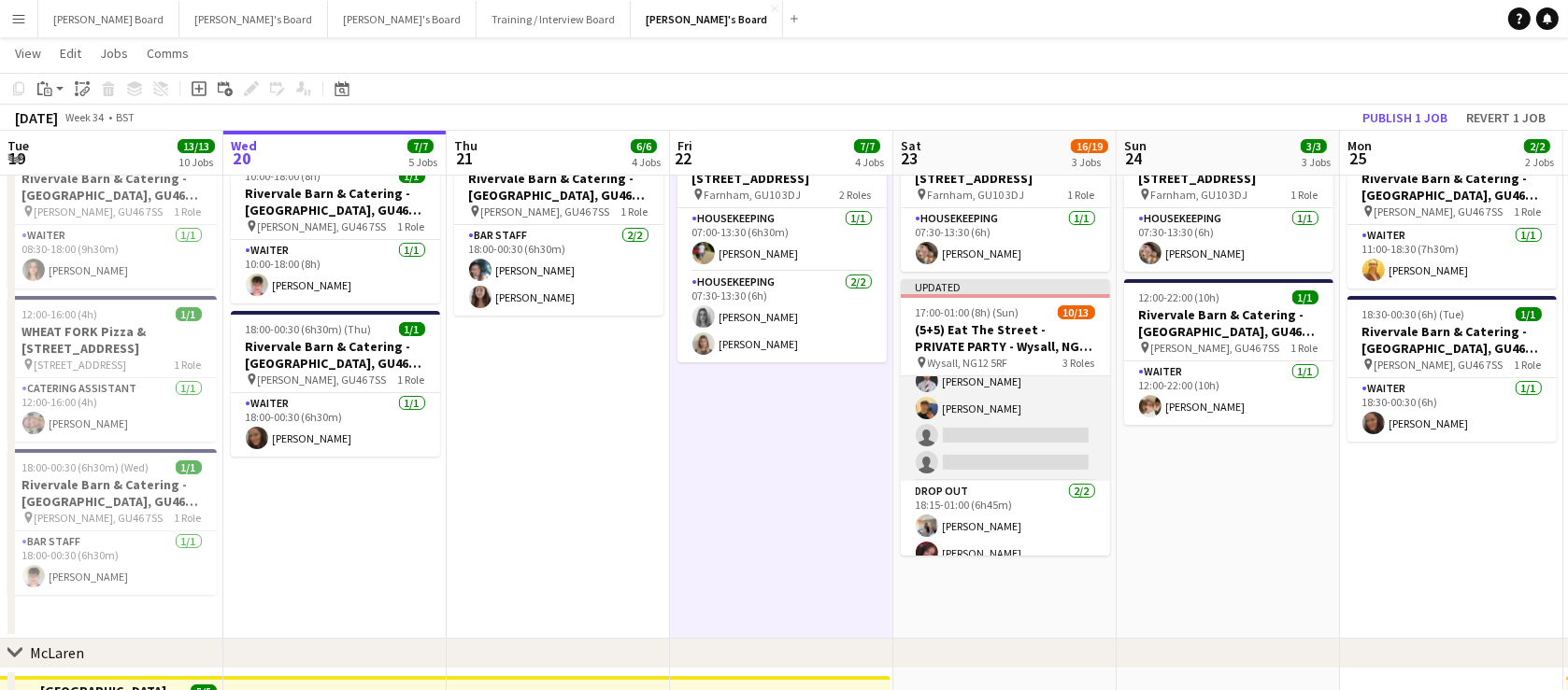
click at [1040, 447] on app-card-role "Waiter 4A [DATE] 18:00-01:00 (7h) [PERSON_NAME] [PERSON_NAME] [PERSON_NAME] [PE…" at bounding box center [1006, 381] width 210 height 199
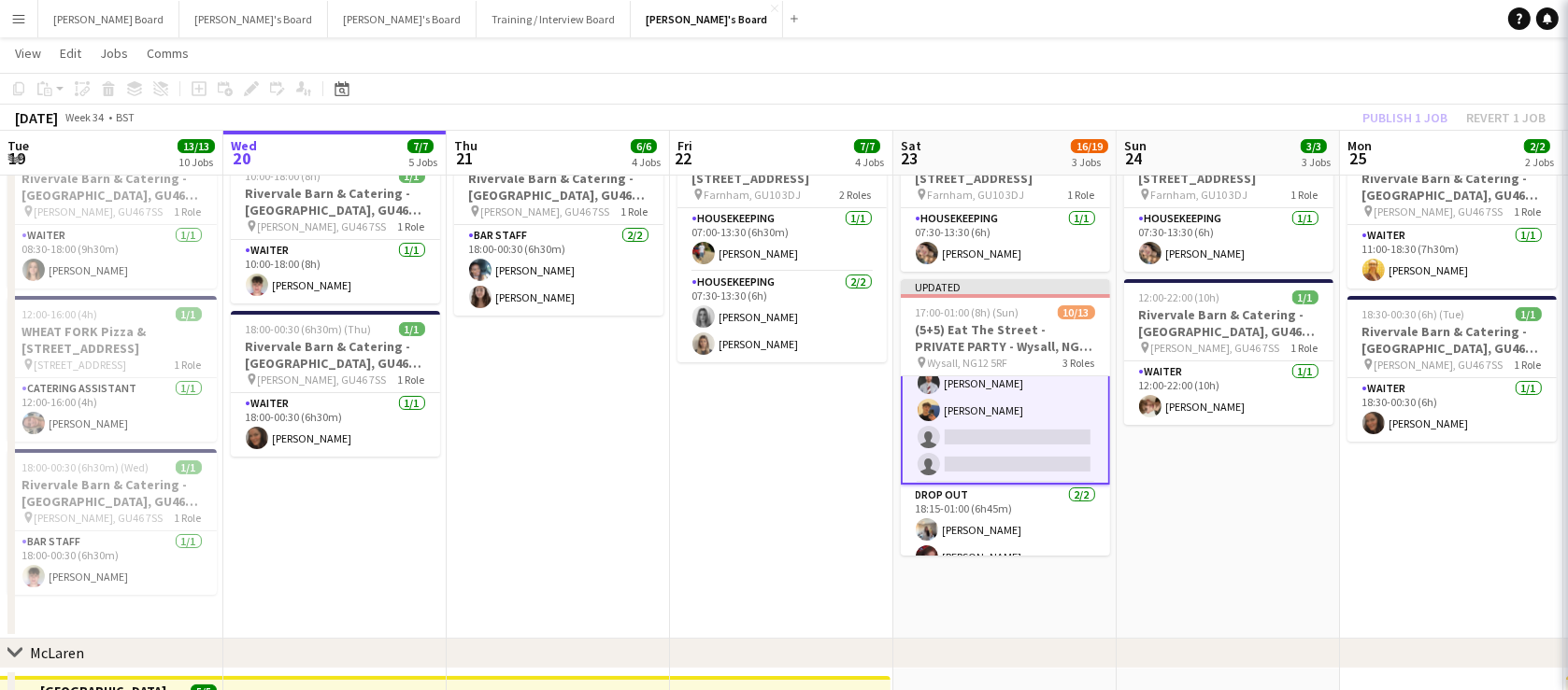
scroll to position [268, 0]
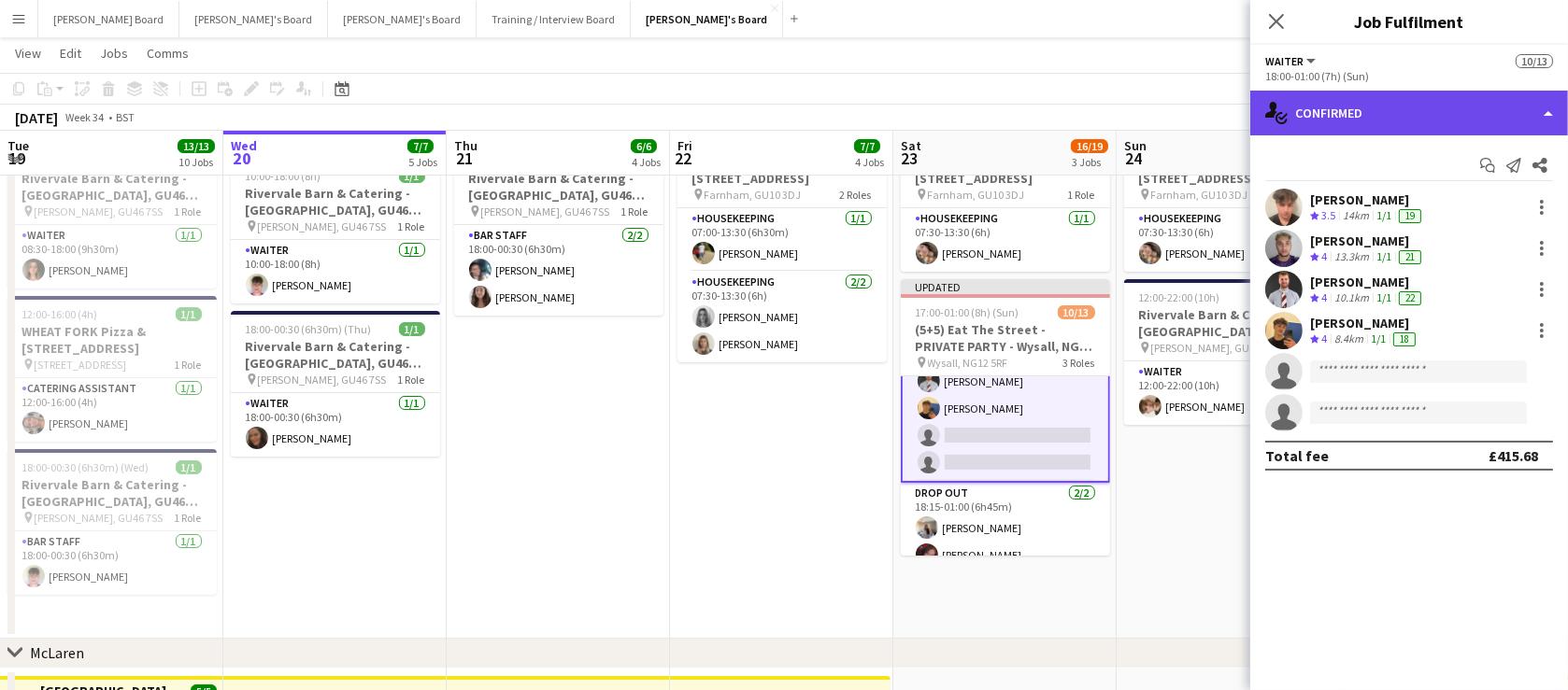
click at [1435, 108] on div "single-neutral-actions-check-2 Confirmed" at bounding box center [1409, 112] width 317 height 44
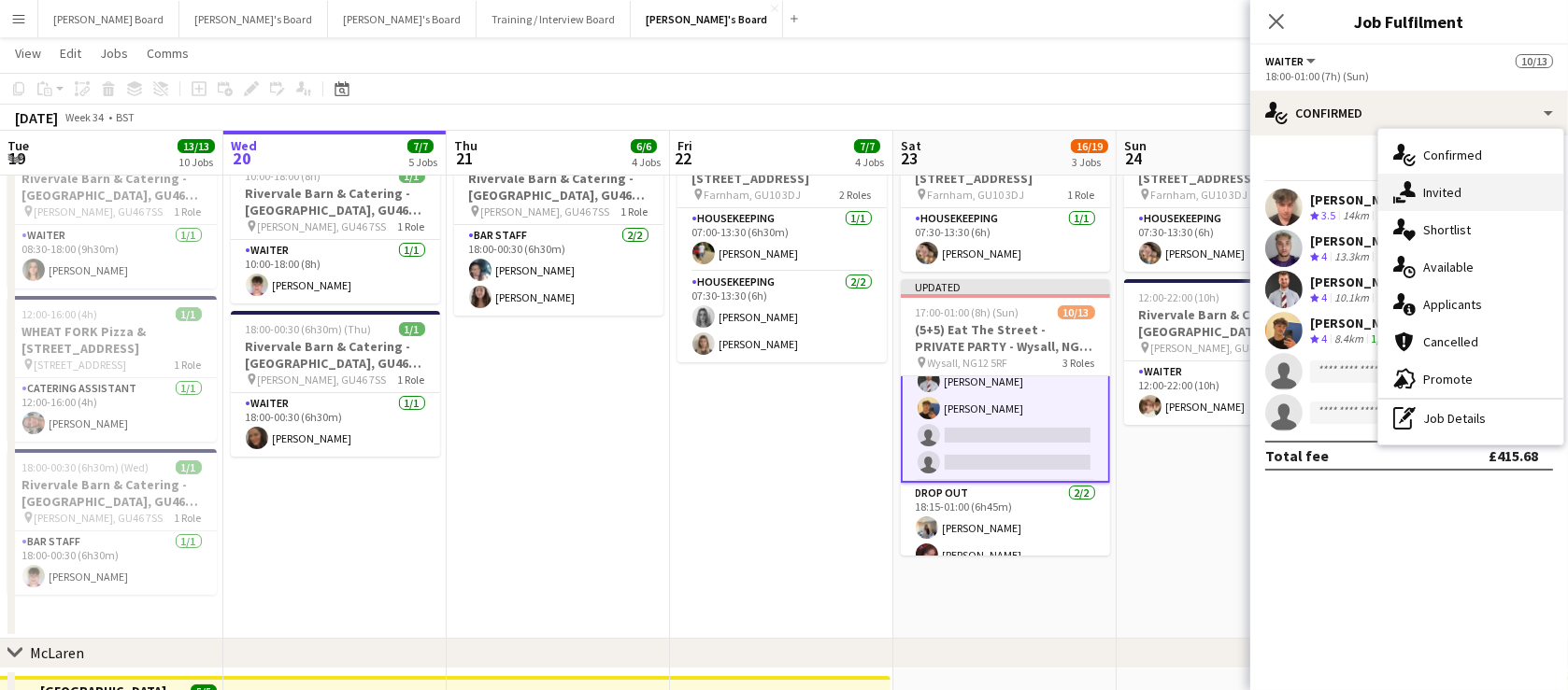
click at [1471, 187] on div "single-neutral-actions-share-1 Invited" at bounding box center [1471, 193] width 185 height 38
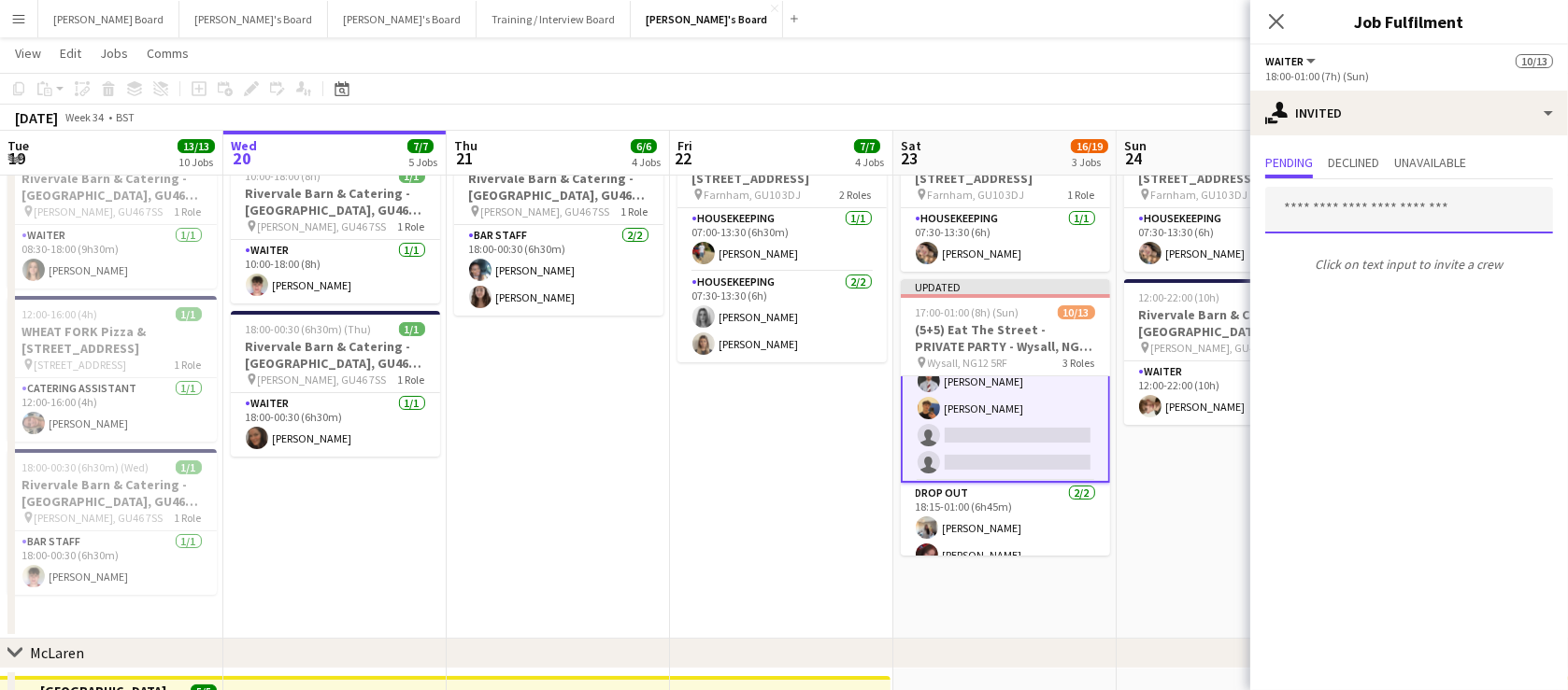
click at [1339, 205] on input "text" at bounding box center [1409, 210] width 288 height 46
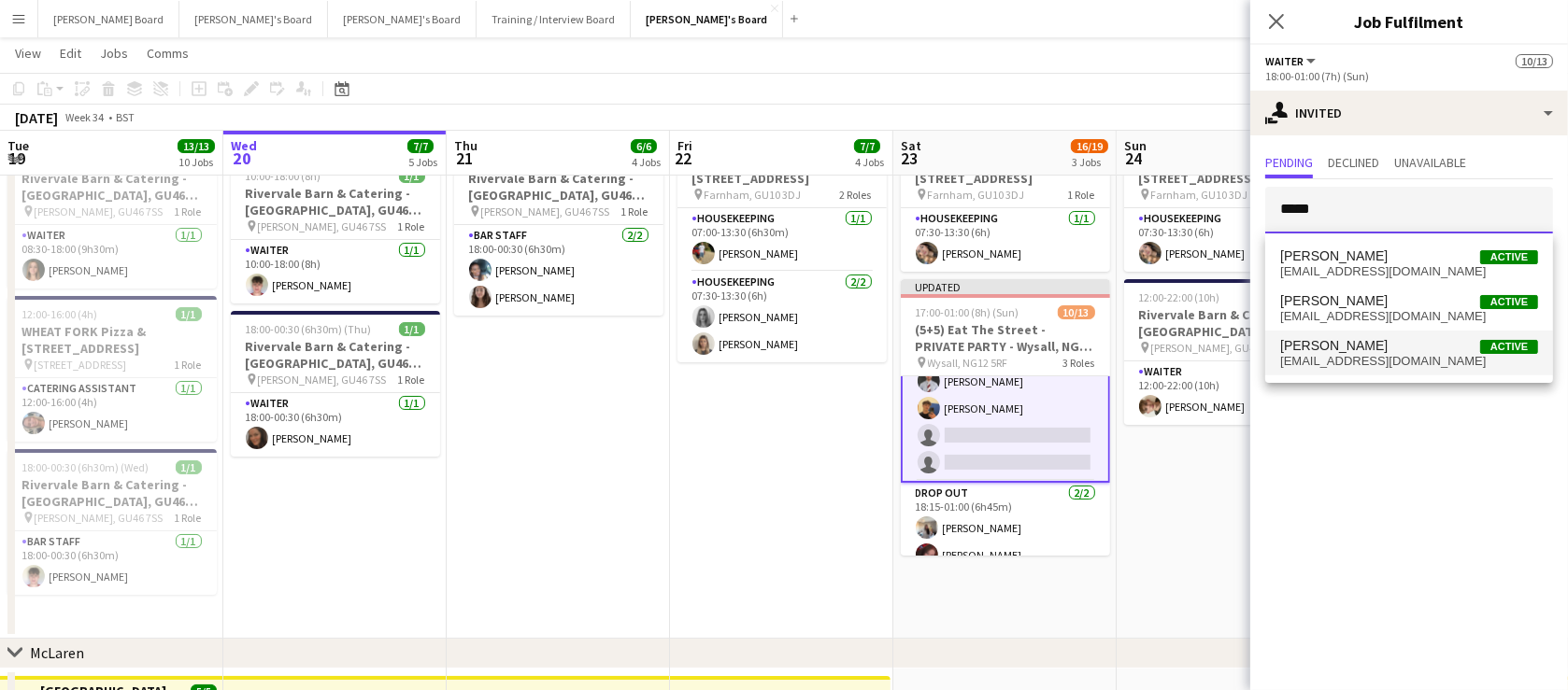
type input "*****"
click at [1364, 354] on span "[EMAIL_ADDRESS][DOMAIN_NAME]" at bounding box center [1409, 362] width 258 height 15
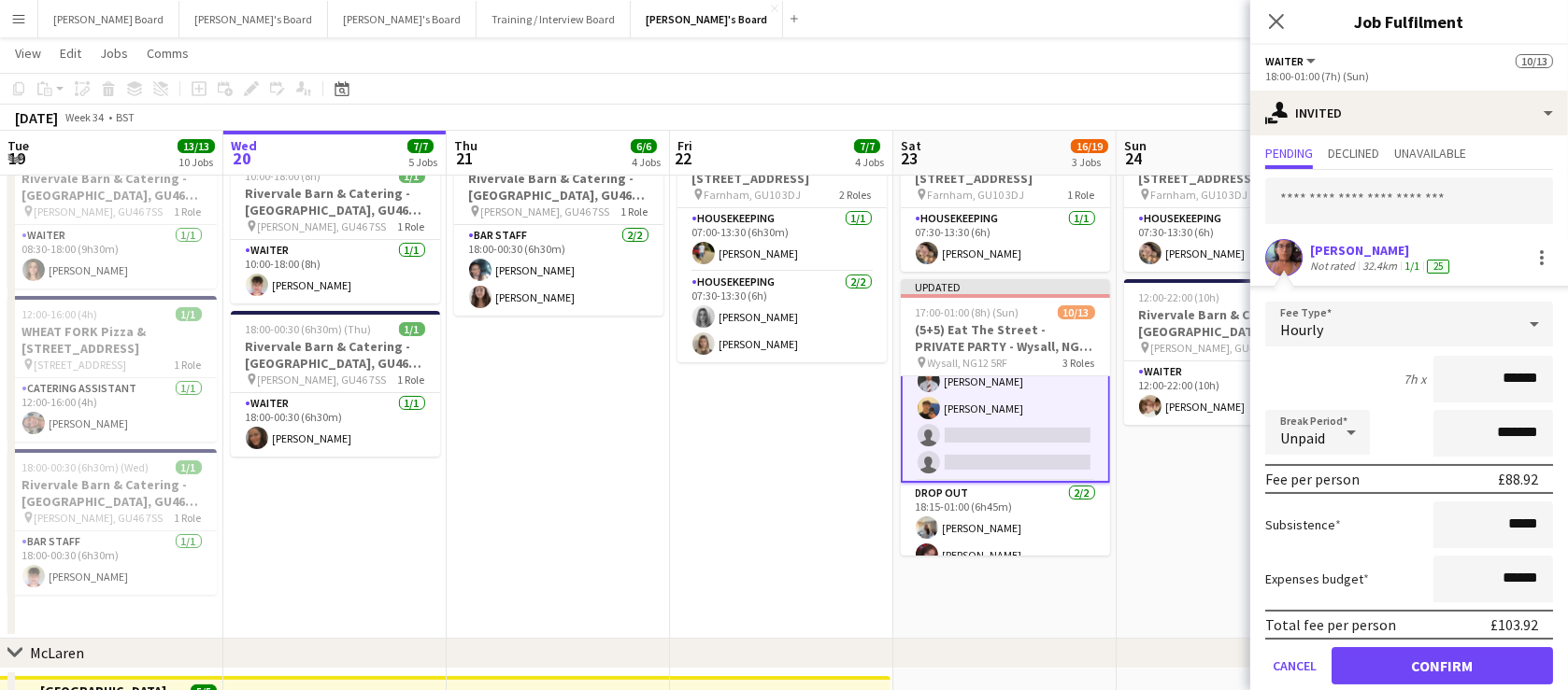
scroll to position [75, 0]
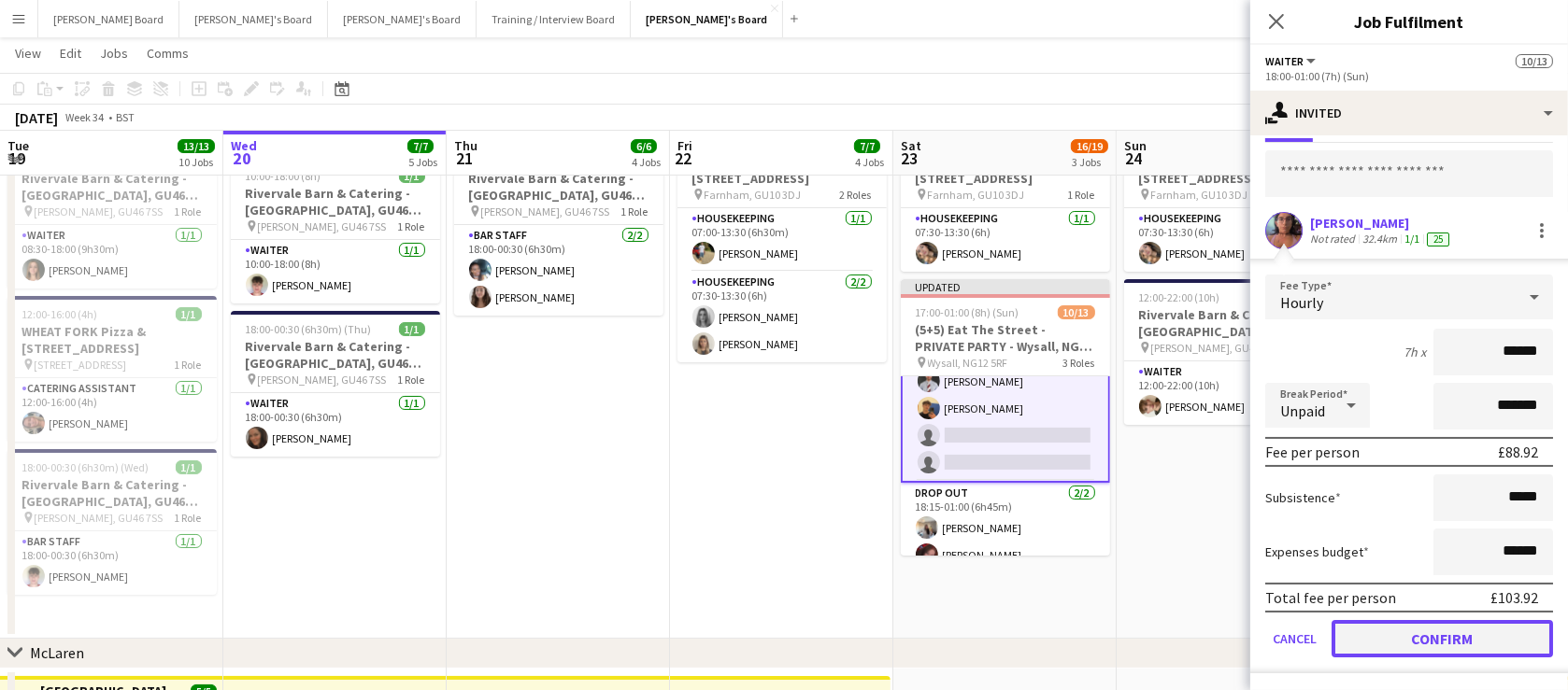
click at [1432, 645] on button "Confirm" at bounding box center [1442, 639] width 221 height 38
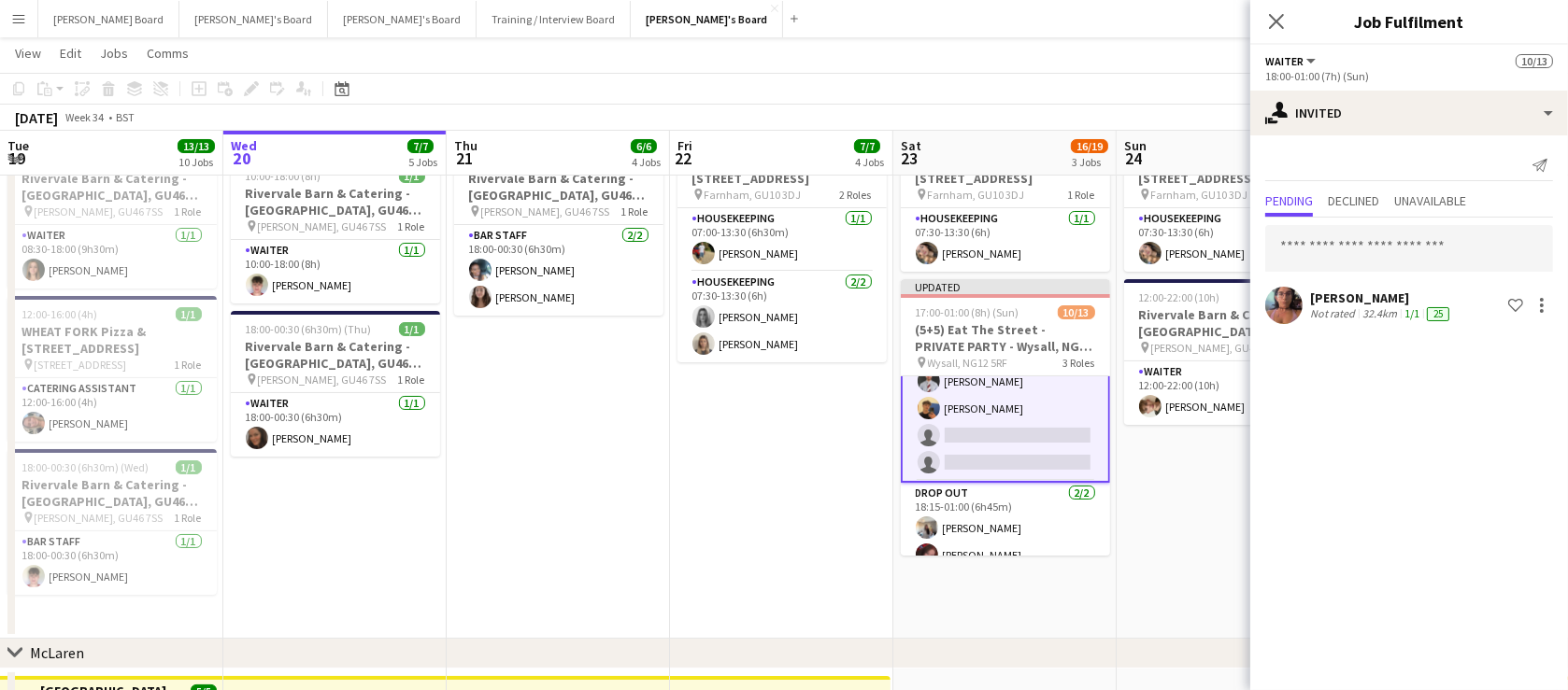
scroll to position [0, 0]
click at [1223, 519] on app-date-cell "07:30-13:30 (6h) [STREET_ADDRESS] pin Farnham, GU10 3DJ 1 Role Housekeeping [DA…" at bounding box center [1228, 386] width 223 height 503
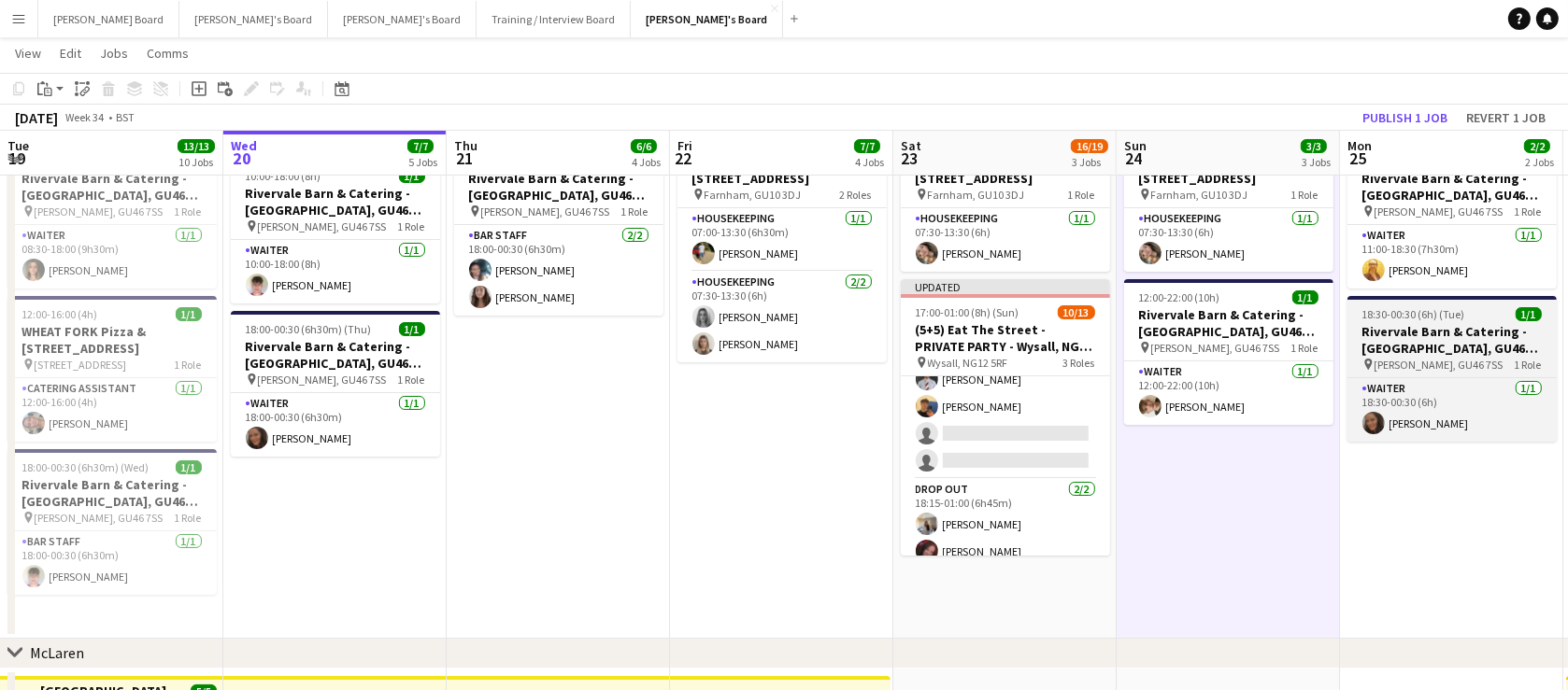
scroll to position [266, 0]
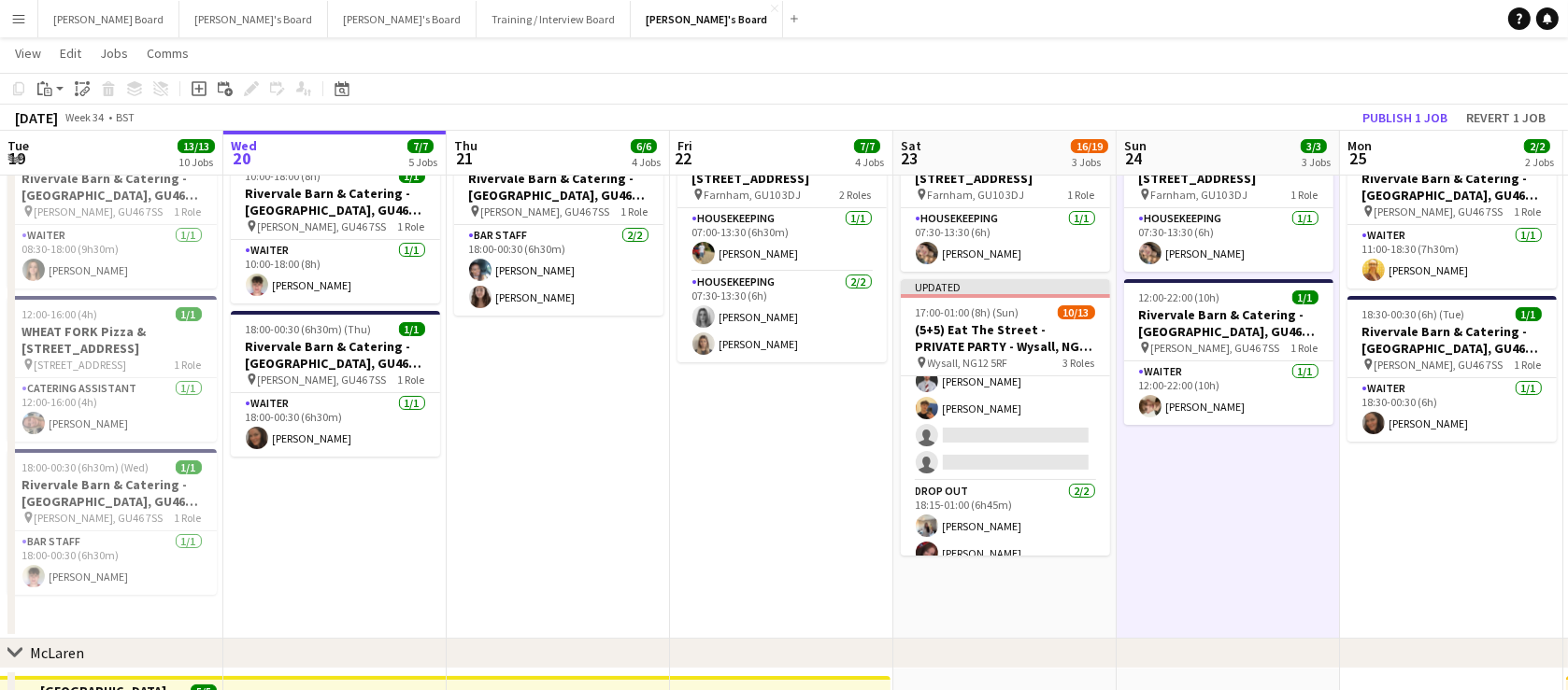
click at [1413, 105] on div "[DATE] Week 34 • BST Publish 1 job Revert 1 job" at bounding box center [784, 118] width 1568 height 26
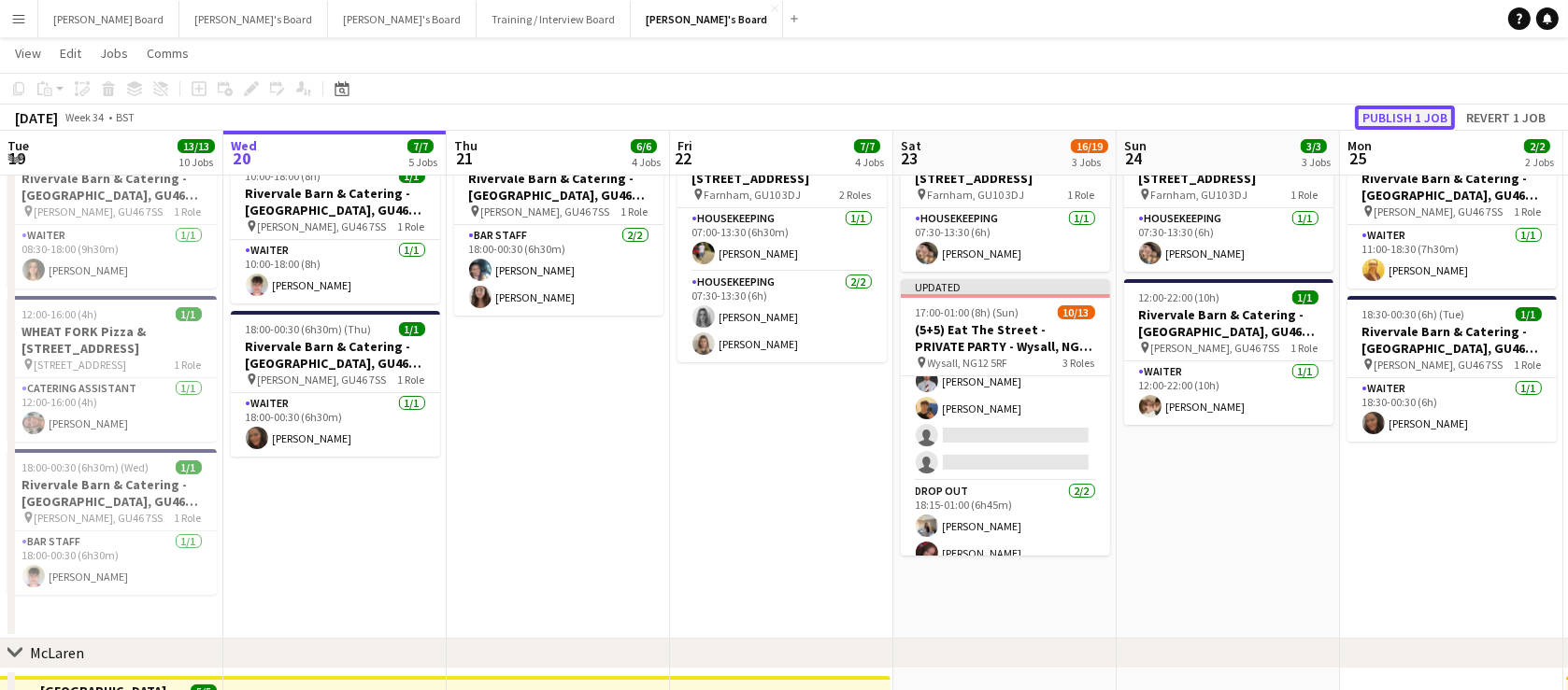
click at [1416, 112] on button "Publish 1 job" at bounding box center [1406, 118] width 100 height 25
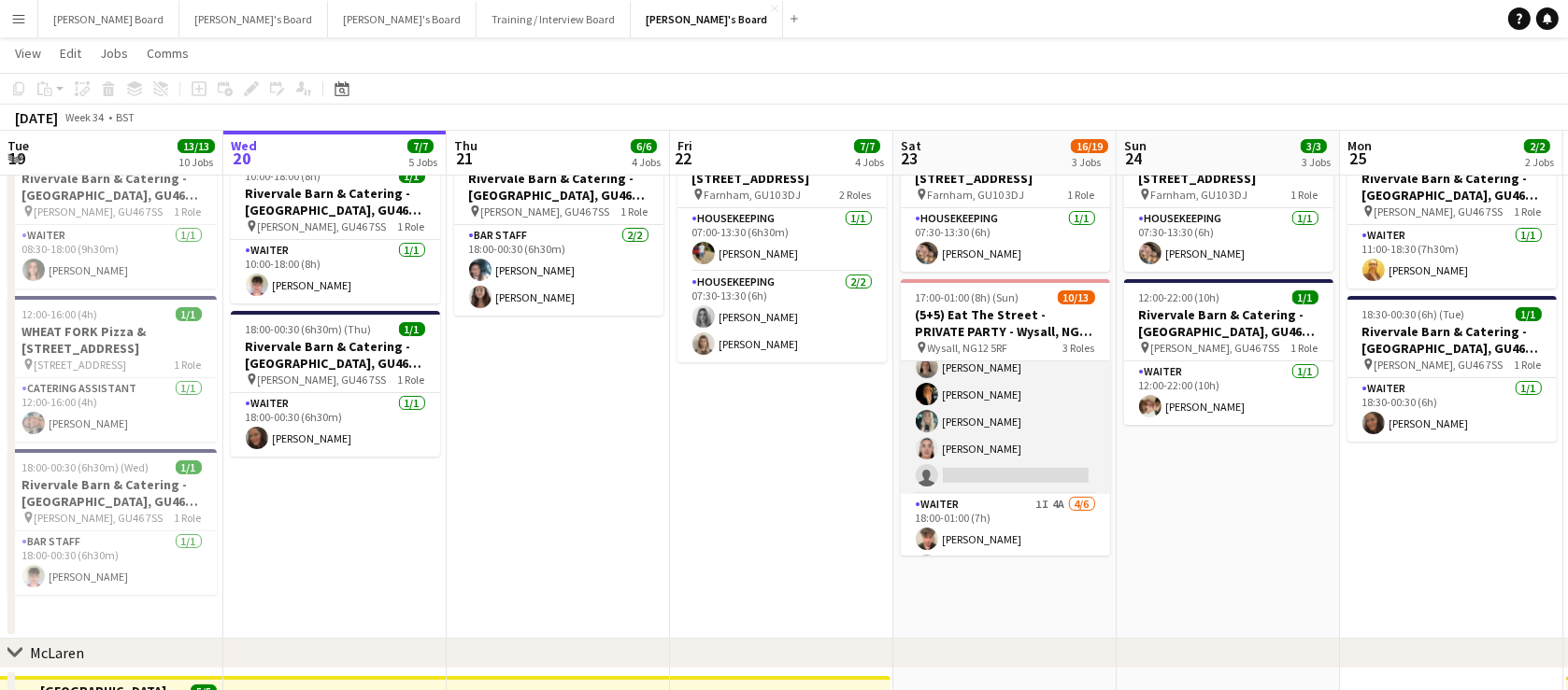
scroll to position [0, 0]
